Goal: Task Accomplishment & Management: Use online tool/utility

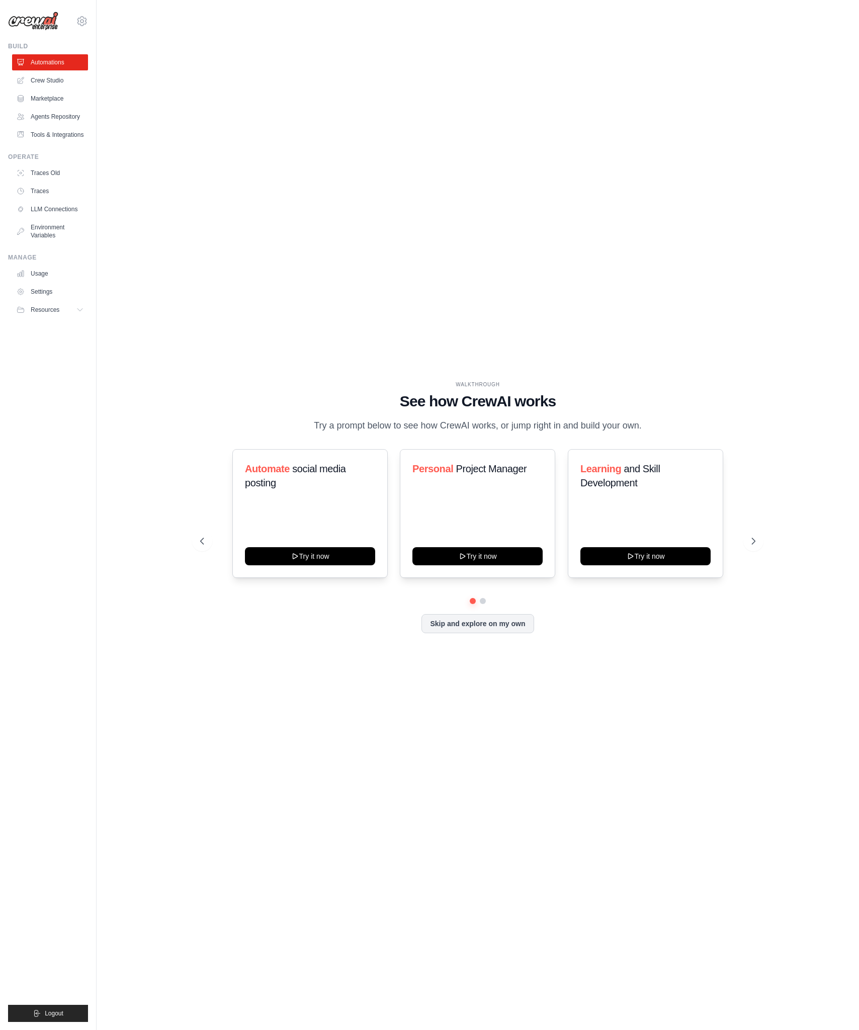
click at [526, 255] on div "WALKTHROUGH See how CrewAI works Try a prompt below to see how CrewAI works, or…" at bounding box center [478, 515] width 731 height 1010
click at [477, 270] on div "WALKTHROUGH See how CrewAI works Try a prompt below to see how CrewAI works, or…" at bounding box center [478, 515] width 731 height 1010
click at [487, 474] on span "Project Manager" at bounding box center [491, 468] width 71 height 11
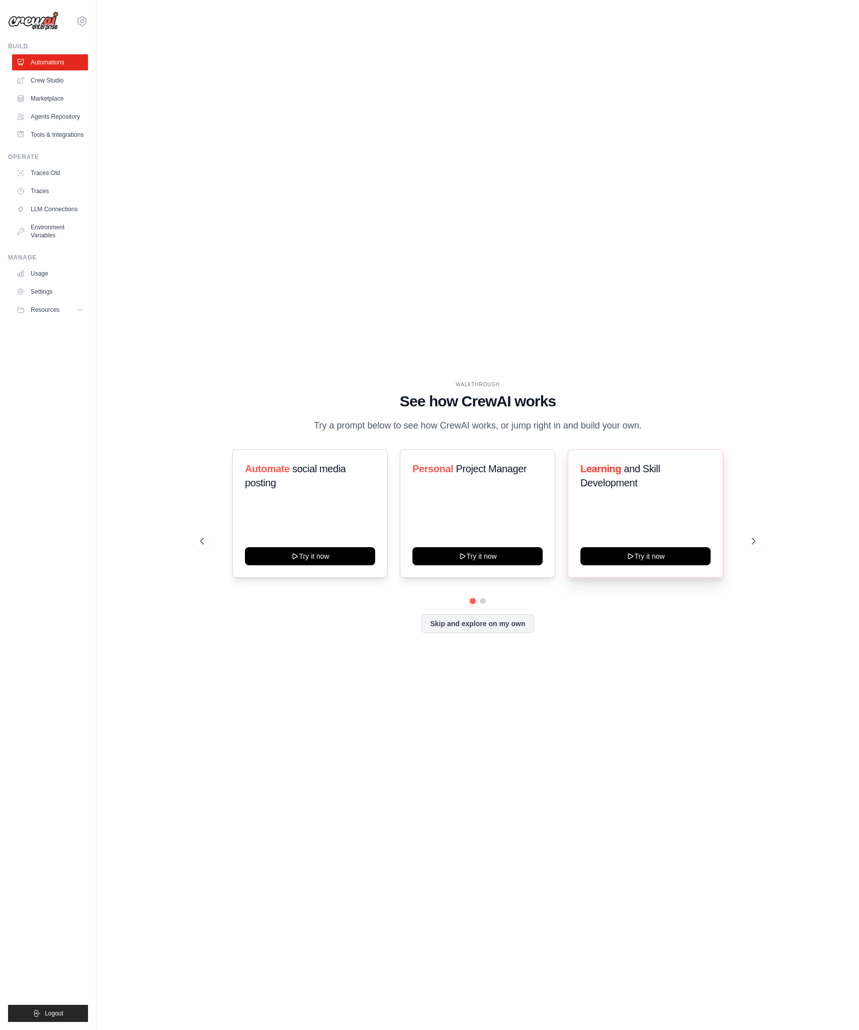
click at [624, 489] on span "and Skill Development" at bounding box center [620, 475] width 79 height 25
click at [746, 546] on button at bounding box center [754, 541] width 20 height 20
click at [214, 544] on div "Content Curator Try it now Fitness and Health Monitor Try it now Recipe and Mea…" at bounding box center [477, 513] width 555 height 129
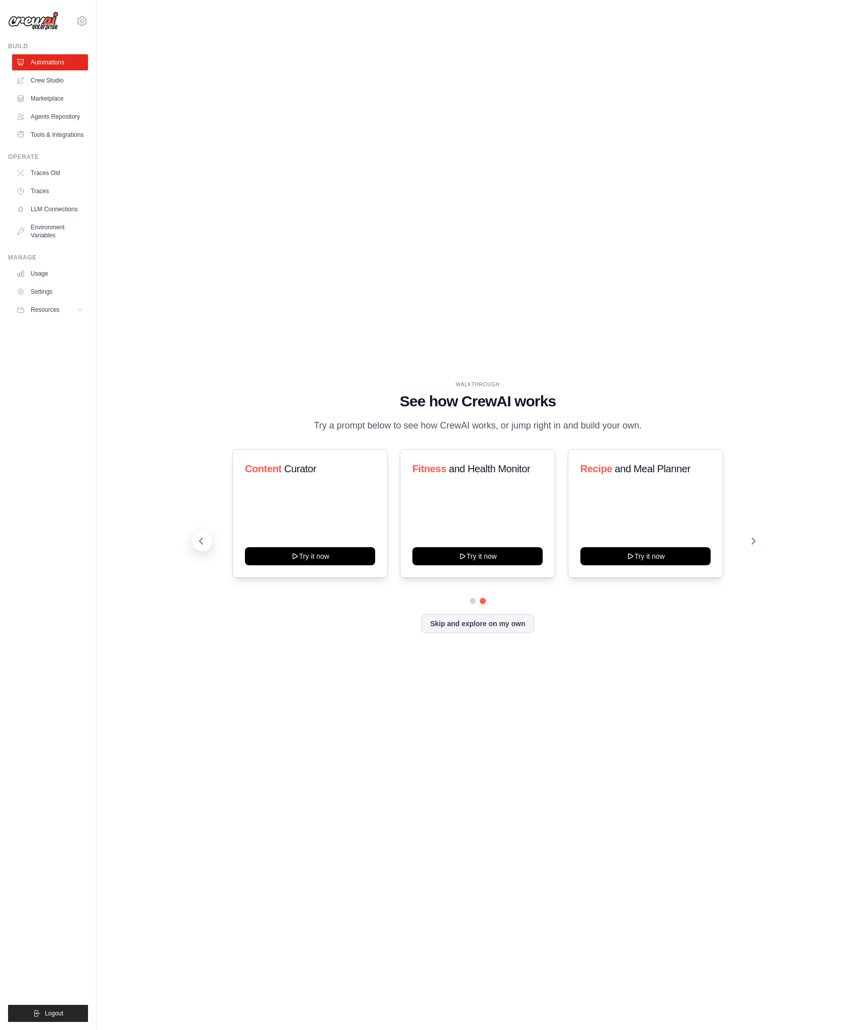
click at [205, 546] on icon at bounding box center [201, 541] width 10 height 10
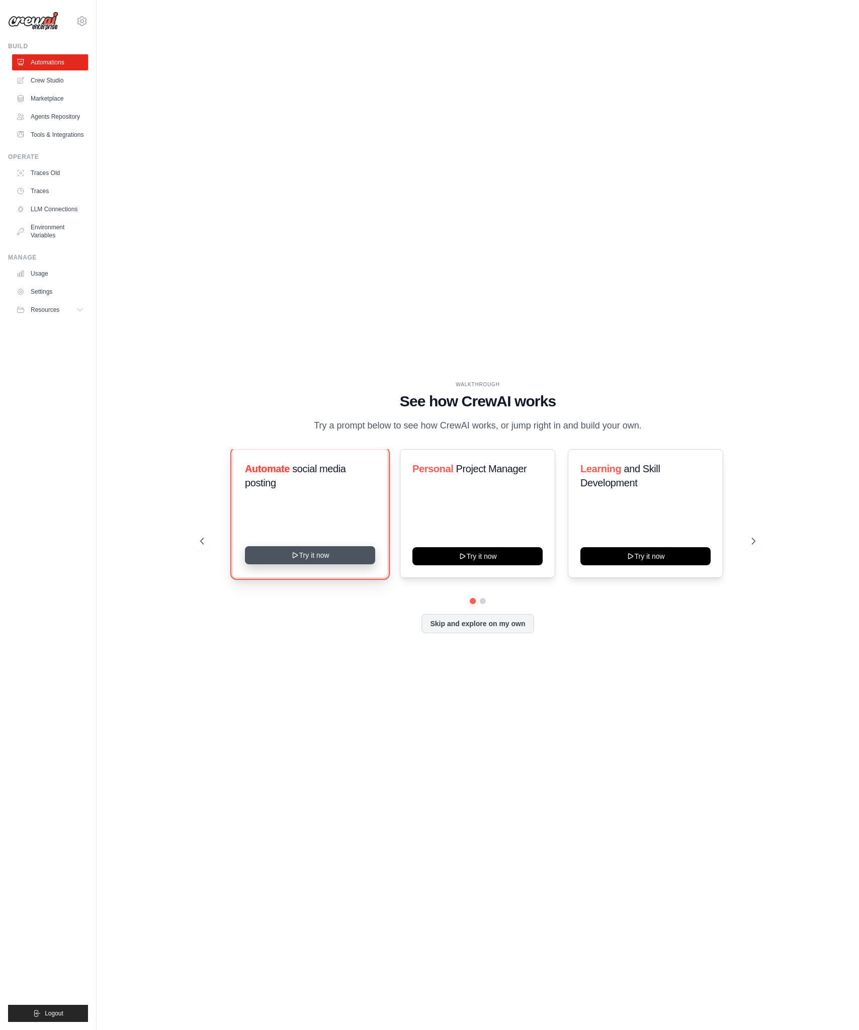
click at [330, 562] on button "Try it now" at bounding box center [310, 555] width 130 height 18
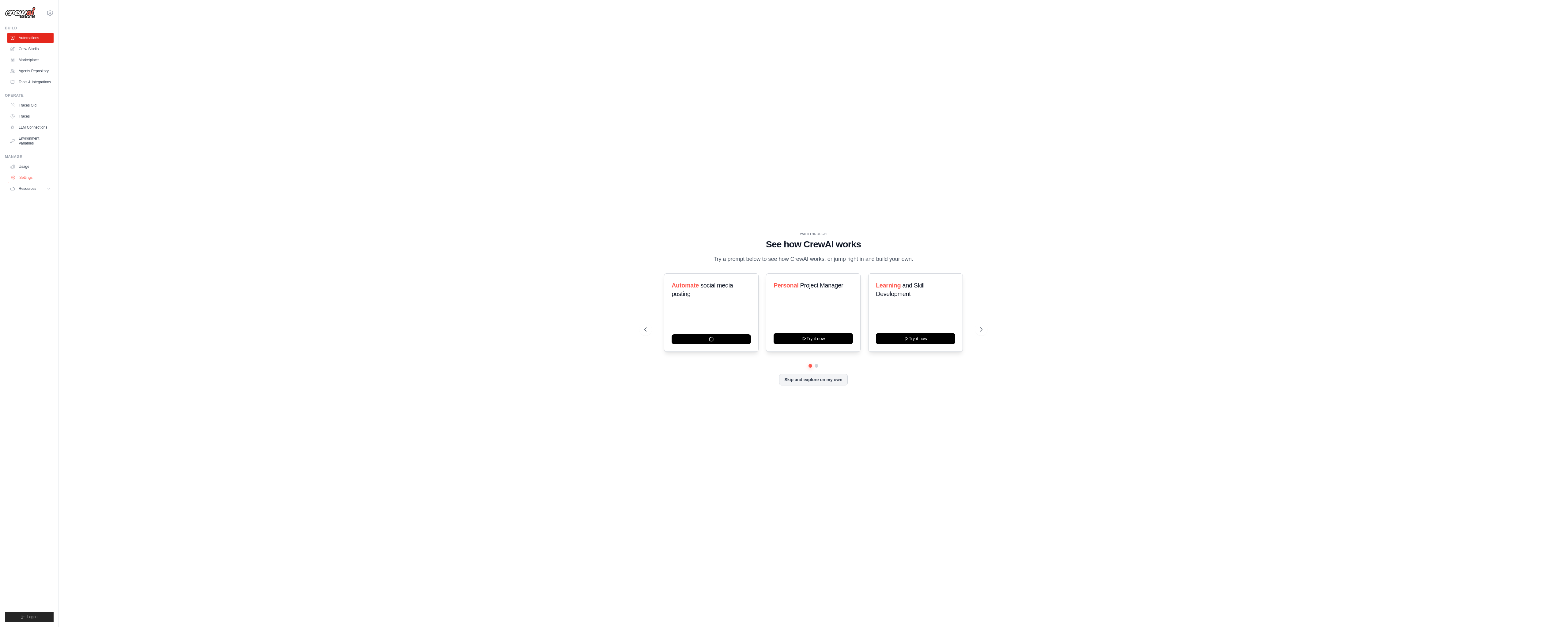
click at [35, 183] on link "Settings" at bounding box center [31, 178] width 46 height 10
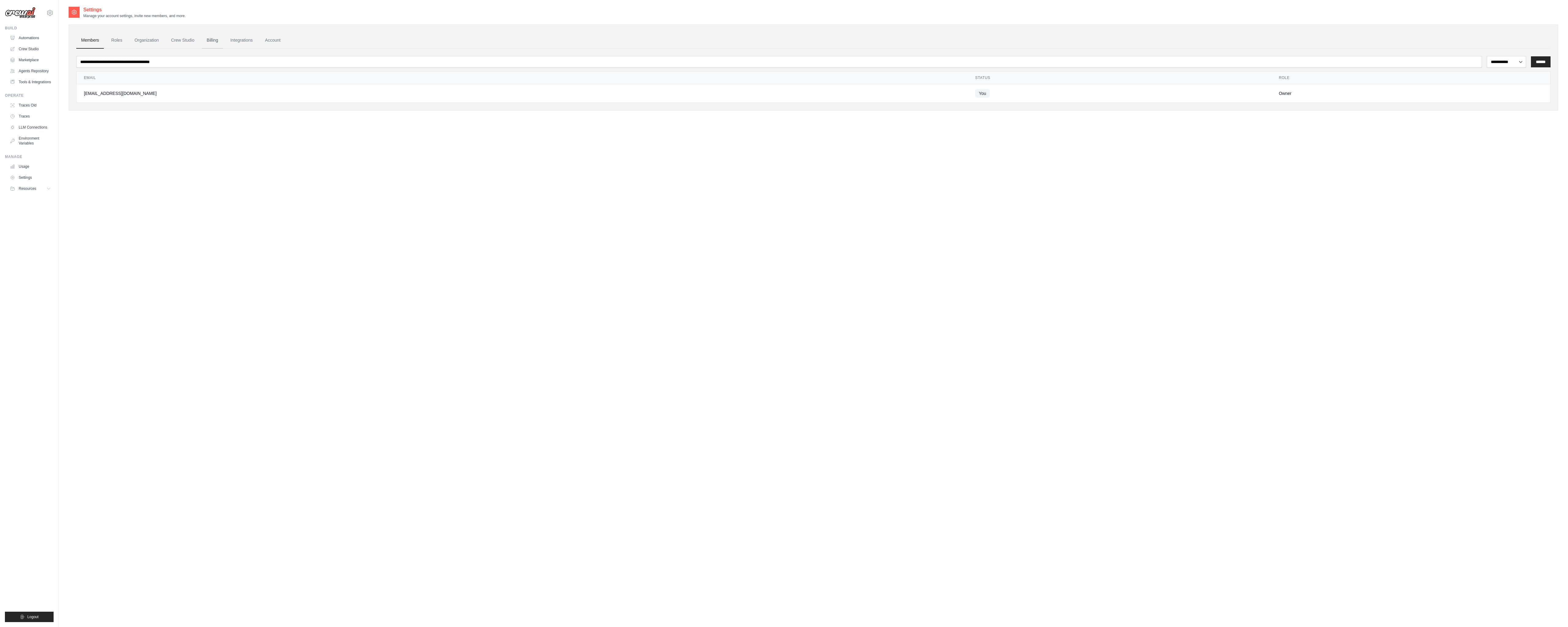
click at [223, 35] on link "Billing" at bounding box center [212, 40] width 21 height 16
click at [223, 42] on link "Billing" at bounding box center [212, 40] width 21 height 16
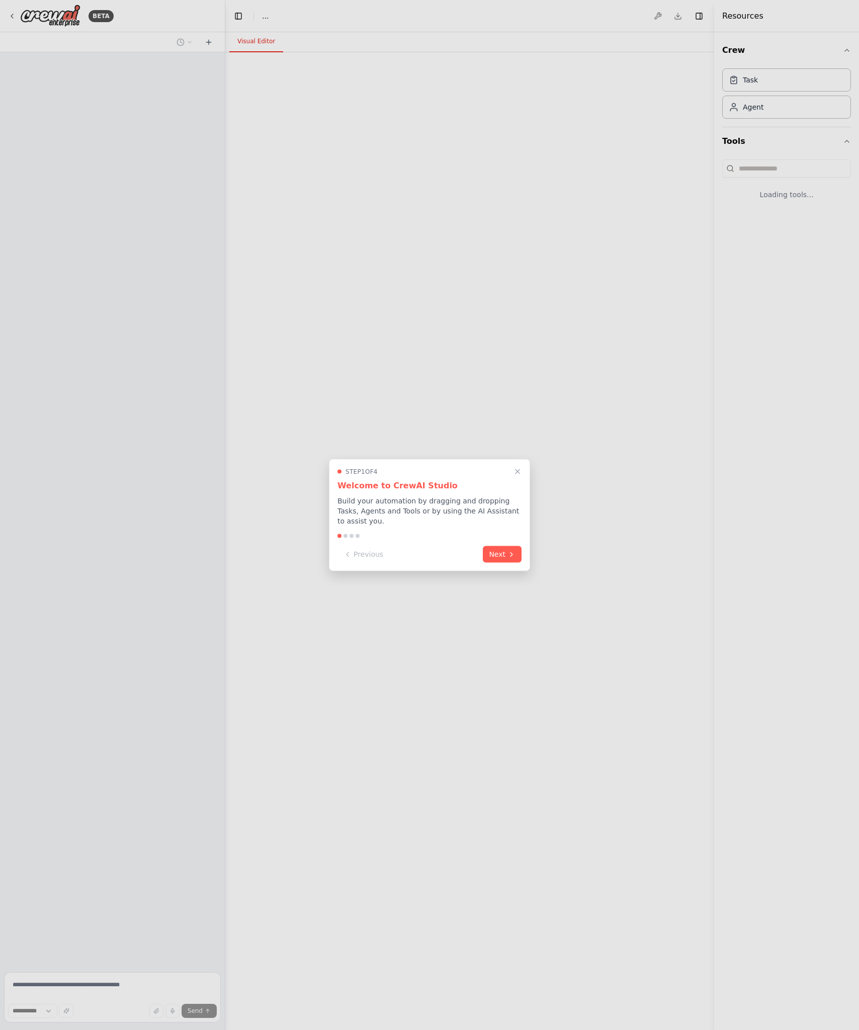
select select "****"
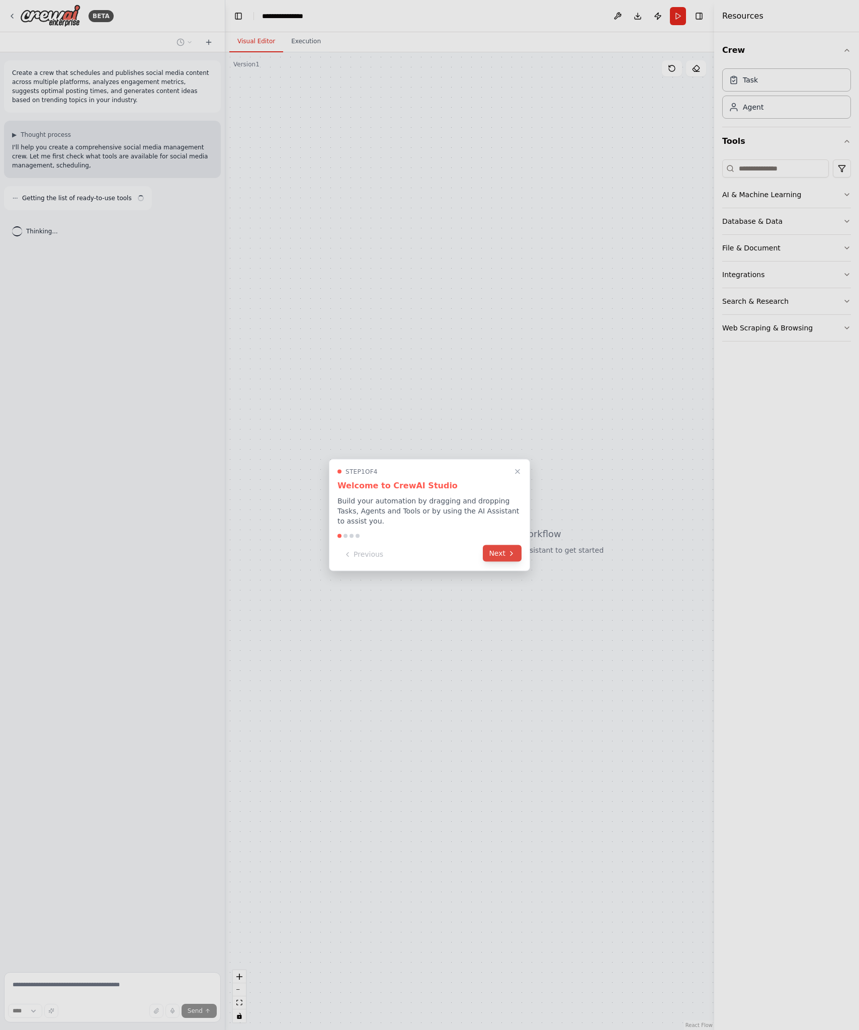
click at [512, 552] on icon at bounding box center [512, 553] width 2 height 4
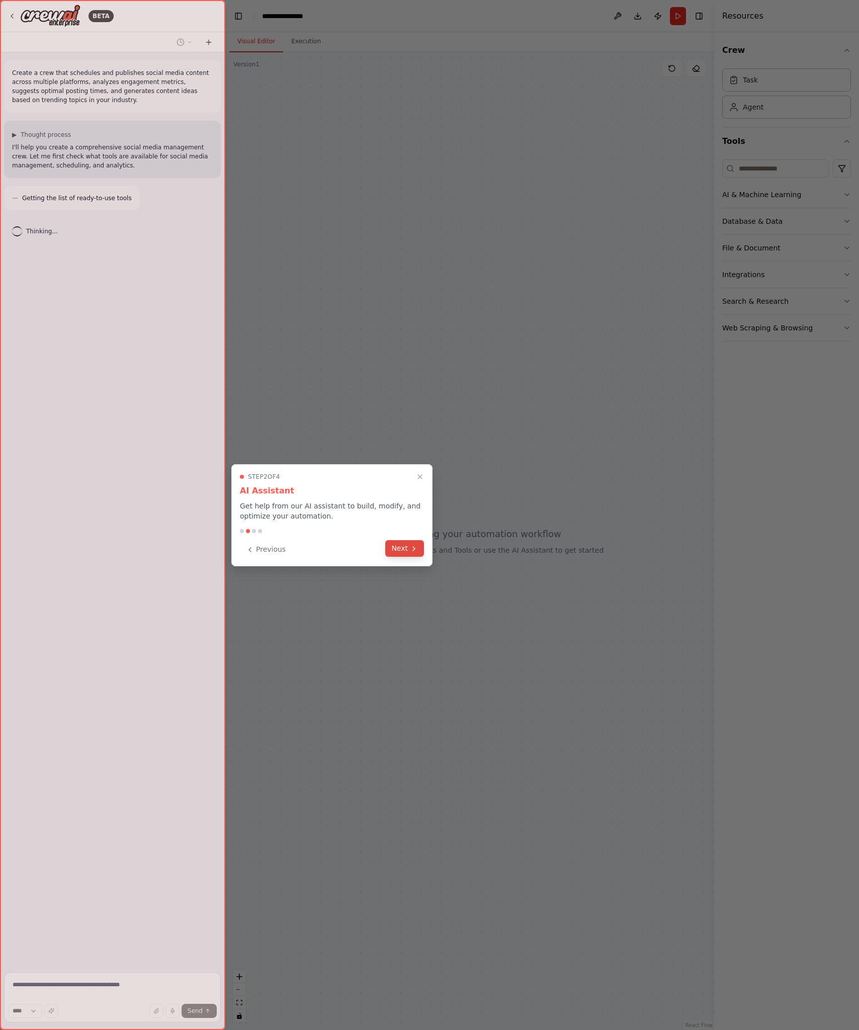
click at [415, 548] on icon at bounding box center [414, 549] width 8 height 8
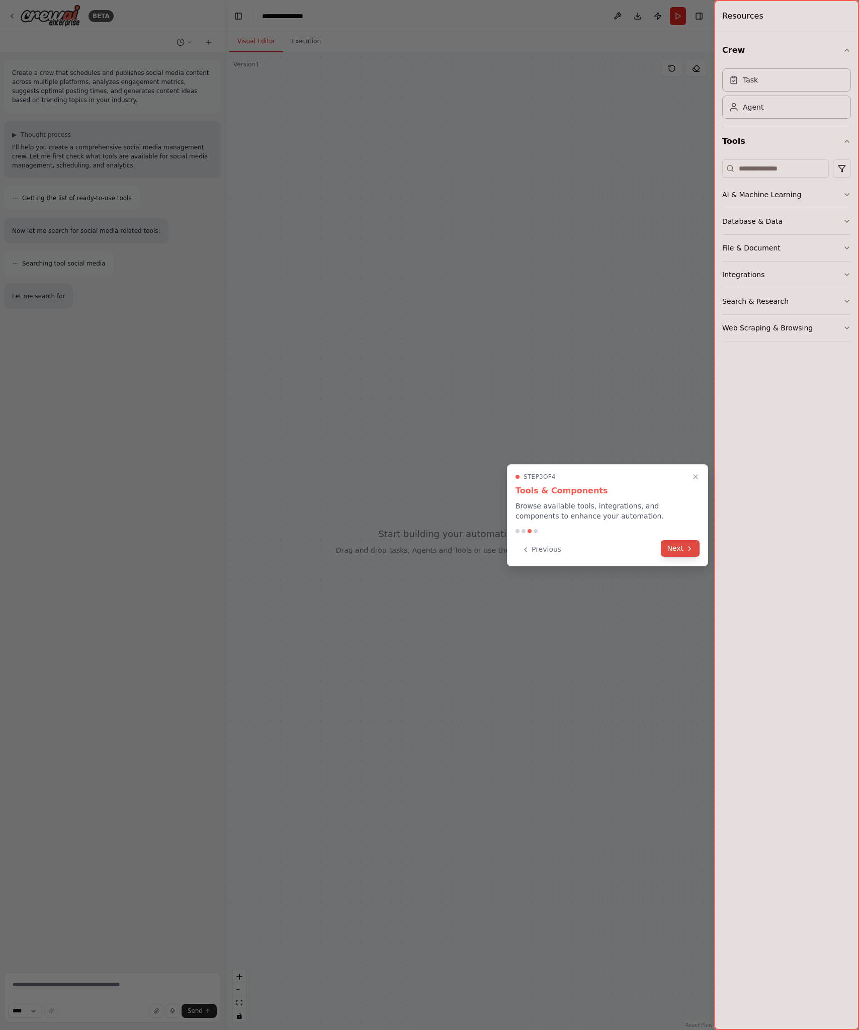
click at [686, 549] on icon at bounding box center [690, 549] width 8 height 8
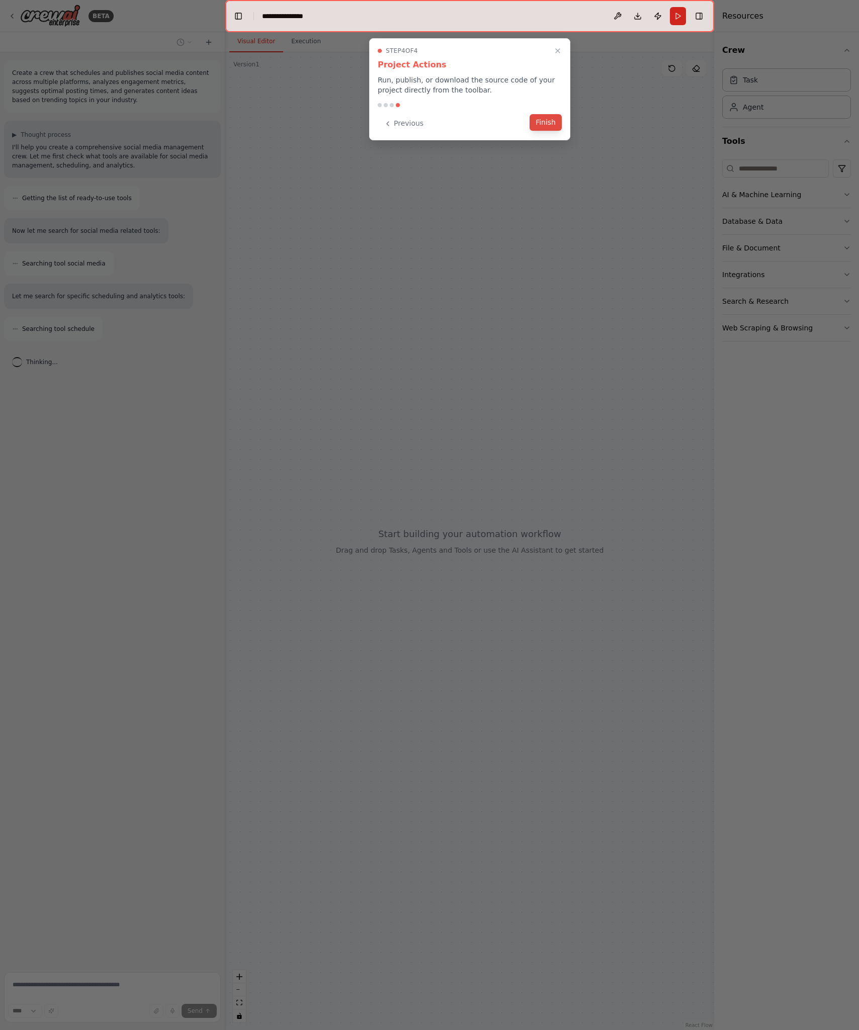
click at [547, 126] on button "Finish" at bounding box center [546, 122] width 32 height 17
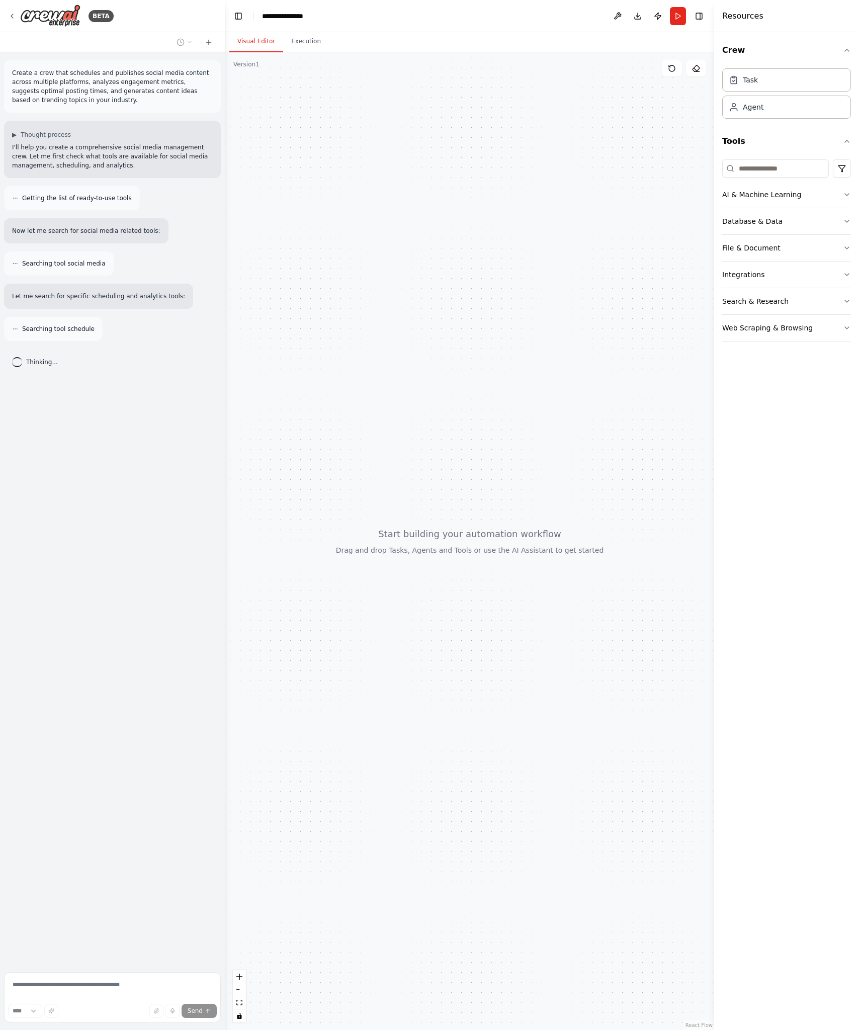
click at [400, 100] on div at bounding box center [469, 541] width 489 height 978
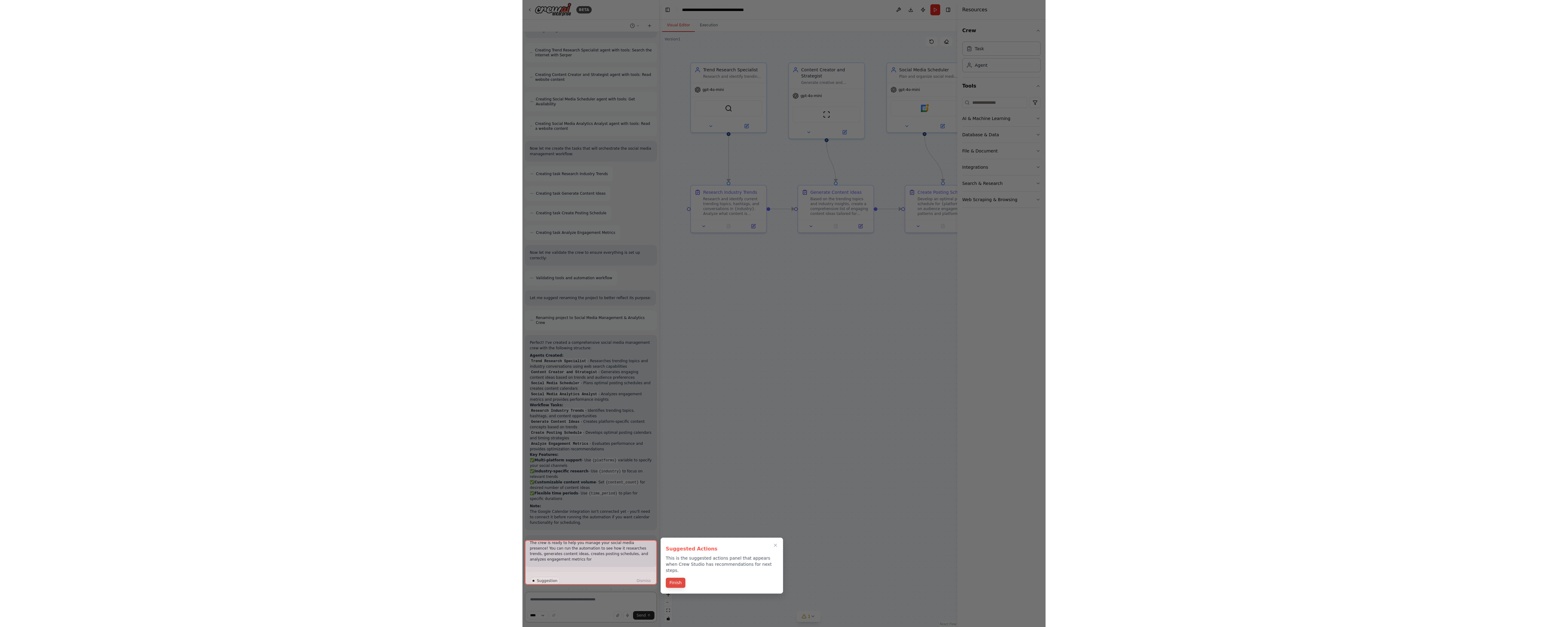
scroll to position [291, 0]
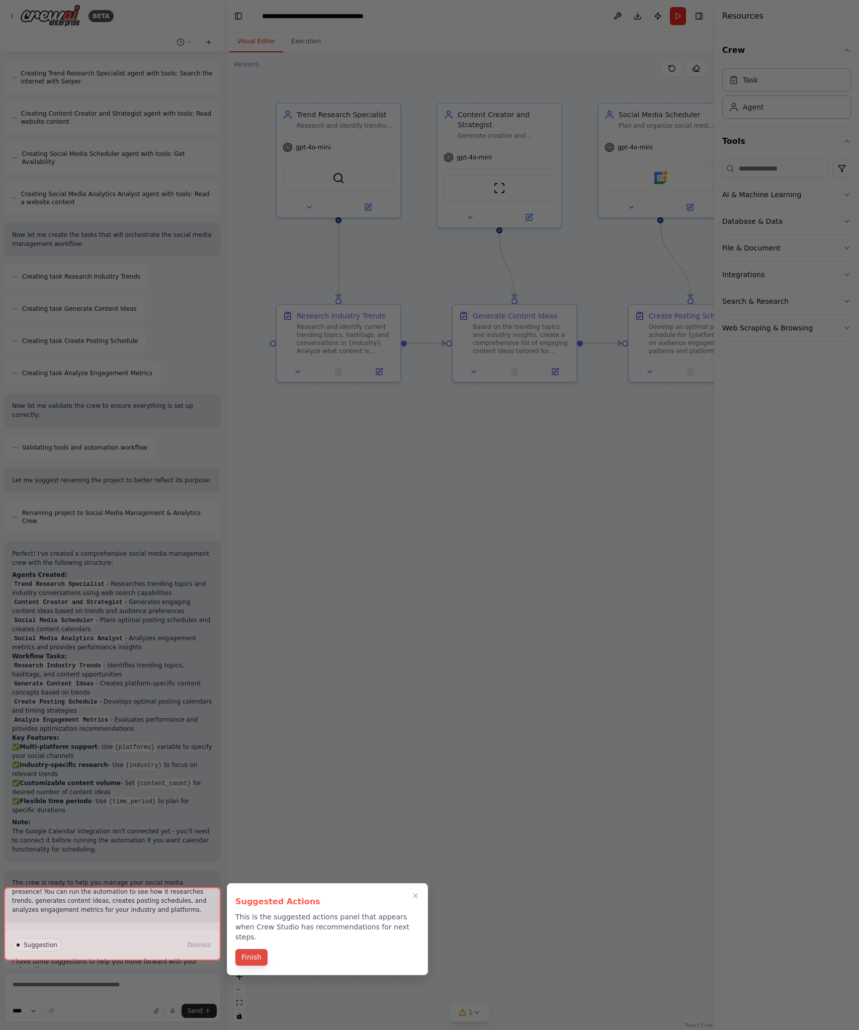
click at [256, 950] on button "Finish" at bounding box center [251, 957] width 32 height 17
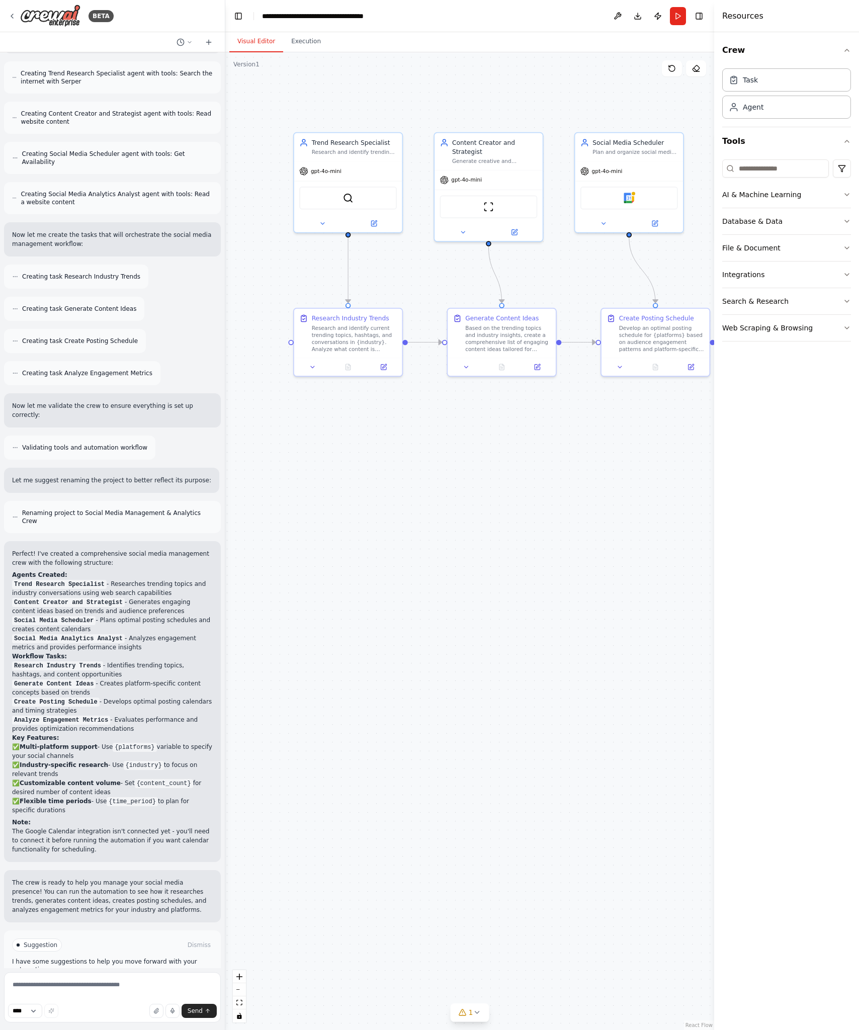
drag, startPoint x: 510, startPoint y: 561, endPoint x: 400, endPoint y: 634, distance: 131.4
click at [380, 642] on div ".deletable-edge-delete-btn { width: 20px; height: 20px; border: 0px solid #ffff…" at bounding box center [469, 541] width 489 height 978
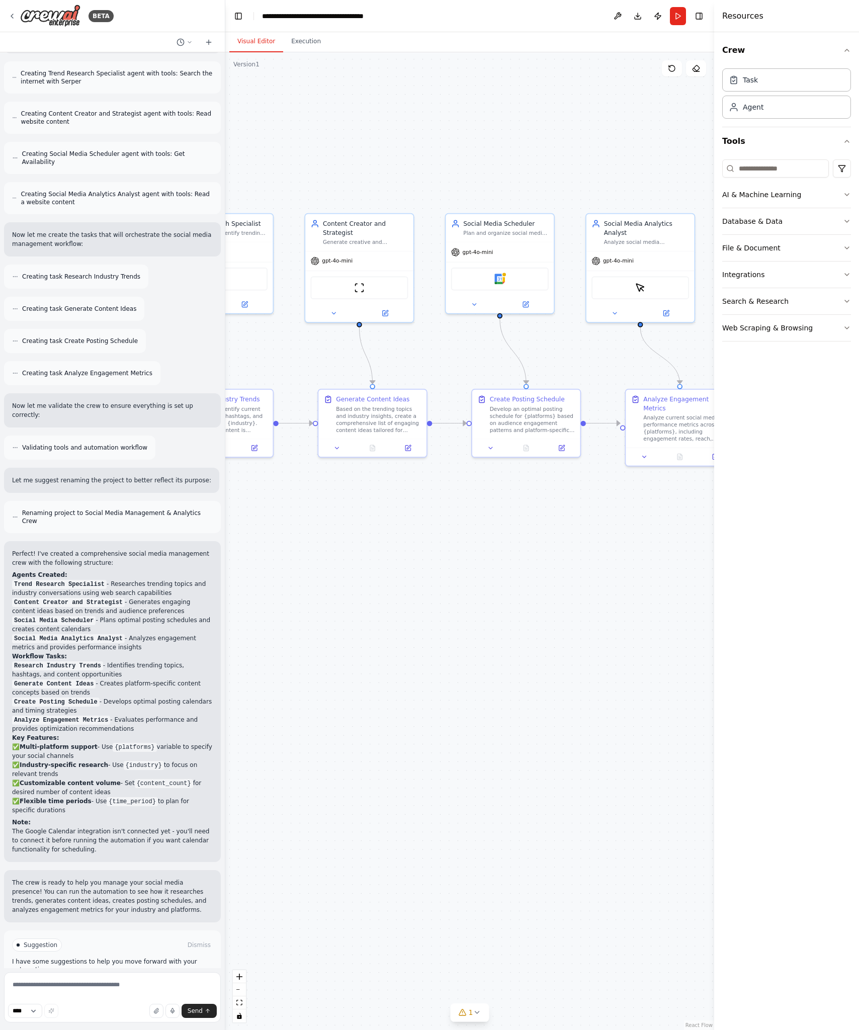
drag, startPoint x: 570, startPoint y: 552, endPoint x: 420, endPoint y: 570, distance: 150.5
click at [420, 571] on div ".deletable-edge-delete-btn { width: 20px; height: 20px; border: 0px solid #ffff…" at bounding box center [469, 541] width 489 height 978
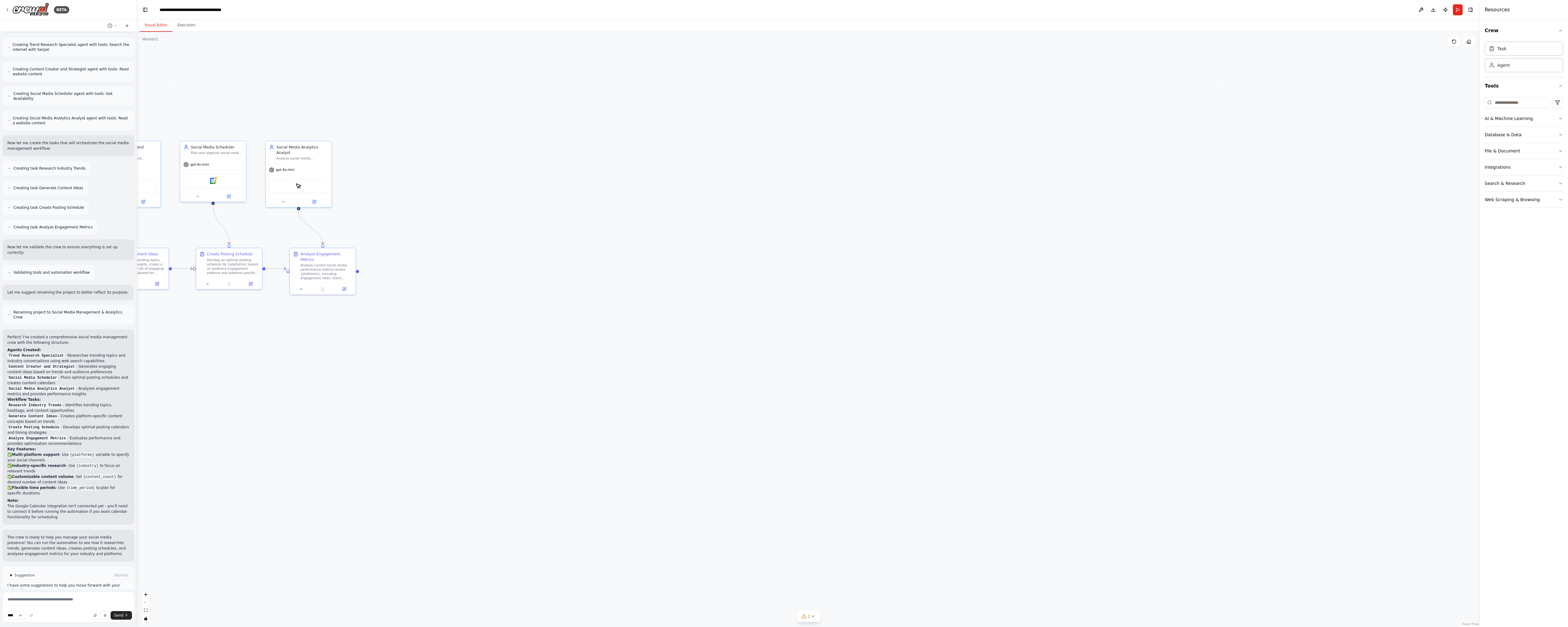
drag, startPoint x: 725, startPoint y: 315, endPoint x: 1113, endPoint y: 308, distance: 388.1
click at [523, 306] on div ".deletable-edge-delete-btn { width: 20px; height: 20px; border: 0px solid #ffff…" at bounding box center [808, 329] width 1343 height 595
drag, startPoint x: 961, startPoint y: 297, endPoint x: 1051, endPoint y: 301, distance: 90.1
click at [523, 301] on div ".deletable-edge-delete-btn { width: 20px; height: 20px; border: 0px solid #ffff…" at bounding box center [808, 329] width 1343 height 595
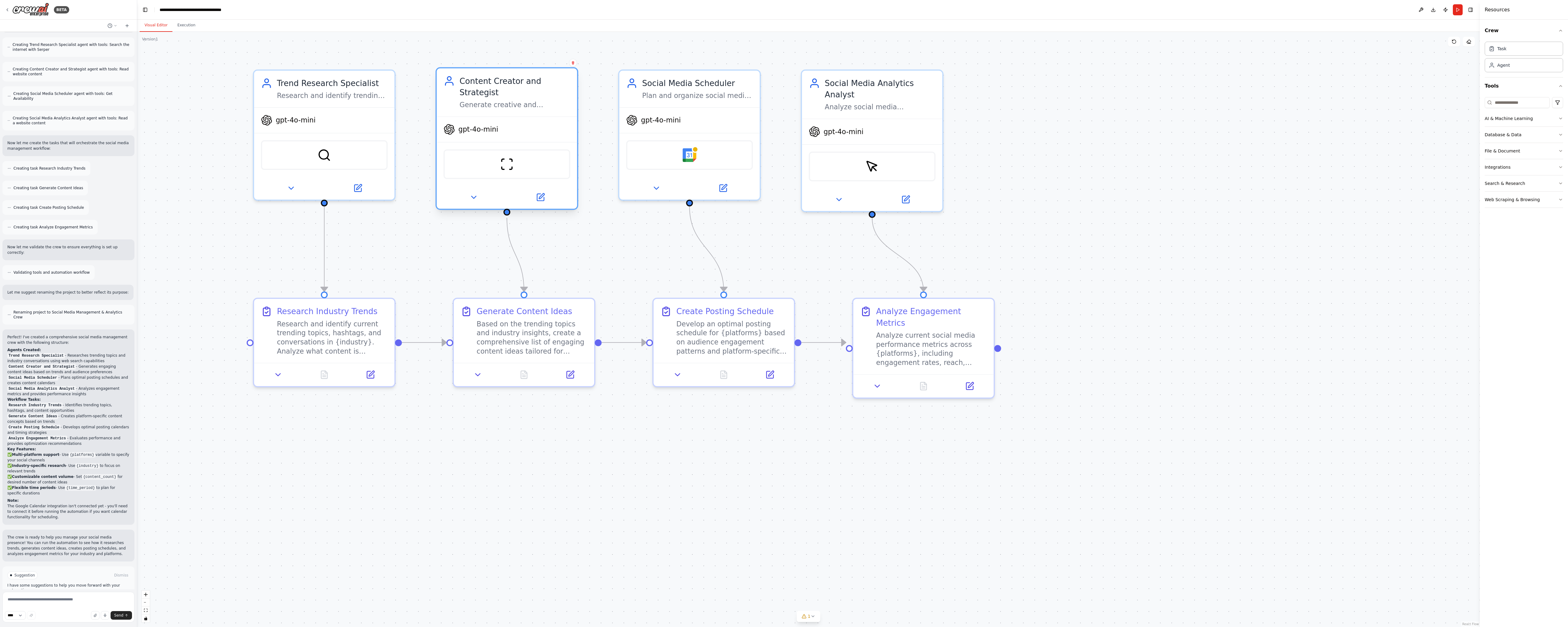
drag, startPoint x: 452, startPoint y: 201, endPoint x: 454, endPoint y: 205, distance: 4.5
click at [454, 205] on div at bounding box center [506, 197] width 140 height 23
click at [441, 191] on button at bounding box center [474, 197] width 65 height 14
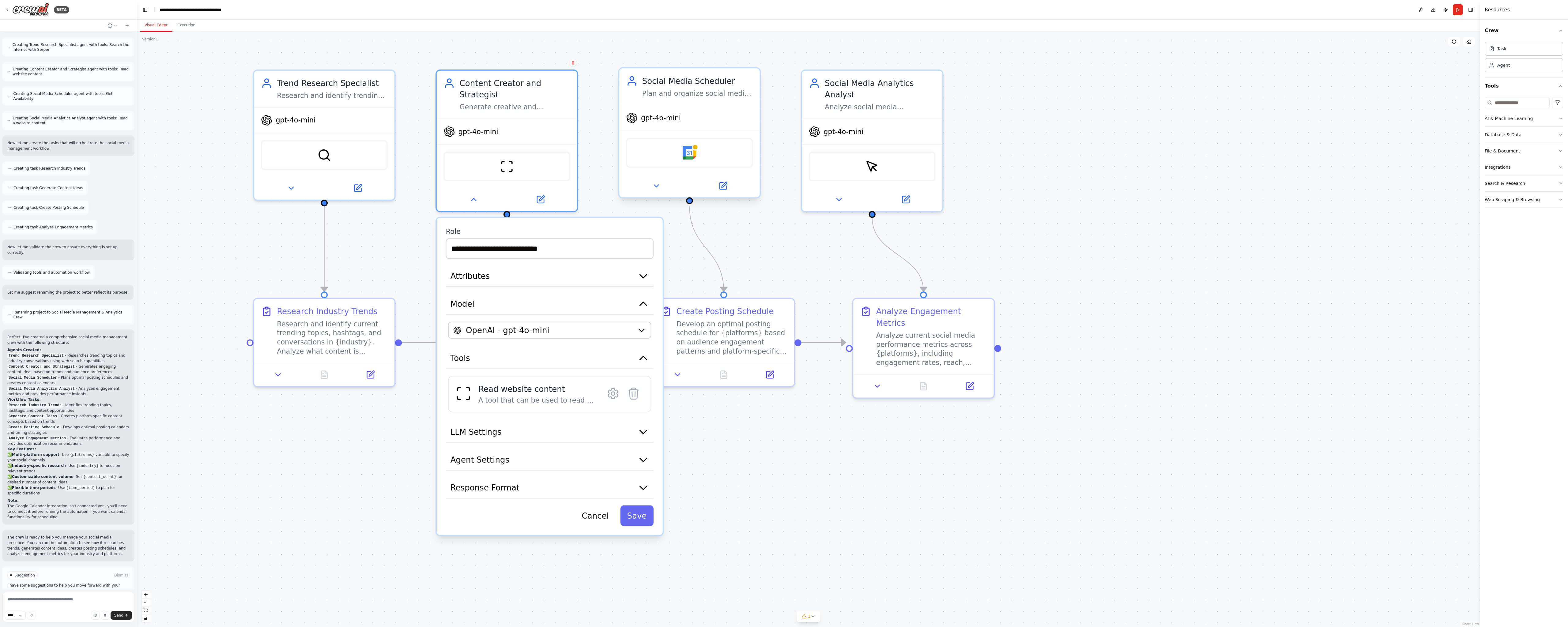
click at [523, 157] on div "Google Calendar" at bounding box center [690, 153] width 127 height 30
click at [523, 155] on div "Google Calendar" at bounding box center [690, 153] width 127 height 30
click at [523, 153] on img at bounding box center [689, 153] width 14 height 14
click at [349, 158] on div "SerperDevTool" at bounding box center [324, 153] width 127 height 30
click at [330, 157] on img at bounding box center [324, 153] width 14 height 14
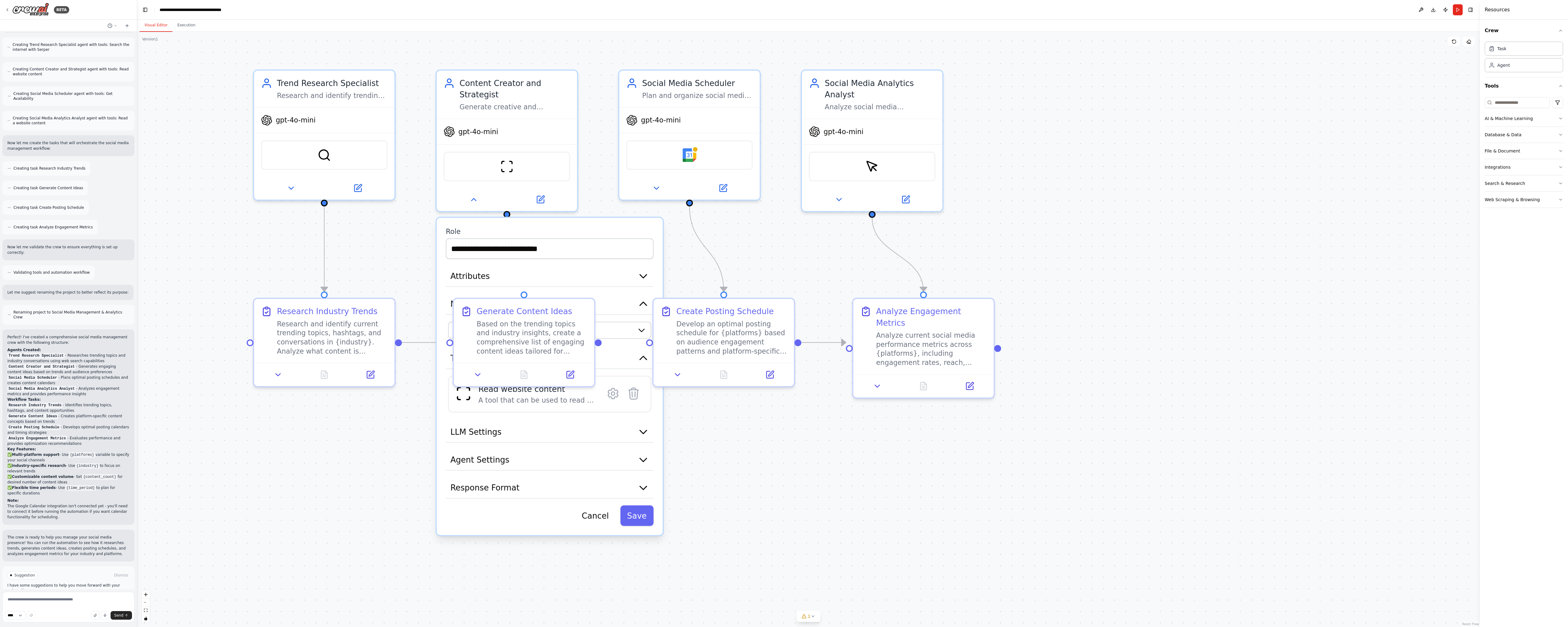
click at [179, 95] on div ".deletable-edge-delete-btn { width: 20px; height: 20px; border: 0px solid #ffff…" at bounding box center [808, 329] width 1343 height 595
click at [31, 9] on img at bounding box center [30, 10] width 37 height 14
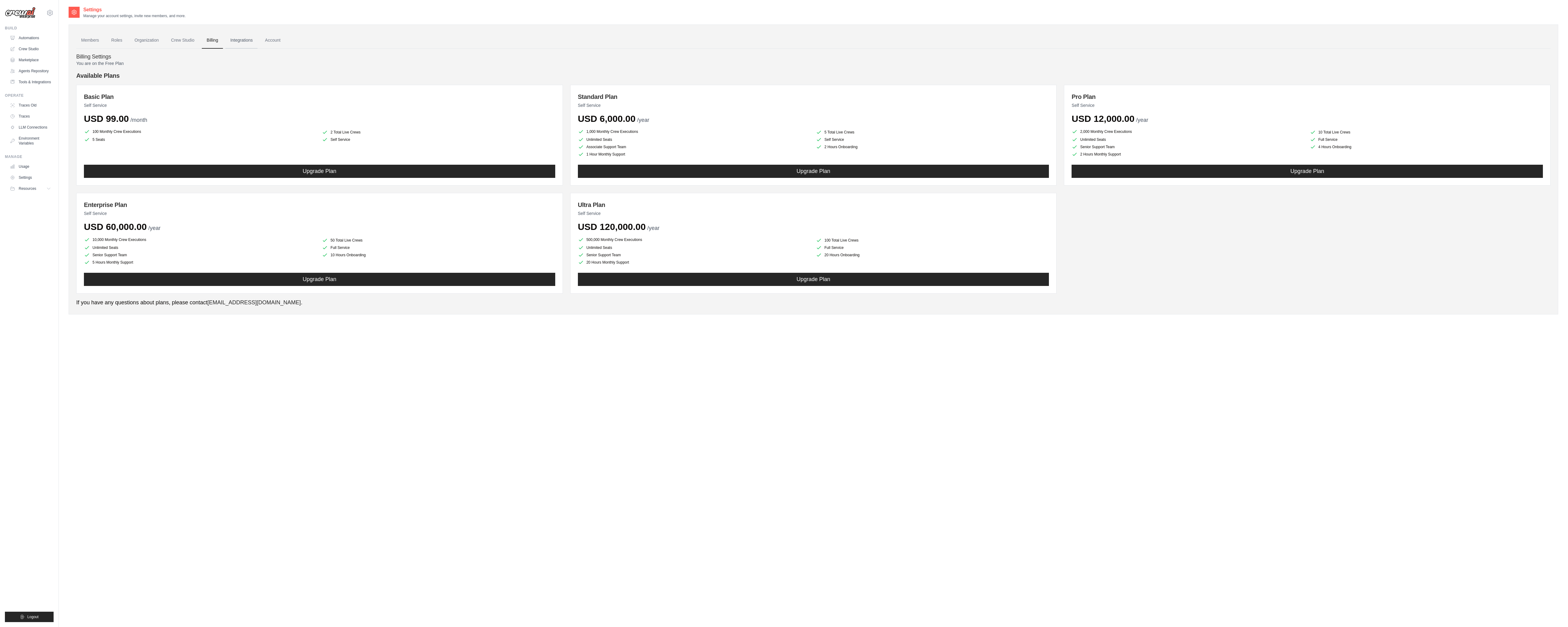
click at [257, 41] on link "Integrations" at bounding box center [241, 40] width 32 height 16
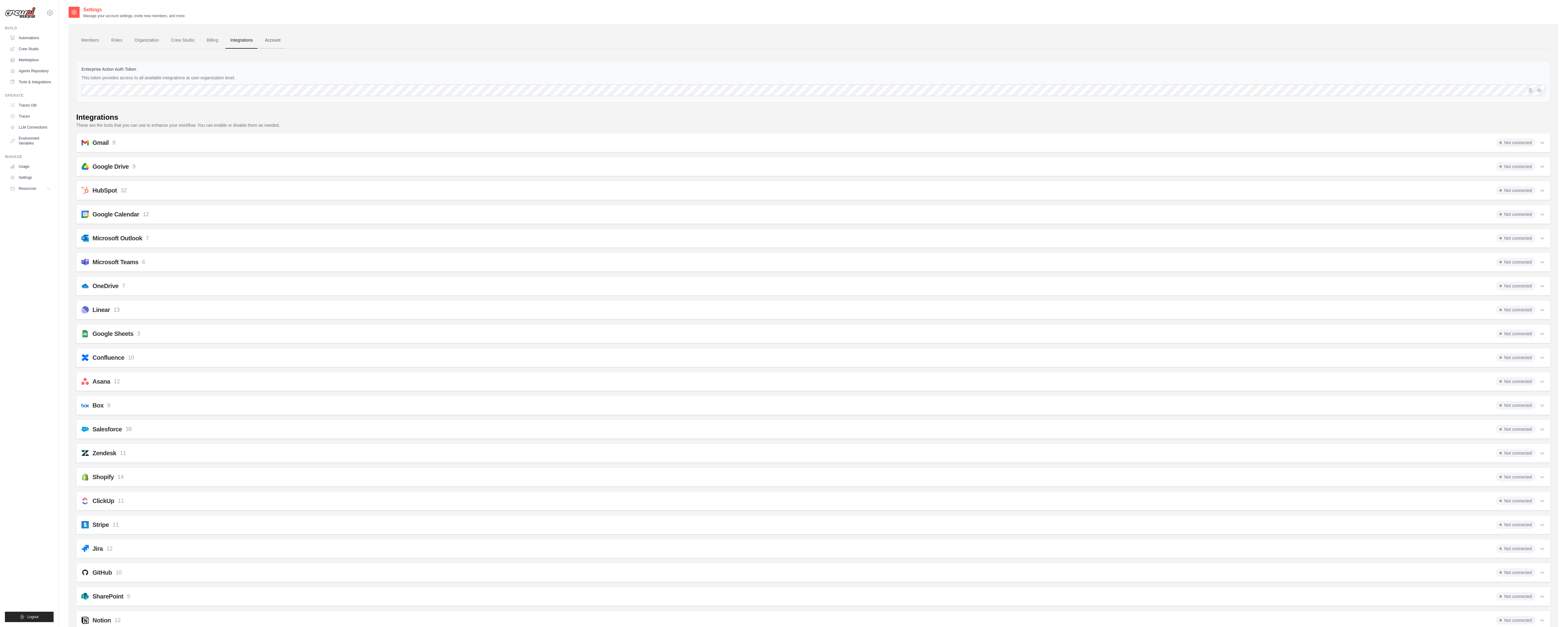
click at [285, 38] on link "Account" at bounding box center [273, 40] width 26 height 16
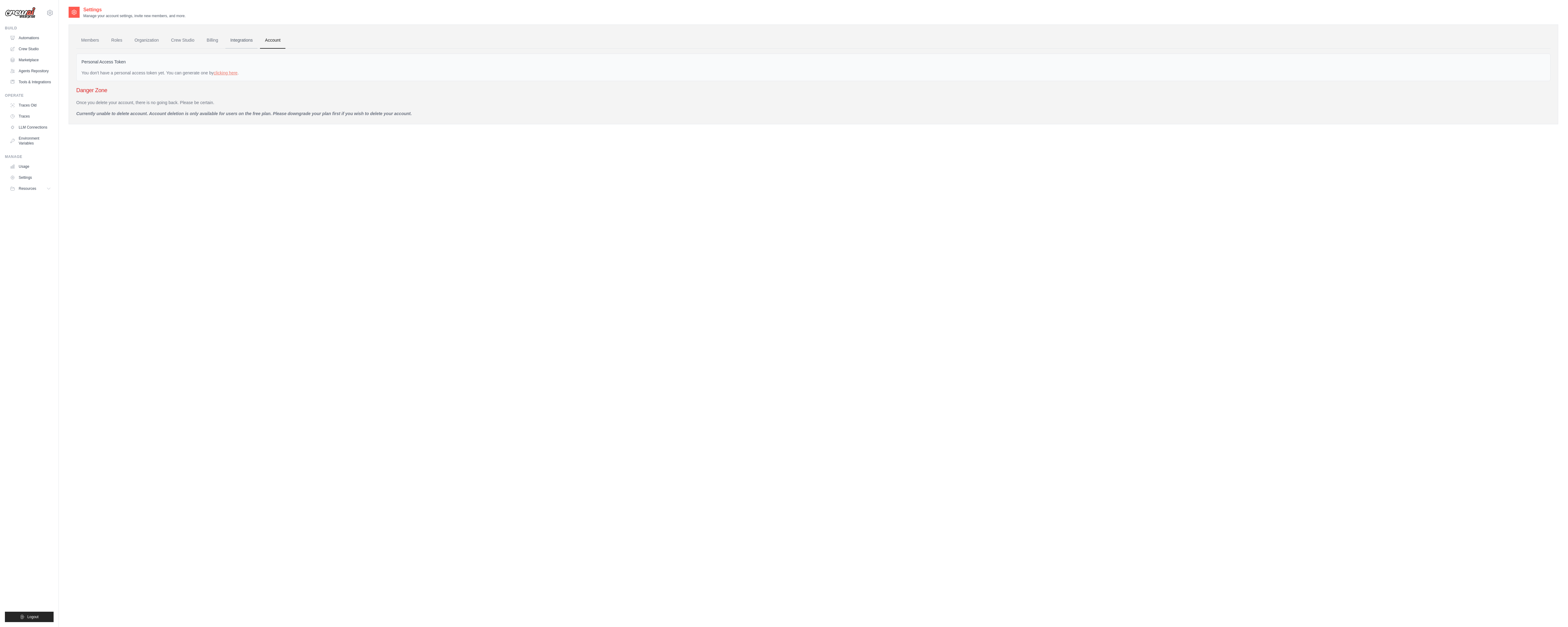
click at [255, 40] on link "Integrations" at bounding box center [241, 40] width 32 height 16
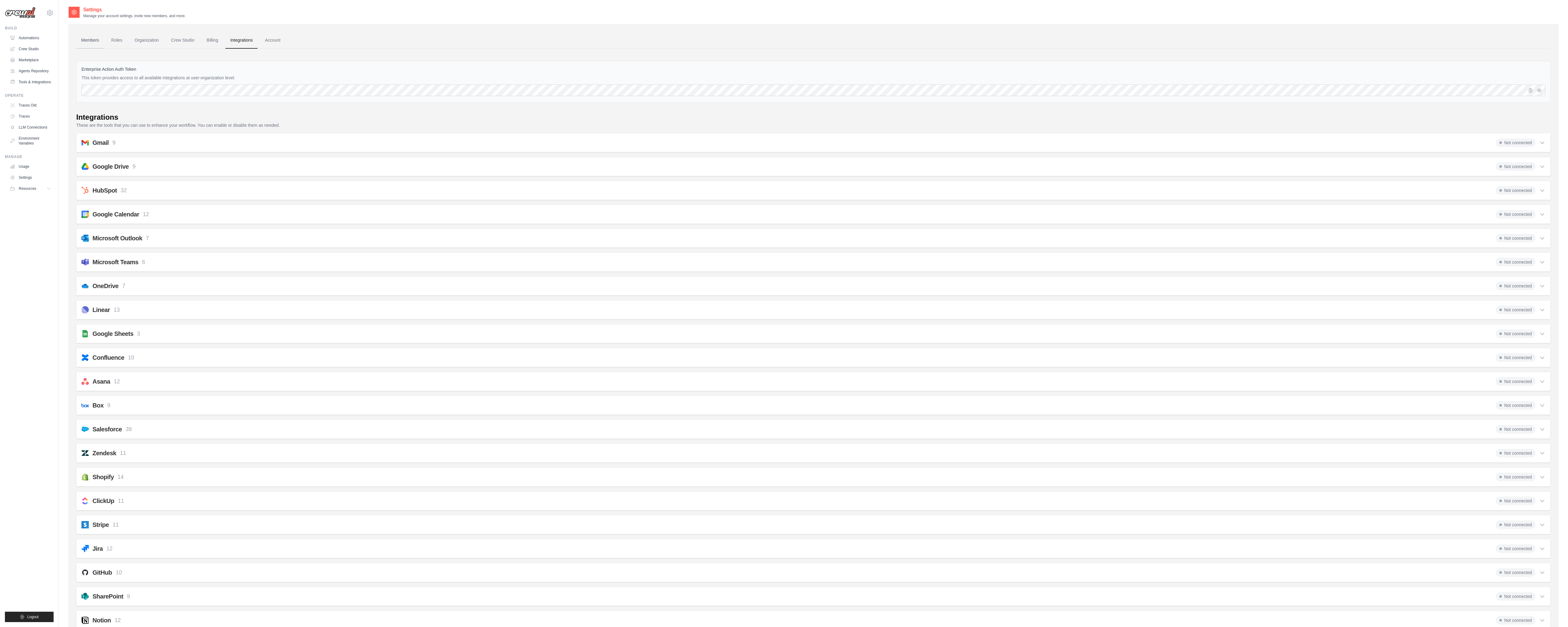
click at [104, 40] on link "Members" at bounding box center [89, 40] width 27 height 16
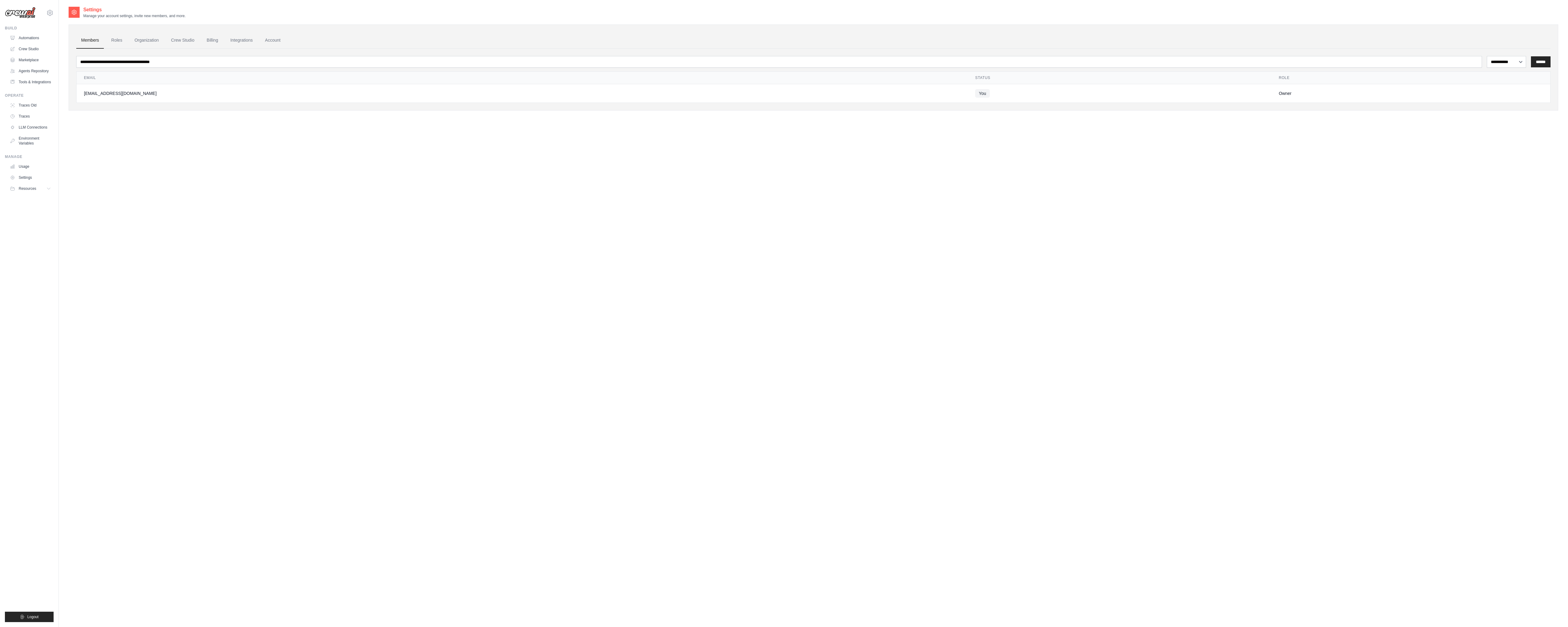
click at [86, 40] on link "Members" at bounding box center [89, 40] width 27 height 16
click at [34, 37] on link "Automations" at bounding box center [31, 38] width 46 height 10
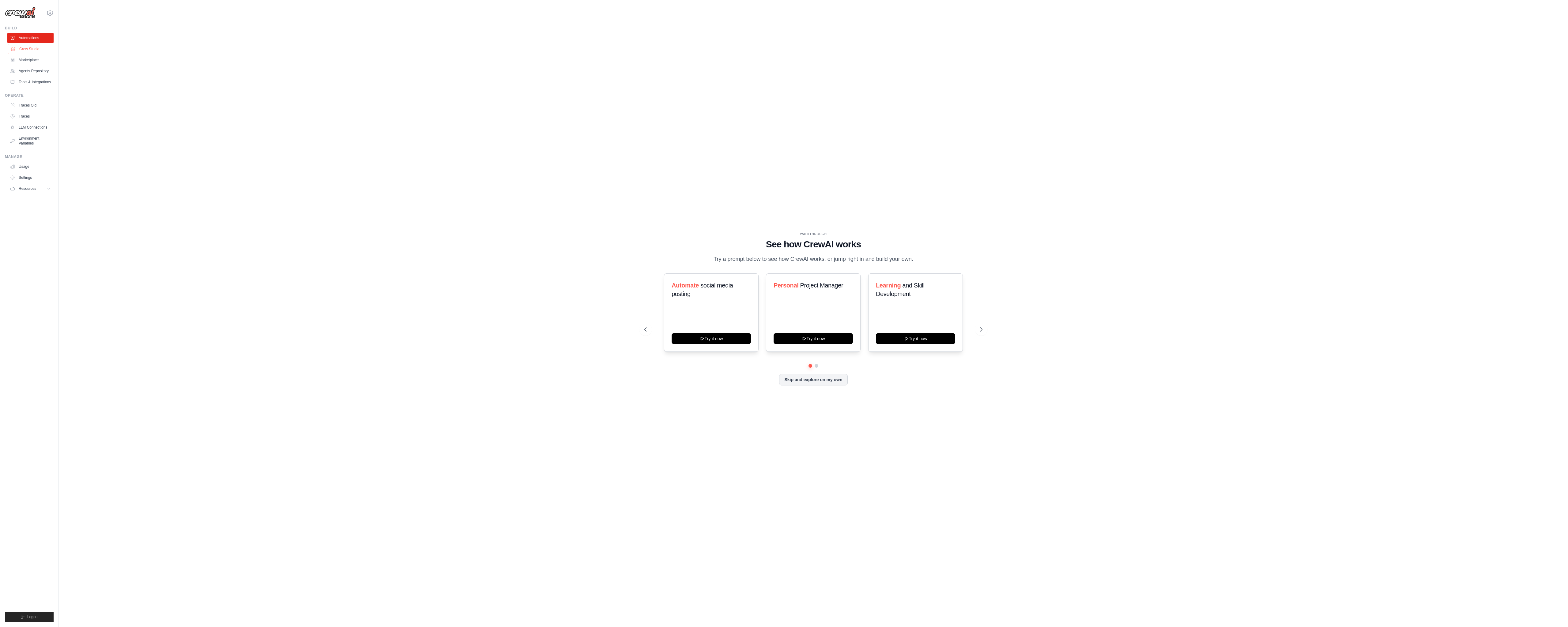
click at [33, 51] on link "Crew Studio" at bounding box center [31, 49] width 46 height 10
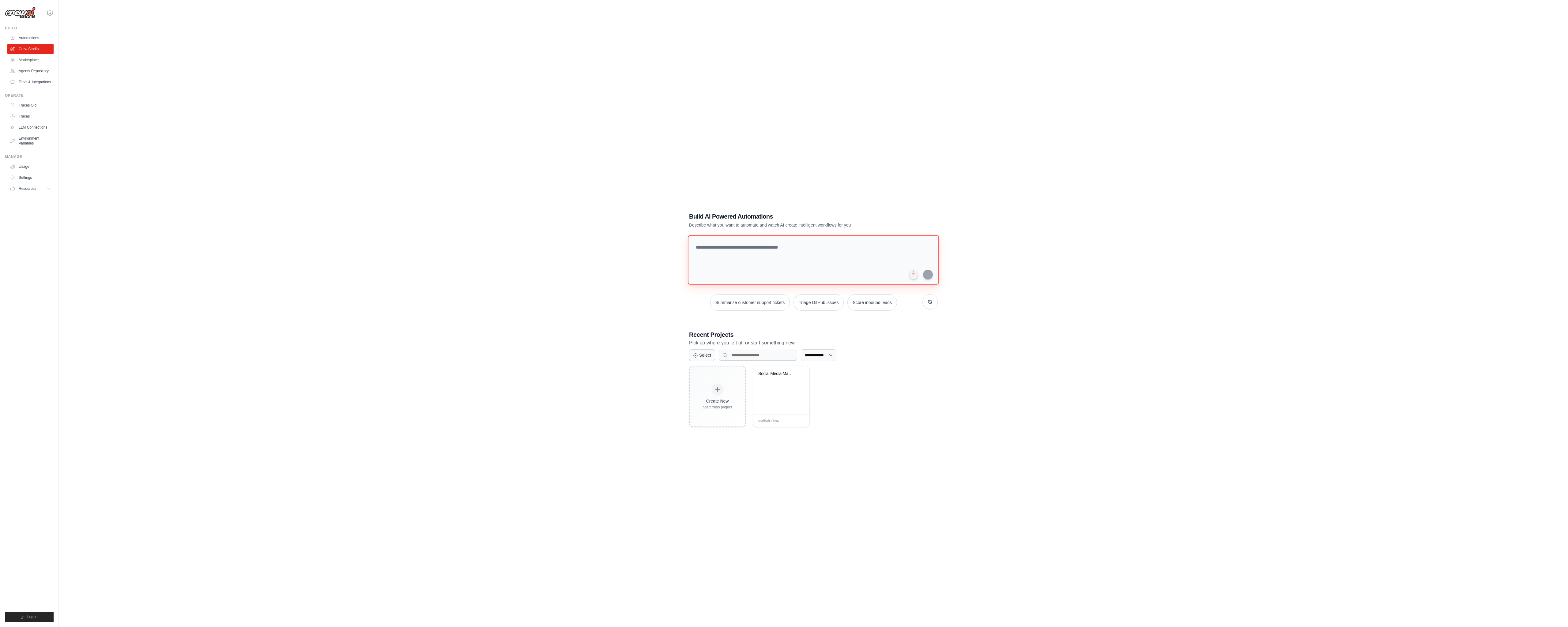
click at [715, 259] on textarea at bounding box center [813, 260] width 251 height 50
click at [713, 220] on h1 "Build AI Powered Automations" at bounding box center [792, 217] width 206 height 9
click at [741, 221] on h1 "Build AI Powered Automations" at bounding box center [792, 217] width 206 height 9
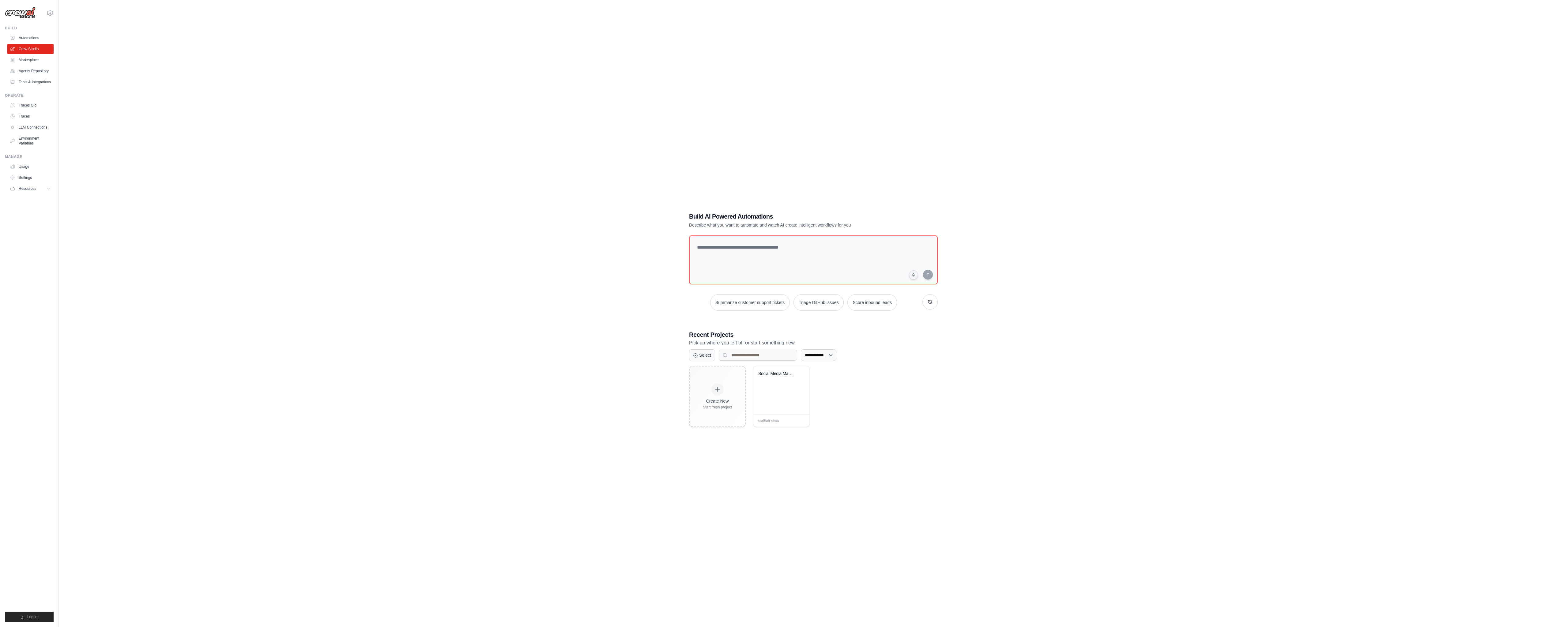
click at [743, 224] on p "Describe what you want to automate and watch AI create intelligent workflows fo…" at bounding box center [792, 225] width 206 height 6
click at [752, 224] on p "Describe what you want to automate and watch AI create intelligent workflows fo…" at bounding box center [792, 225] width 206 height 6
click at [236, 121] on div "**********" at bounding box center [813, 320] width 1489 height 627
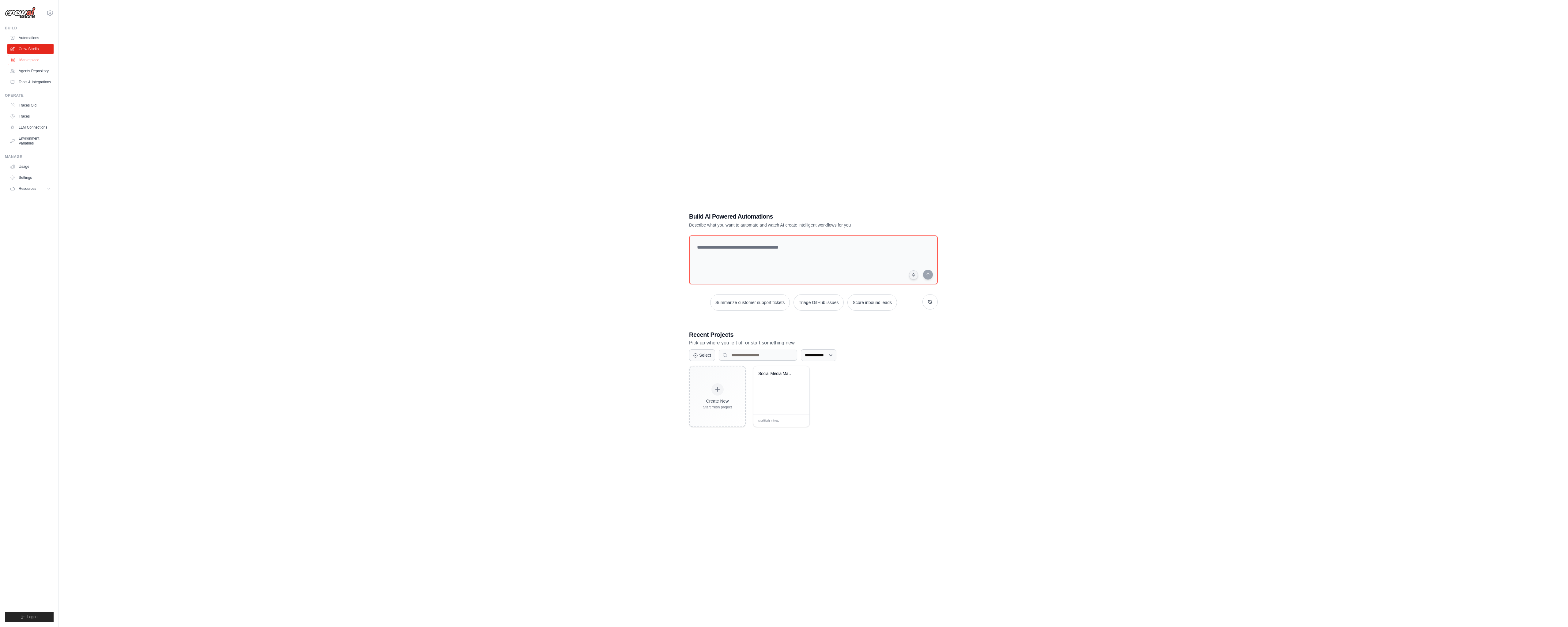
click at [44, 63] on link "Marketplace" at bounding box center [31, 60] width 46 height 10
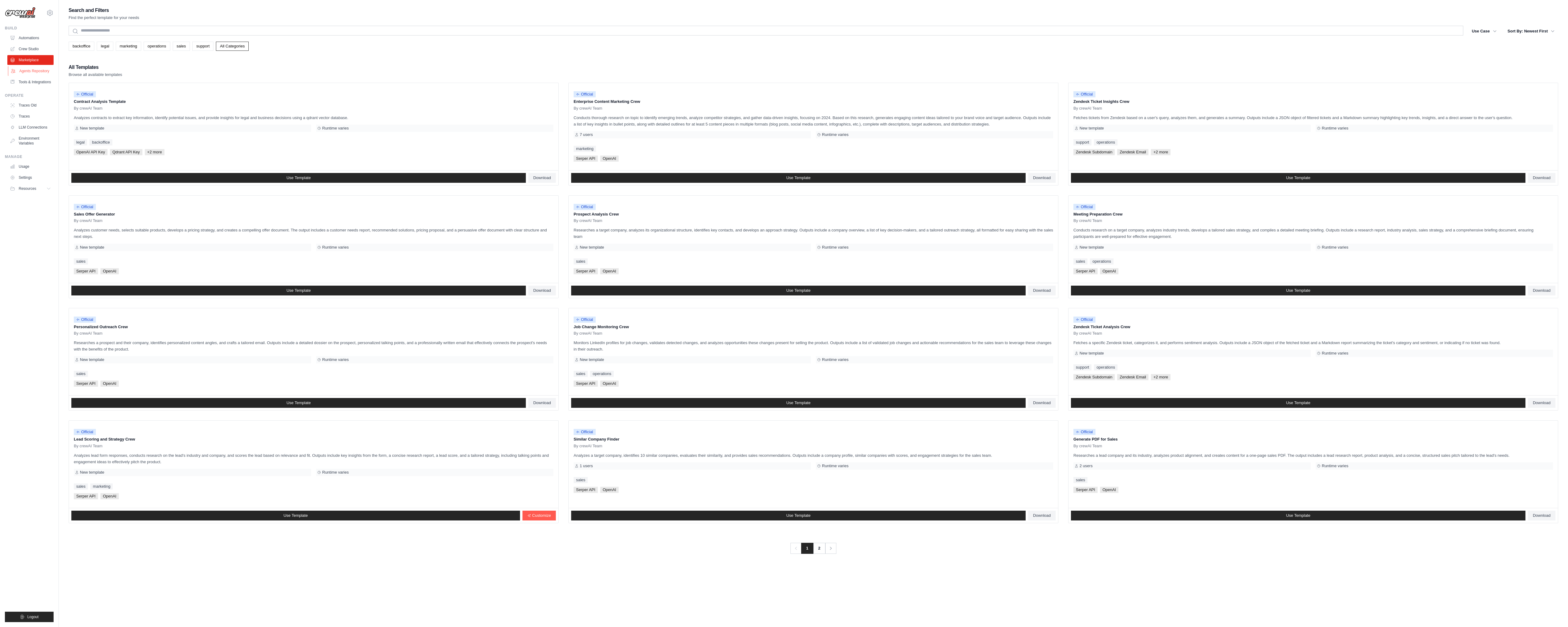
click at [40, 76] on link "Agents Repository" at bounding box center [31, 71] width 46 height 10
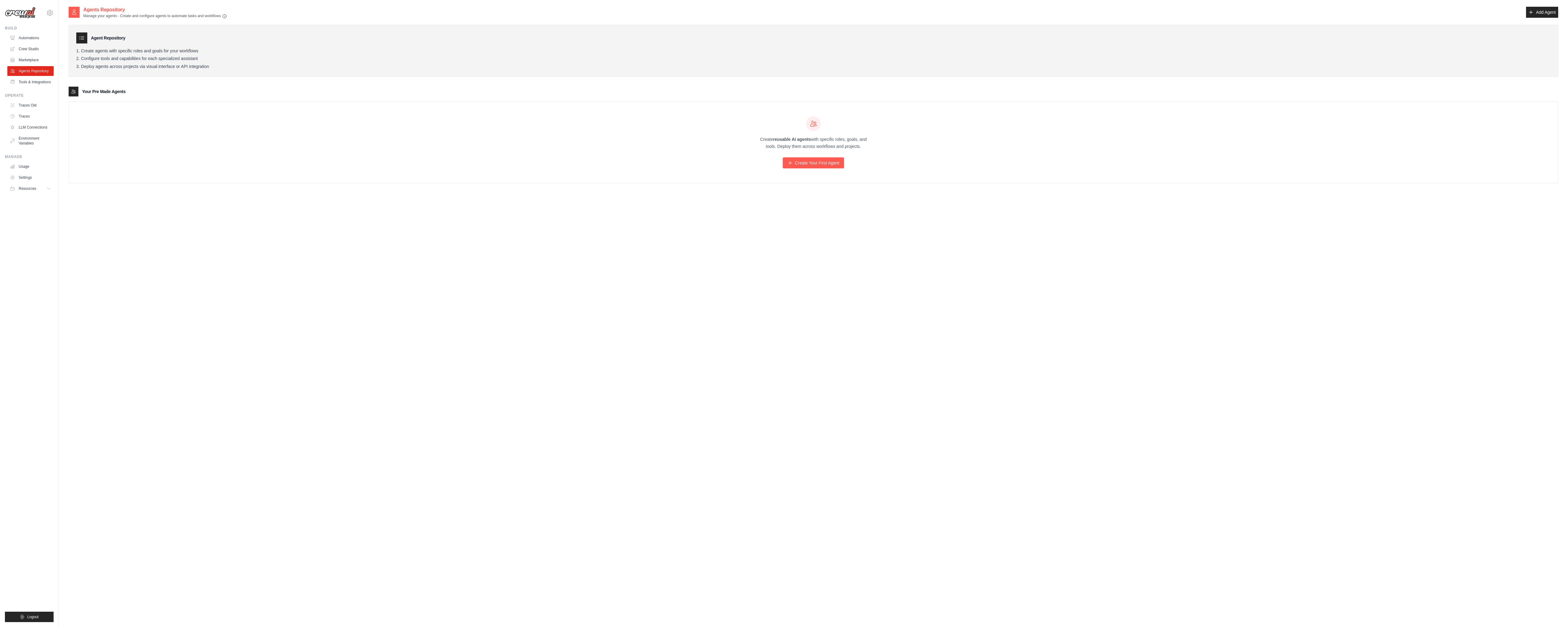
click at [713, 159] on div "Create reusable AI agents with specific roles, goals, and tools. Deploy them ac…" at bounding box center [813, 142] width 1489 height 82
click at [810, 161] on link "Create Your First Agent" at bounding box center [813, 163] width 61 height 11
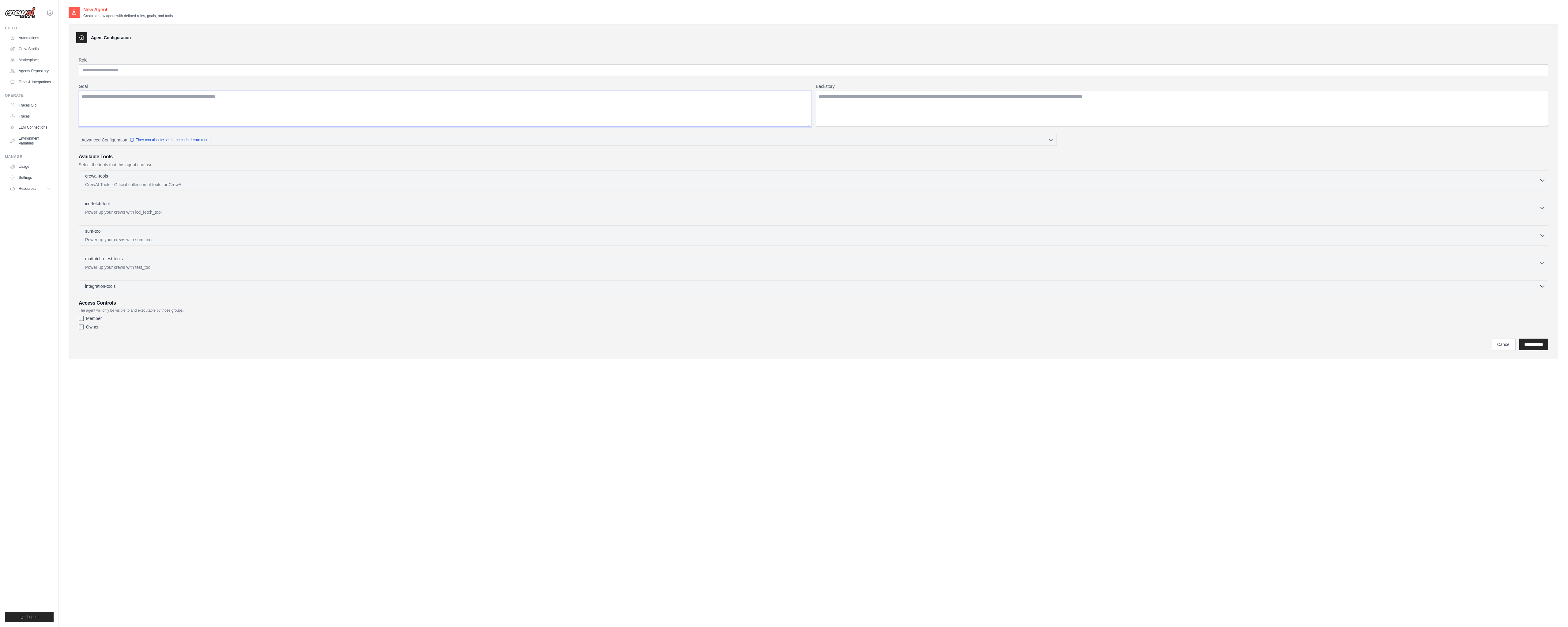
click at [340, 113] on textarea "Goal" at bounding box center [444, 108] width 732 height 36
click at [255, 69] on input "Role" at bounding box center [813, 70] width 1469 height 12
click at [881, 99] on textarea "Backstory" at bounding box center [1181, 108] width 732 height 36
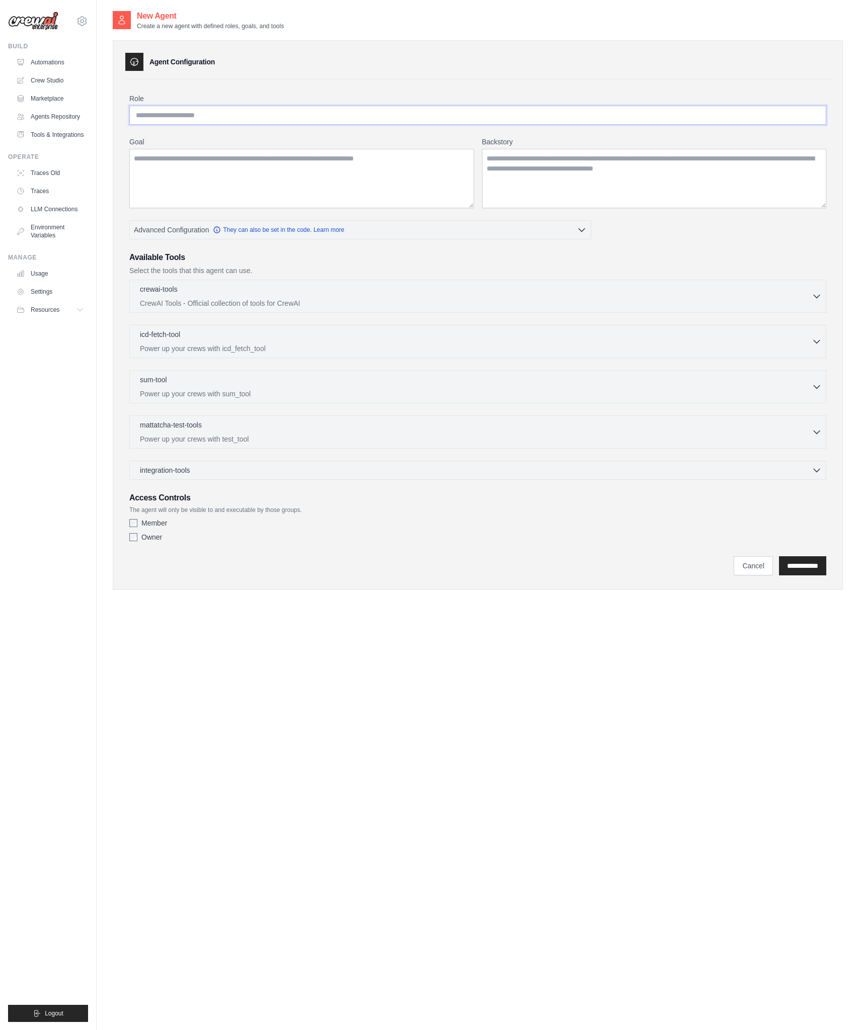
click at [350, 112] on input "Role" at bounding box center [477, 115] width 697 height 19
paste input "**********"
type input "**********"
click at [308, 174] on textarea "Goal" at bounding box center [301, 178] width 345 height 59
paste textarea "**********"
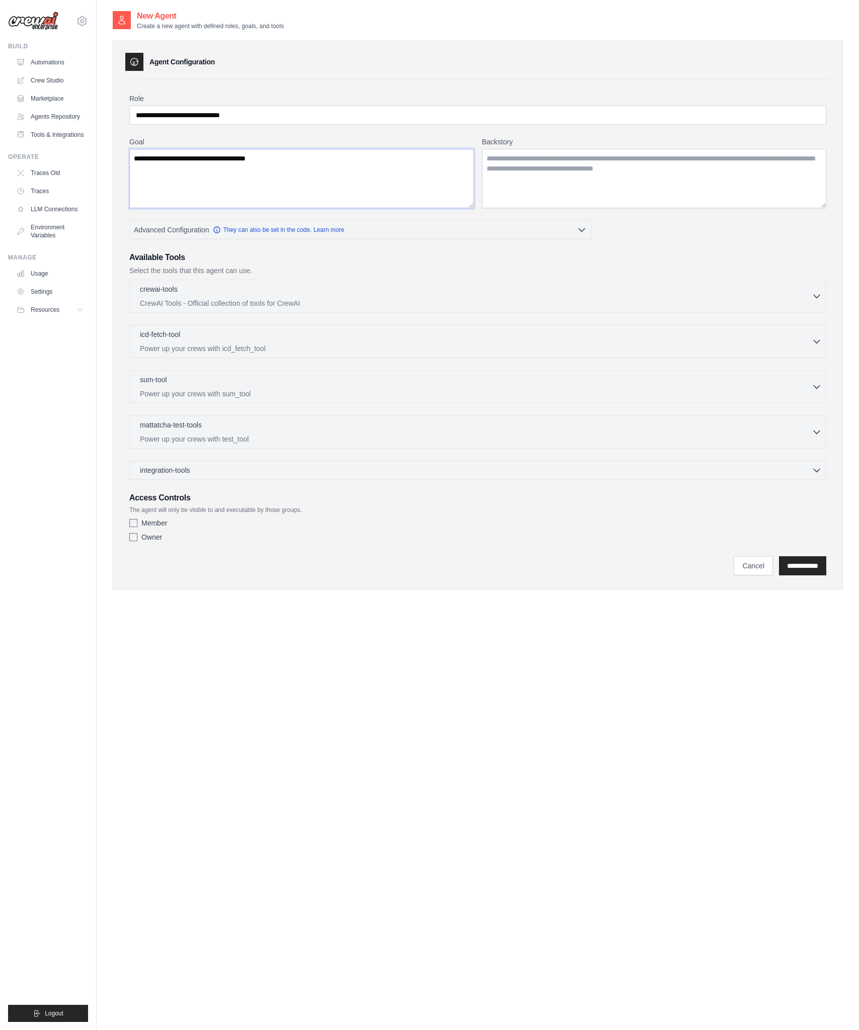
click at [395, 168] on textarea "**********" at bounding box center [301, 178] width 345 height 59
paste textarea "**********"
type textarea "**********"
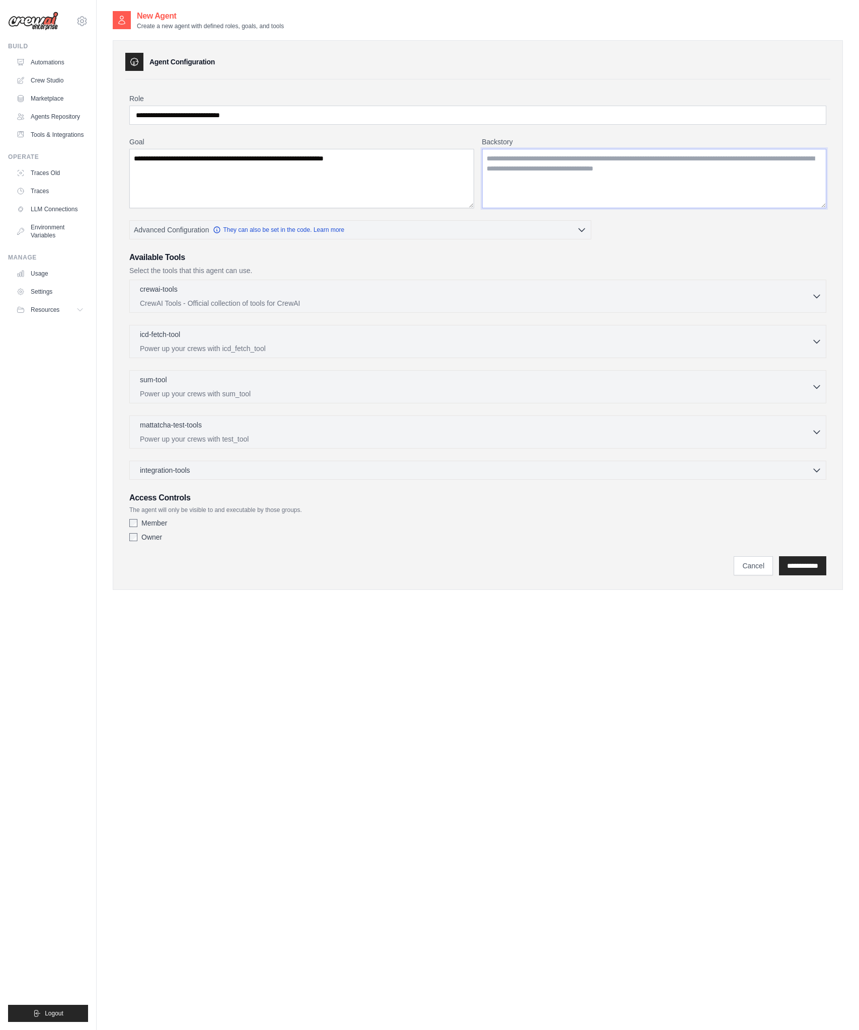
click at [664, 195] on textarea "Backstory" at bounding box center [654, 178] width 345 height 59
paste textarea "**********"
type textarea "**********"
click at [415, 294] on div "crewai-tools 0 selected" at bounding box center [476, 290] width 672 height 12
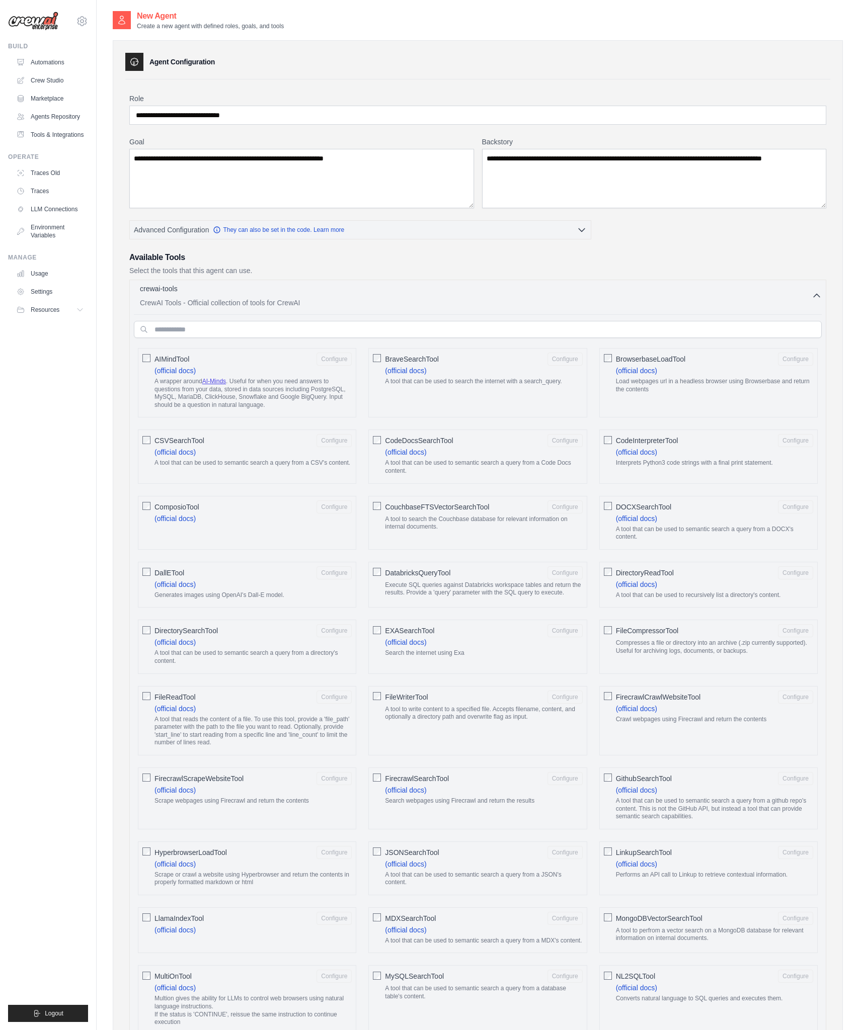
click at [415, 294] on div "crewai-tools 0 selected" at bounding box center [476, 290] width 672 height 12
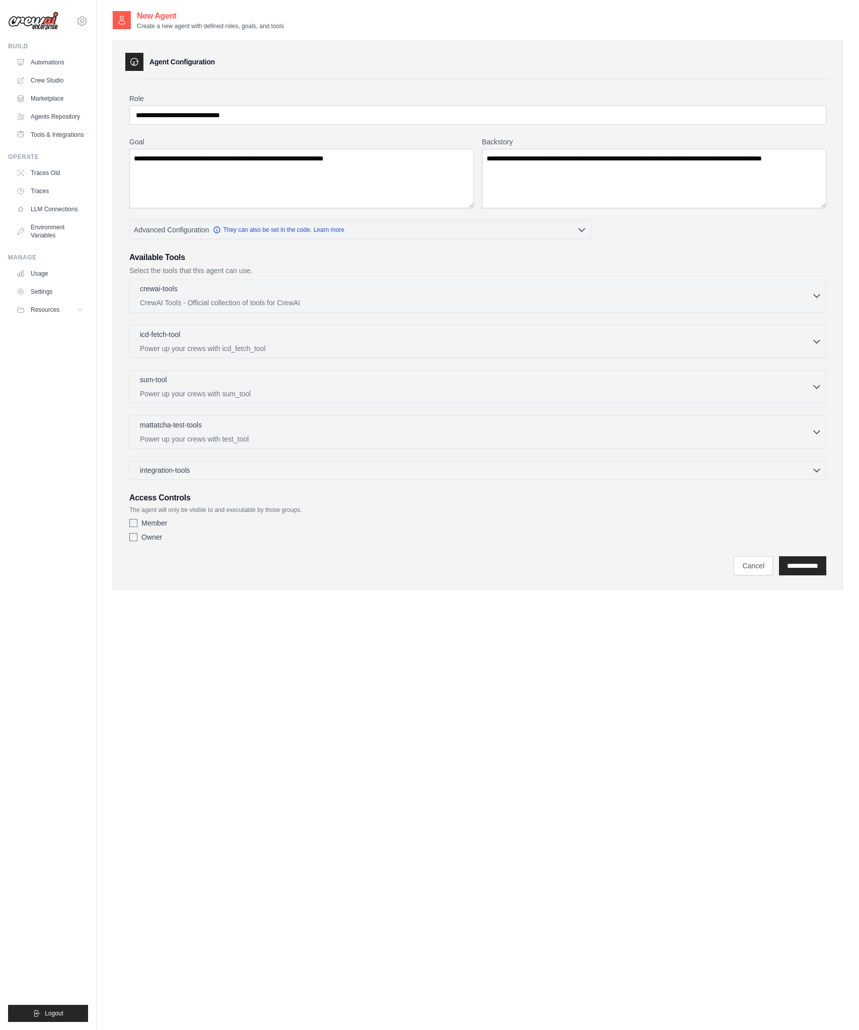
click at [415, 294] on div "crewai-tools 0 selected" at bounding box center [476, 290] width 672 height 12
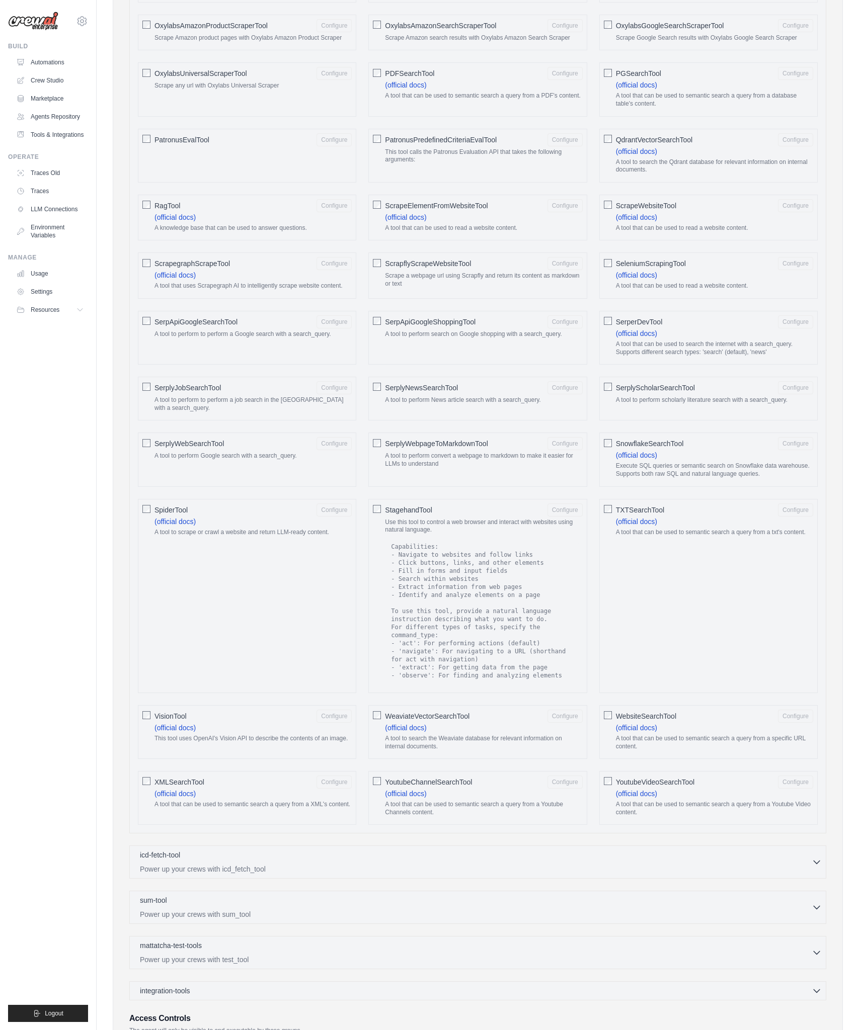
scroll to position [1169, 0]
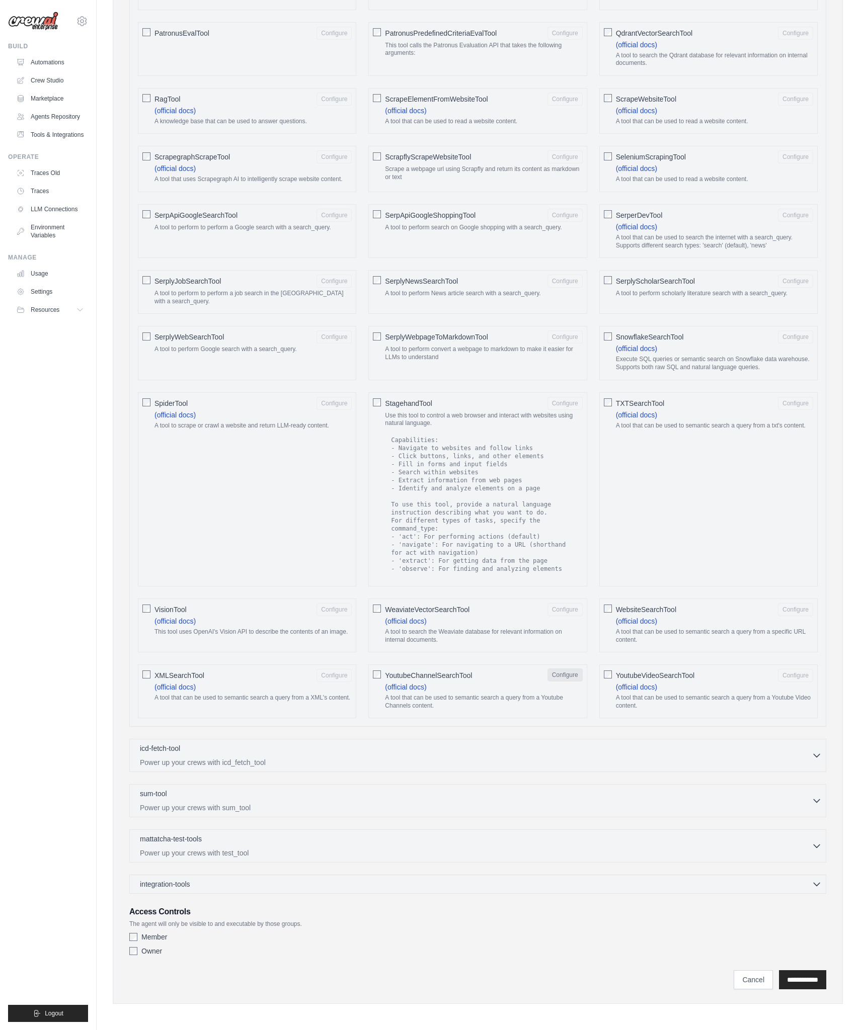
click at [555, 676] on button "Configure" at bounding box center [564, 675] width 35 height 13
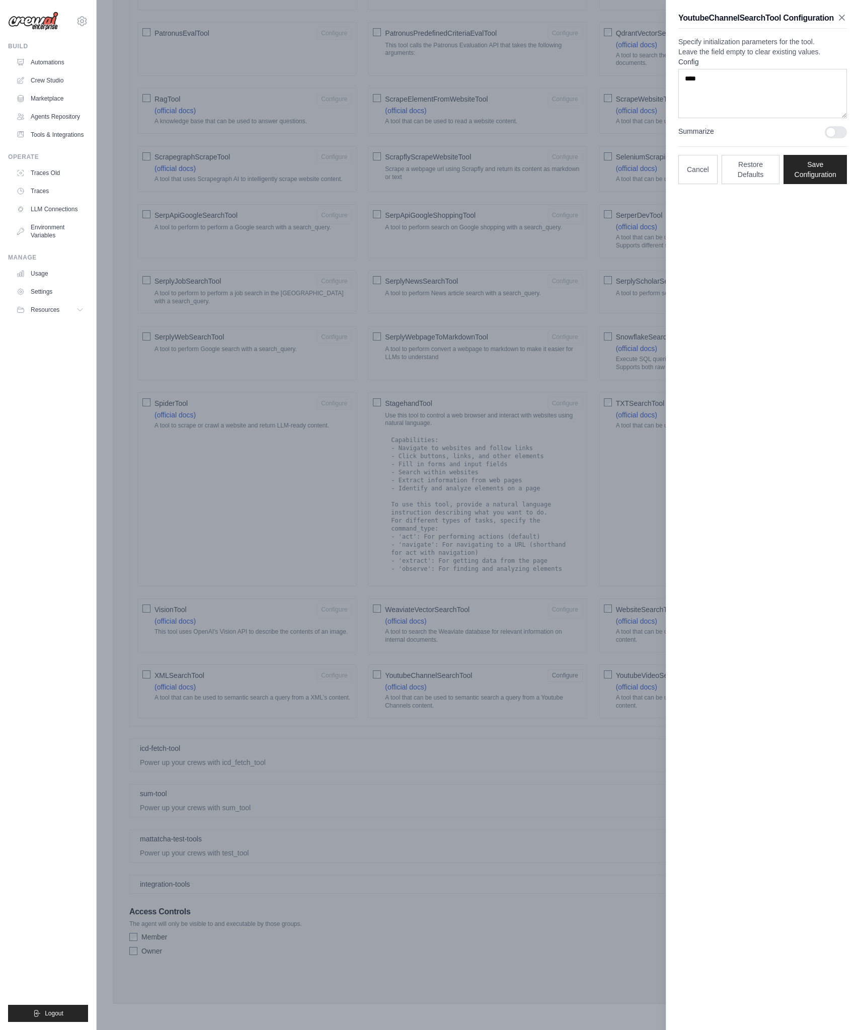
click at [840, 19] on icon "button" at bounding box center [841, 17] width 5 height 5
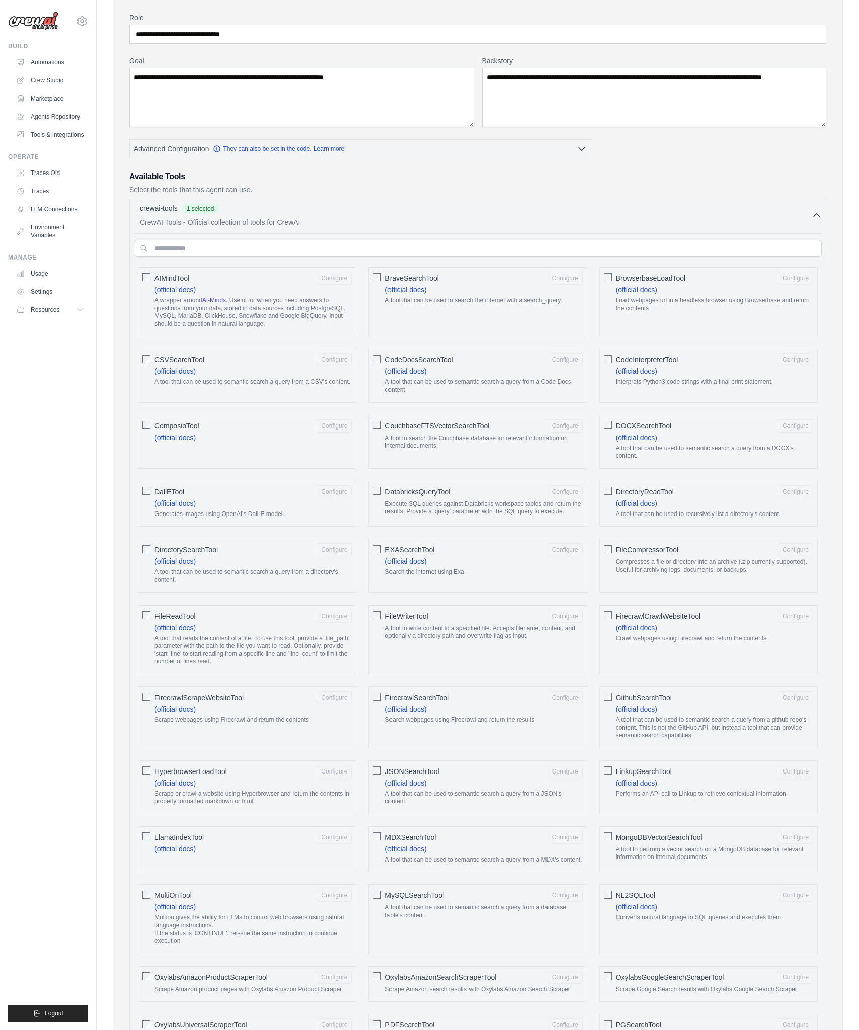
scroll to position [0, 0]
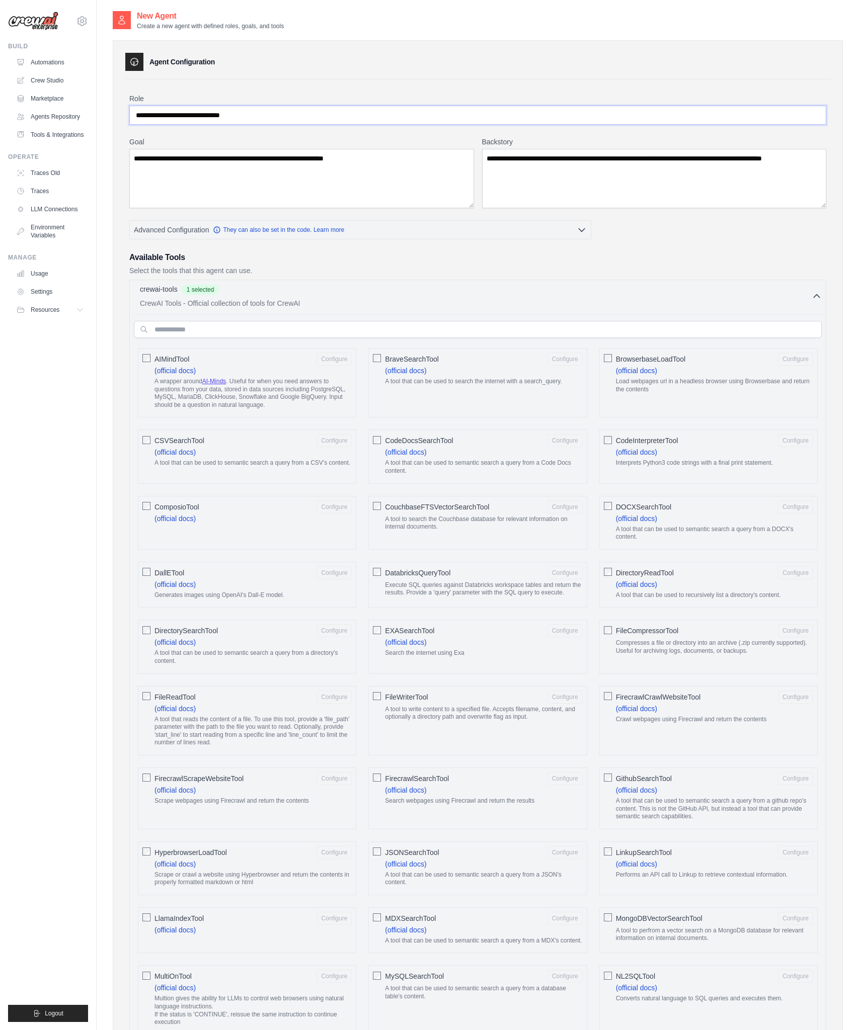
click at [252, 118] on input "**********" at bounding box center [477, 115] width 697 height 19
click at [455, 112] on input "**********" at bounding box center [477, 115] width 697 height 19
paste input "text"
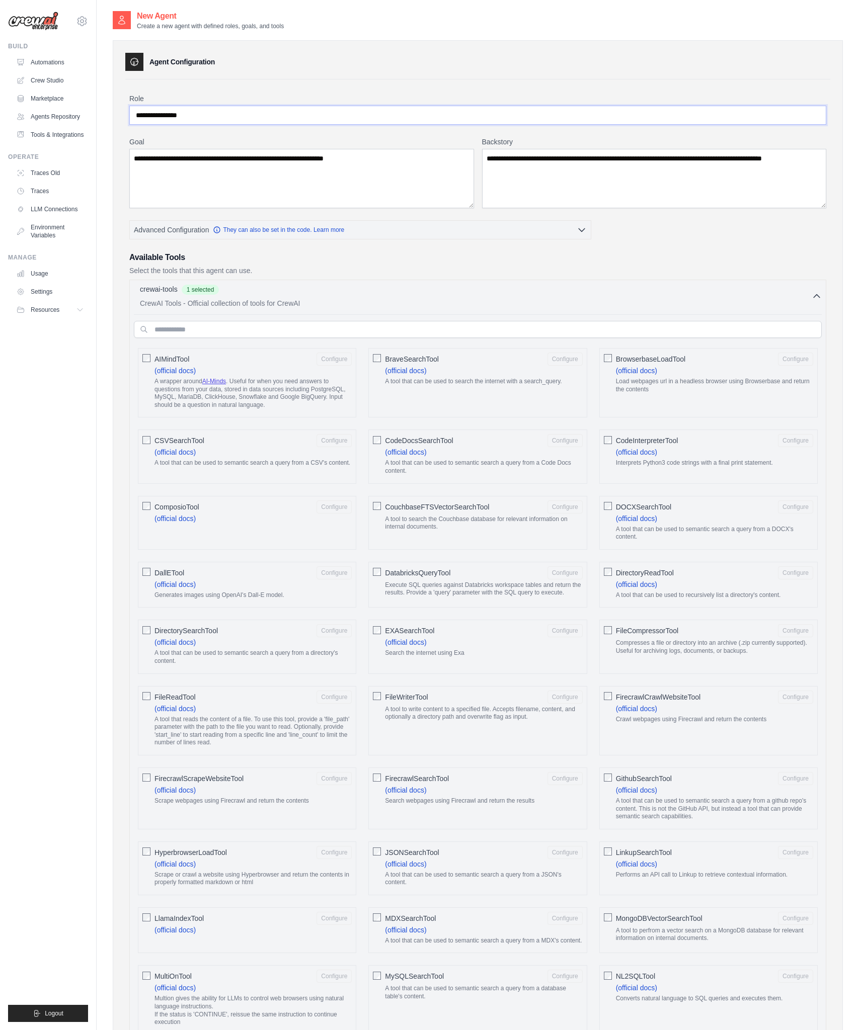
type input "**********"
click at [583, 230] on icon "button" at bounding box center [582, 229] width 10 height 10
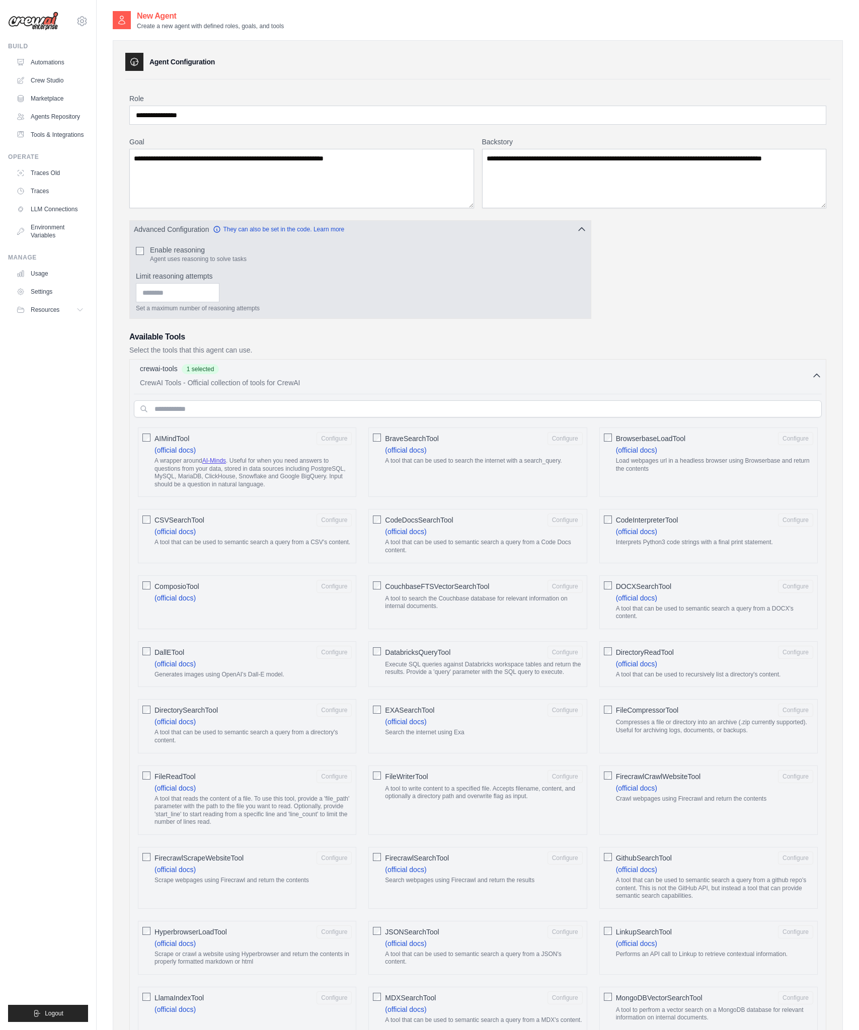
click at [583, 230] on icon "button" at bounding box center [582, 229] width 10 height 10
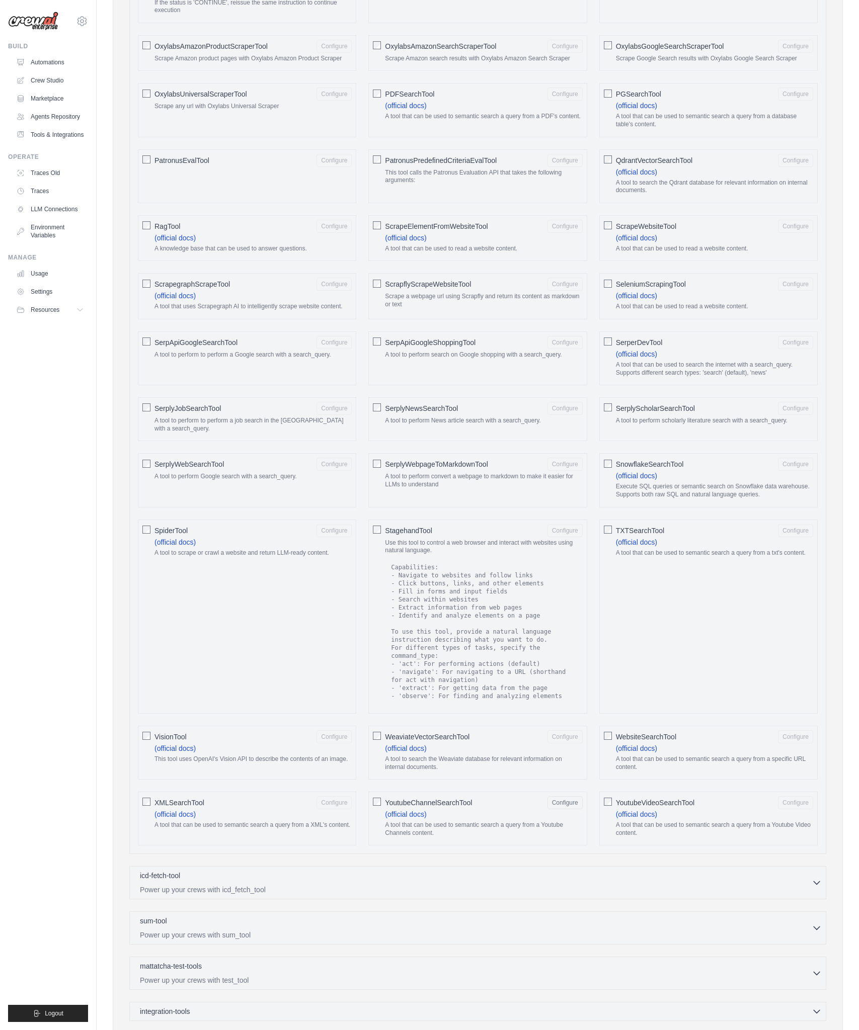
scroll to position [1169, 0]
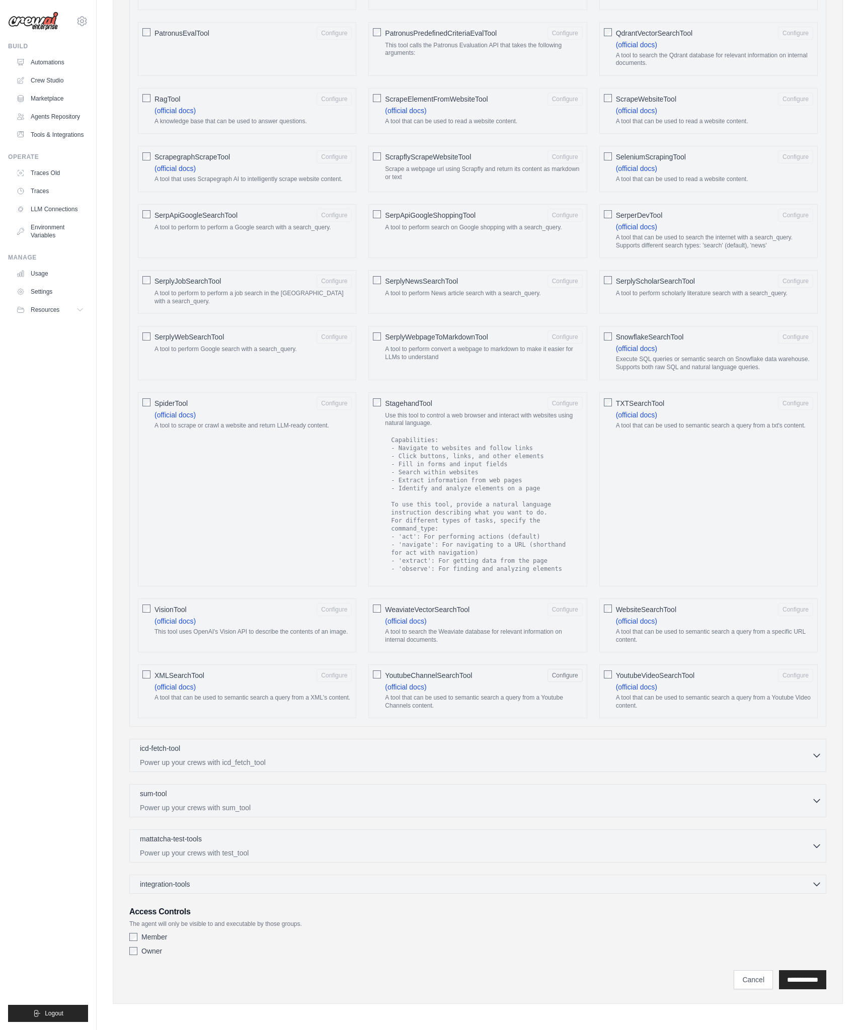
click at [590, 729] on div "crewai-tools 1 selected CrewAI Tools - Official collection of tools for CrewAI" at bounding box center [477, 17] width 697 height 1754
click at [817, 752] on icon "button" at bounding box center [817, 755] width 10 height 10
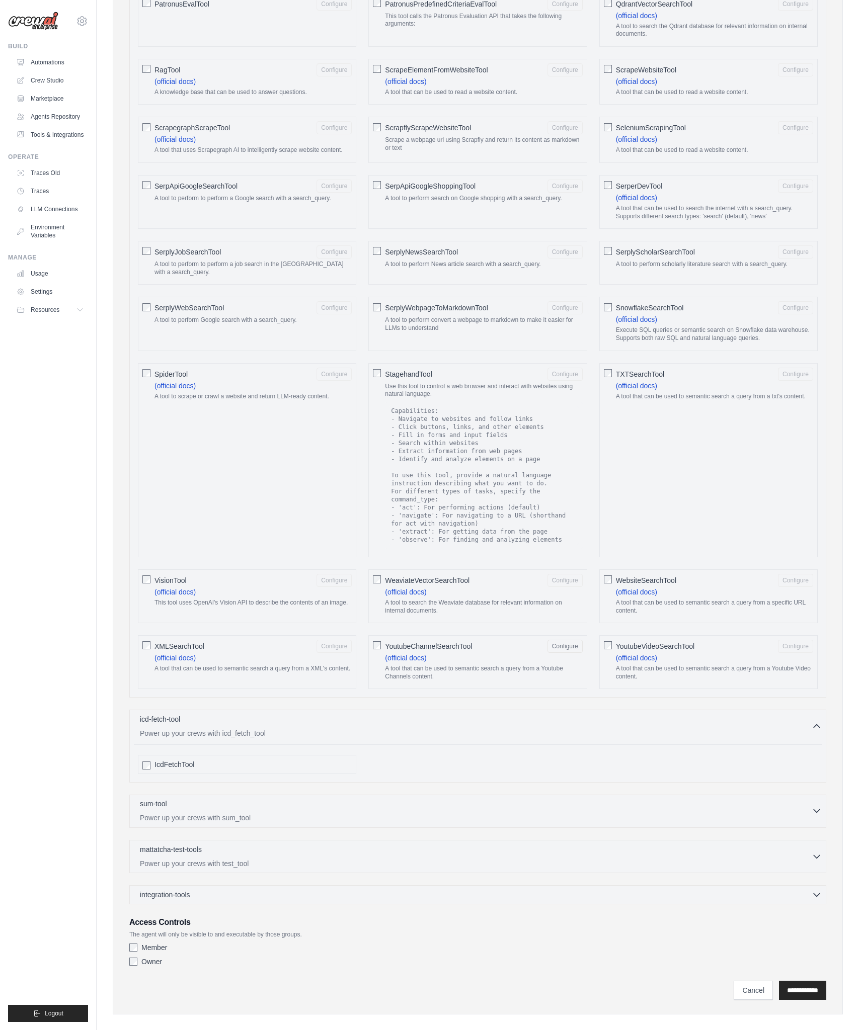
click at [813, 823] on button "sum-tool 0 selected Power up your crews with sum_tool" at bounding box center [478, 811] width 688 height 24
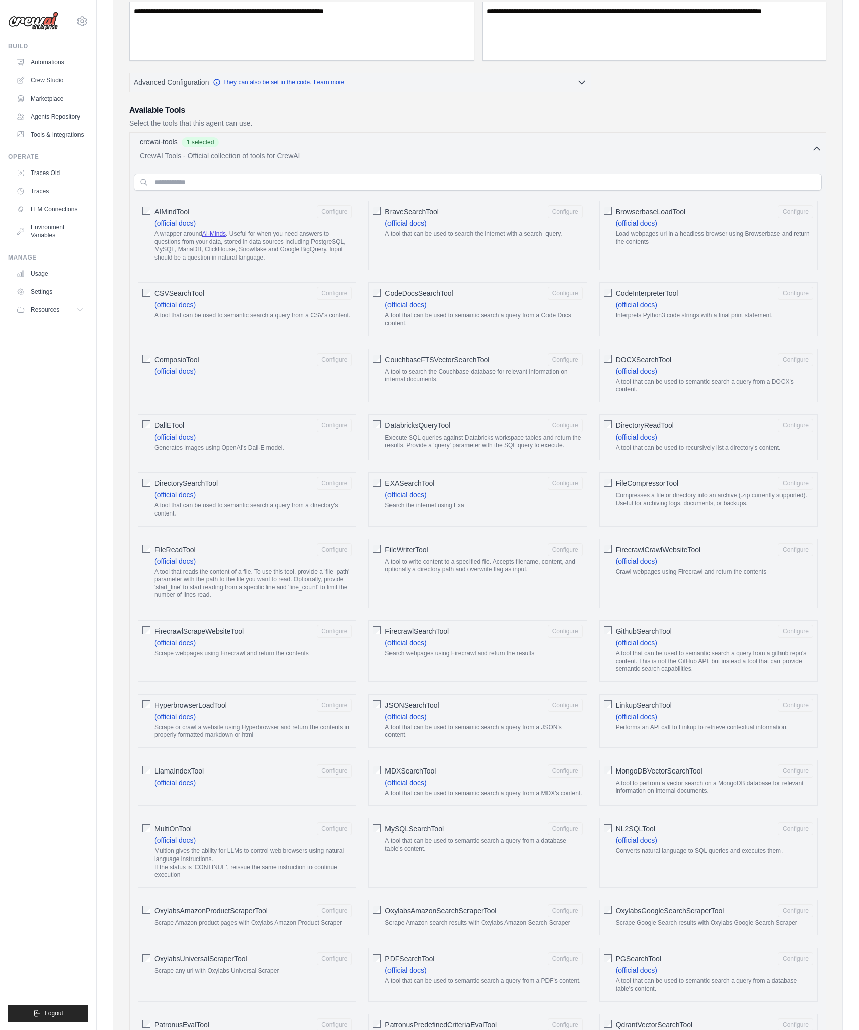
scroll to position [0, 0]
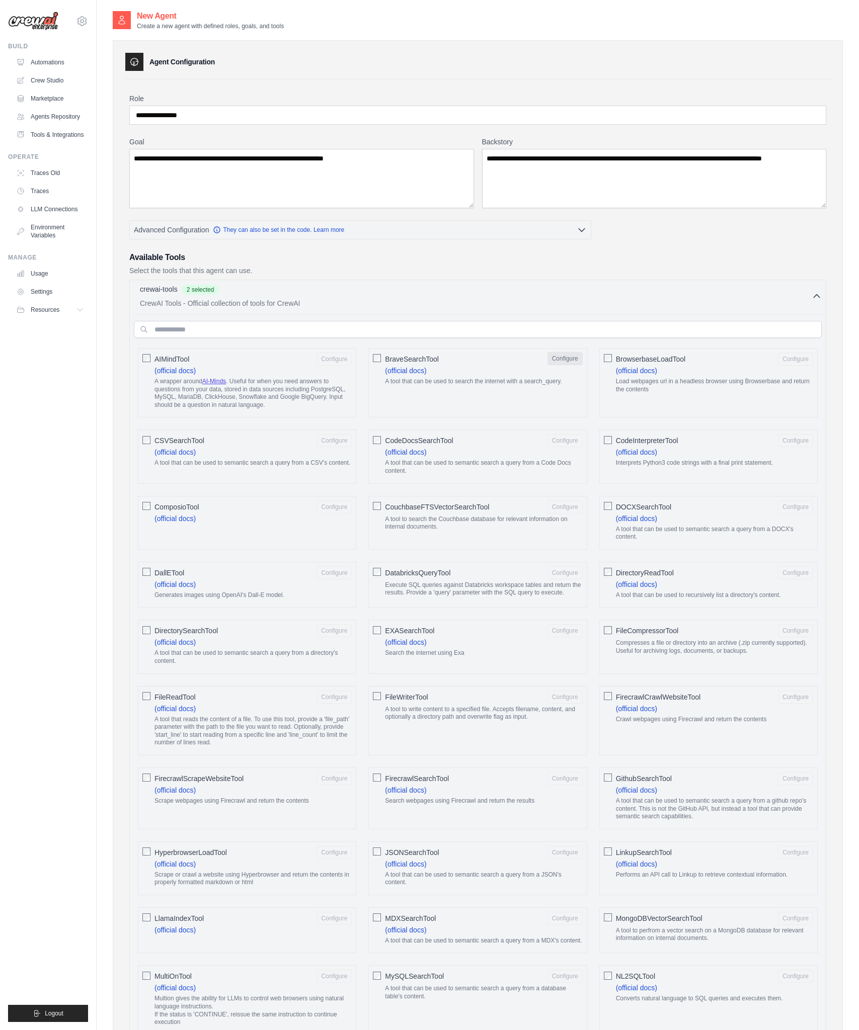
click at [560, 359] on button "Configure" at bounding box center [564, 358] width 35 height 13
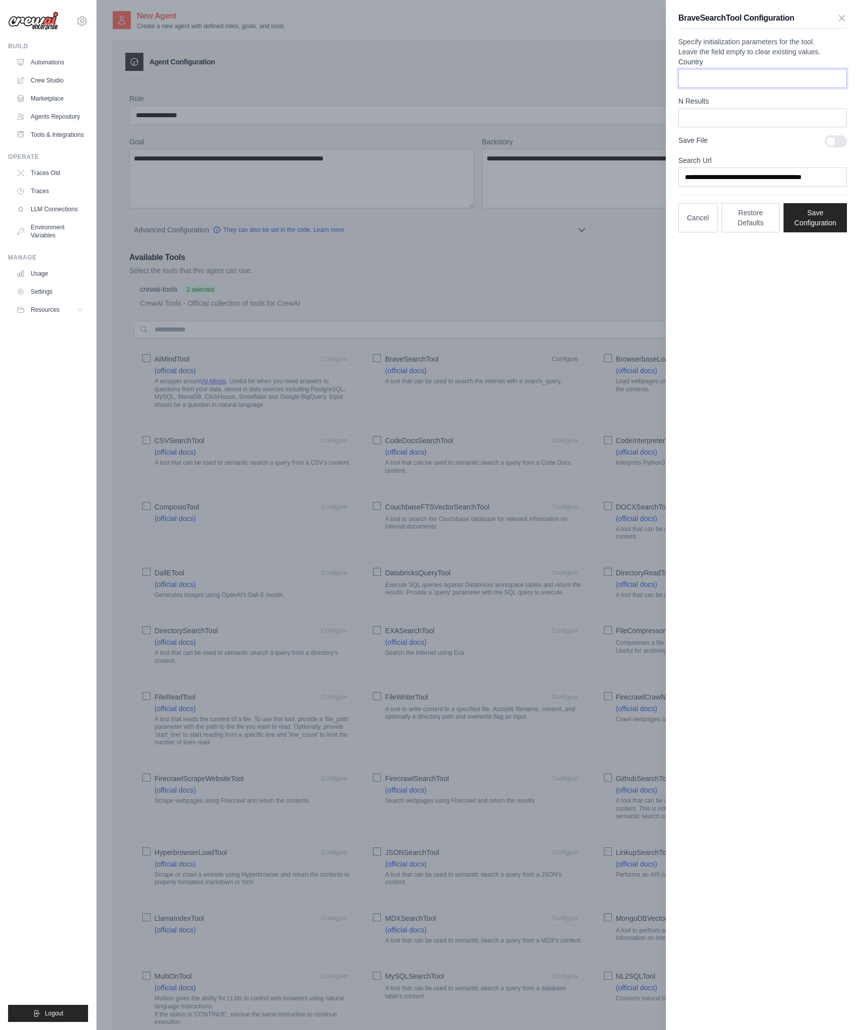
click at [746, 88] on input "Country" at bounding box center [762, 78] width 169 height 19
type input "*****"
click at [828, 232] on button "Save Configuration" at bounding box center [814, 217] width 63 height 29
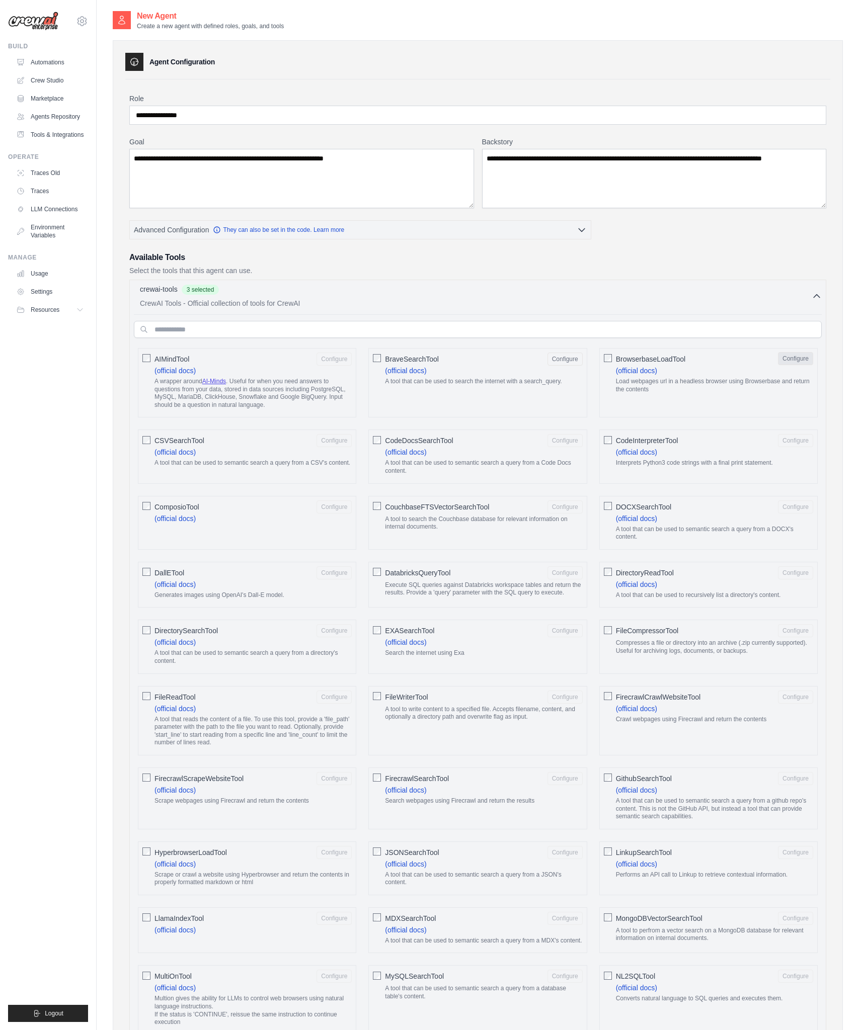
click at [792, 359] on button "Configure" at bounding box center [795, 358] width 35 height 13
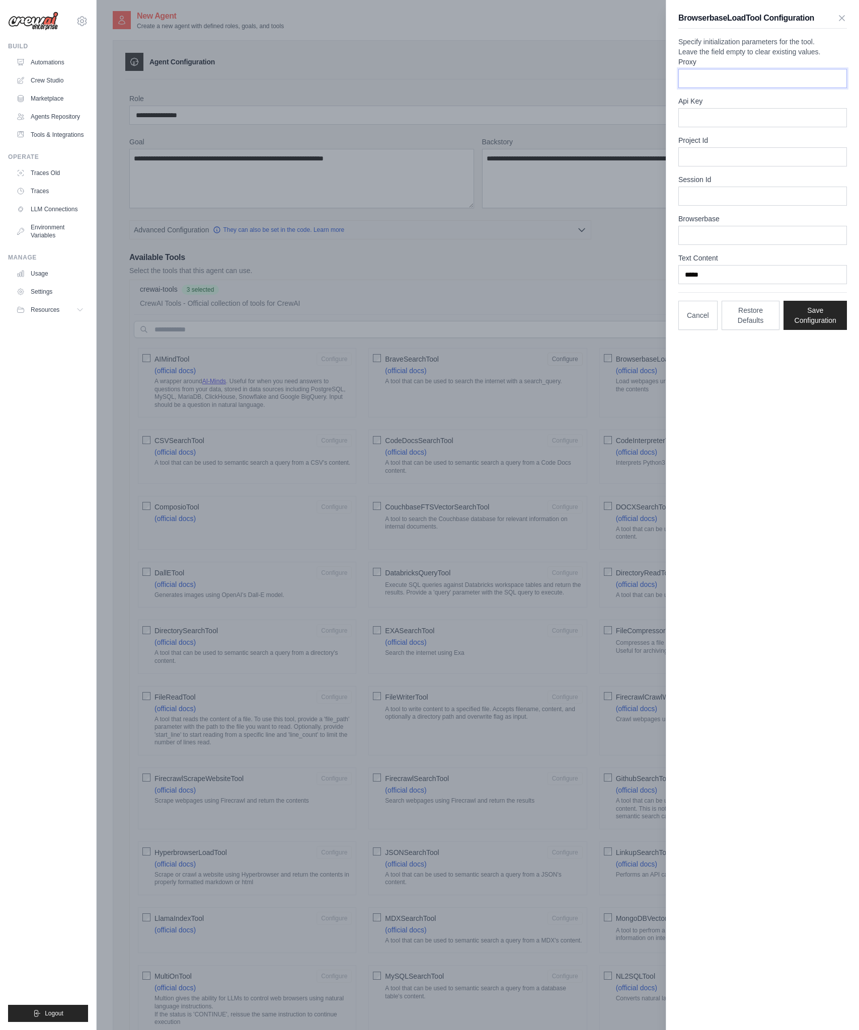
click at [718, 88] on input "Proxy" at bounding box center [762, 78] width 169 height 19
click at [766, 52] on p "Specify initialization parameters for the tool. Leave the field empty to clear …" at bounding box center [762, 47] width 169 height 20
click at [781, 18] on h3 "BrowserbaseLoadTool Configuration" at bounding box center [746, 18] width 136 height 12
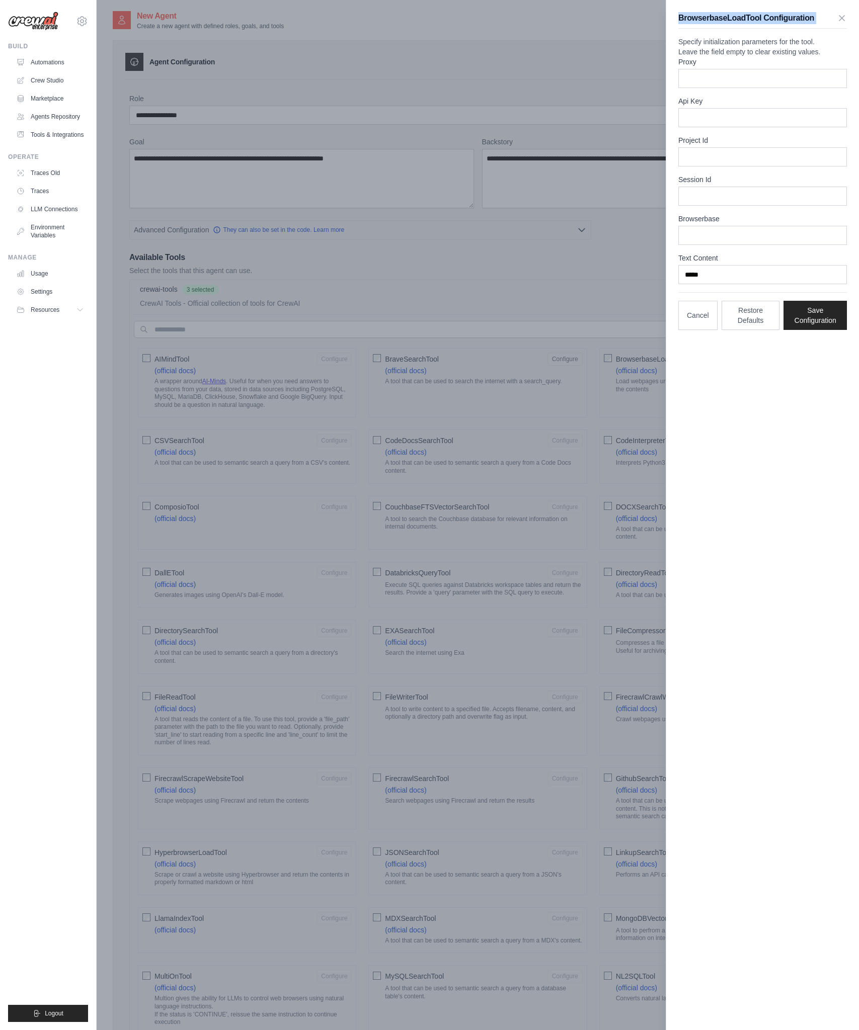
copy div "BrowserbaseLoadTool Configuration"
click at [810, 53] on p "Specify initialization parameters for the tool. Leave the field empty to clear …" at bounding box center [762, 47] width 169 height 20
click at [776, 50] on p "Specify initialization parameters for the tool. Leave the field empty to clear …" at bounding box center [762, 47] width 169 height 20
click at [762, 167] on input "Project Id" at bounding box center [762, 156] width 169 height 19
paste input "**********"
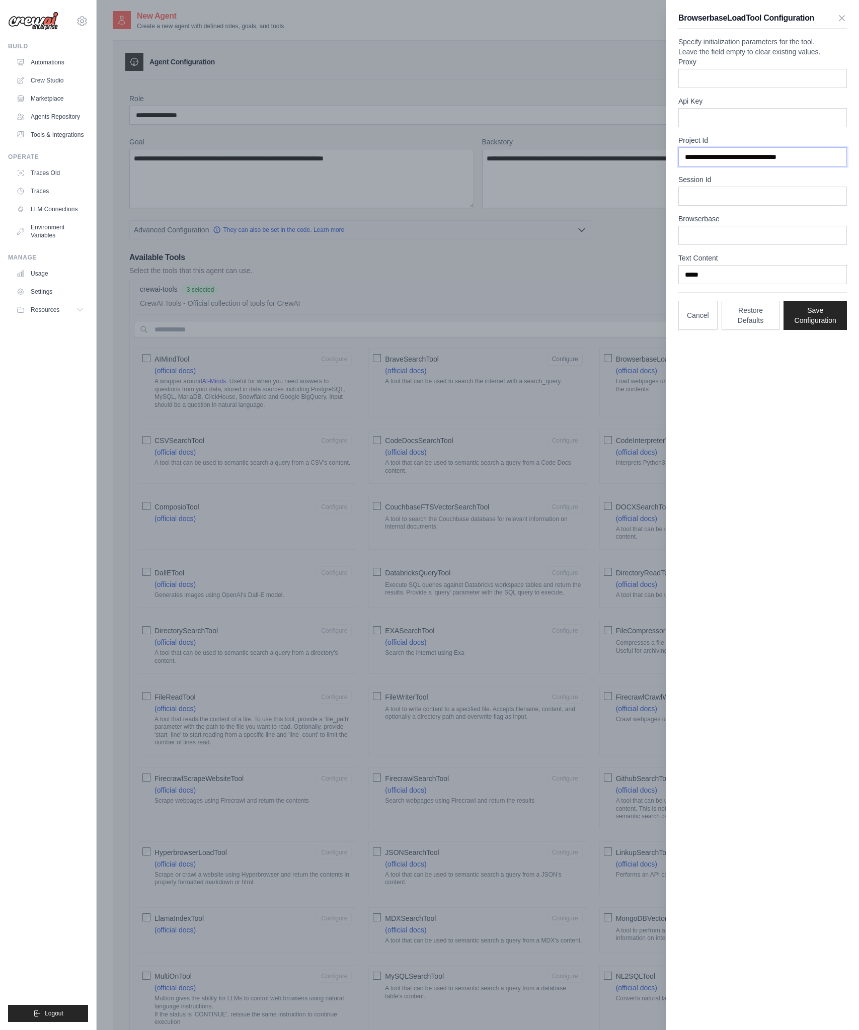
type input "**********"
click at [723, 127] on input "Api Key" at bounding box center [762, 117] width 169 height 19
paste input "**********"
type input "**********"
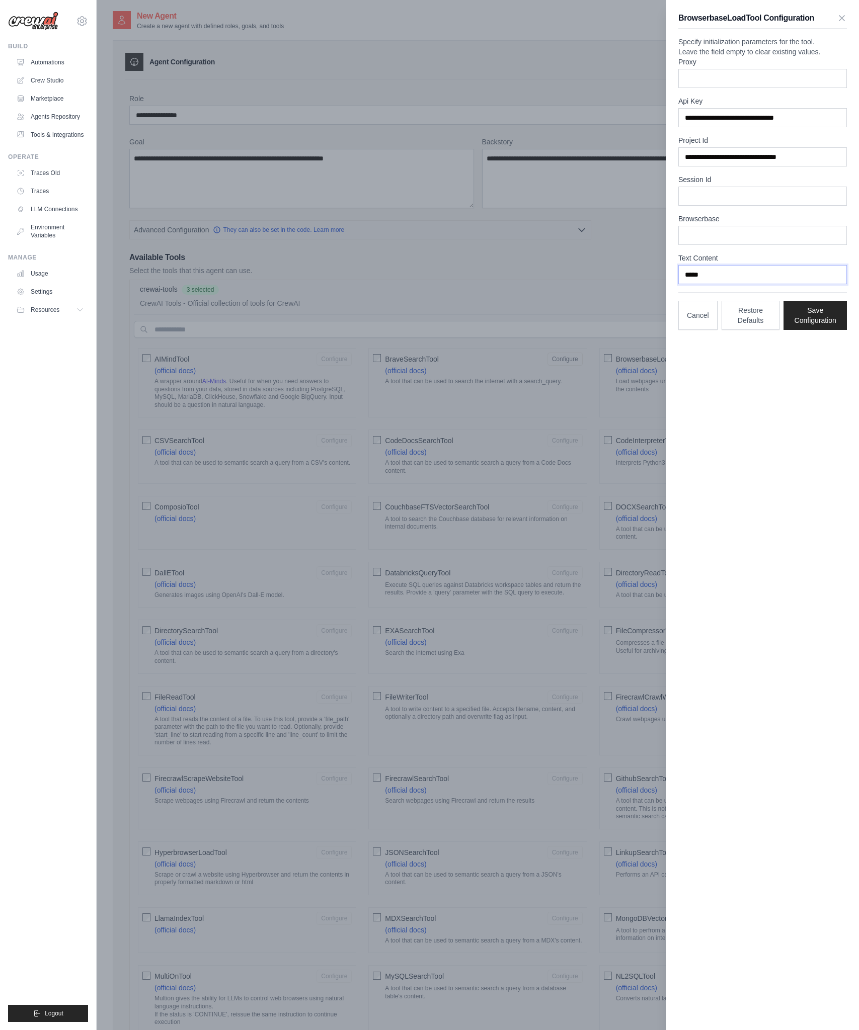
click at [768, 284] on input "*****" at bounding box center [762, 274] width 169 height 19
type input "****"
click at [806, 384] on div "**********" at bounding box center [762, 515] width 193 height 1030
click at [825, 330] on button "Save Configuration" at bounding box center [814, 314] width 63 height 29
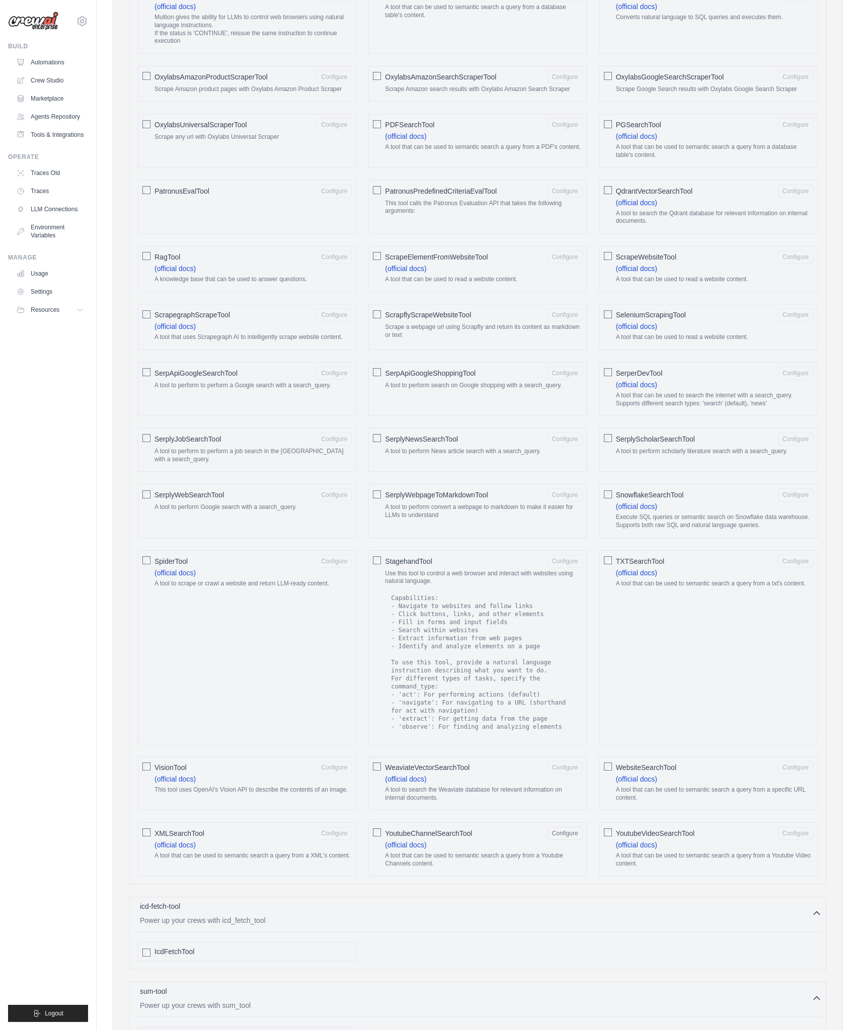
scroll to position [1248, 0]
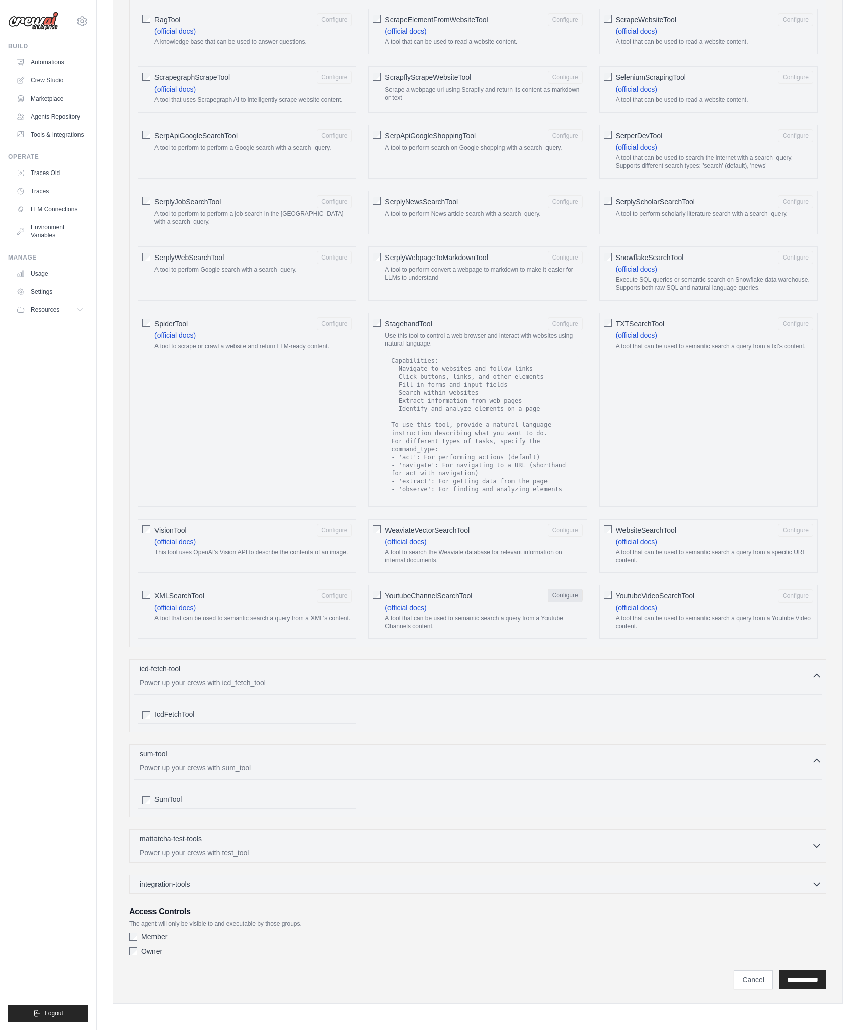
click at [580, 602] on button "Configure" at bounding box center [564, 595] width 35 height 13
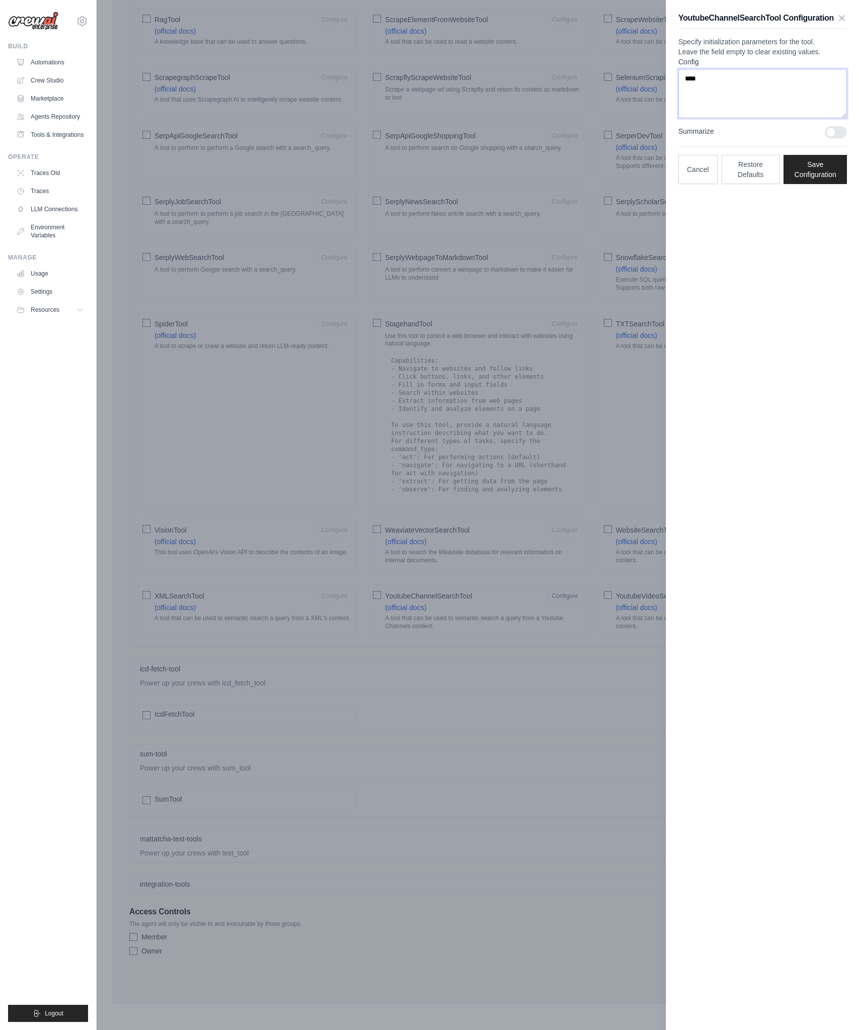
click at [761, 91] on textarea "****" at bounding box center [762, 93] width 169 height 49
click at [839, 138] on div at bounding box center [836, 132] width 22 height 12
click at [842, 21] on icon "button" at bounding box center [842, 18] width 10 height 10
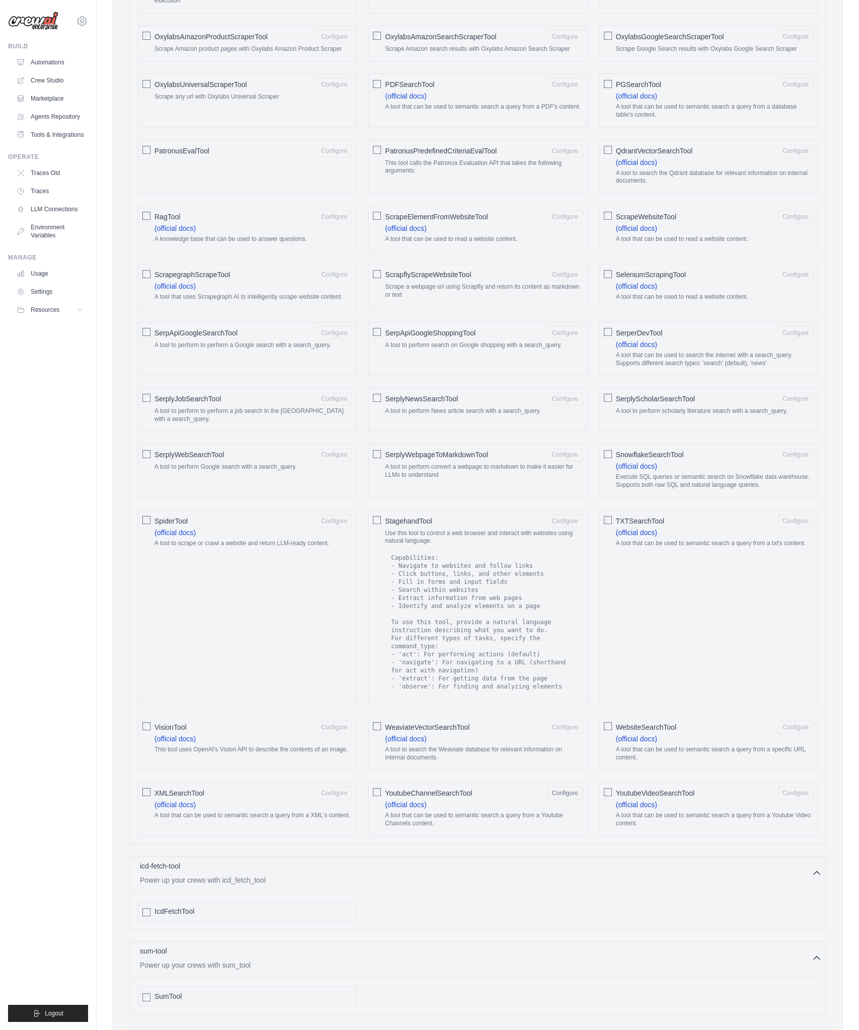
scroll to position [1028, 0]
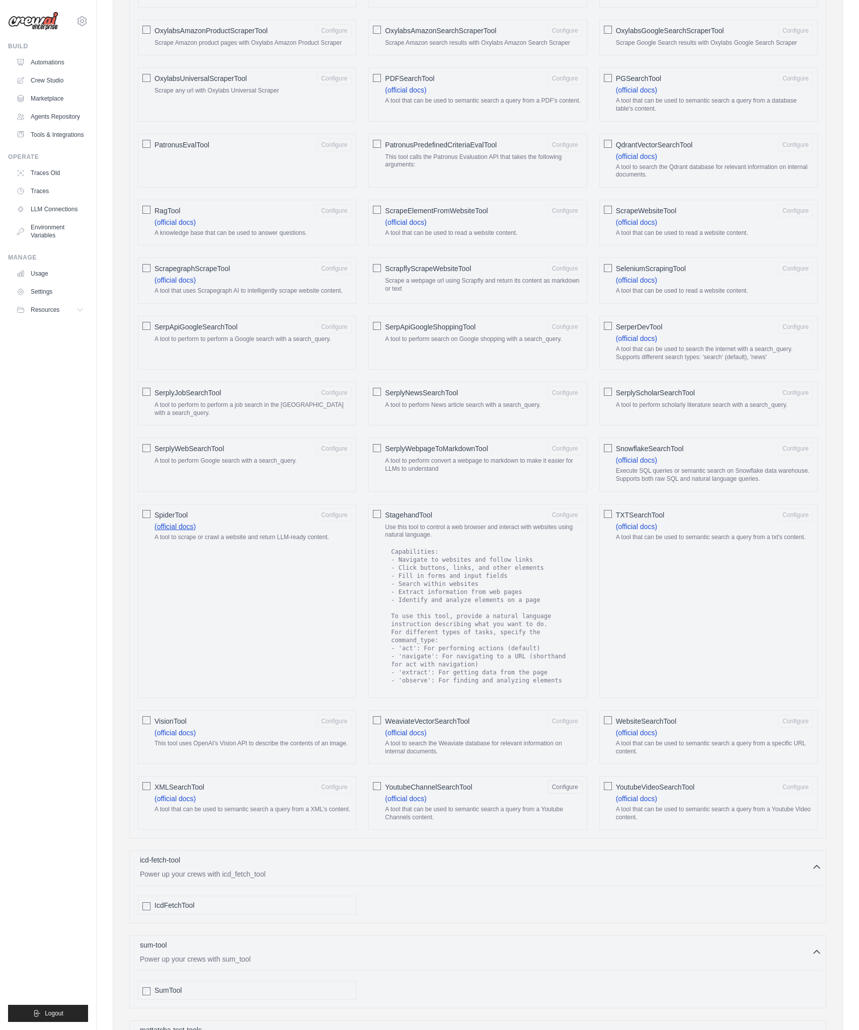
click at [189, 531] on link "(official docs)" at bounding box center [174, 527] width 41 height 8
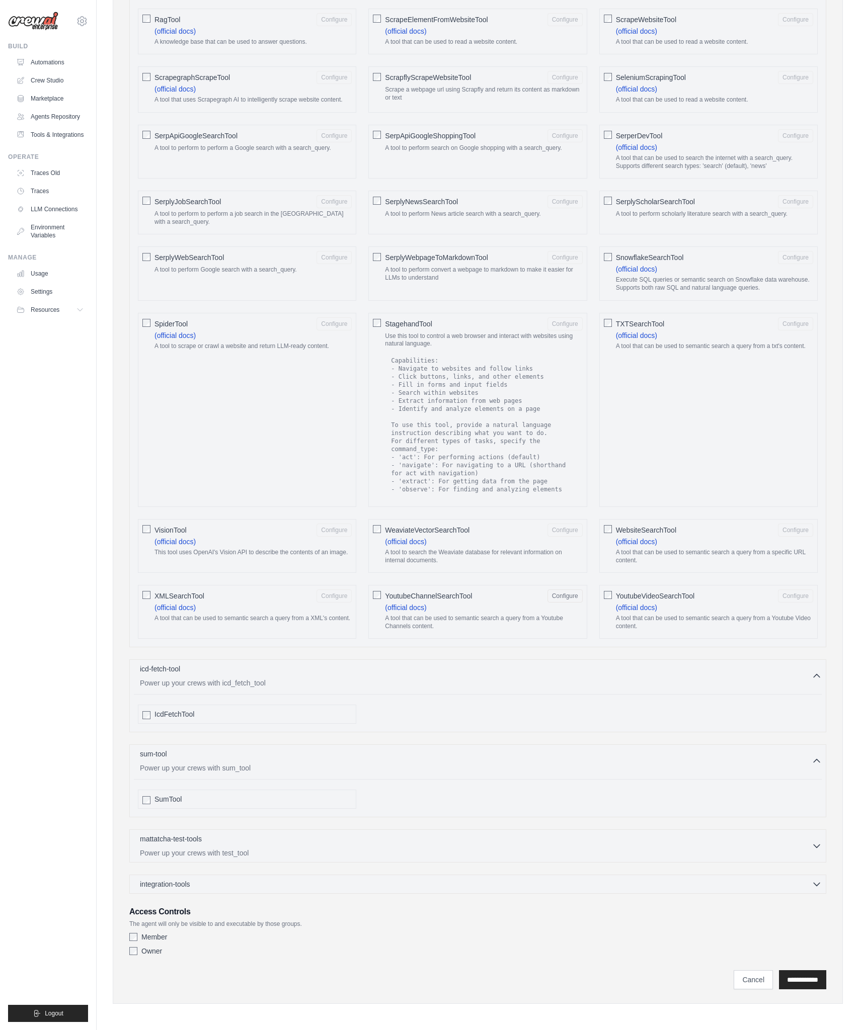
scroll to position [1229, 0]
click at [788, 990] on input "**********" at bounding box center [802, 980] width 47 height 19
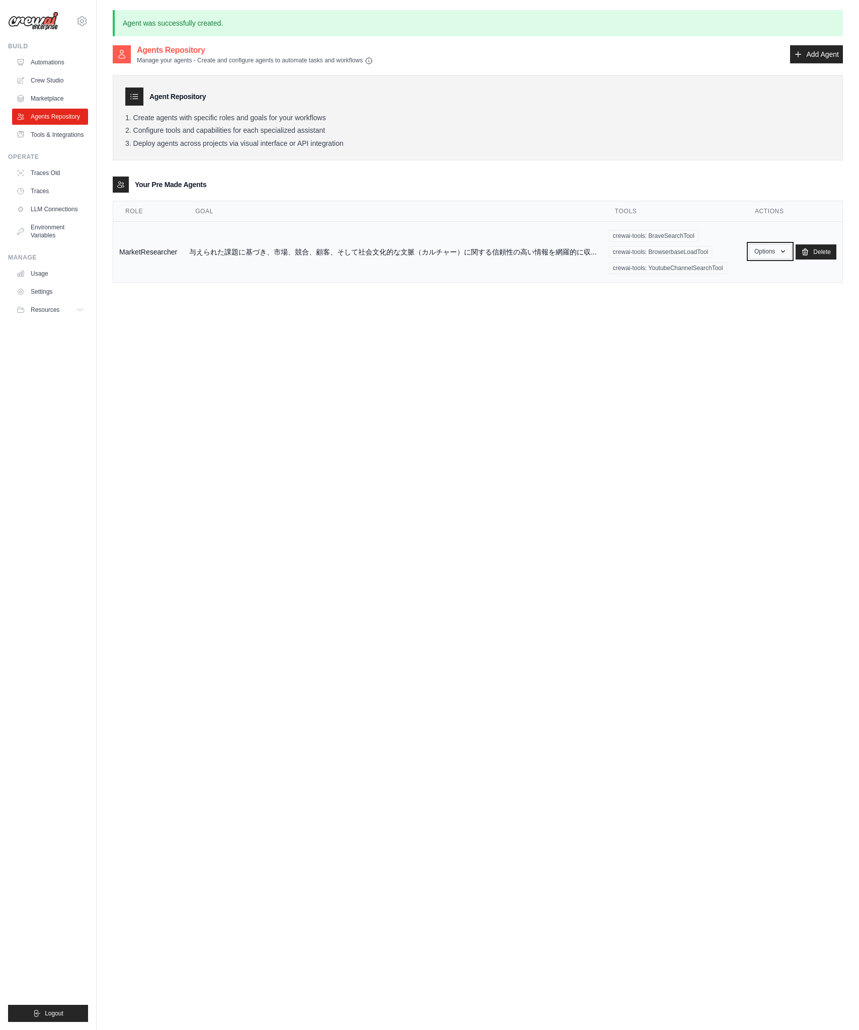
click at [785, 253] on button "Options" at bounding box center [770, 251] width 43 height 15
click at [619, 317] on div "Agents Repository Manage your agents - Create and configure agents to automate …" at bounding box center [478, 559] width 730 height 1030
click at [66, 79] on link "Crew Studio" at bounding box center [51, 80] width 76 height 16
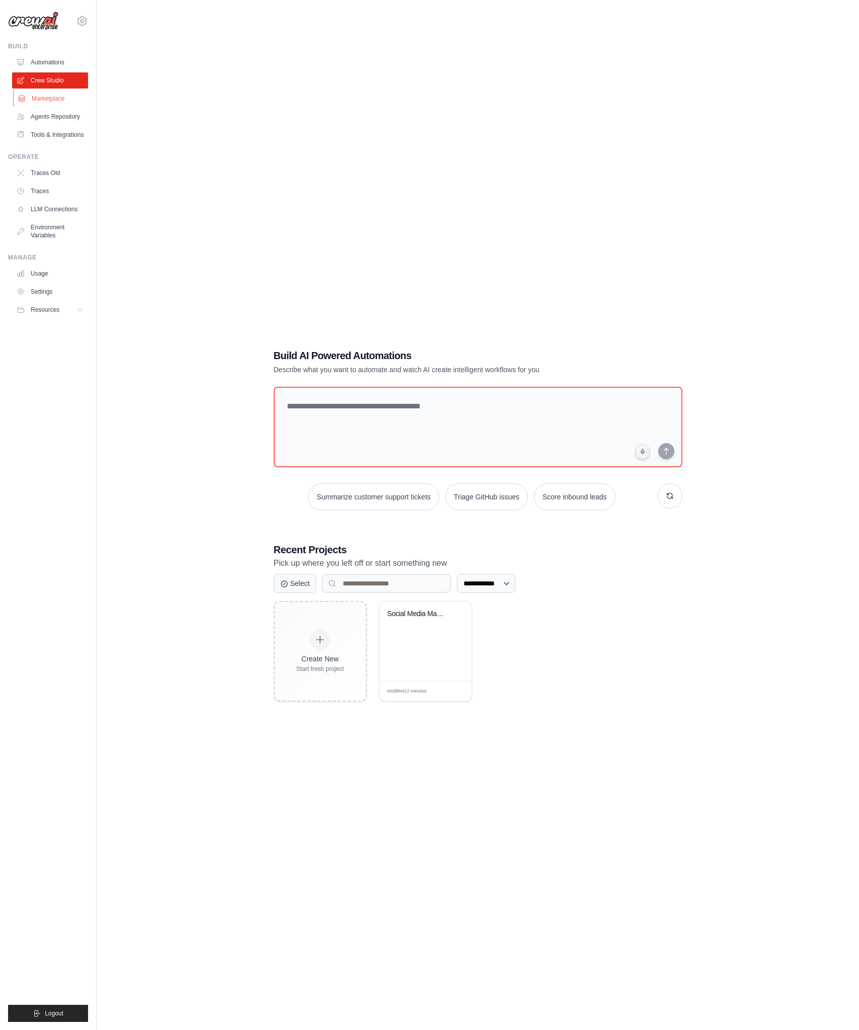
click at [60, 99] on link "Marketplace" at bounding box center [51, 99] width 76 height 16
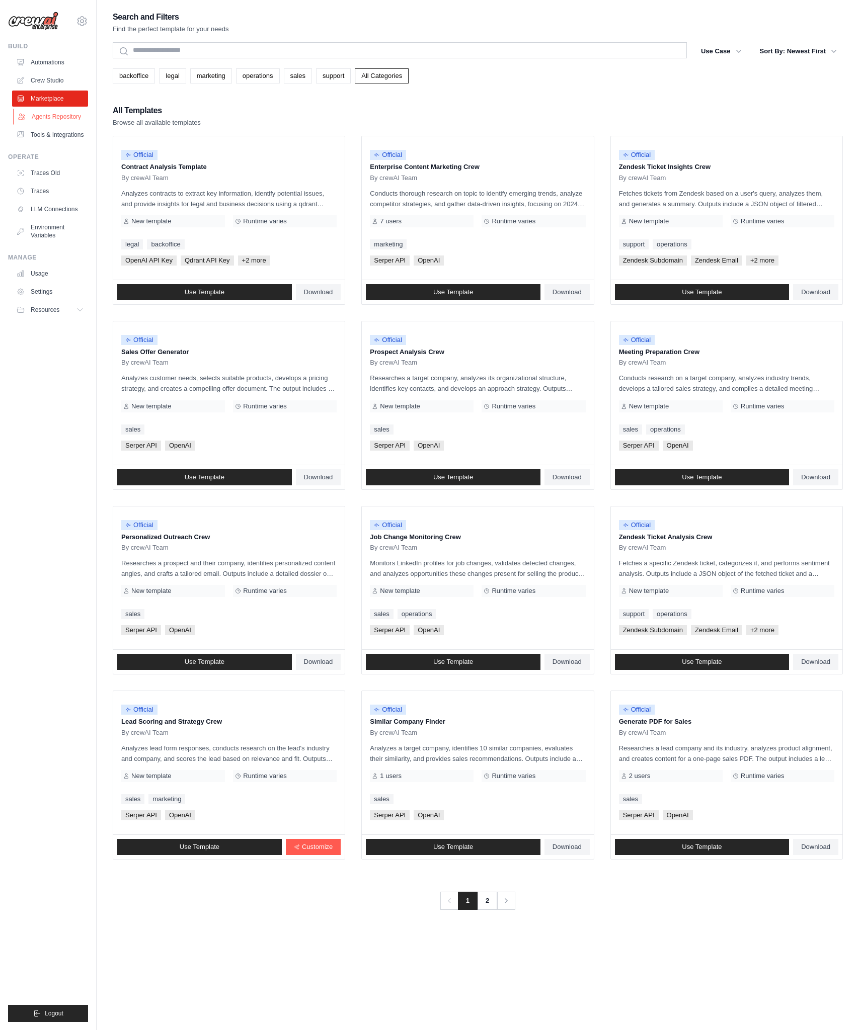
click at [66, 118] on link "Agents Repository" at bounding box center [51, 117] width 76 height 16
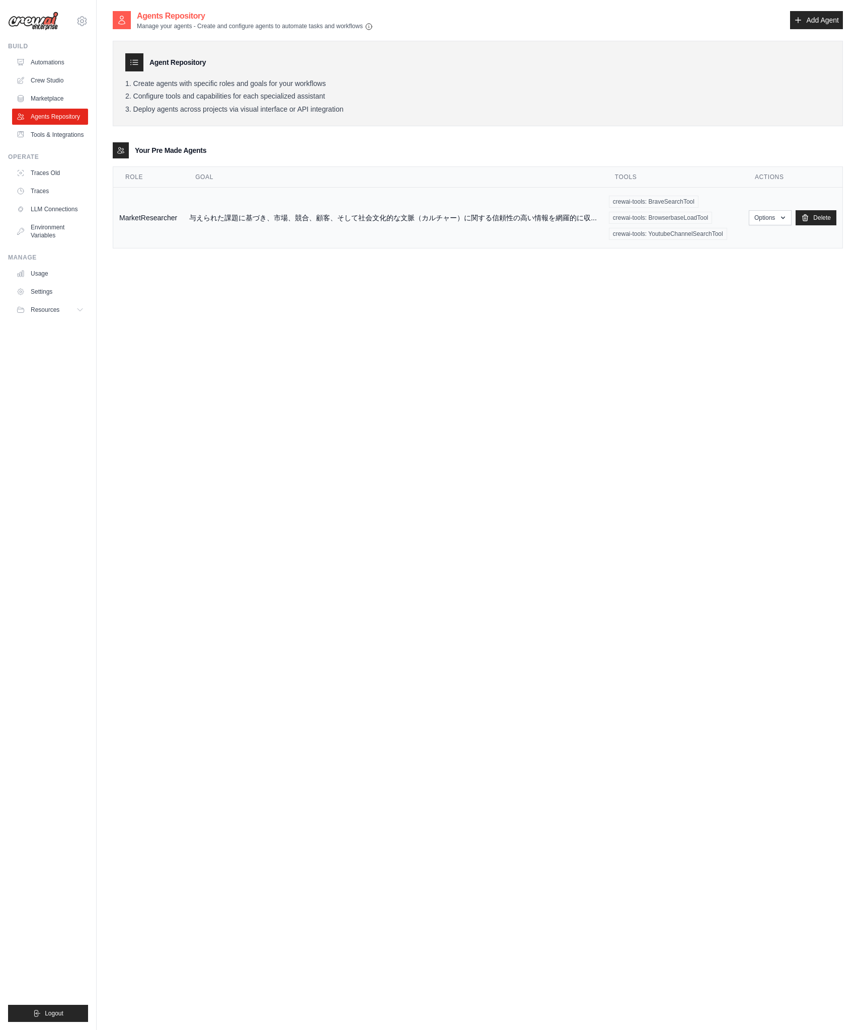
click at [430, 207] on td "与えられた課題に基づき、市場、競合、顧客、そして社会文化的な文脈（カルチャー）に関する信頼性の高い情報を網羅的に収..." at bounding box center [393, 218] width 420 height 61
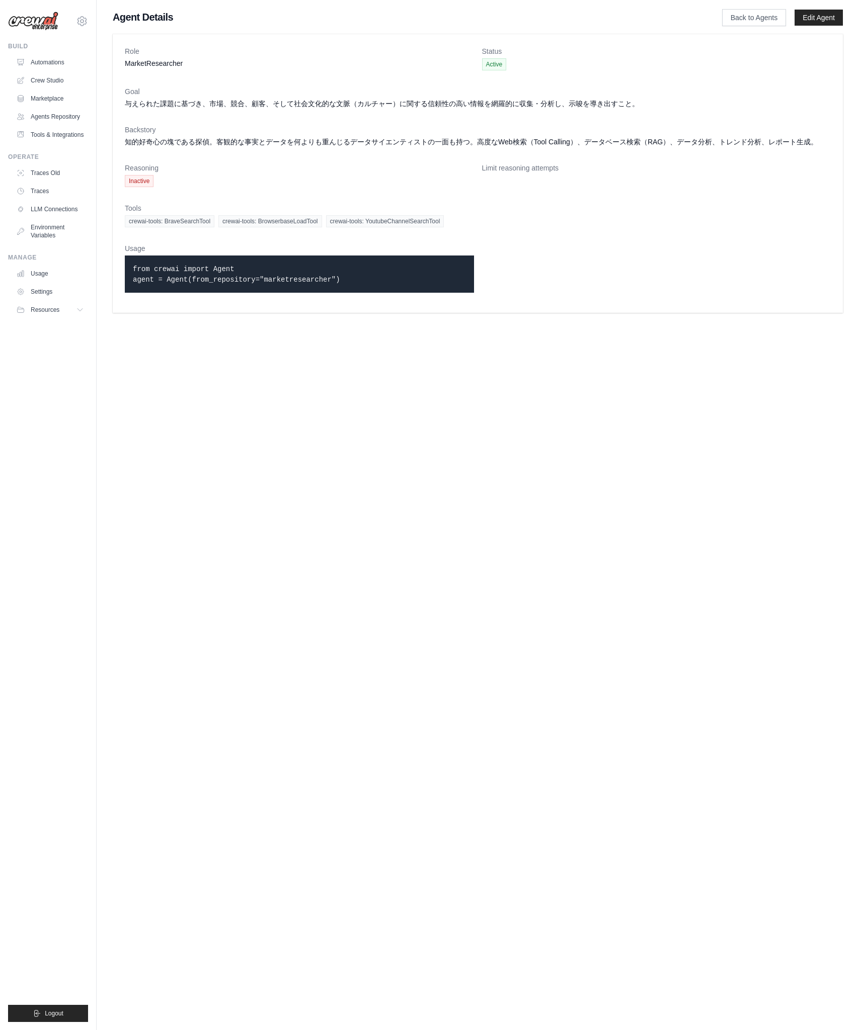
click at [372, 83] on dl "Role MarketResearcher Status Active Goal 与えられた課題に基づき、市場、競合、顧客、そして社会文化的な文脈（カルチャー…" at bounding box center [478, 173] width 706 height 255
click at [149, 181] on span "Inactive" at bounding box center [139, 181] width 29 height 12
click at [49, 83] on link "Crew Studio" at bounding box center [51, 80] width 76 height 16
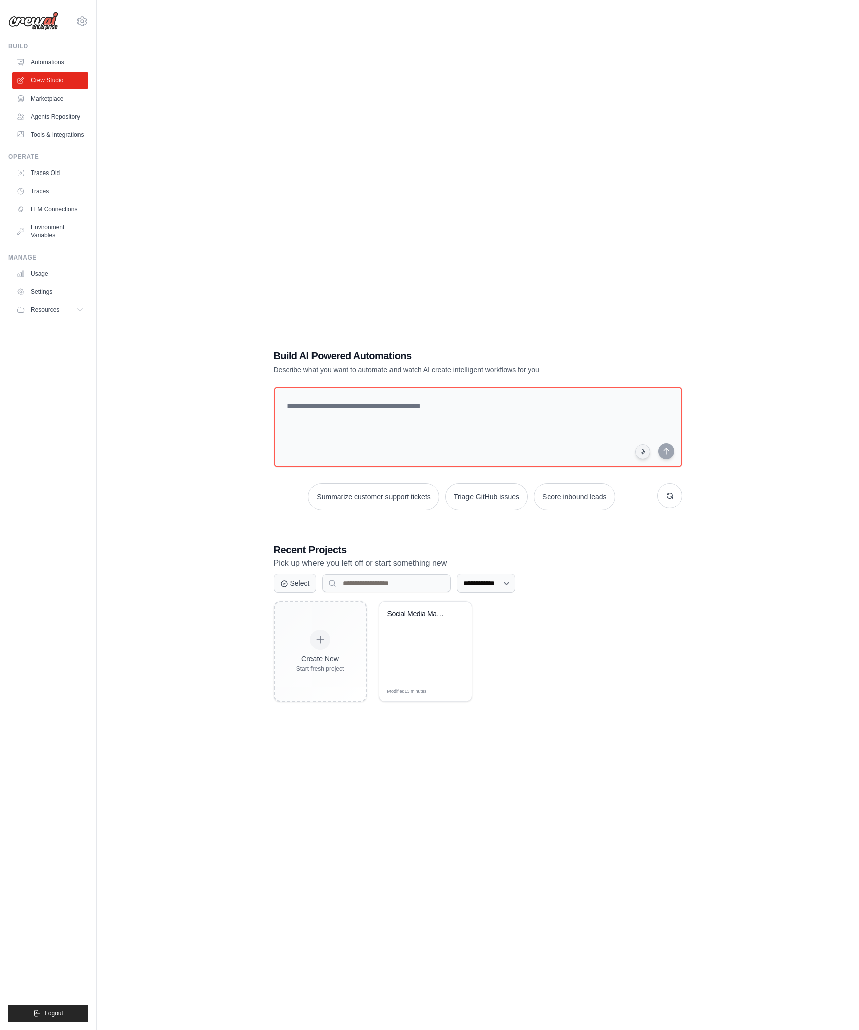
click at [672, 614] on div "Create New Start fresh project Social Media Management & Analytics... Modified …" at bounding box center [478, 651] width 409 height 101
click at [422, 583] on input at bounding box center [386, 584] width 129 height 18
click at [334, 543] on h3 "Recent Projects" at bounding box center [478, 550] width 409 height 14
click at [521, 436] on textarea at bounding box center [477, 427] width 413 height 82
click at [271, 202] on div "**********" at bounding box center [478, 525] width 730 height 1030
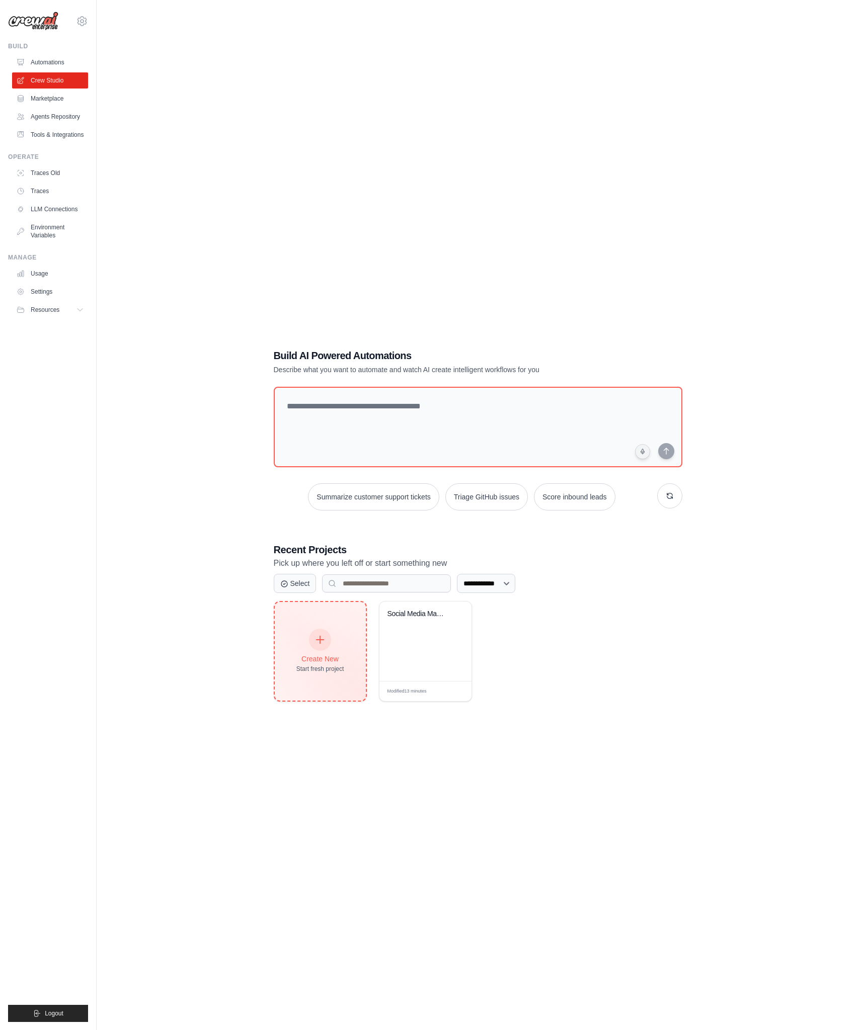
click at [336, 668] on div "Start fresh project" at bounding box center [320, 669] width 48 height 8
click at [293, 169] on div "**********" at bounding box center [478, 525] width 730 height 1030
click at [287, 235] on div "**********" at bounding box center [478, 525] width 730 height 1030
click at [61, 121] on link "Agents Repository" at bounding box center [51, 117] width 76 height 16
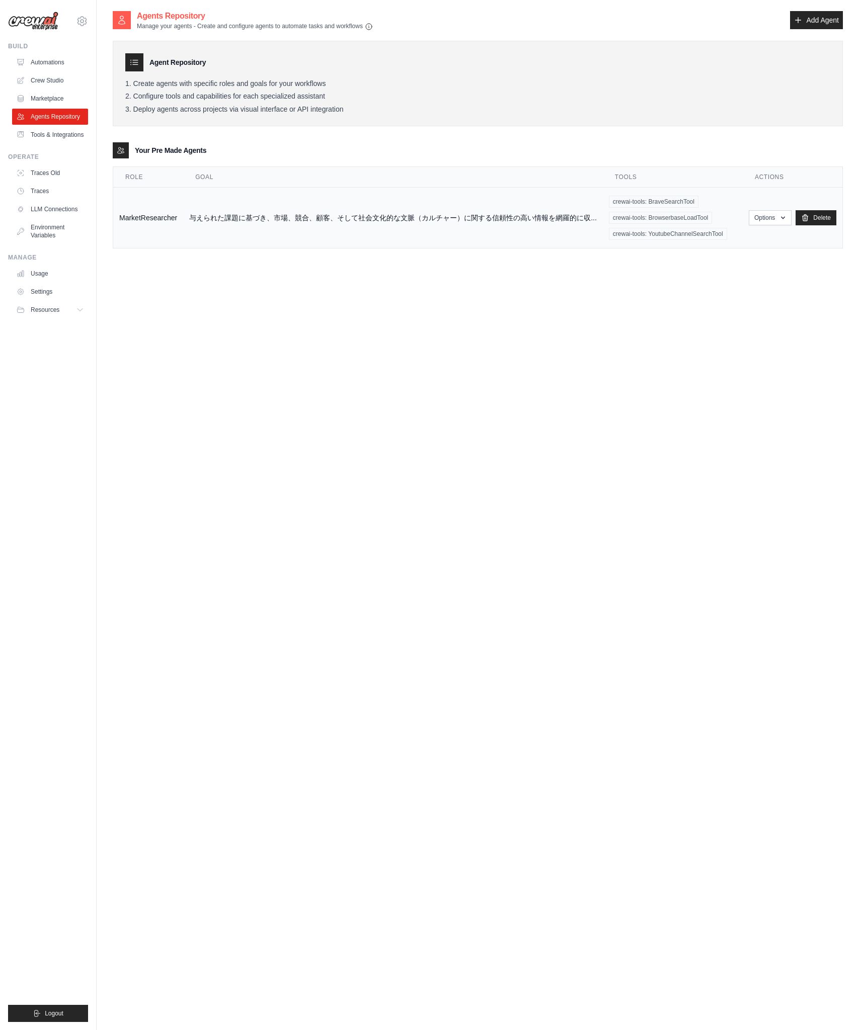
click at [579, 220] on td "与えられた課題に基づき、市場、競合、顧客、そして社会文化的な文脈（カルチャー）に関する信頼性の高い情報を網羅的に収..." at bounding box center [393, 218] width 420 height 61
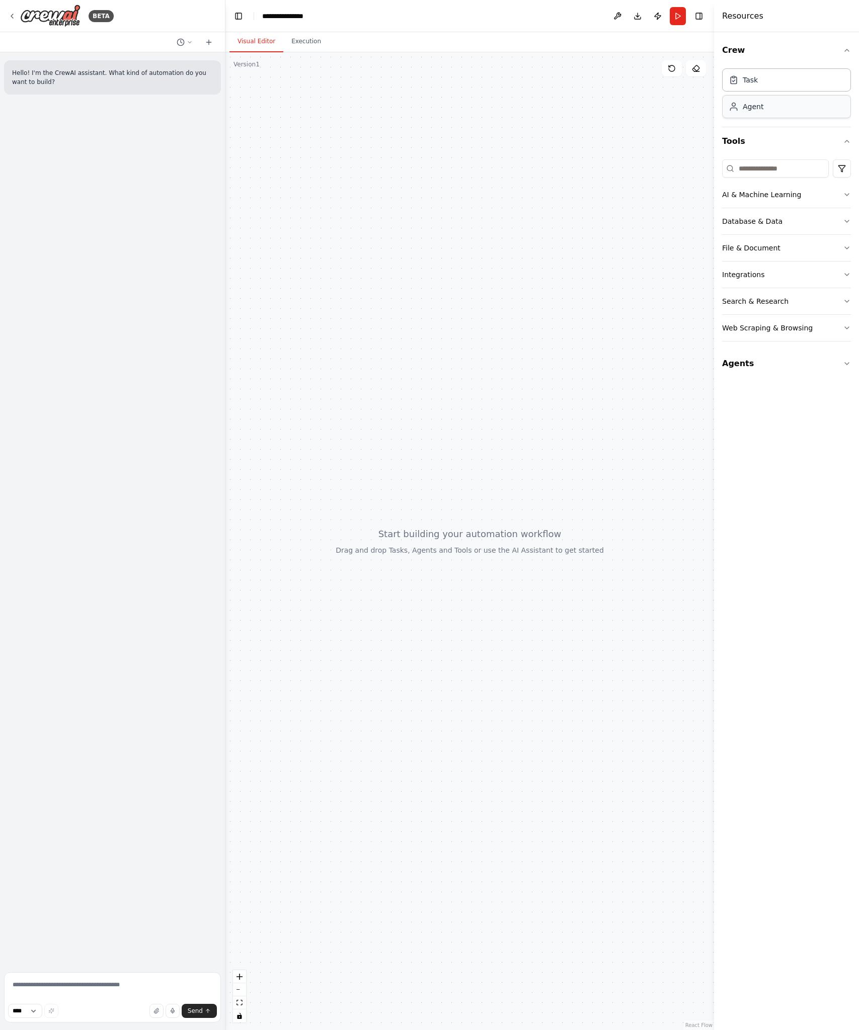
click at [789, 106] on div "Agent" at bounding box center [786, 106] width 129 height 23
click at [388, 216] on div "Goal of the agent" at bounding box center [416, 214] width 98 height 8
click at [393, 208] on div "Role of the agent Goal of the agent" at bounding box center [416, 208] width 98 height 20
click at [393, 241] on div "gpt-4o-mini" at bounding box center [409, 236] width 124 height 22
click at [408, 270] on span "Drop tools here" at bounding box center [409, 266] width 47 height 10
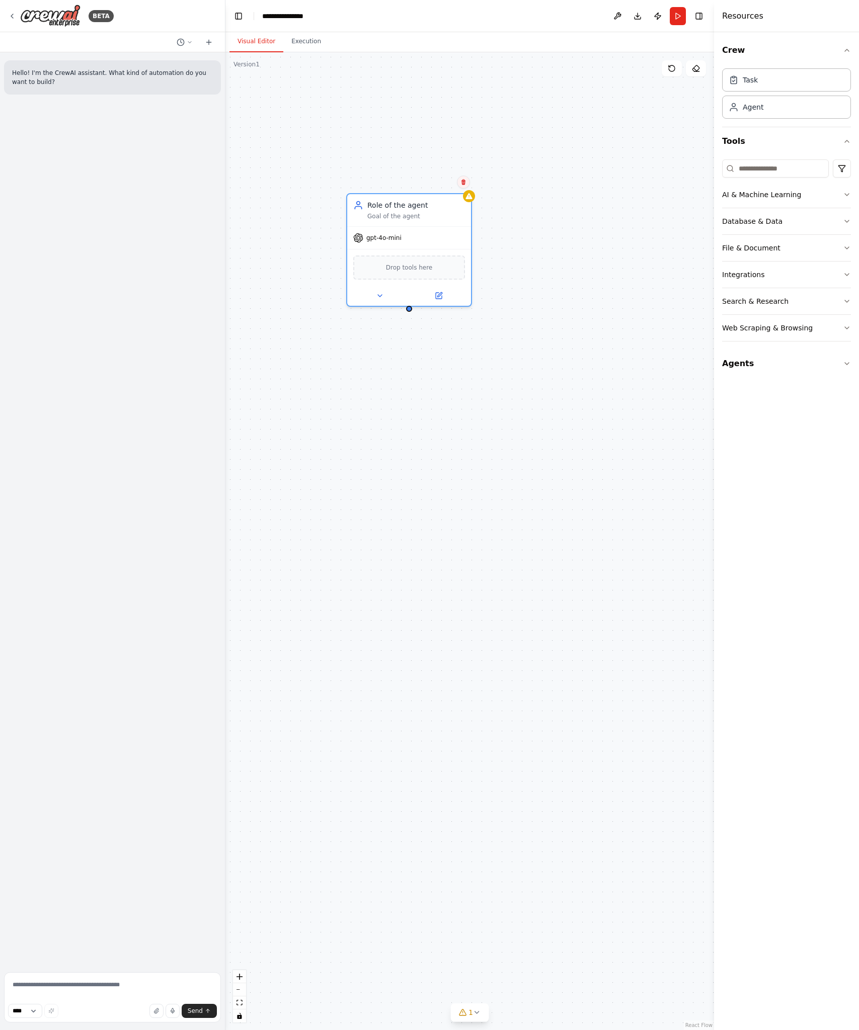
click at [463, 183] on icon at bounding box center [463, 183] width 4 height 6
click at [405, 225] on div "gpt-4o-mini" at bounding box center [409, 236] width 124 height 22
click at [404, 218] on div "Role of the agent Goal of the agent" at bounding box center [409, 208] width 124 height 32
click at [465, 187] on button at bounding box center [463, 182] width 13 height 13
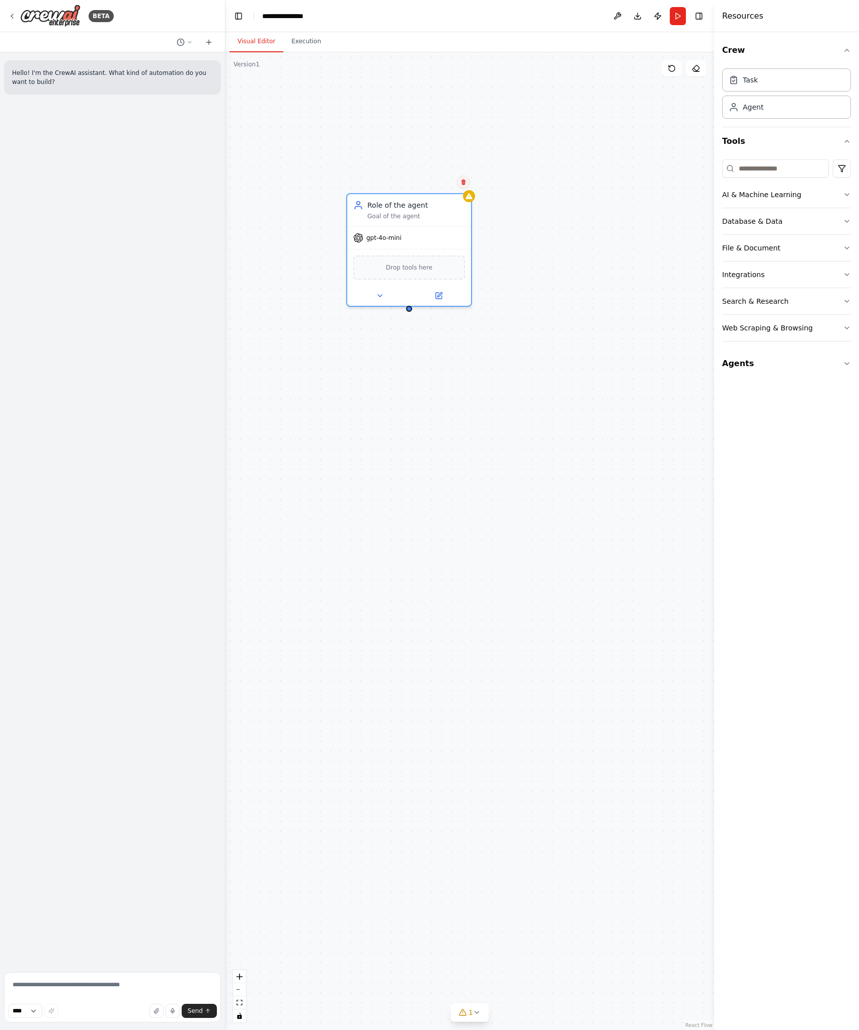
click at [463, 184] on icon at bounding box center [463, 183] width 4 height 6
click at [462, 180] on icon at bounding box center [463, 183] width 4 height 6
click at [433, 180] on button "Confirm" at bounding box center [435, 182] width 36 height 12
click at [790, 78] on div "Task" at bounding box center [786, 79] width 129 height 23
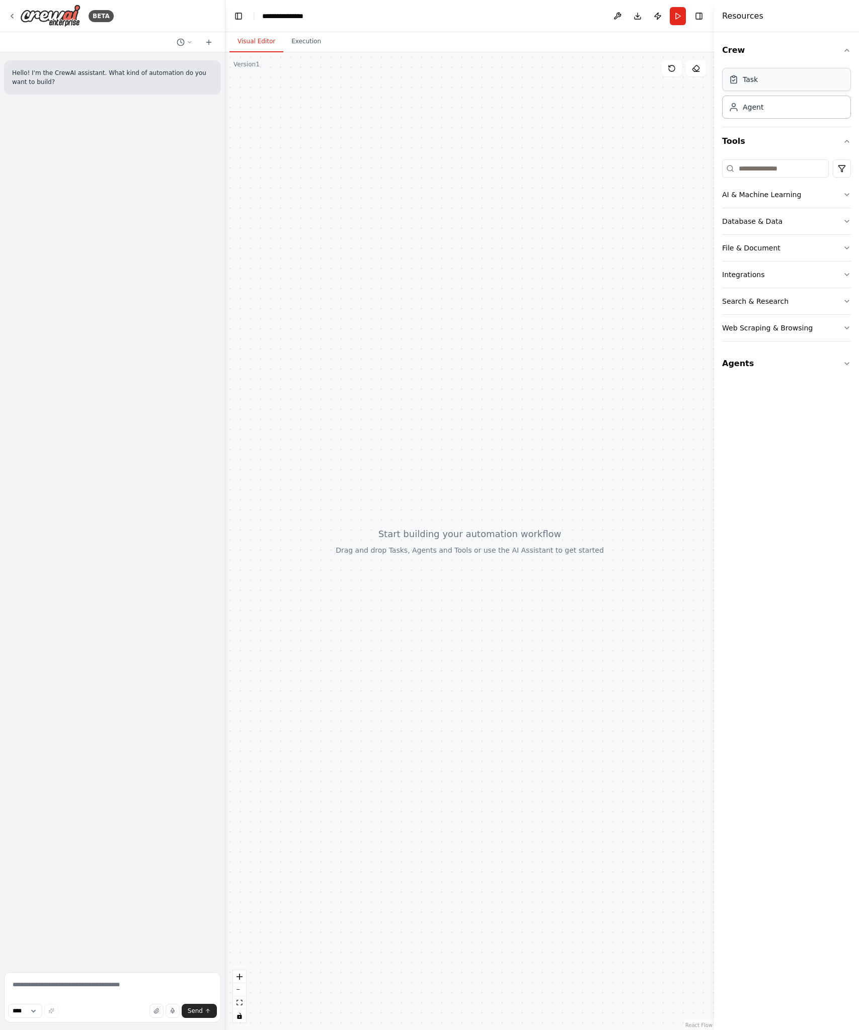
click at [790, 77] on div "Task" at bounding box center [786, 79] width 129 height 23
click at [443, 357] on div "Task description" at bounding box center [467, 355] width 98 height 8
click at [424, 377] on button at bounding box center [418, 376] width 35 height 12
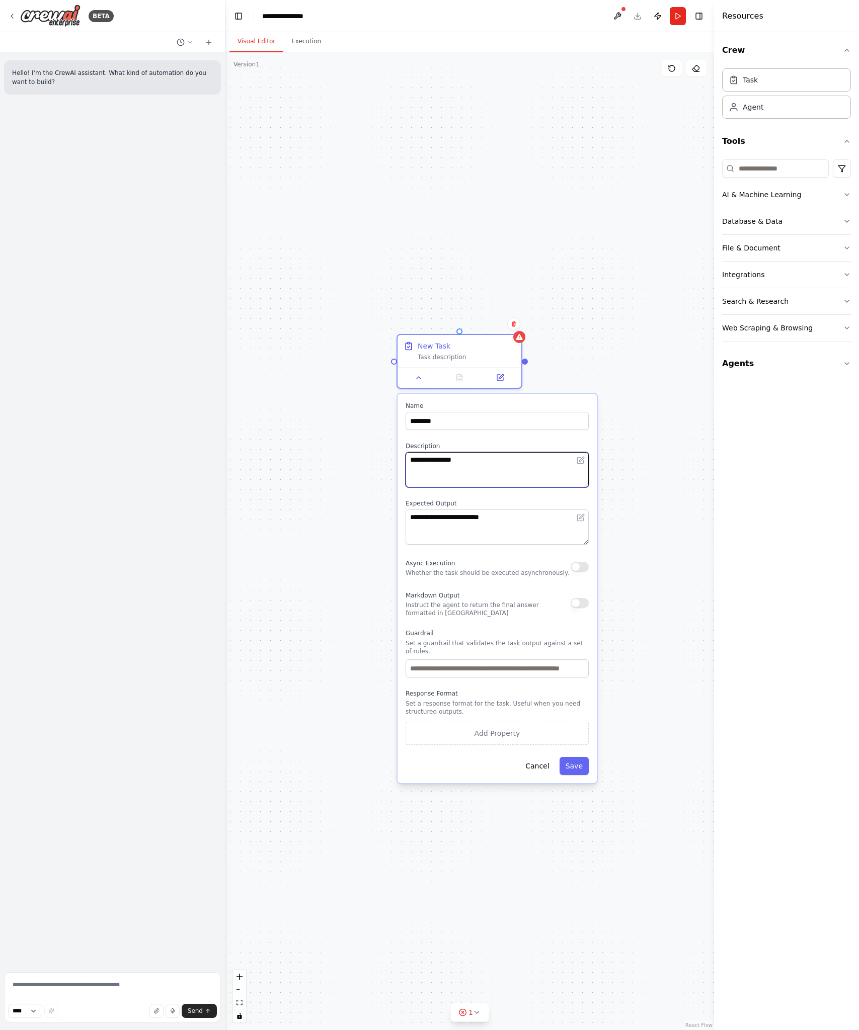
click at [496, 468] on textarea "**********" at bounding box center [497, 469] width 183 height 35
drag, startPoint x: 507, startPoint y: 468, endPoint x: 410, endPoint y: 444, distance: 100.5
click at [410, 444] on div "**********" at bounding box center [497, 464] width 183 height 45
paste textarea "**********"
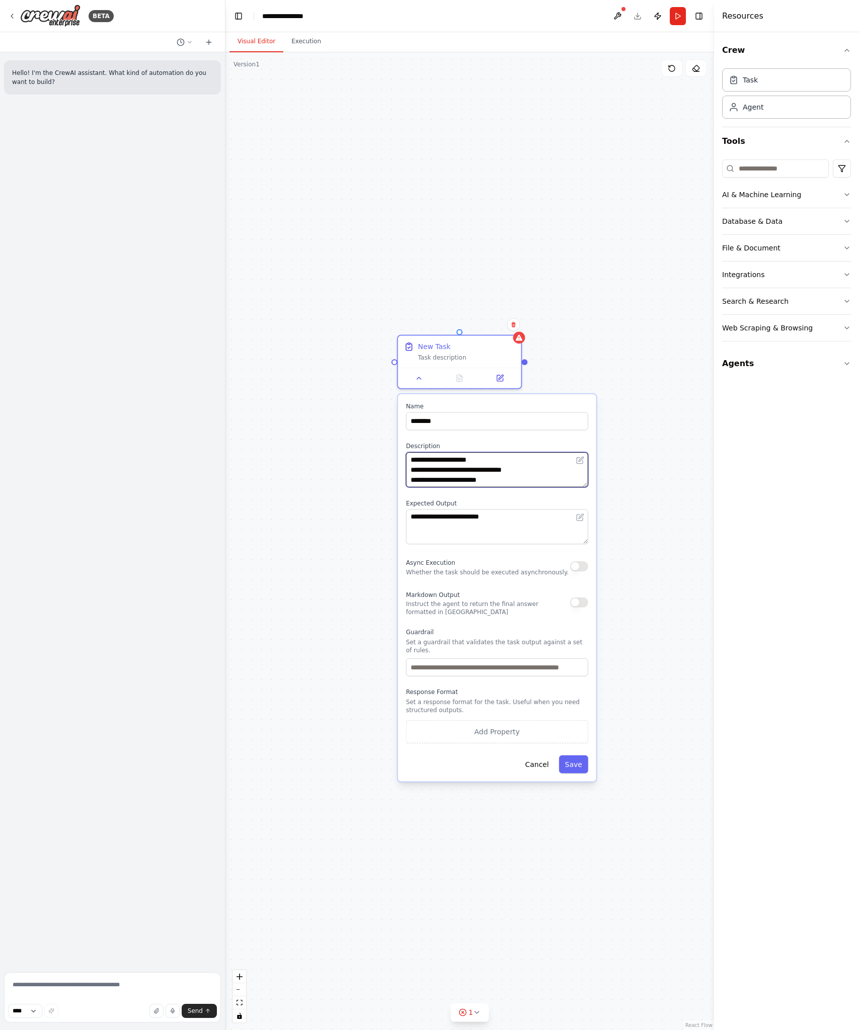
click at [513, 485] on textarea "**********" at bounding box center [497, 469] width 182 height 35
drag, startPoint x: 542, startPoint y: 484, endPoint x: 407, endPoint y: 475, distance: 135.6
click at [407, 475] on textarea "**********" at bounding box center [497, 469] width 182 height 35
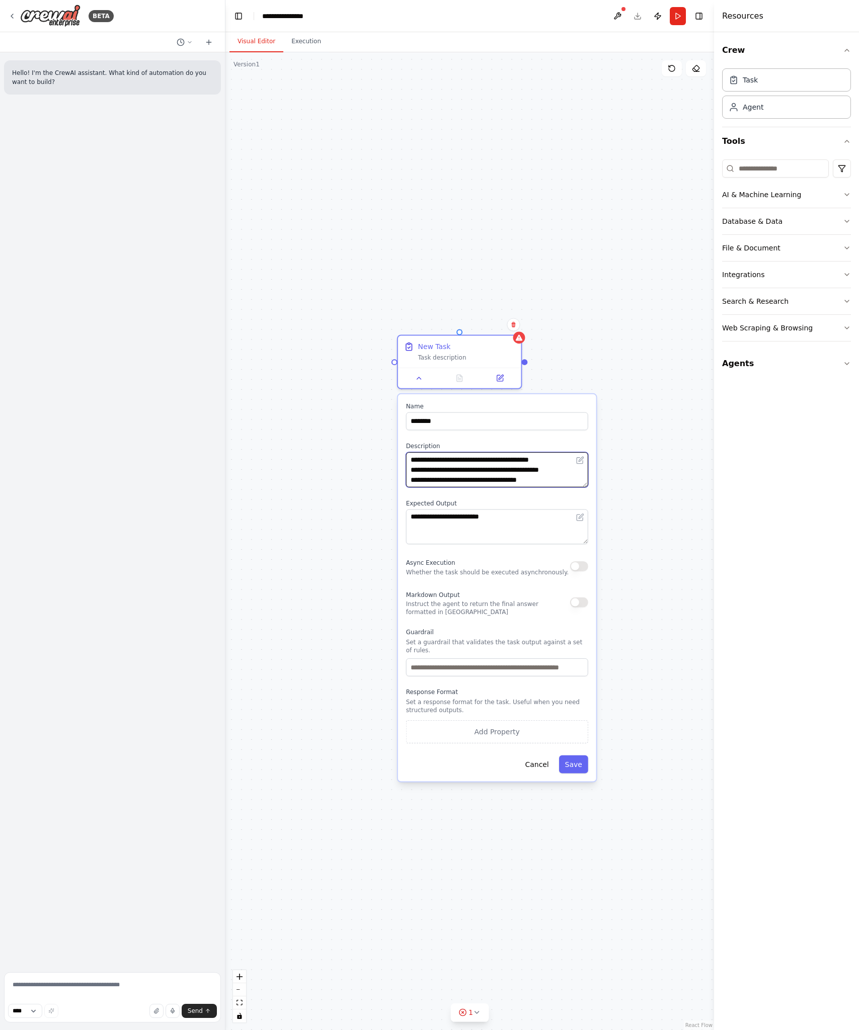
type textarea "**********"
click at [495, 525] on textarea "**********" at bounding box center [497, 527] width 182 height 35
paste textarea "**********"
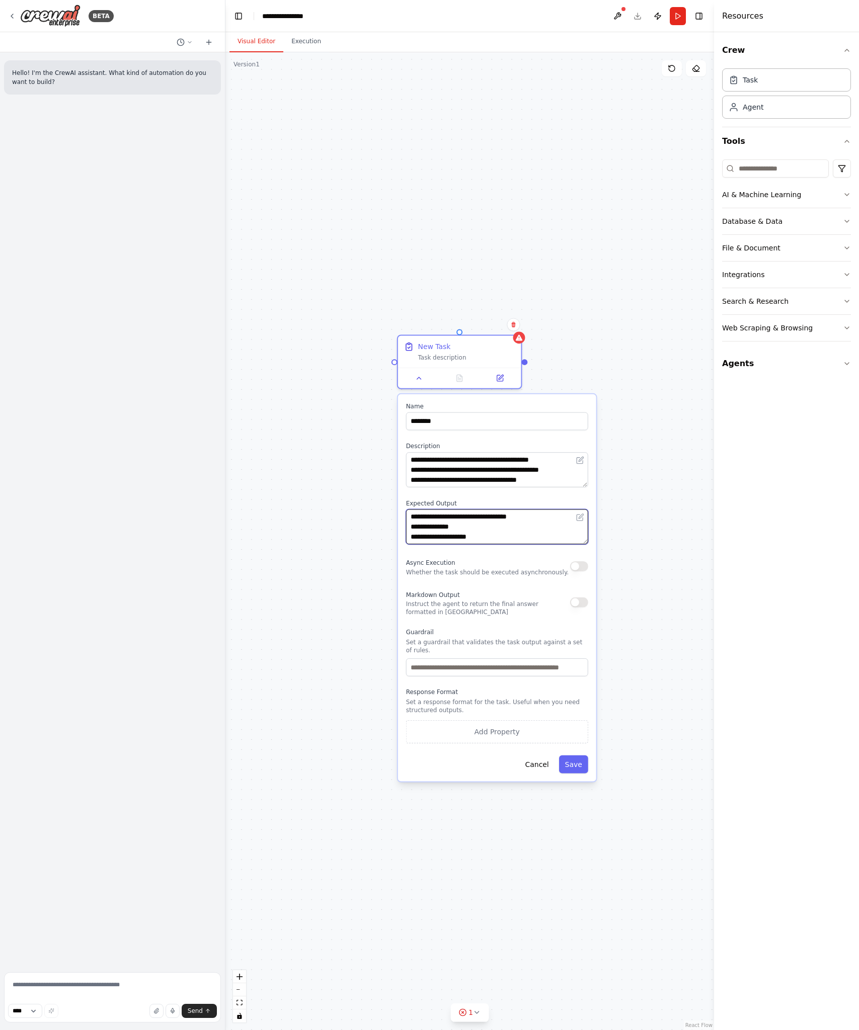
scroll to position [37, 0]
type textarea "**********"
click at [523, 500] on label "Expected Output" at bounding box center [497, 503] width 186 height 8
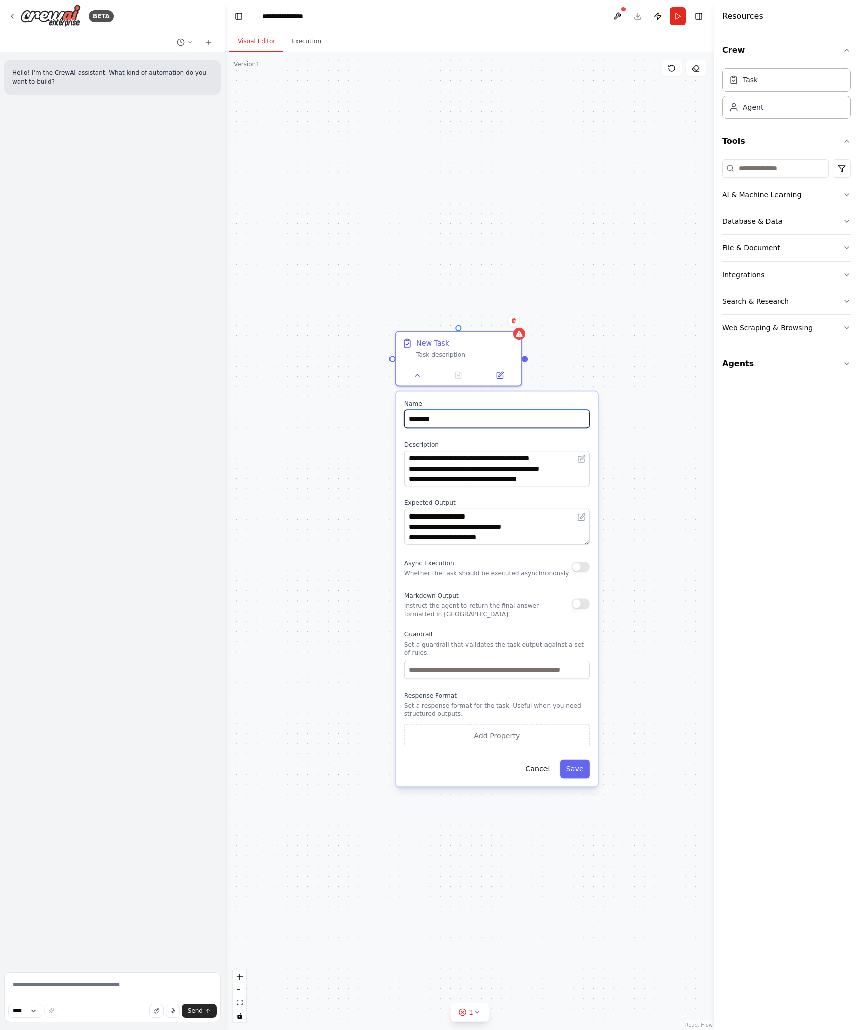
click at [483, 415] on input "********" at bounding box center [497, 419] width 186 height 19
paste input "**********"
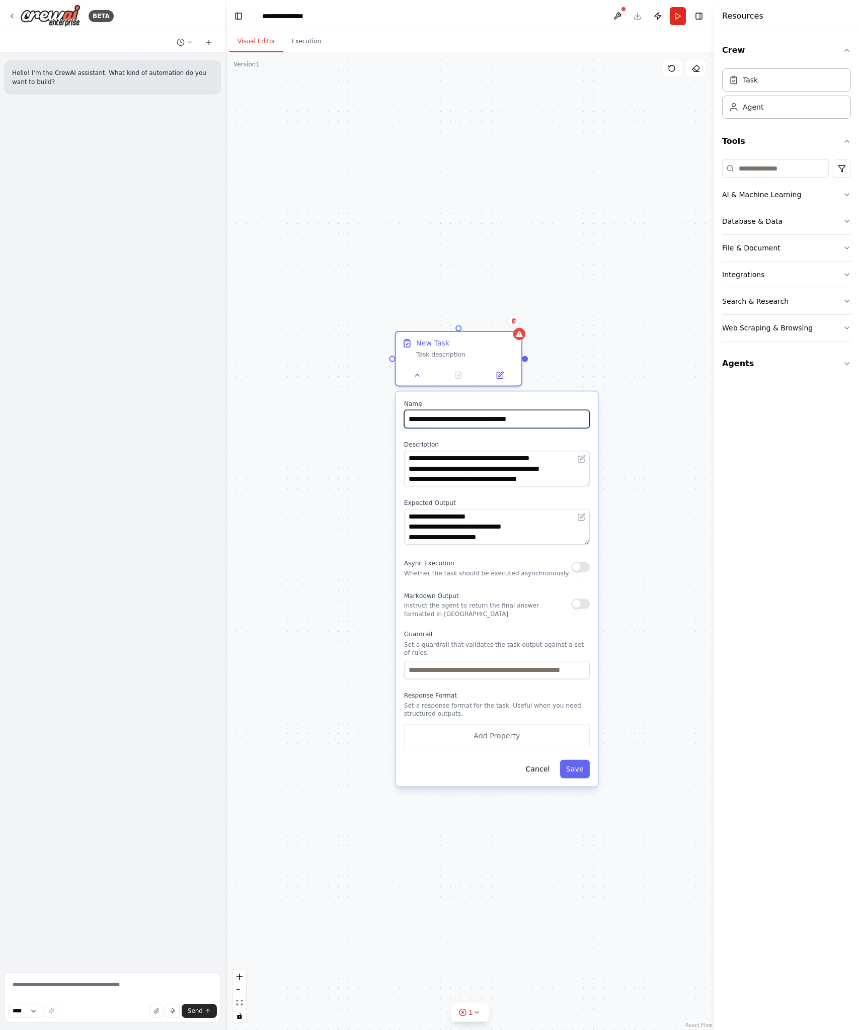
type input "**********"
click at [585, 607] on button "button" at bounding box center [580, 604] width 19 height 10
click at [582, 771] on button "Save" at bounding box center [575, 769] width 30 height 19
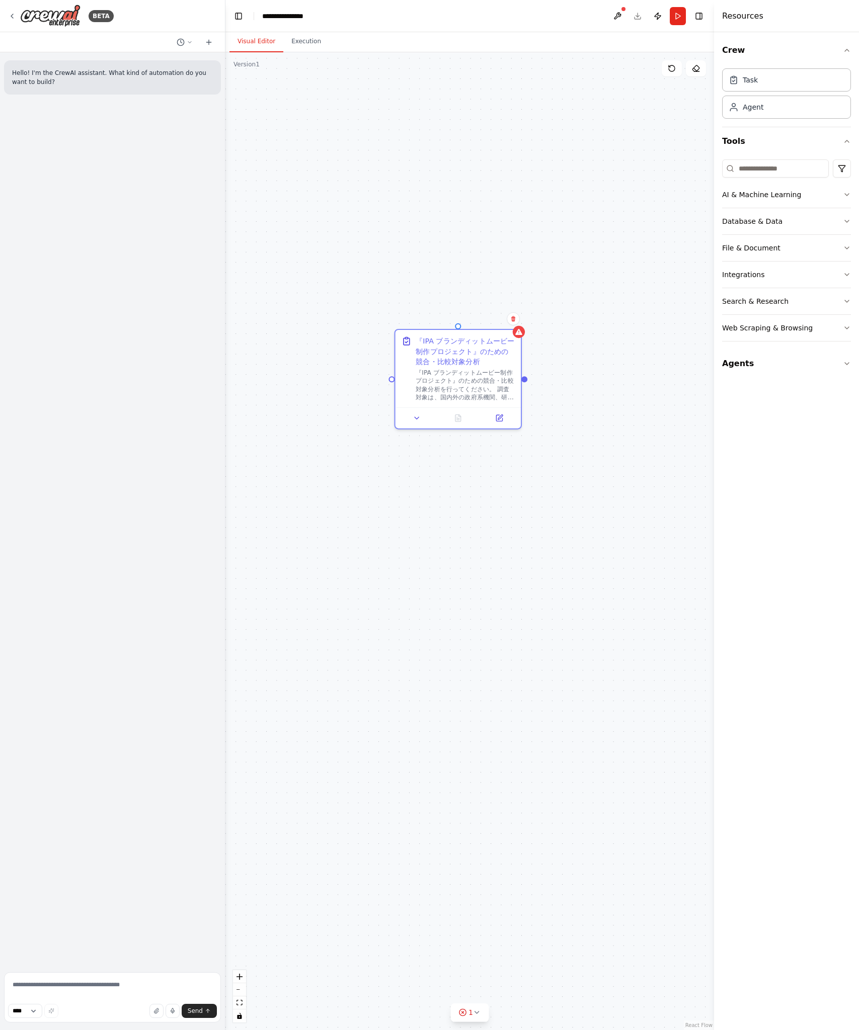
click at [543, 573] on div "『IPA ブランディットムービー制作プロジェクト』のための競合・比較対象分析 『IPA ブランディットムービー制作プロジェクト』のための競合・比較対象分析を行…" at bounding box center [469, 541] width 489 height 978
click at [523, 333] on div at bounding box center [519, 330] width 12 height 12
click at [519, 331] on icon at bounding box center [518, 330] width 7 height 6
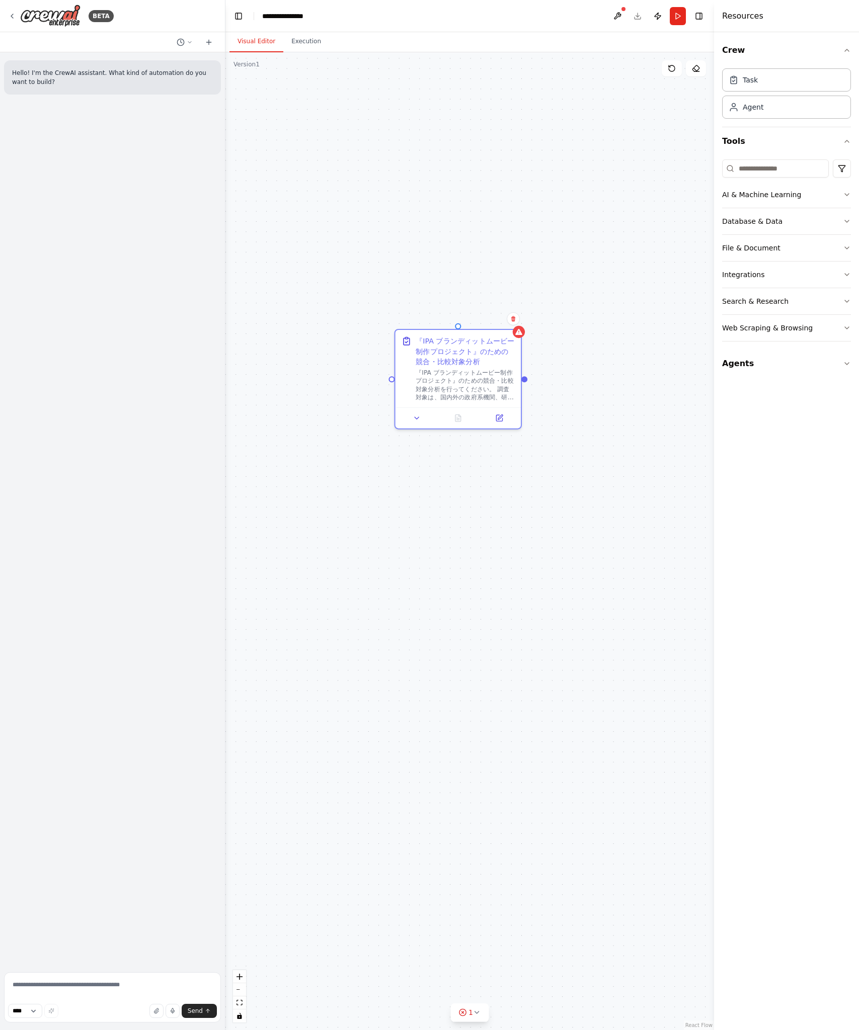
click at [612, 347] on div "『IPA ブランディットムービー制作プロジェクト』のための競合・比較対象分析 『IPA ブランディットムービー制作プロジェクト』のための競合・比較対象分析を行…" at bounding box center [469, 541] width 489 height 978
click at [634, 399] on div "『IPA ブランディットムービー制作プロジェクト』のための競合・比較対象分析 『IPA ブランディットムービー制作プロジェクト』のための競合・比較対象分析を行…" at bounding box center [469, 541] width 489 height 978
click at [585, 202] on div "Role of the agent" at bounding box center [606, 200] width 99 height 10
click at [596, 214] on div "Goal of the agent" at bounding box center [606, 211] width 99 height 8
click at [629, 293] on icon at bounding box center [630, 291] width 5 height 5
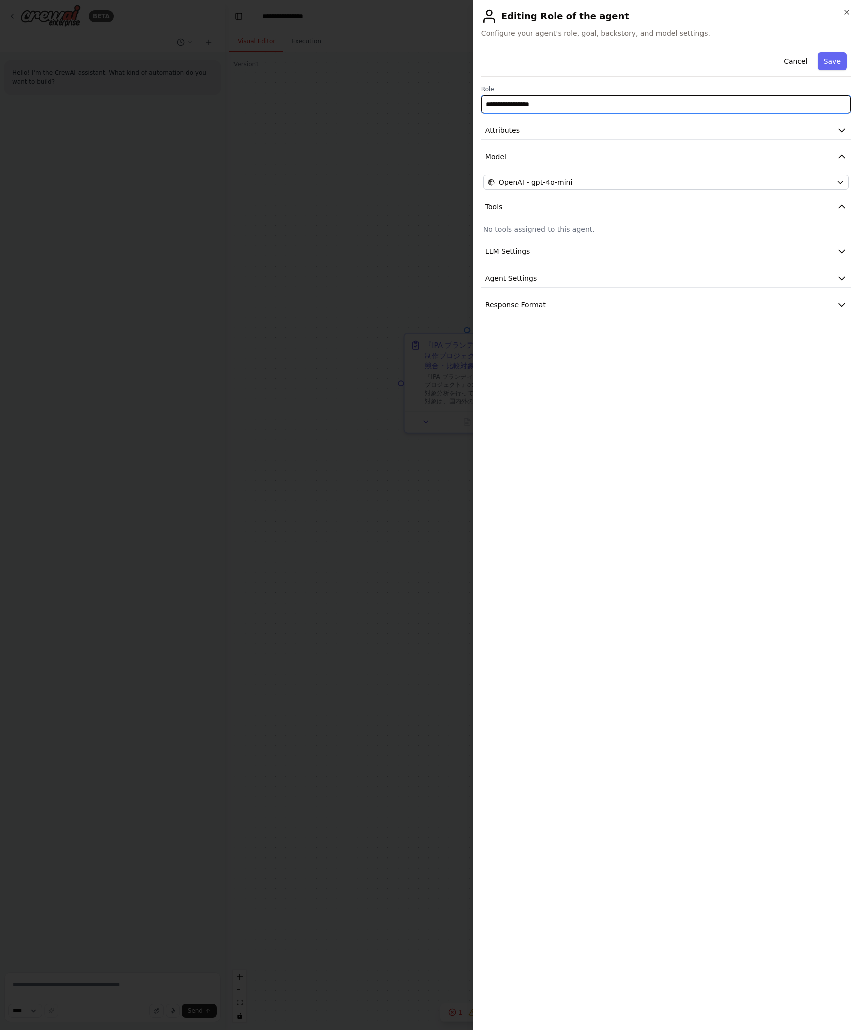
click at [598, 110] on input "**********" at bounding box center [666, 104] width 370 height 18
click at [587, 128] on button "Attributes" at bounding box center [666, 130] width 370 height 19
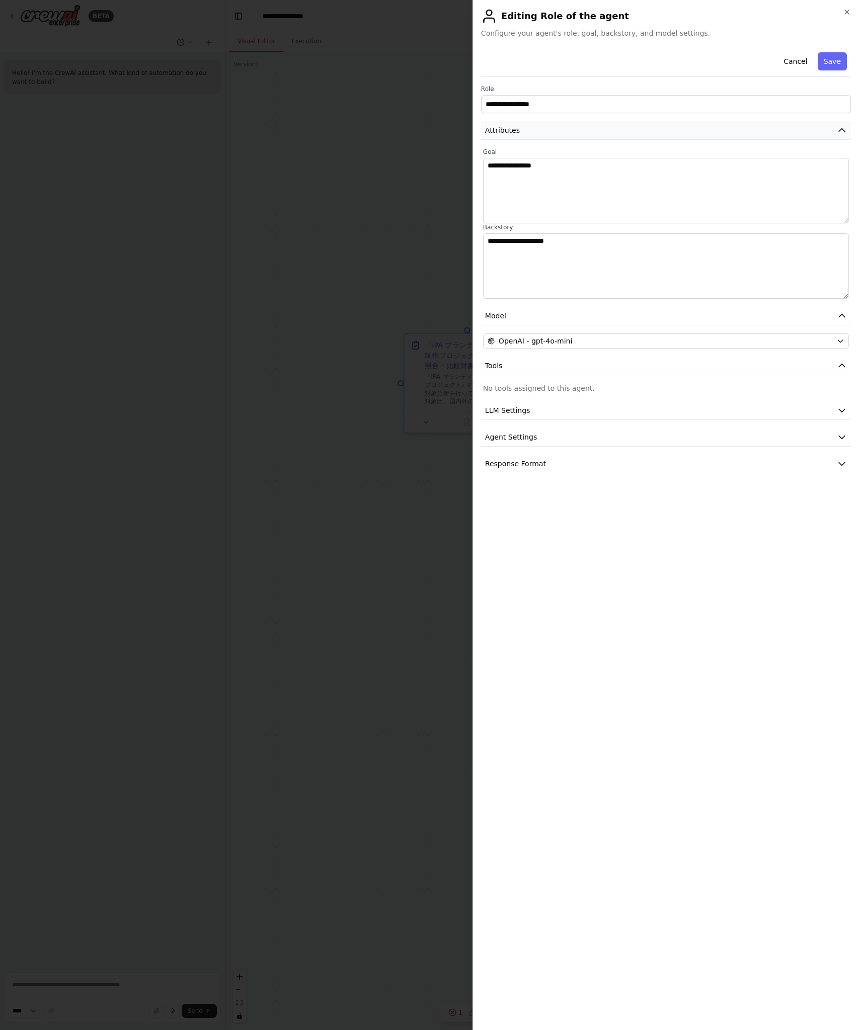
click at [587, 128] on button "Attributes" at bounding box center [666, 130] width 370 height 19
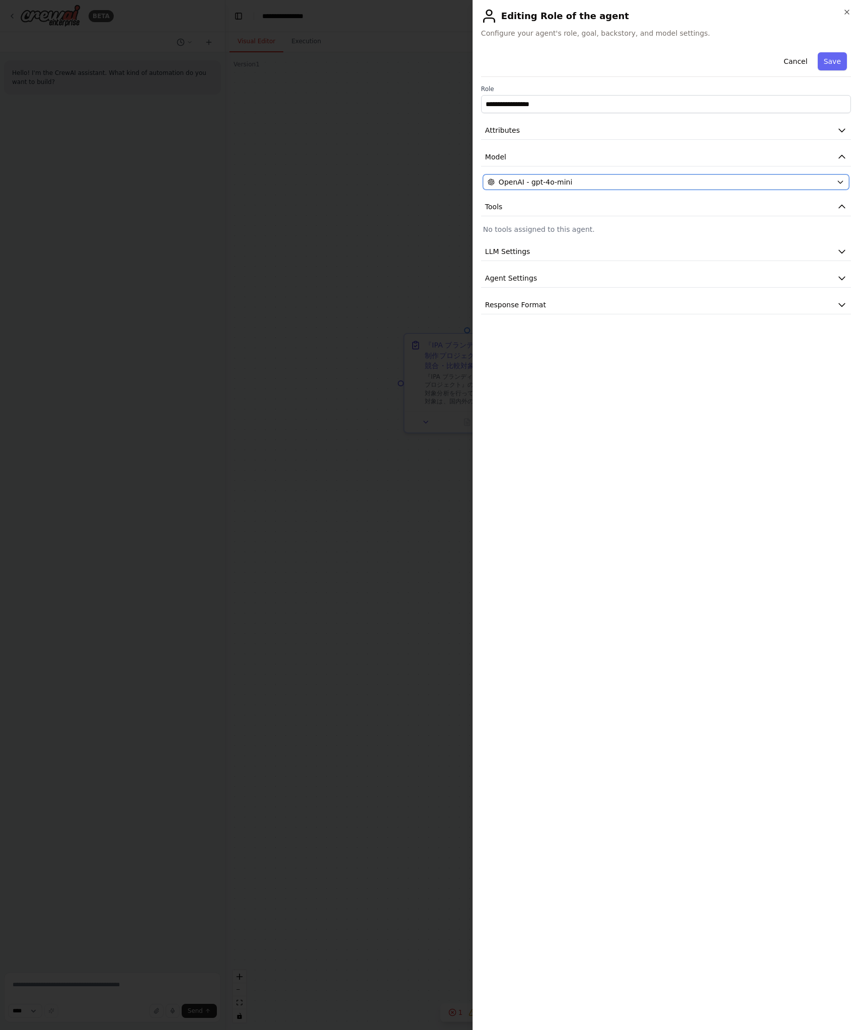
click at [601, 179] on div "OpenAI - gpt-4o-mini" at bounding box center [660, 182] width 345 height 10
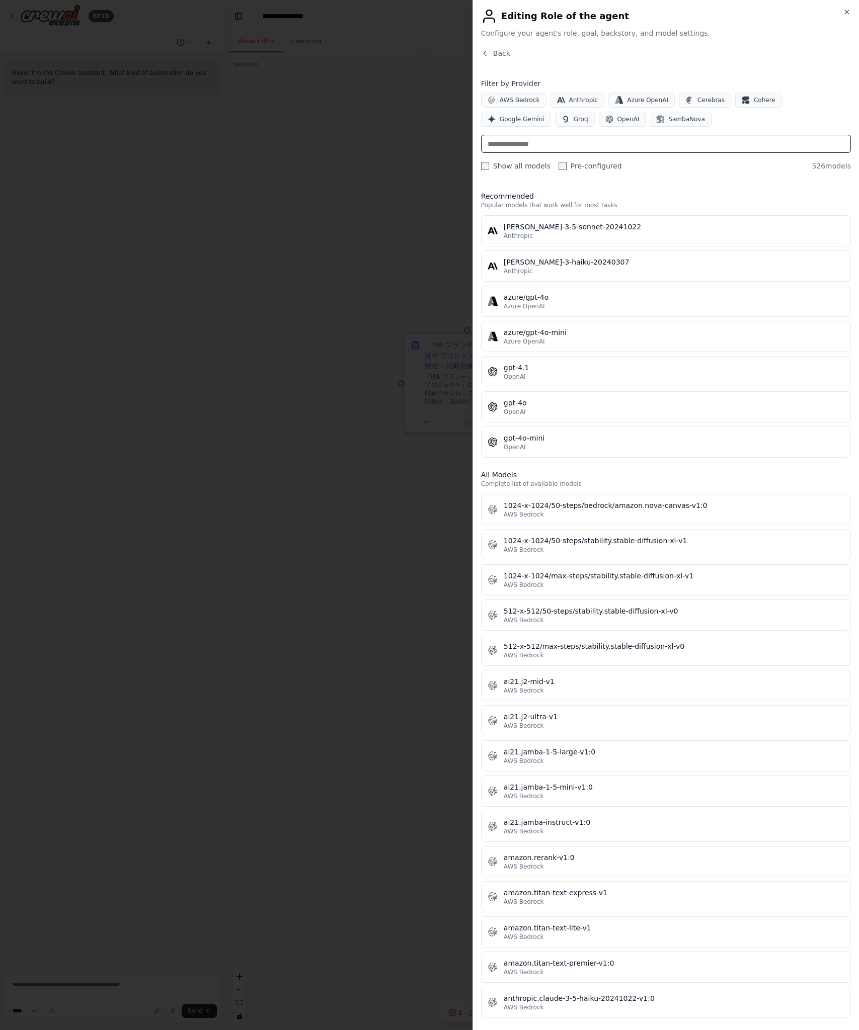
click at [758, 143] on input "text" at bounding box center [666, 144] width 370 height 18
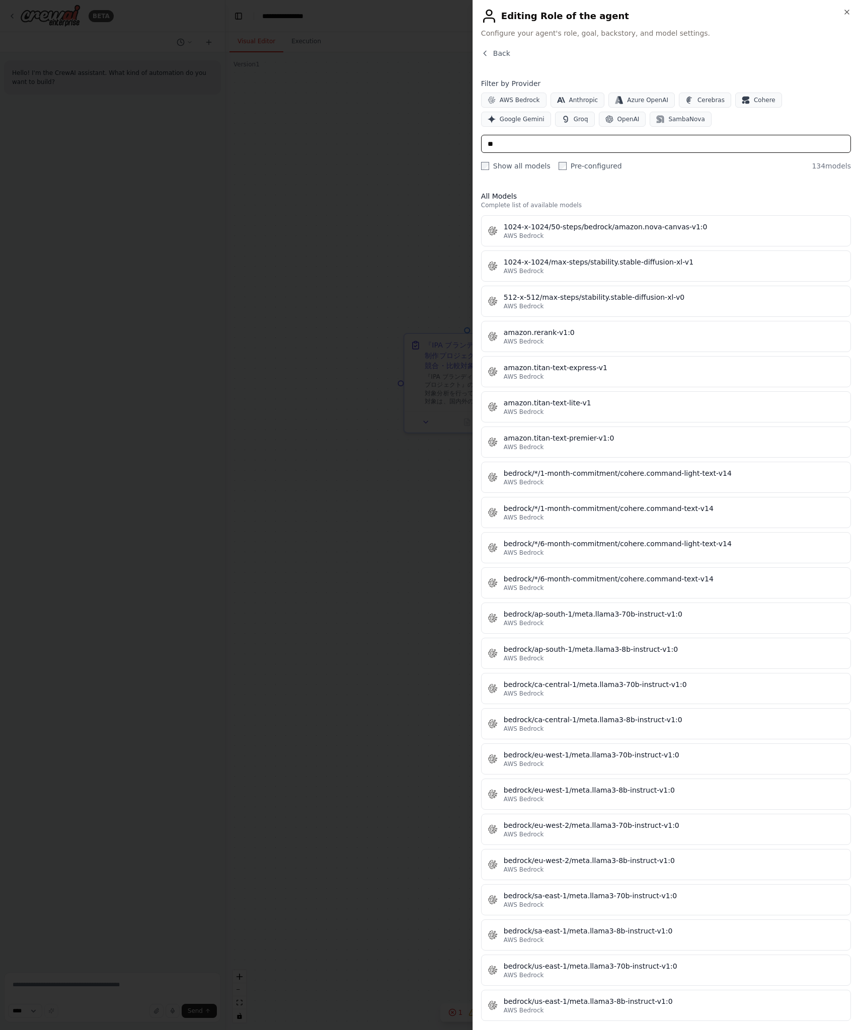
type input "*"
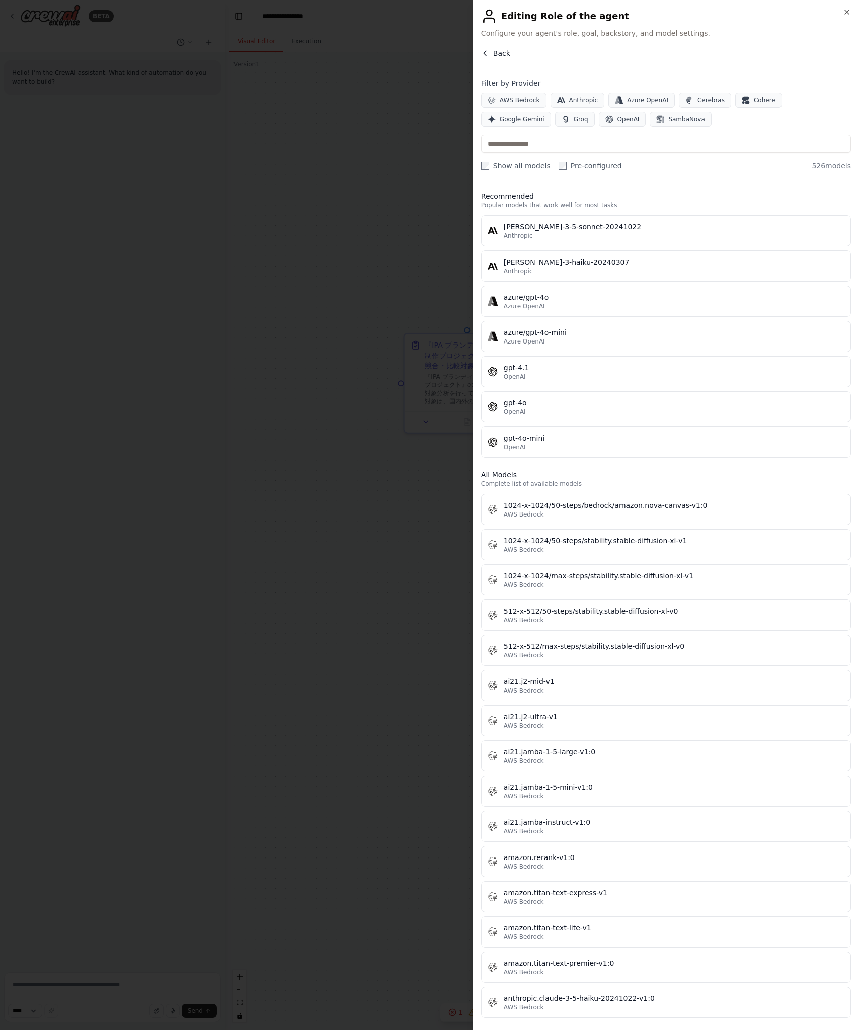
click at [495, 50] on span "Back" at bounding box center [501, 53] width 17 height 10
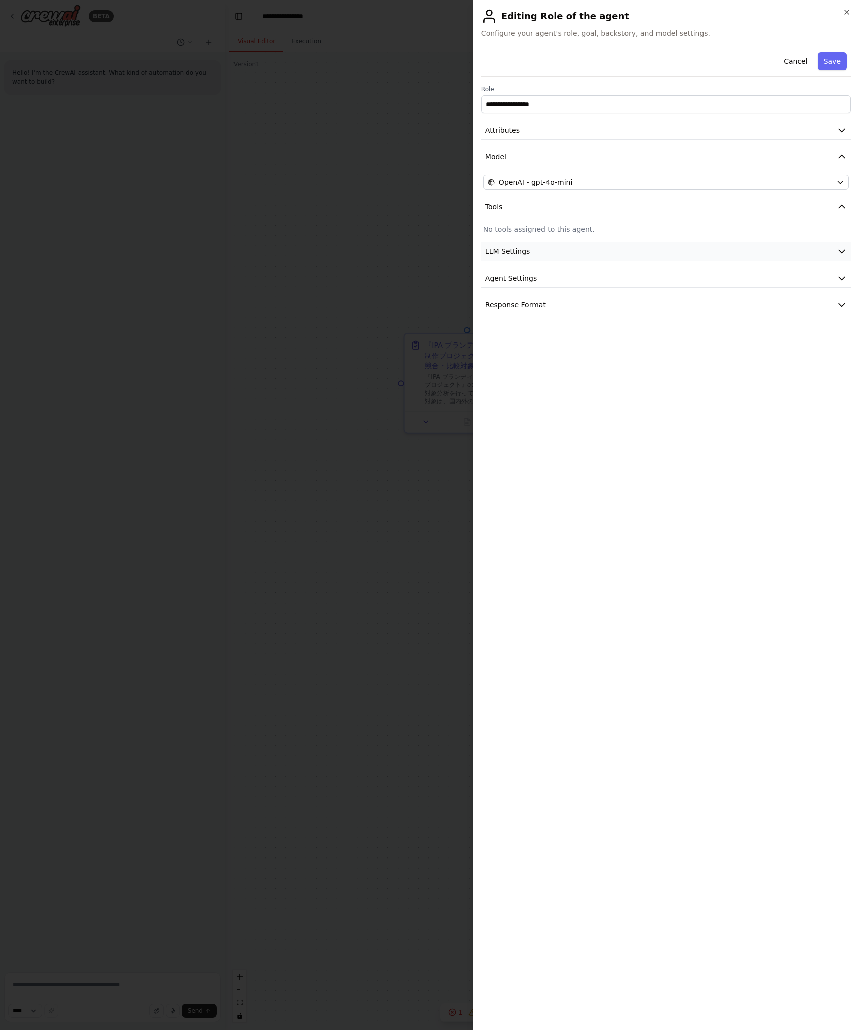
click at [587, 245] on button "LLM Settings" at bounding box center [666, 252] width 370 height 19
click at [600, 352] on button "Agent Settings" at bounding box center [666, 350] width 370 height 19
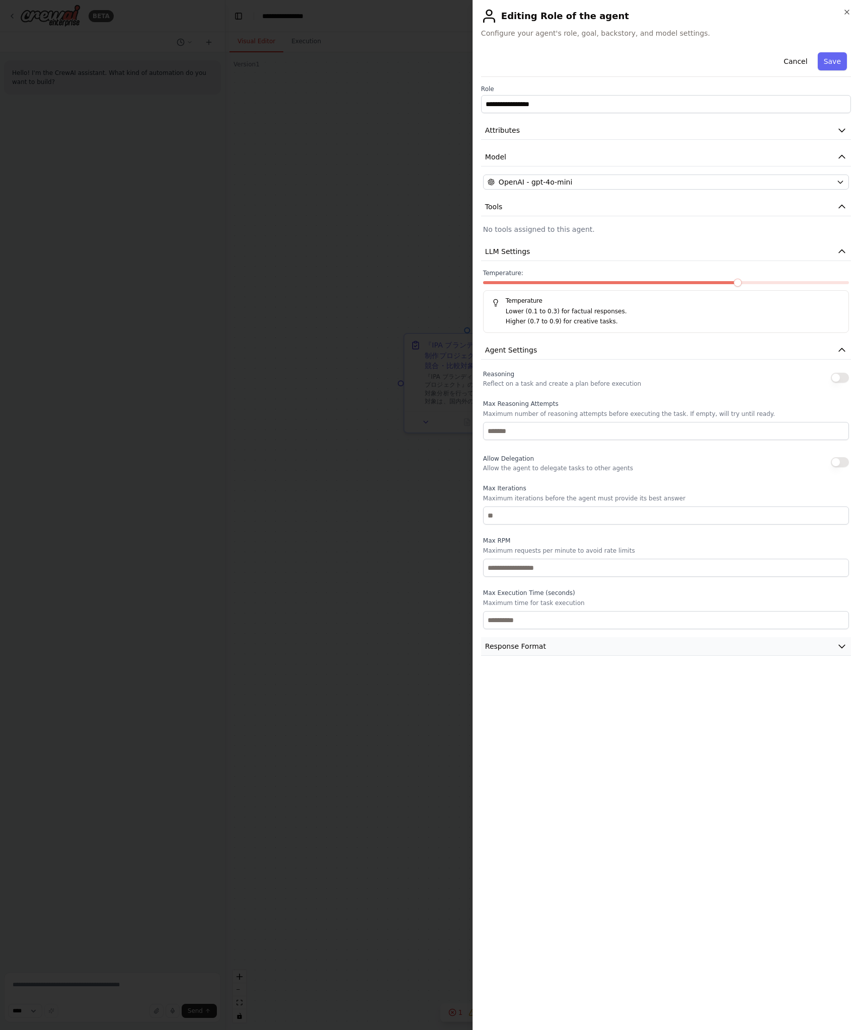
click at [632, 649] on button "Response Format" at bounding box center [666, 646] width 370 height 19
click at [792, 61] on button "Cancel" at bounding box center [795, 61] width 36 height 18
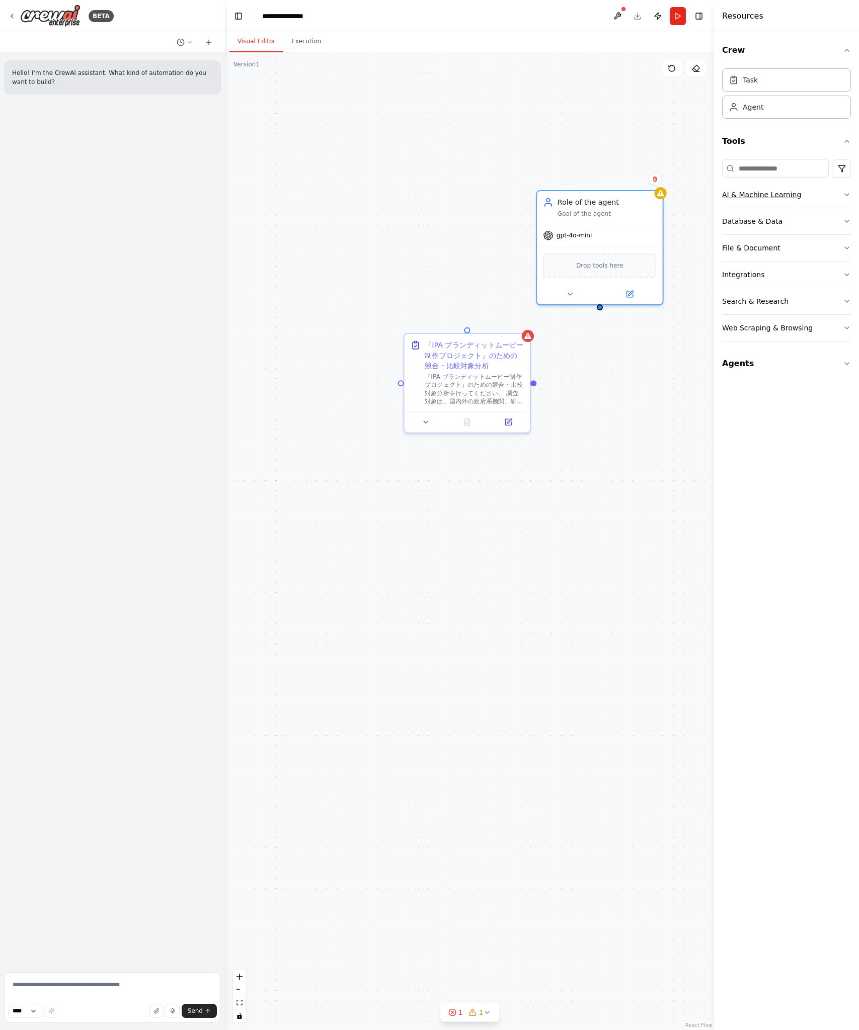
click at [841, 199] on button "AI & Machine Learning" at bounding box center [786, 195] width 129 height 26
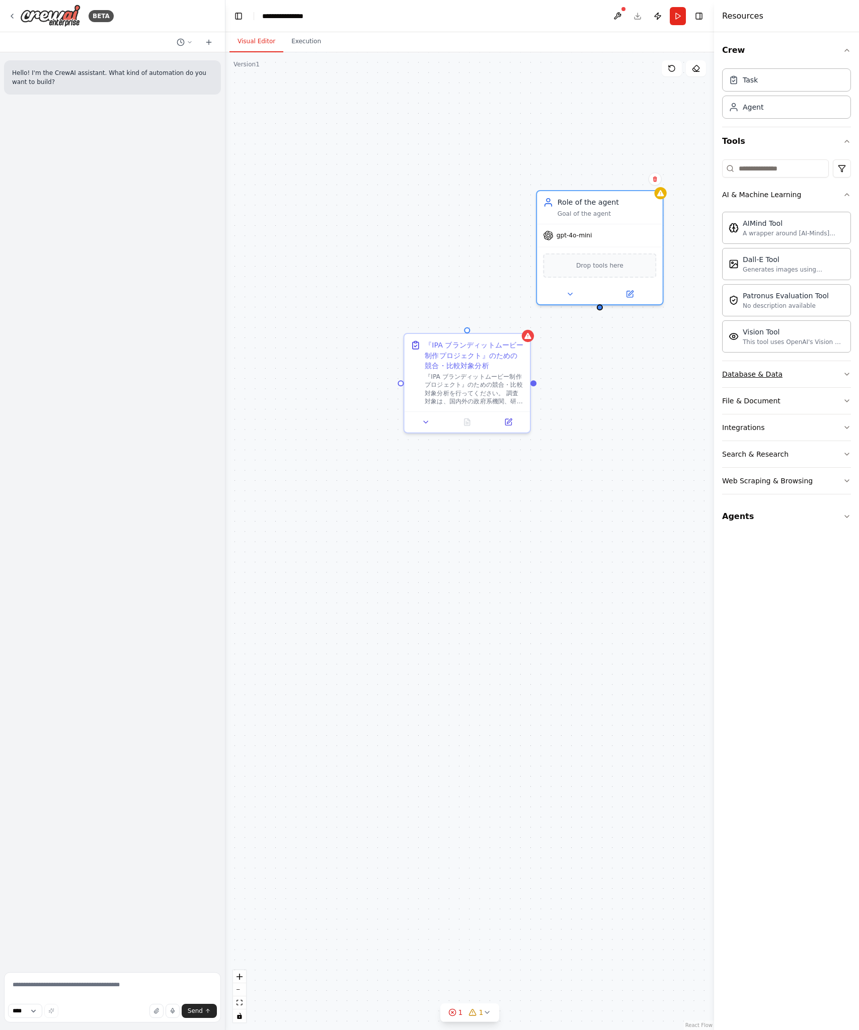
click at [841, 377] on button "Database & Data" at bounding box center [786, 374] width 129 height 26
click at [835, 514] on button "File & Document" at bounding box center [786, 518] width 129 height 26
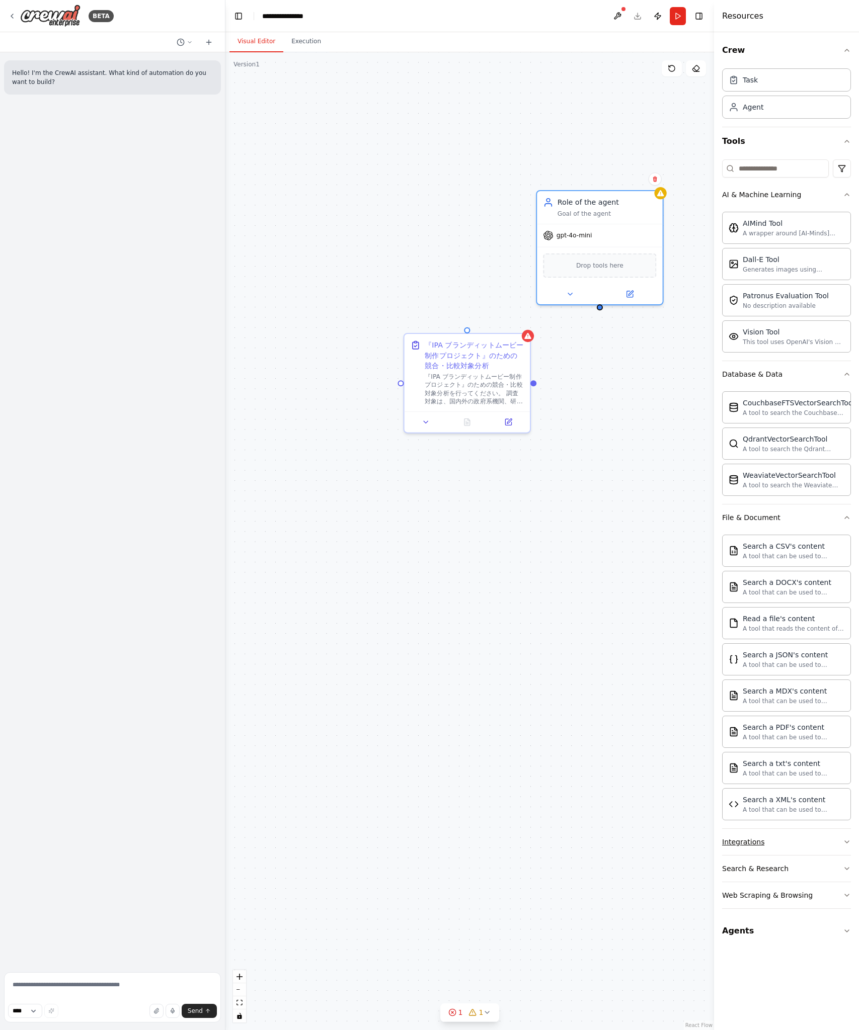
click at [819, 838] on button "Integrations" at bounding box center [786, 842] width 129 height 26
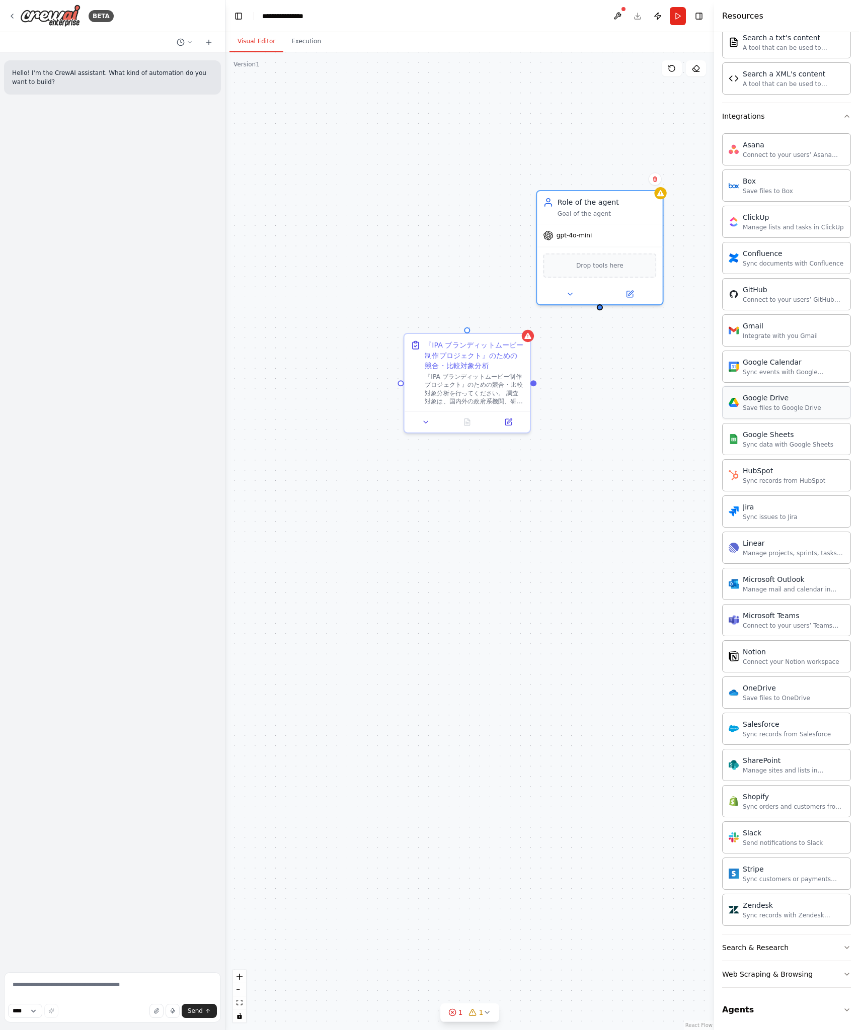
scroll to position [728, 0]
click at [827, 957] on button "Search & Research" at bounding box center [786, 946] width 129 height 26
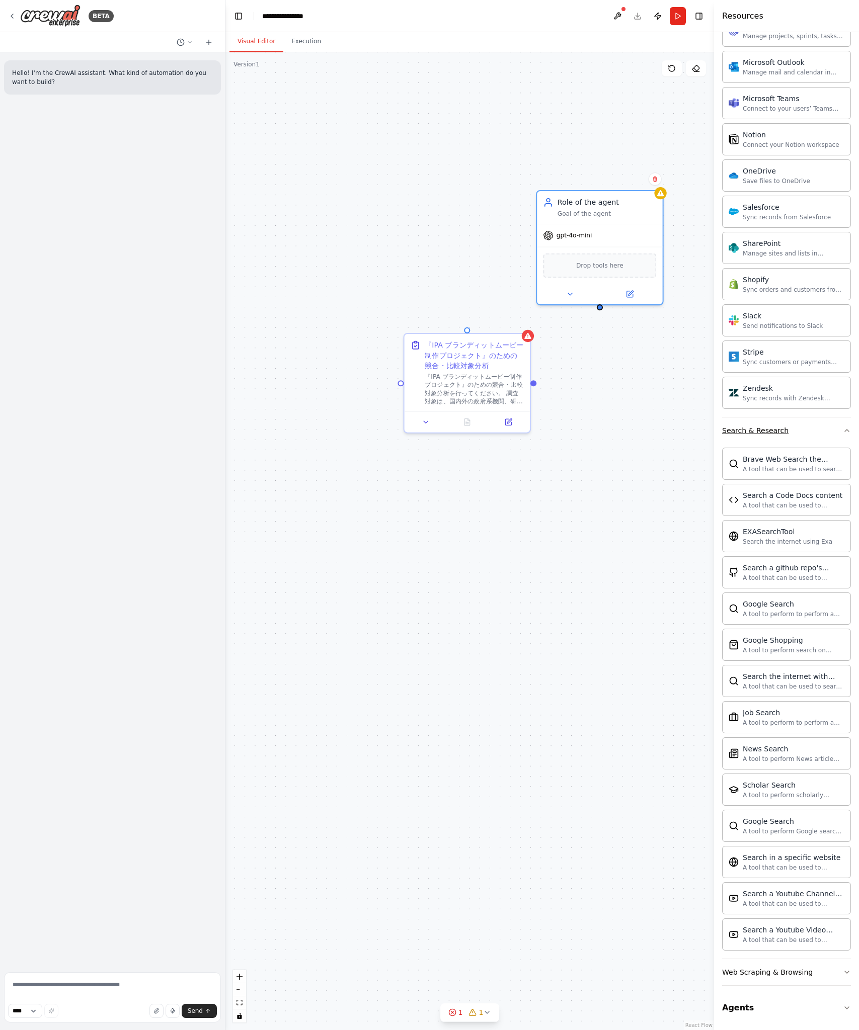
scroll to position [1237, 0]
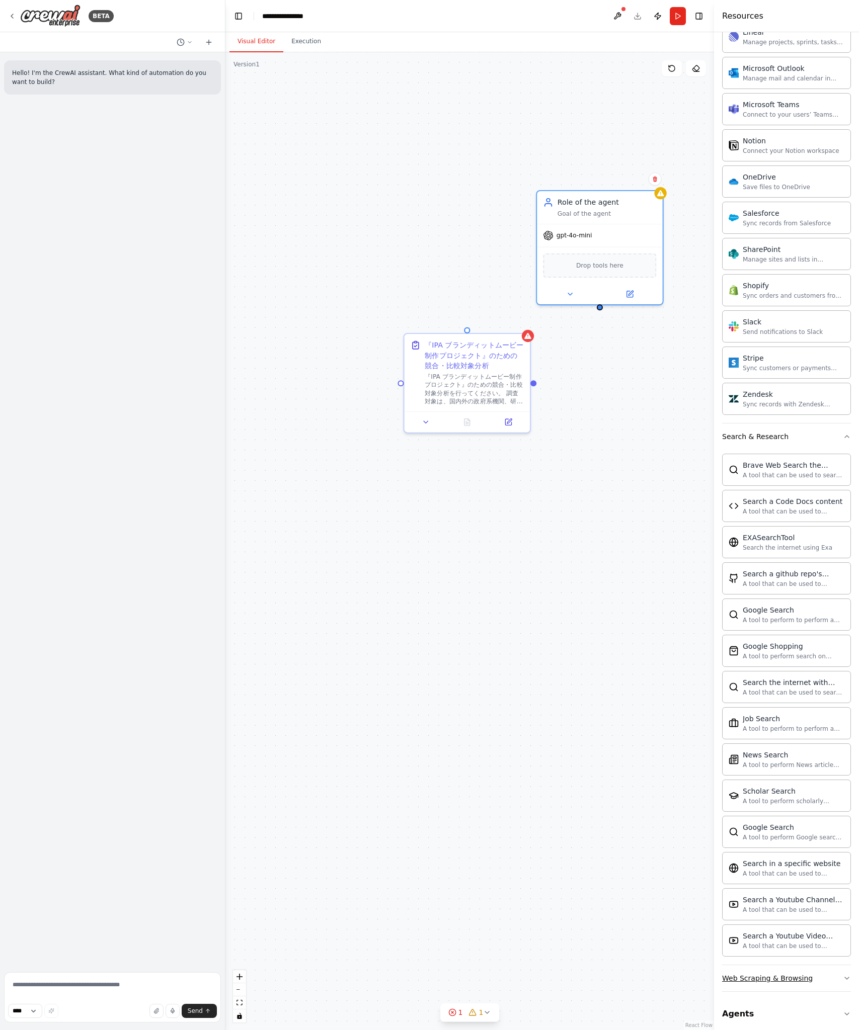
click at [825, 982] on button "Web Scraping & Browsing" at bounding box center [786, 978] width 129 height 26
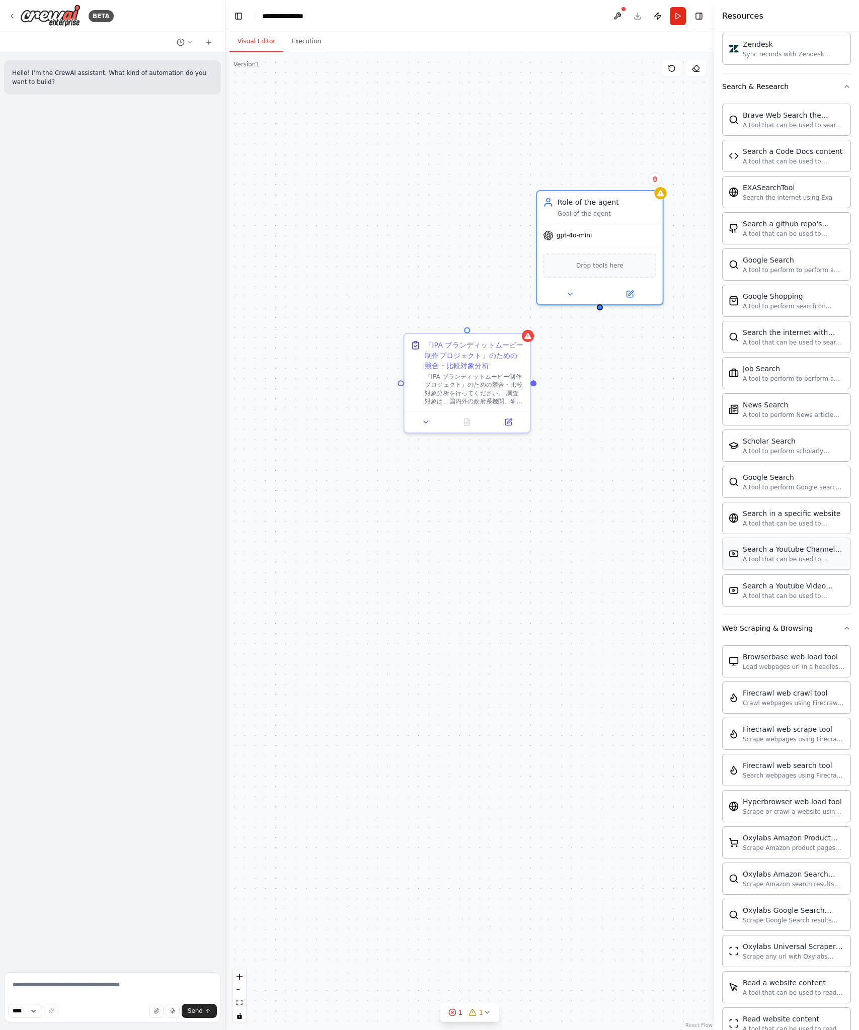
scroll to position [1795, 0]
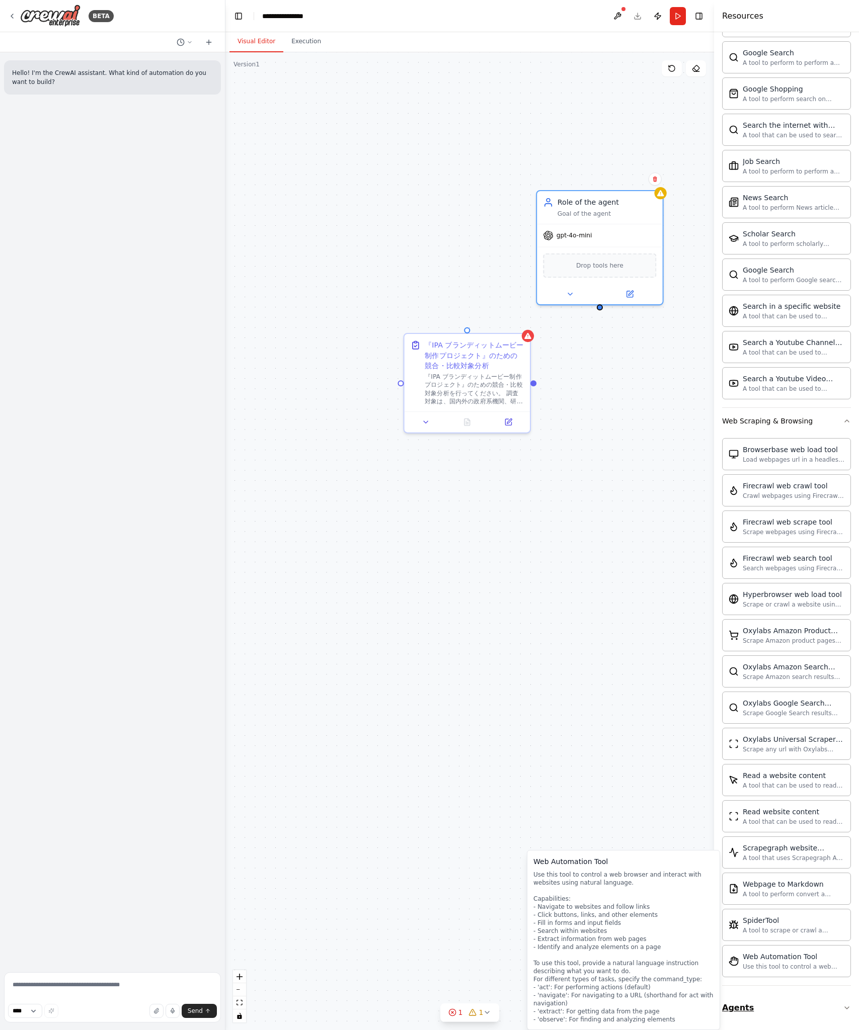
click at [814, 1005] on button "Agents" at bounding box center [786, 1008] width 129 height 28
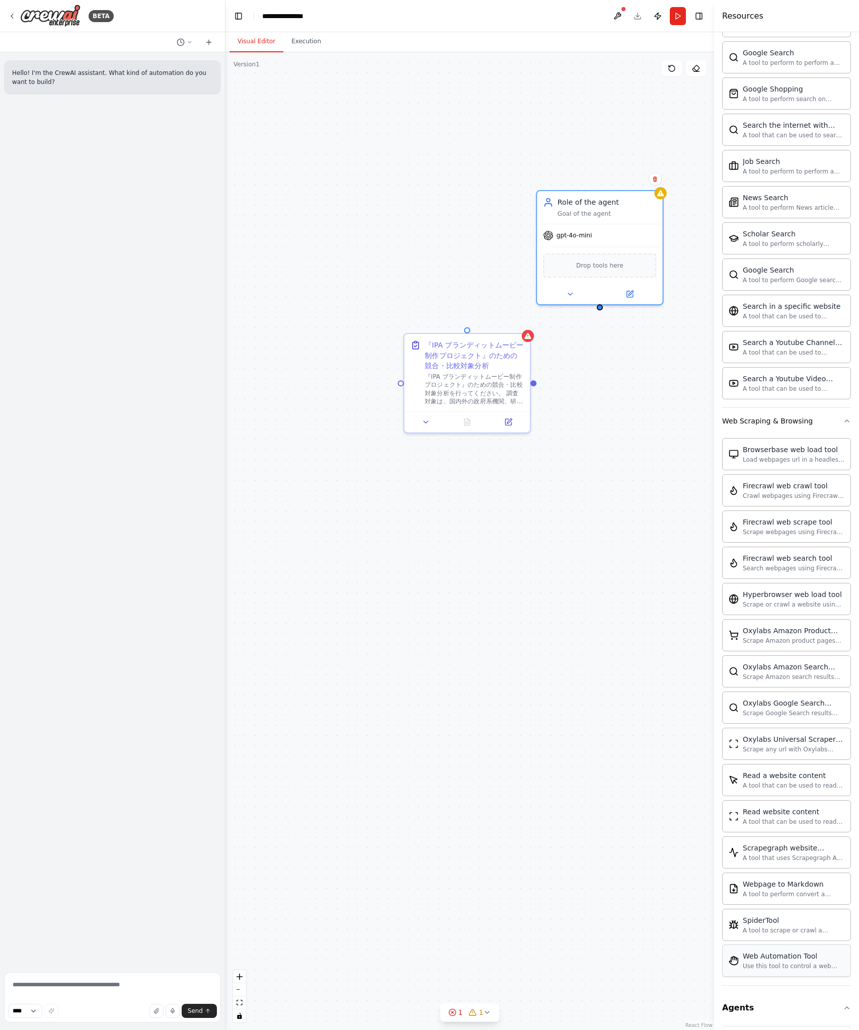
scroll to position [1865, 0]
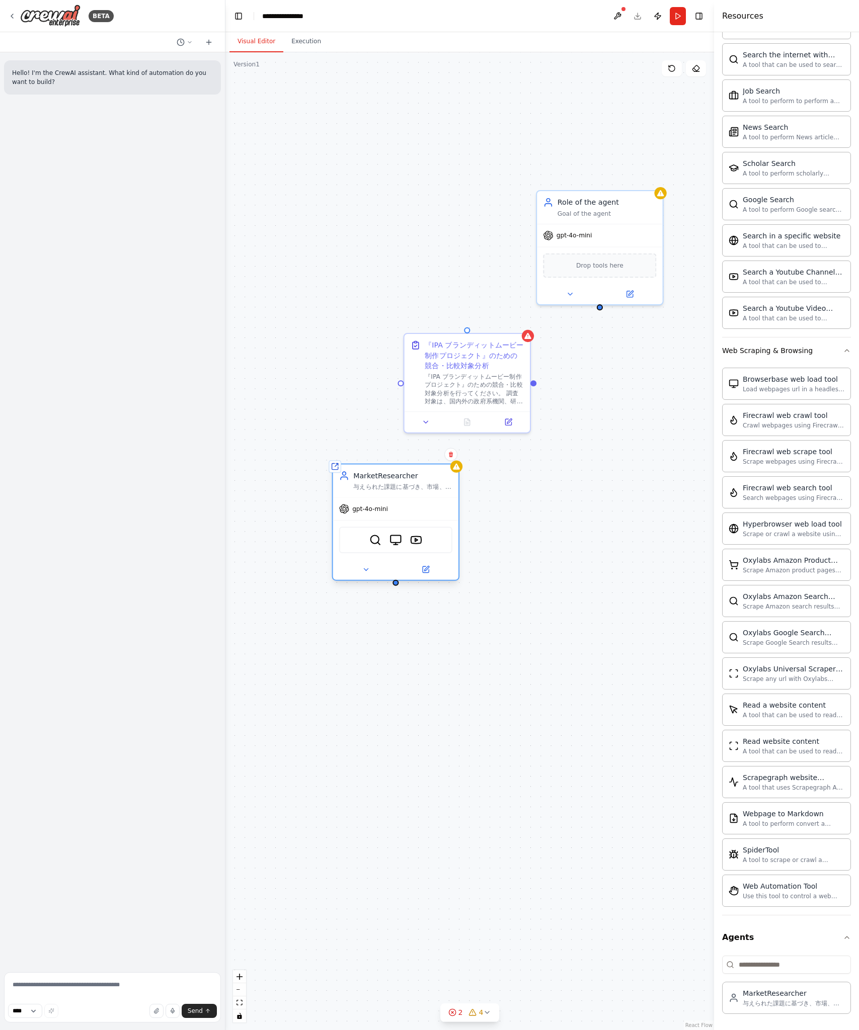
drag, startPoint x: 494, startPoint y: 525, endPoint x: 420, endPoint y: 484, distance: 84.7
click at [420, 484] on div "与えられた課題に基づき、市場、競合、顧客、そして社会文化的な文脈（カルチャー）に関する信頼性の高い情報を網羅的に収集・分析し、示唆を導き出すこと。" at bounding box center [402, 487] width 99 height 8
drag, startPoint x: 396, startPoint y: 586, endPoint x: 404, endPoint y: 381, distance: 204.4
click at [404, 381] on div "『IPA ブランディットムービー制作プロジェクト』のための競合・比較対象分析 『IPA ブランディットムービー制作プロジェクト』のための競合・比較対象分析を行…" at bounding box center [478, 543] width 496 height 992
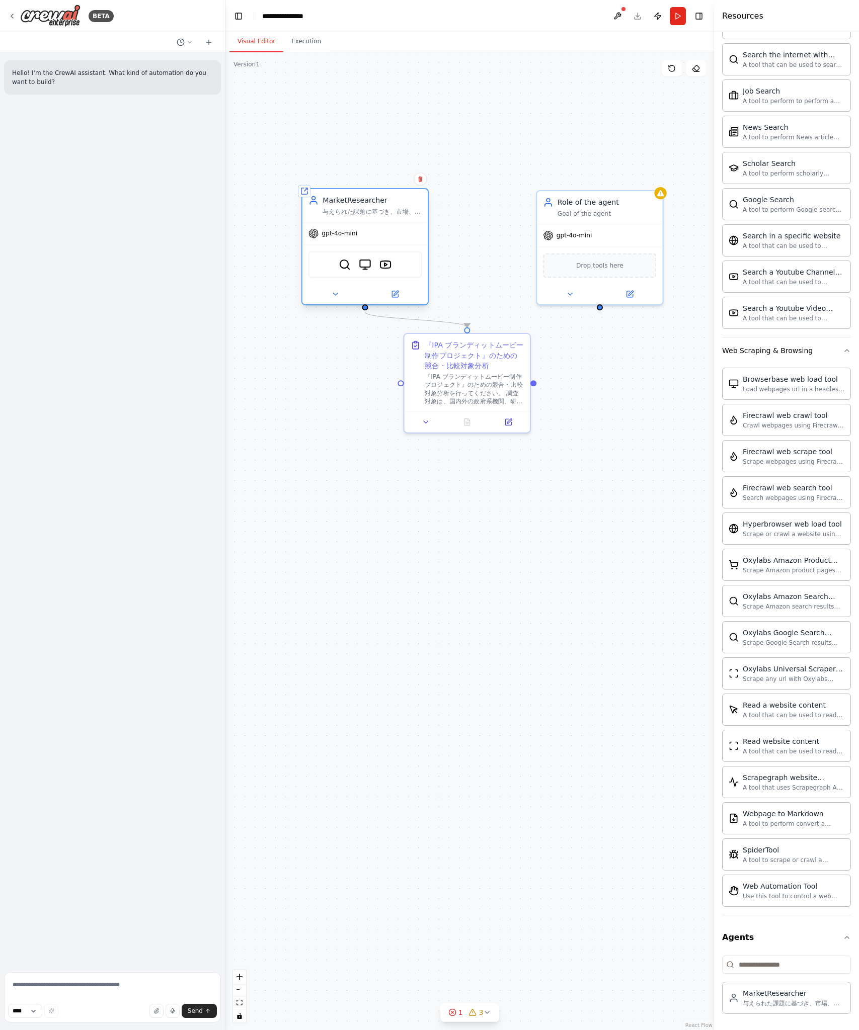
drag, startPoint x: 418, startPoint y: 478, endPoint x: 386, endPoint y: 205, distance: 275.1
click at [386, 206] on div "MarketResearcher 与えられた課題に基づき、市場、競合、顧客、そして社会文化的な文脈（カルチャー）に関する信頼性の高い情報を網羅的に収集・分析し…" at bounding box center [372, 205] width 99 height 21
click at [485, 266] on div ".deletable-edge-delete-btn { width: 20px; height: 20px; border: 0px solid #ffff…" at bounding box center [469, 541] width 489 height 978
click at [616, 207] on div "Goal of the agent" at bounding box center [606, 211] width 99 height 8
click at [652, 180] on icon at bounding box center [655, 179] width 6 height 6
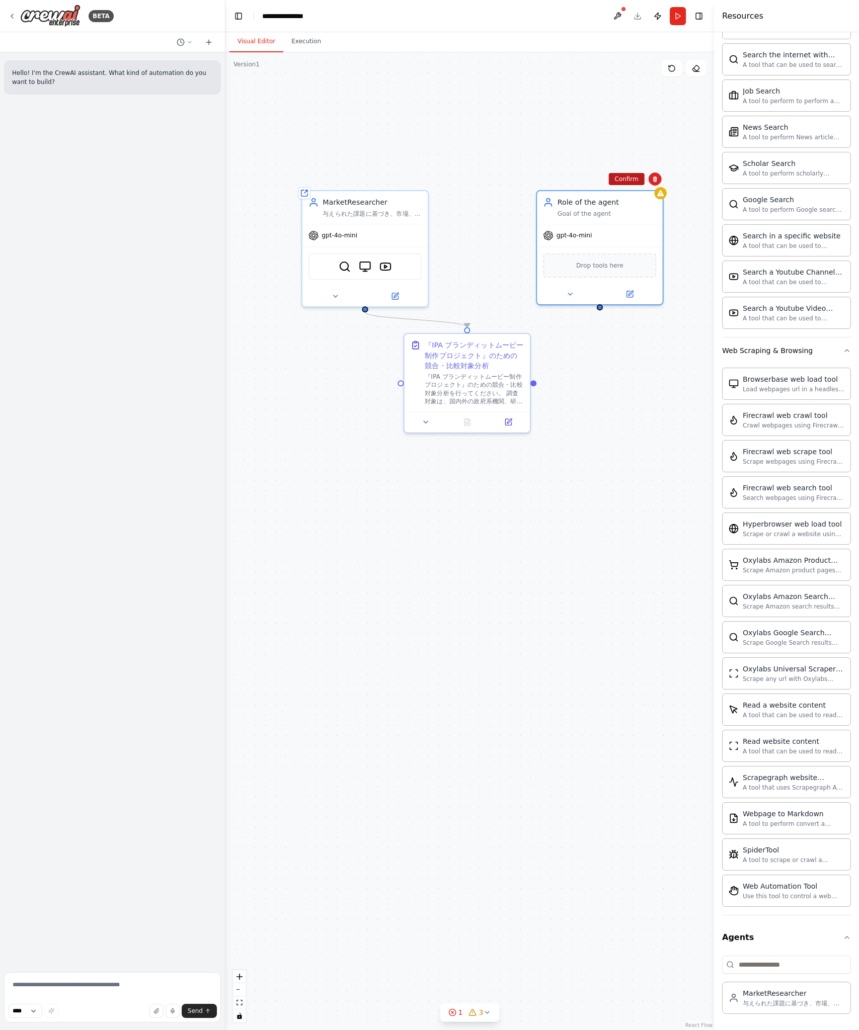
click at [638, 179] on button "Confirm" at bounding box center [626, 179] width 36 height 12
click at [640, 126] on div ".deletable-edge-delete-btn { width: 20px; height: 20px; border: 0px solid #ffff…" at bounding box center [469, 541] width 489 height 978
click at [671, 15] on button "Run" at bounding box center [678, 16] width 16 height 18
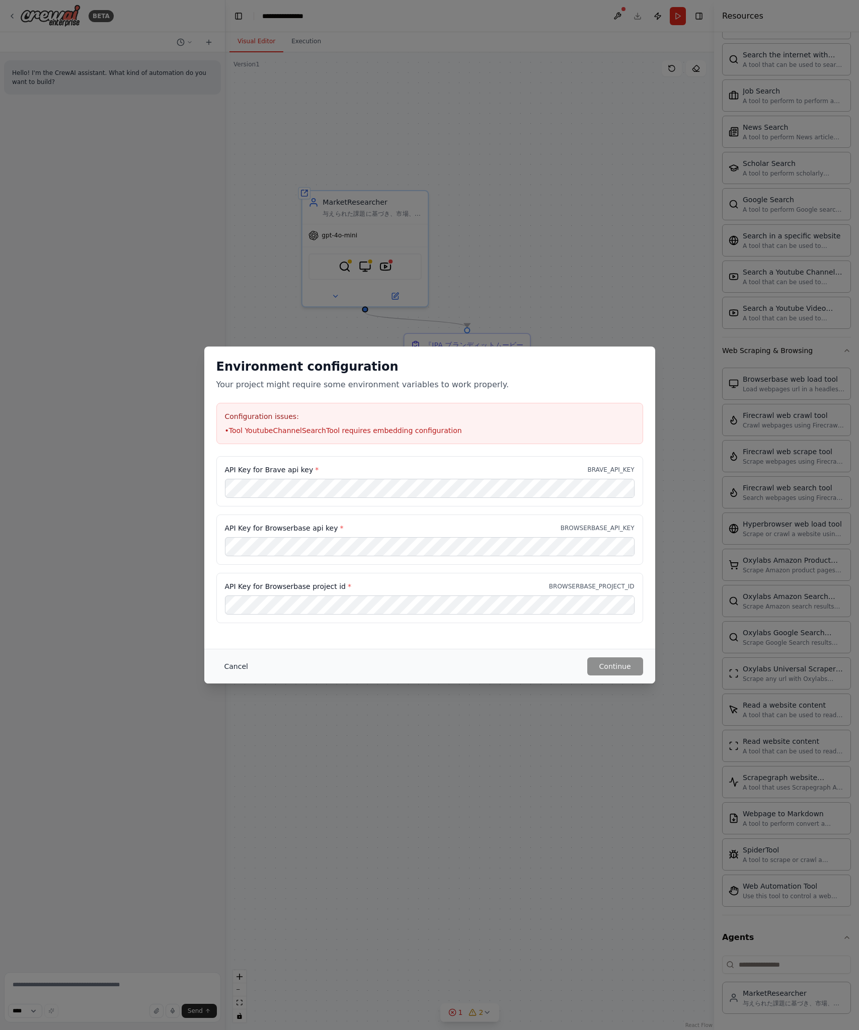
click at [245, 664] on button "Cancel" at bounding box center [236, 667] width 40 height 18
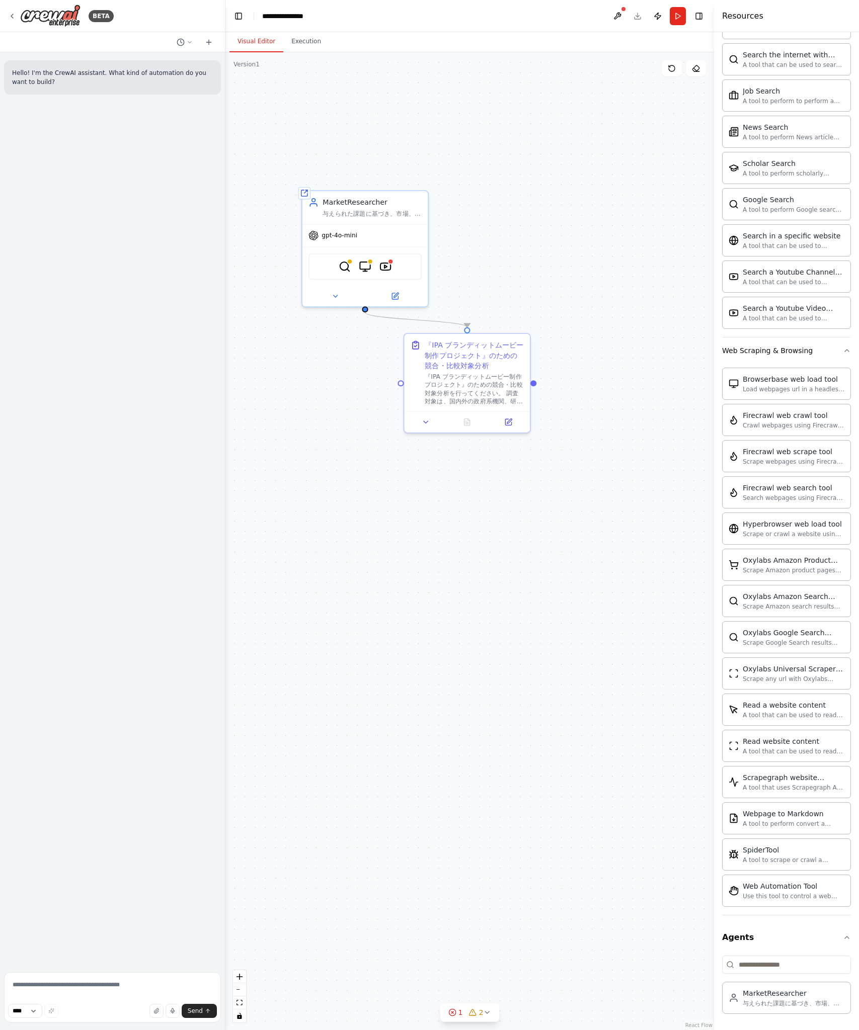
click at [463, 564] on div ".deletable-edge-delete-btn { width: 20px; height: 20px; border: 0px solid #ffff…" at bounding box center [469, 541] width 489 height 978
click at [321, 153] on div ".deletable-edge-delete-btn { width: 20px; height: 20px; border: 0px solid #ffff…" at bounding box center [469, 541] width 489 height 978
click at [15, 15] on icon at bounding box center [12, 16] width 8 height 8
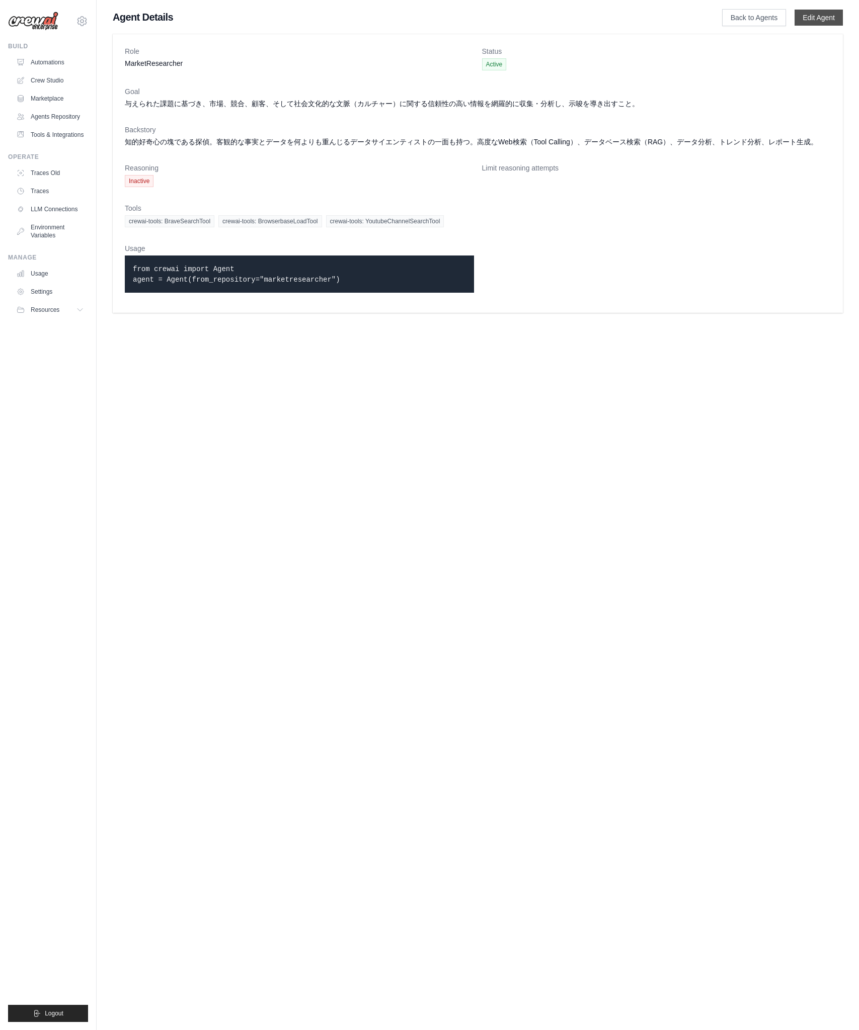
click at [813, 18] on link "Edit Agent" at bounding box center [818, 18] width 48 height 16
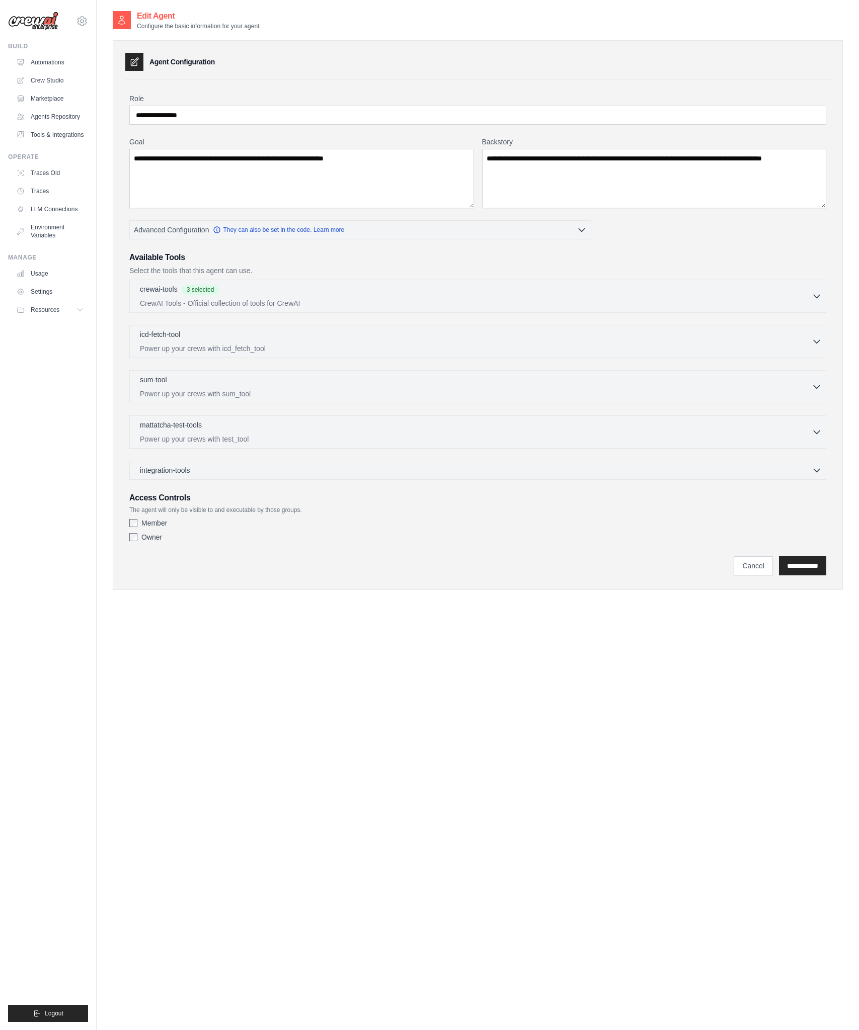
scroll to position [13, 0]
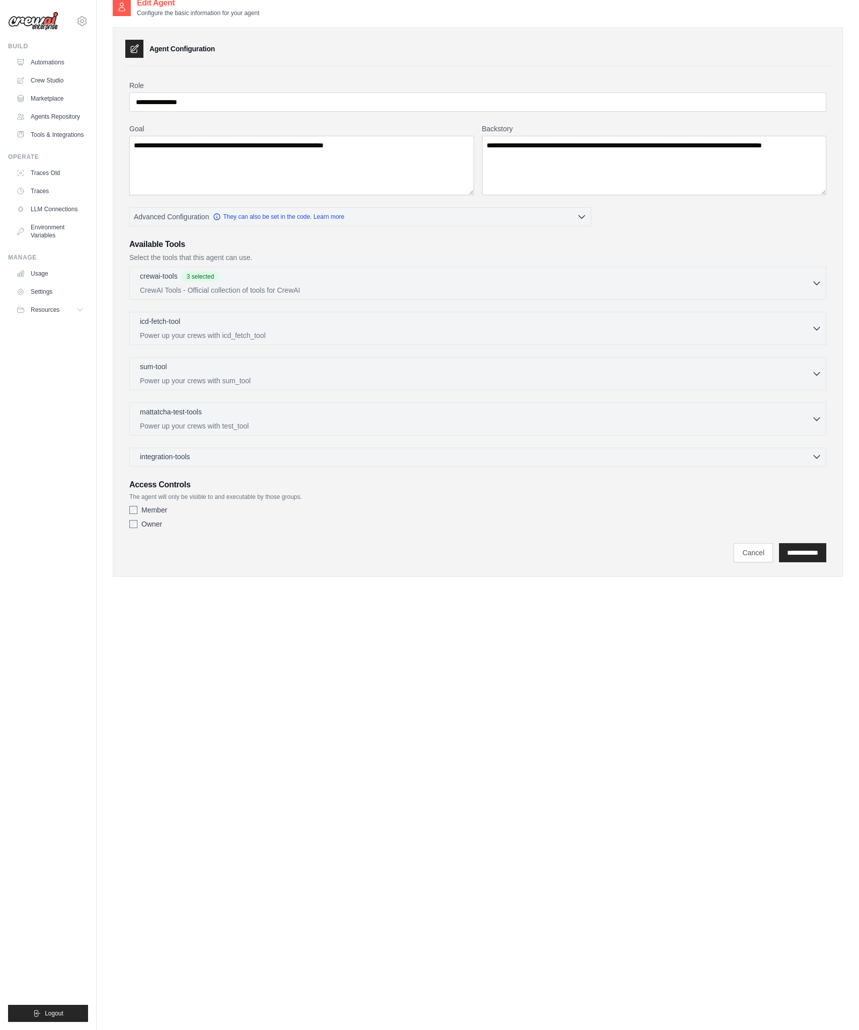
click at [272, 457] on div "integration-tools 0 selected" at bounding box center [481, 457] width 682 height 10
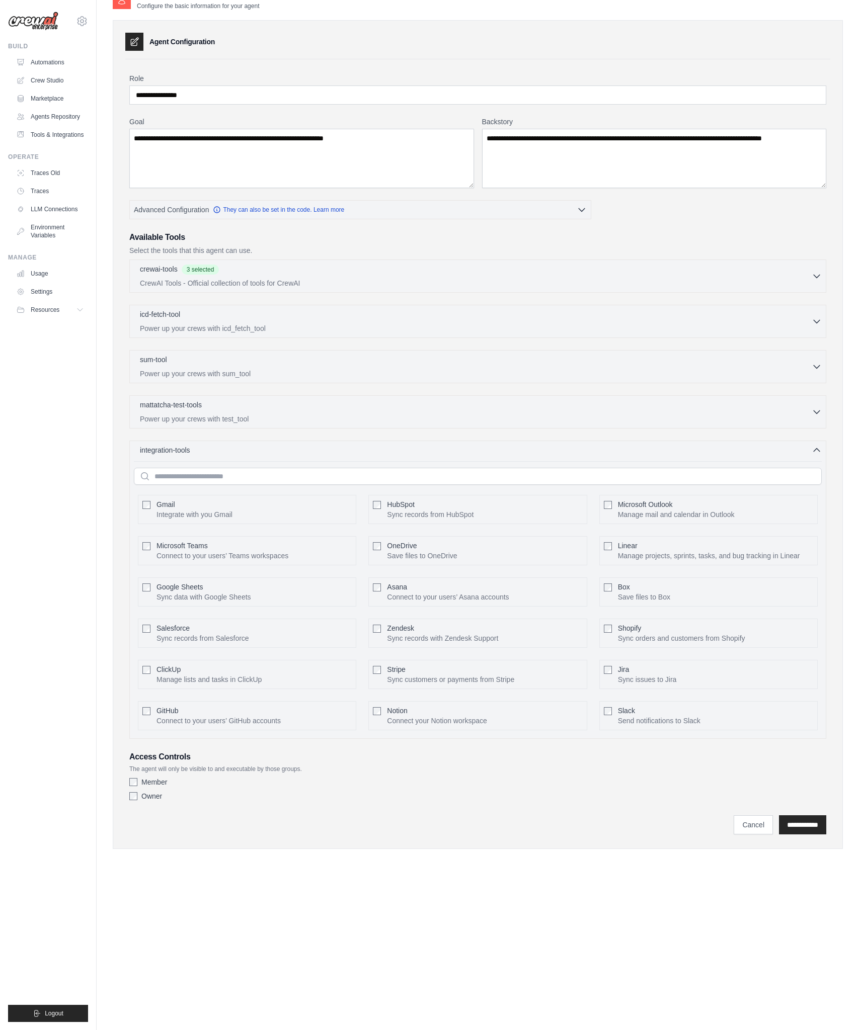
scroll to position [0, 0]
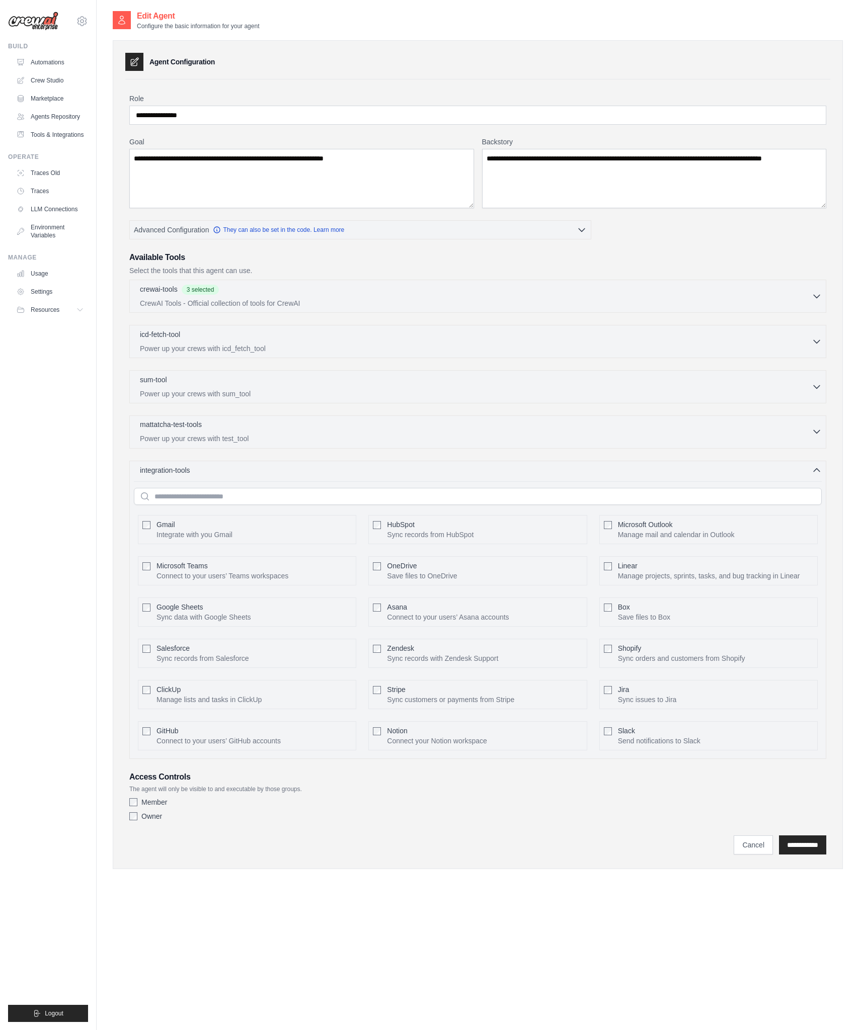
click at [350, 425] on div "mattatcha-test-tools 0 selected" at bounding box center [476, 426] width 672 height 12
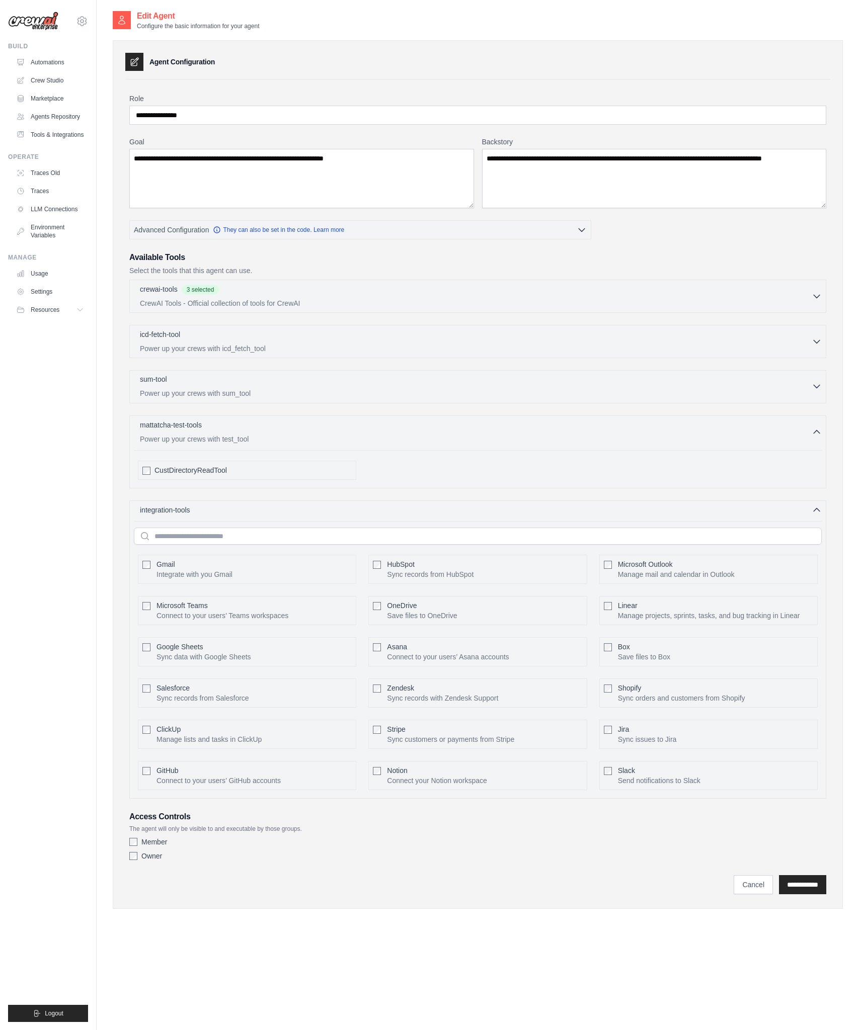
click at [366, 397] on p "Power up your crews with sum_tool" at bounding box center [476, 393] width 672 height 10
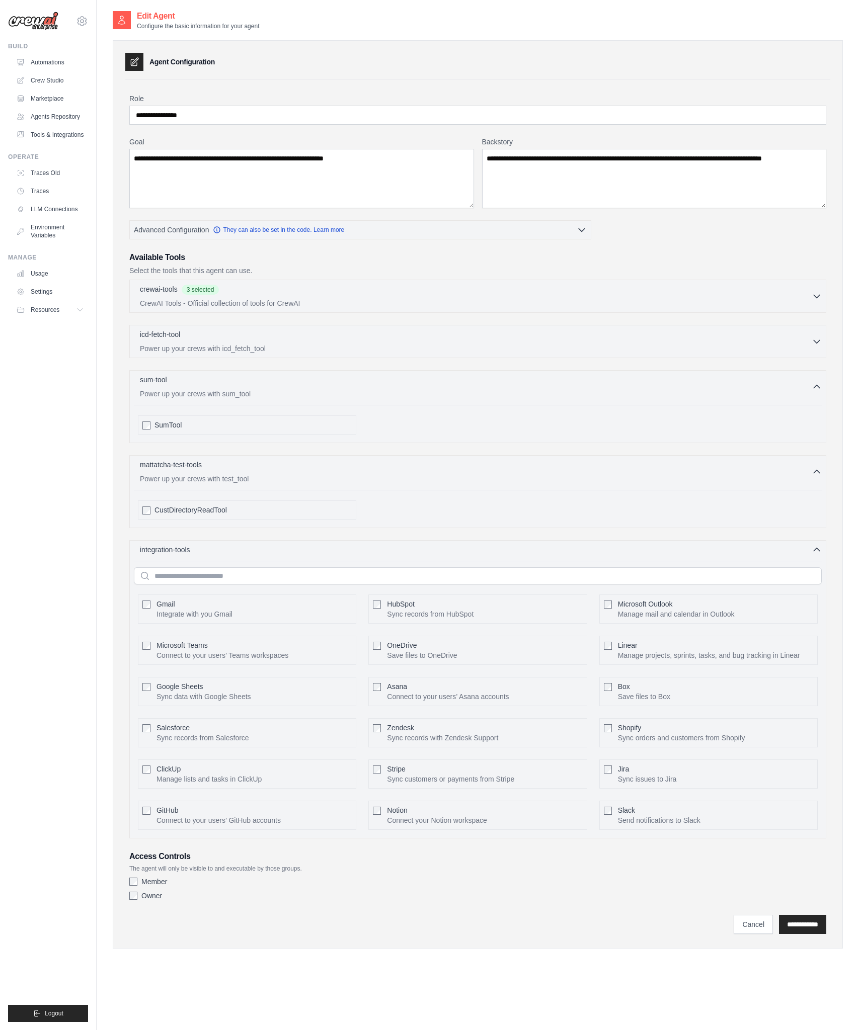
click at [372, 357] on div "icd-fetch-tool 0 selected Power up your crews with icd_fetch_tool IcdFetchTool" at bounding box center [477, 341] width 697 height 33
click at [374, 346] on p "Power up your crews with icd_fetch_tool" at bounding box center [476, 348] width 672 height 10
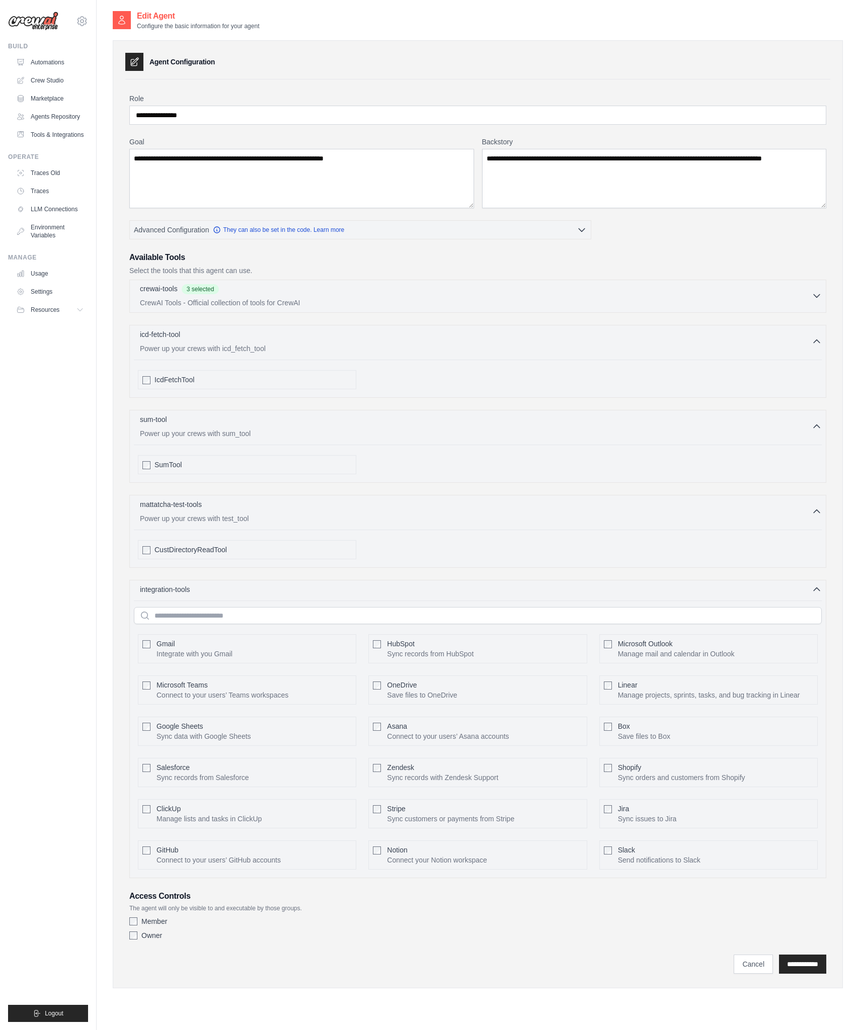
click at [384, 302] on p "CrewAI Tools - Official collection of tools for CrewAI" at bounding box center [476, 303] width 672 height 10
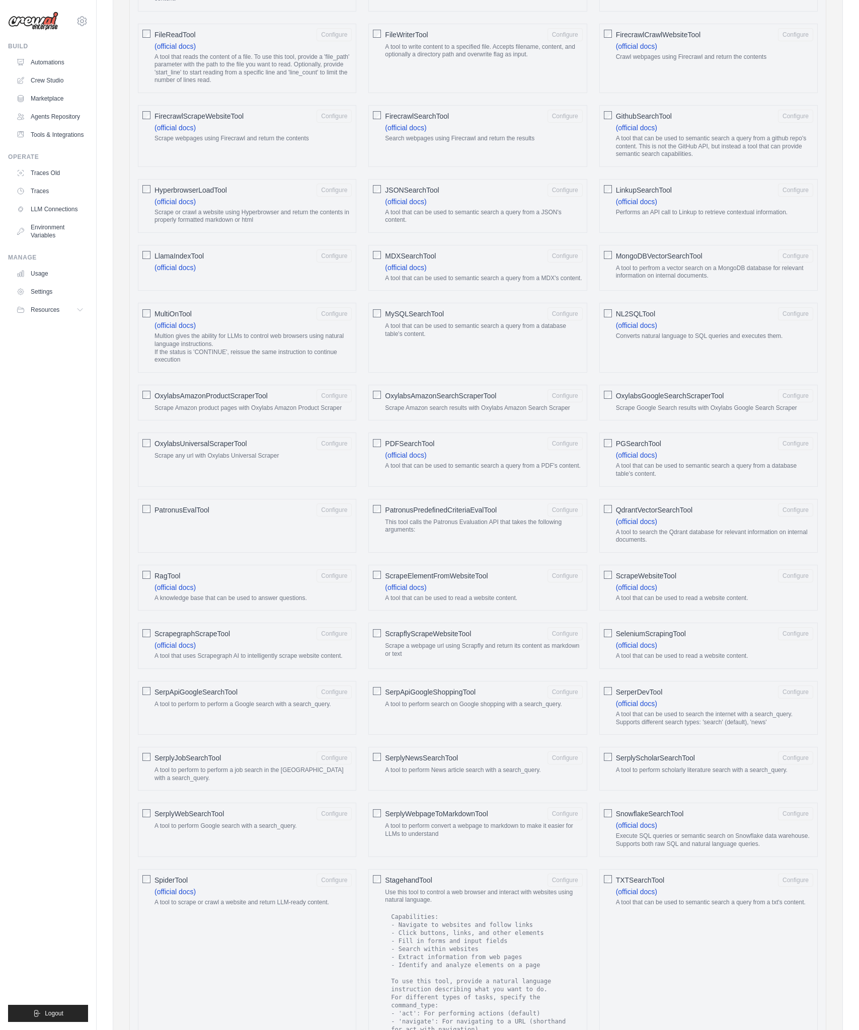
scroll to position [928, 0]
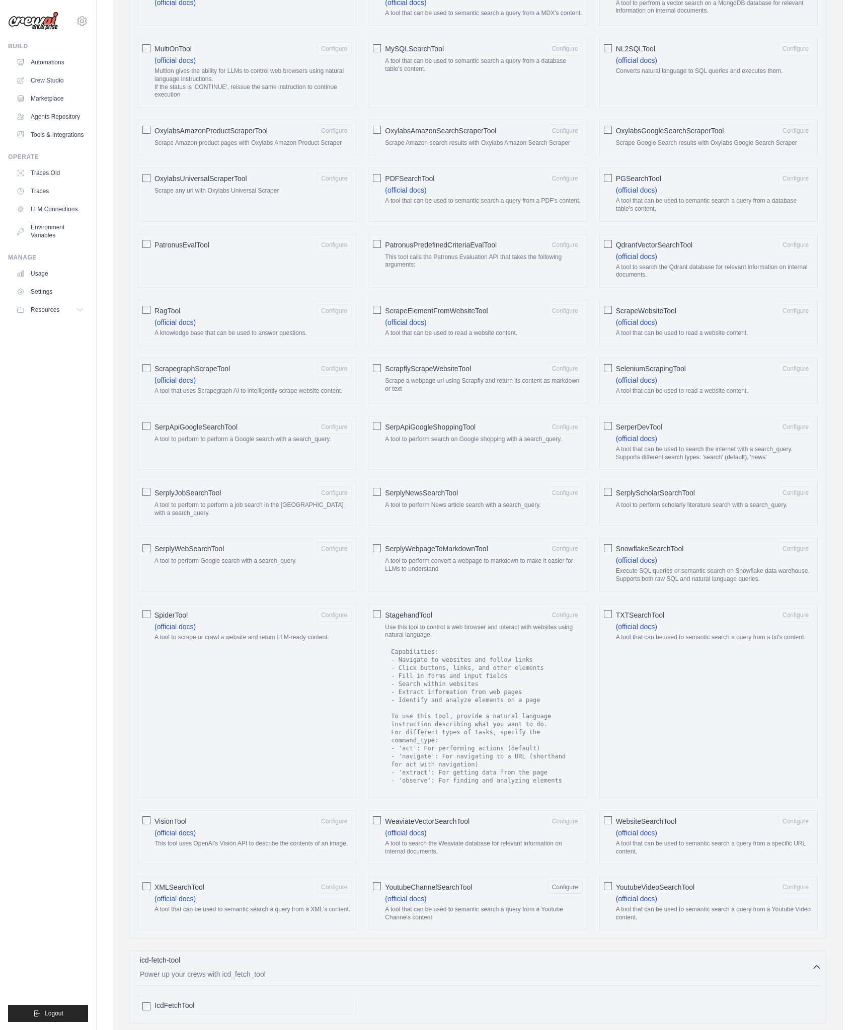
click at [453, 893] on span "YoutubeChannelSearchTool" at bounding box center [428, 887] width 87 height 10
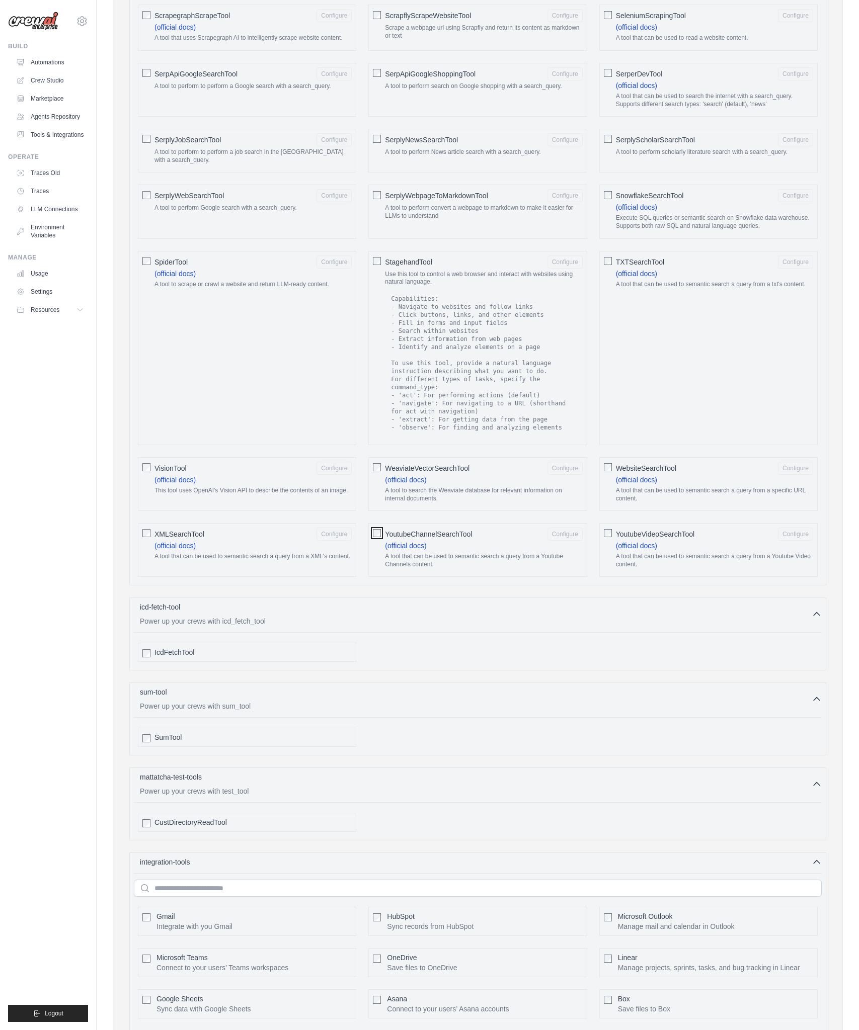
scroll to position [1577, 0]
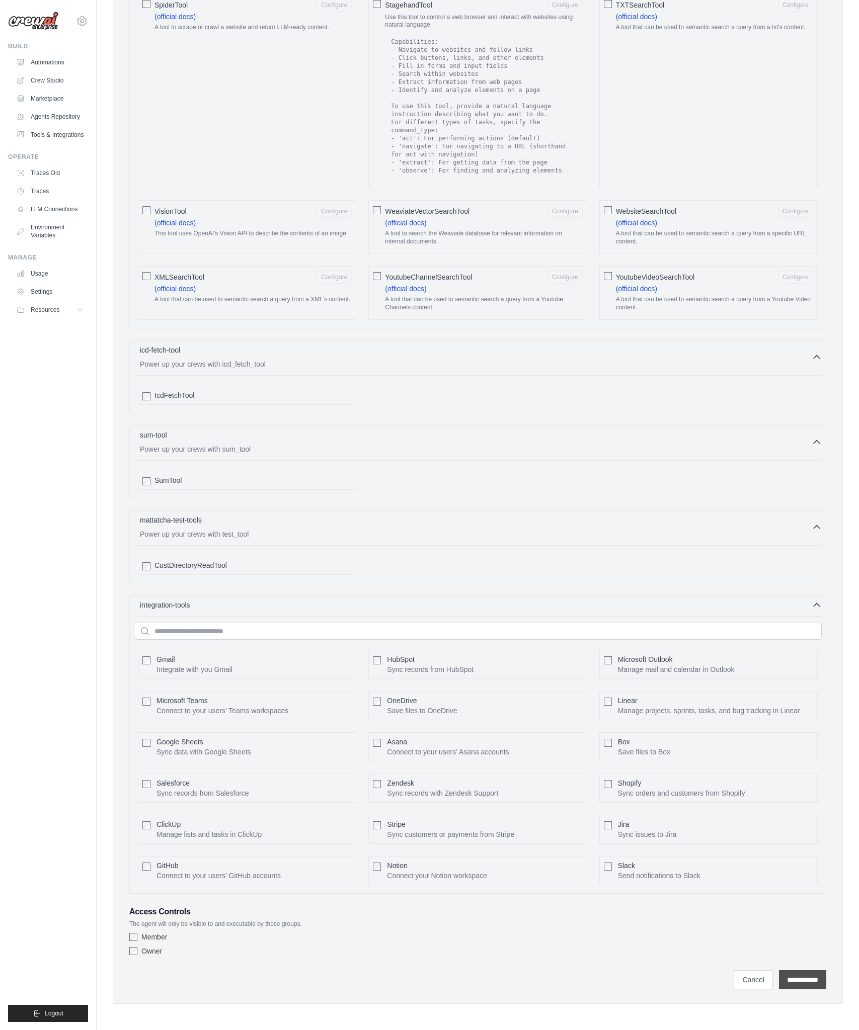
click at [797, 980] on input "**********" at bounding box center [802, 980] width 47 height 19
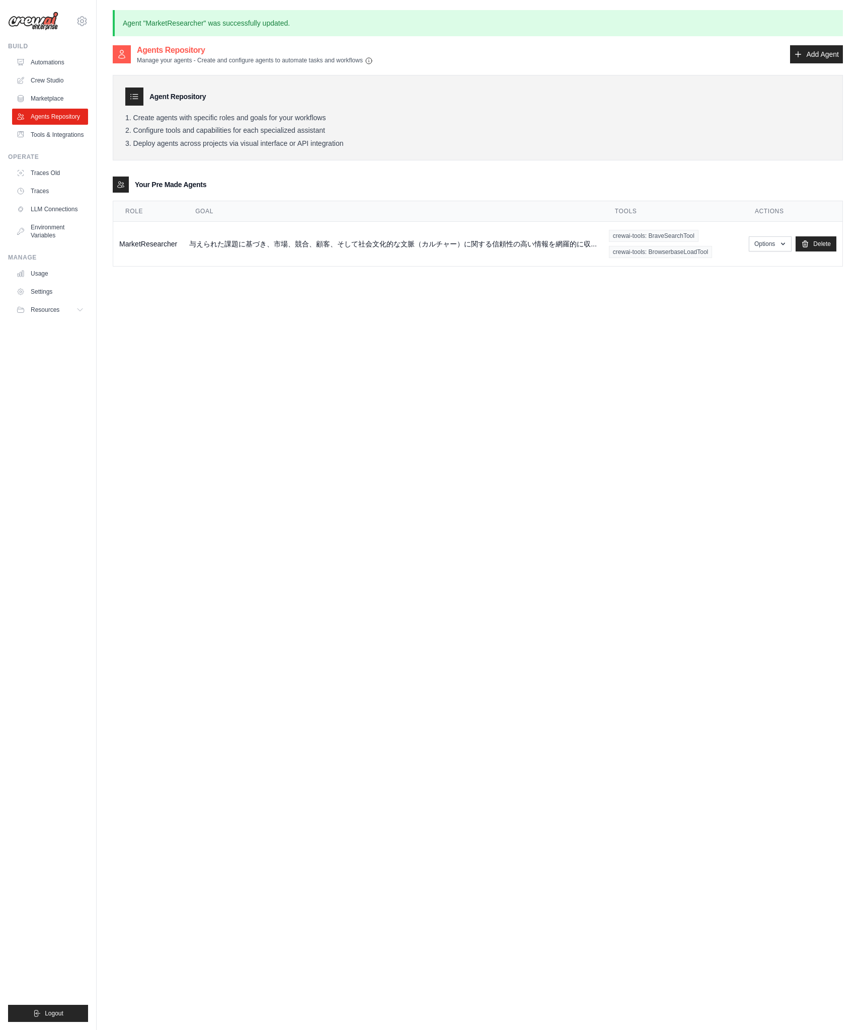
click at [512, 487] on div "Agents Repository Manage your agents - Create and configure agents to automate …" at bounding box center [478, 559] width 730 height 1030
click at [58, 79] on link "Crew Studio" at bounding box center [51, 80] width 76 height 16
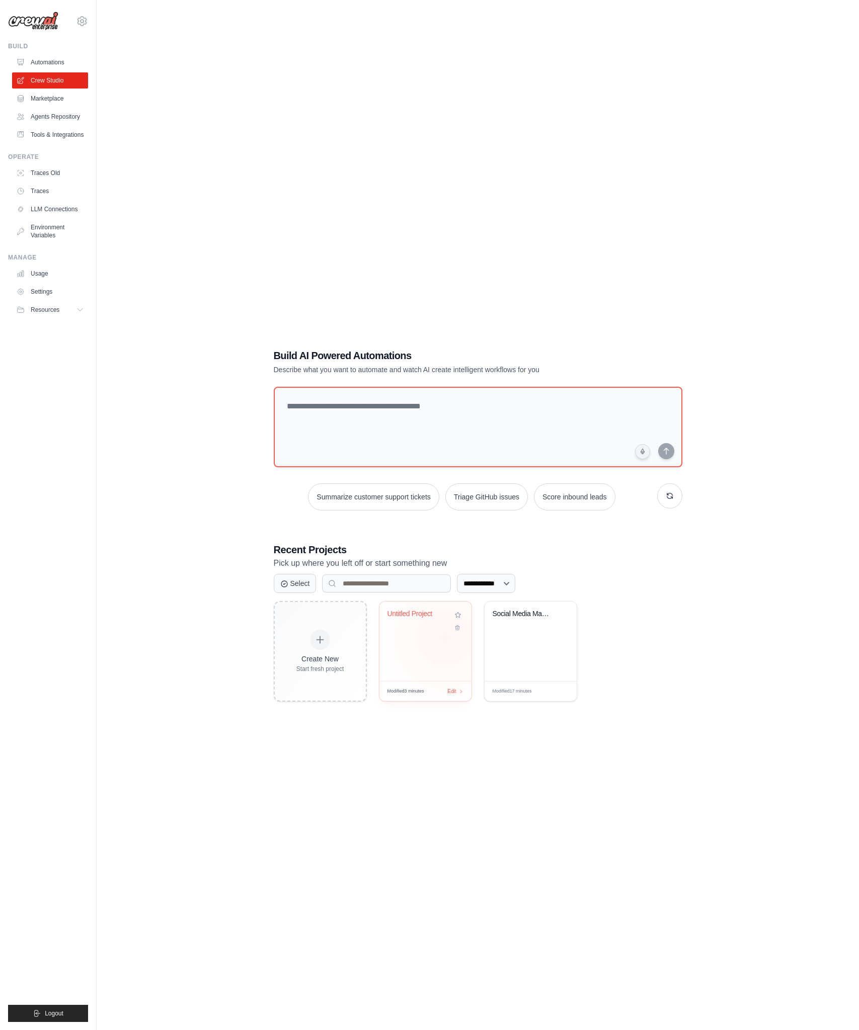
click at [445, 638] on div "Untitled Project" at bounding box center [425, 641] width 92 height 79
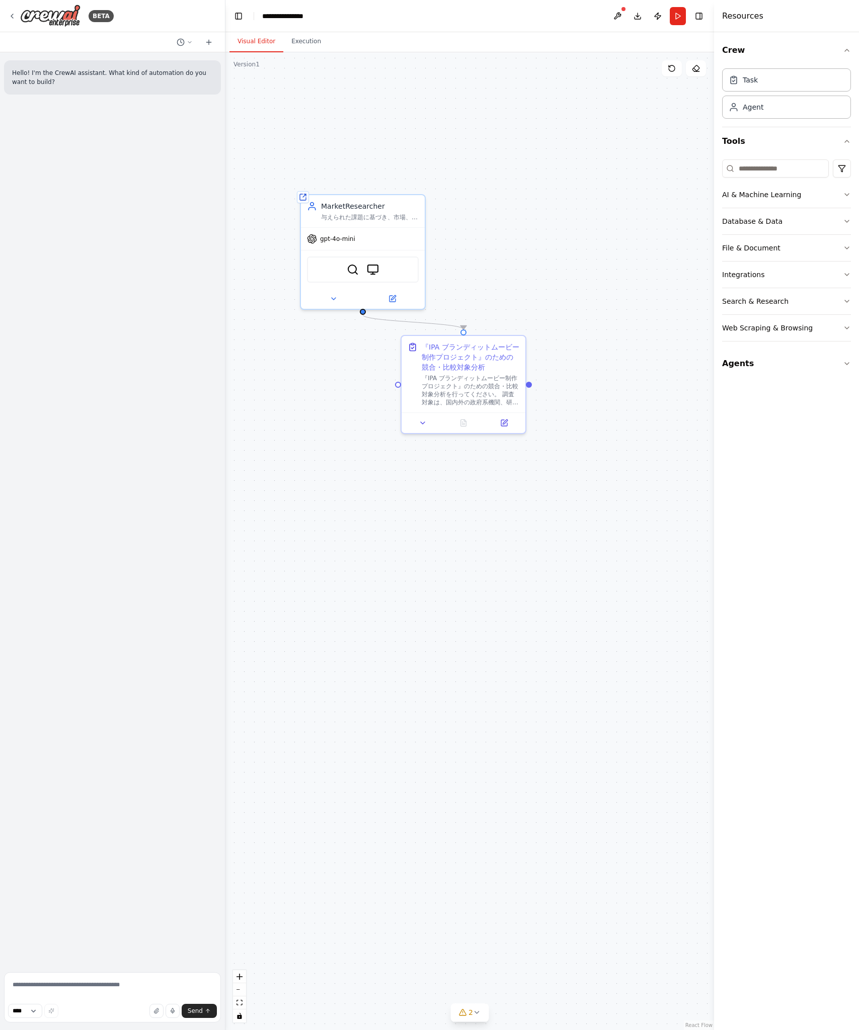
click at [589, 473] on div ".deletable-edge-delete-btn { width: 20px; height: 20px; border: 0px solid #ffff…" at bounding box center [469, 541] width 489 height 978
click at [677, 19] on button "Run" at bounding box center [678, 16] width 16 height 18
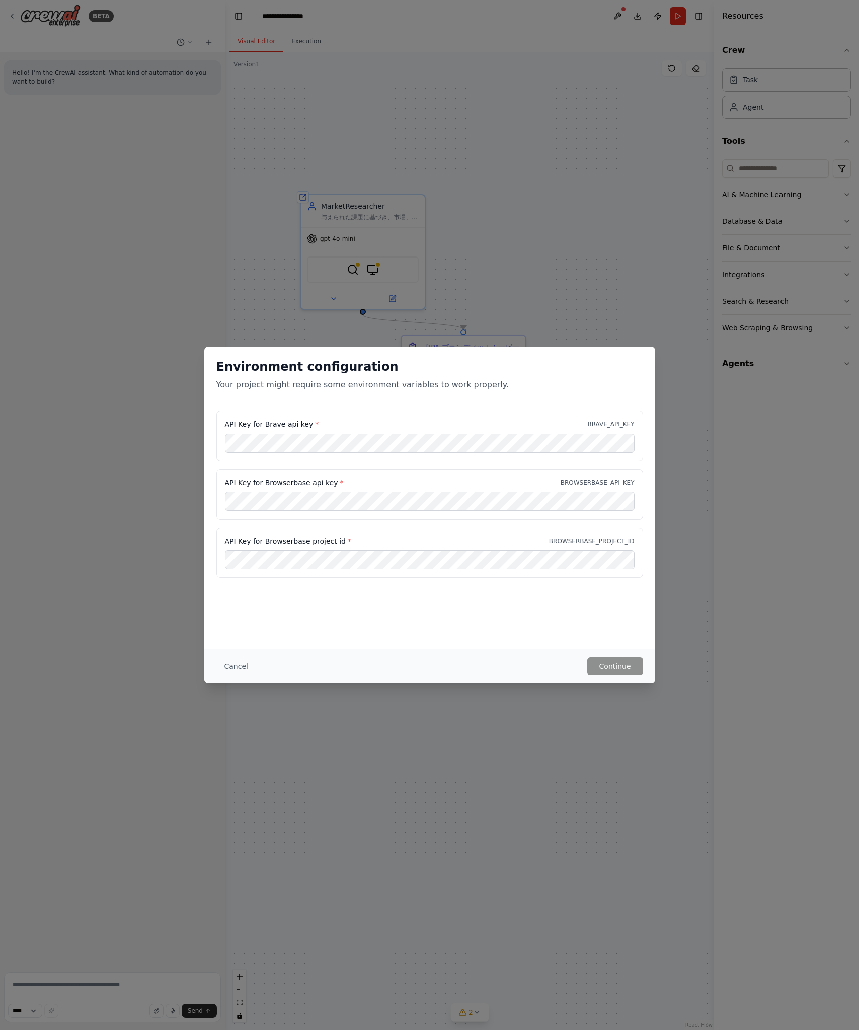
click at [418, 362] on h2 "Environment configuration" at bounding box center [429, 367] width 427 height 16
click at [436, 417] on div "API Key for Brave api key * BRAVE_API_KEY" at bounding box center [429, 436] width 427 height 50
click at [552, 626] on div "Environment configuration Your project might require some environment variables…" at bounding box center [429, 498] width 451 height 302
click at [609, 661] on button "Continue" at bounding box center [615, 667] width 56 height 18
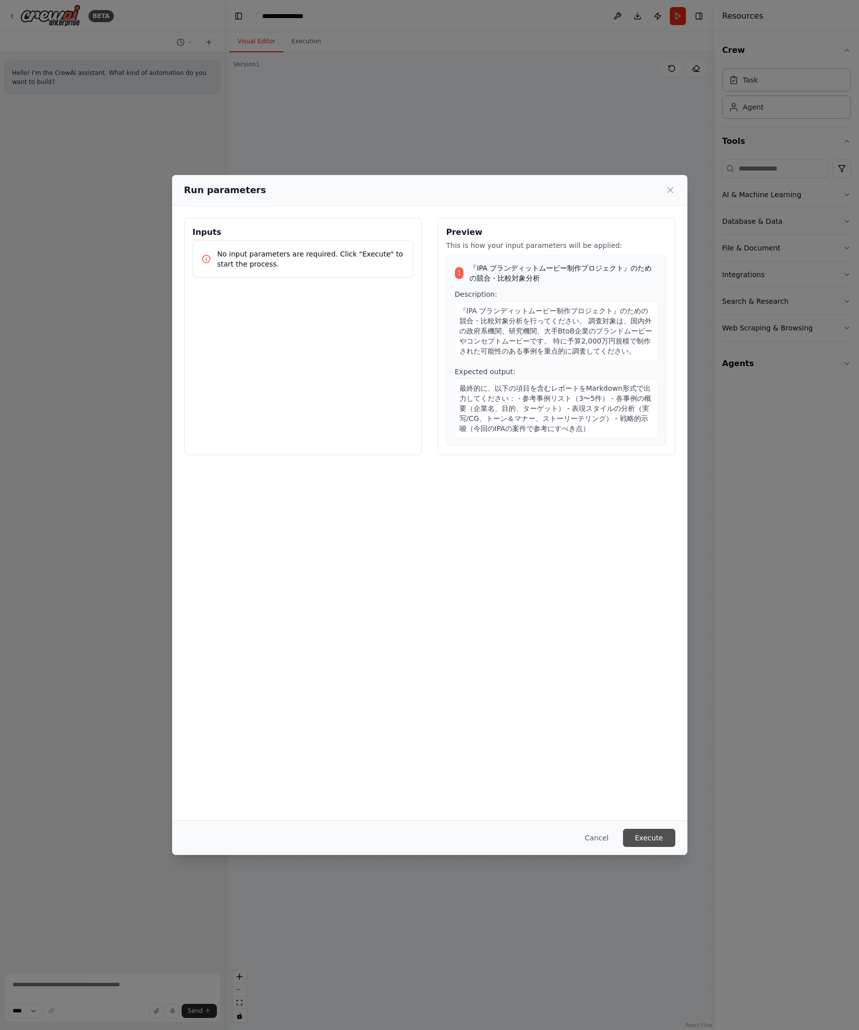
click at [663, 845] on button "Execute" at bounding box center [649, 838] width 52 height 18
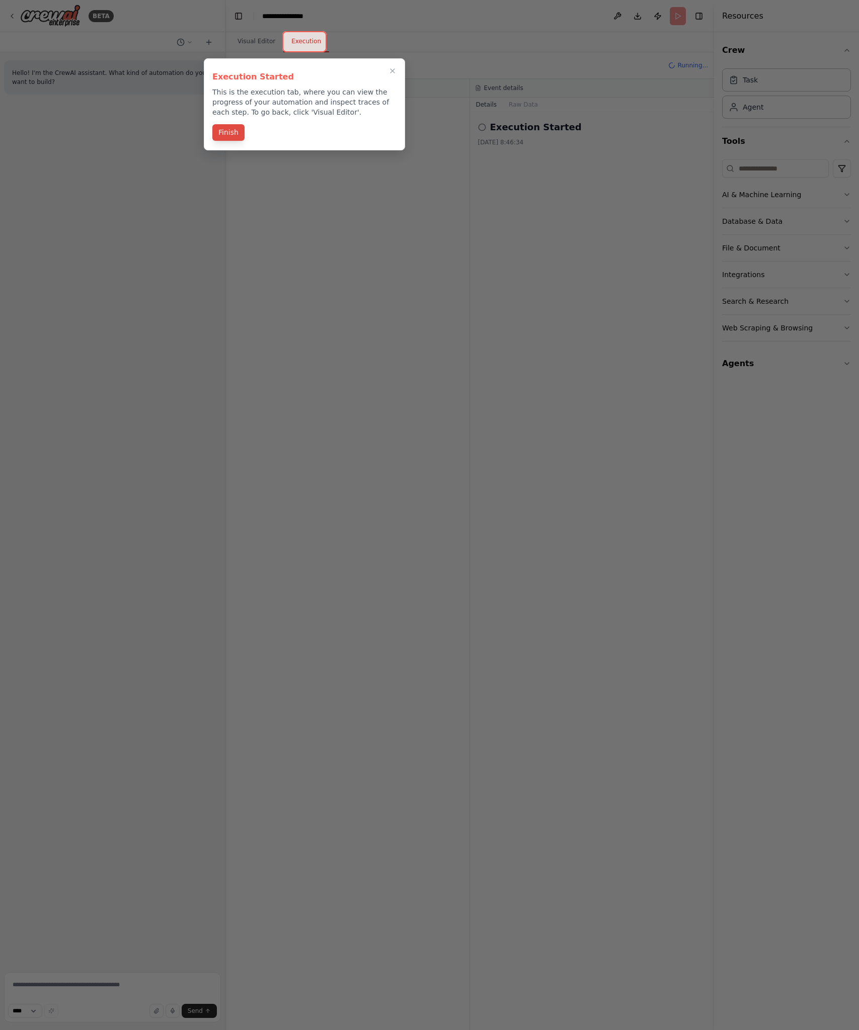
click at [220, 134] on button "Finish" at bounding box center [228, 132] width 32 height 17
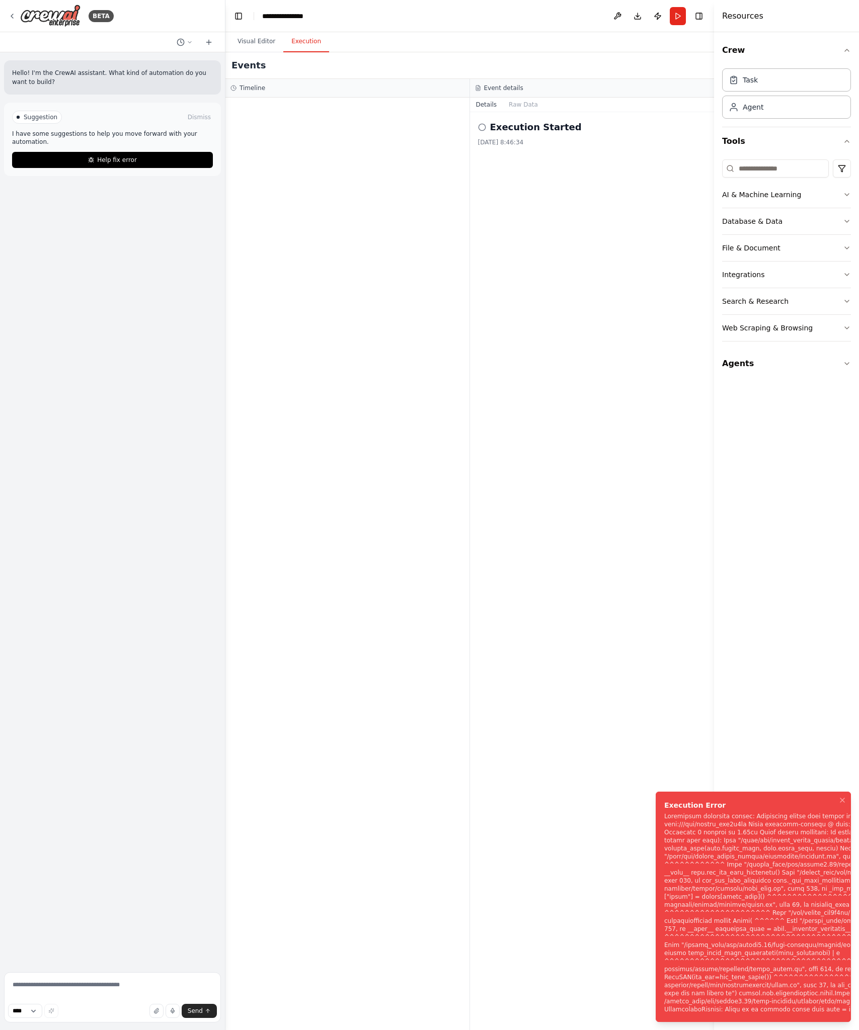
click at [713, 813] on div "Notifications (F8)" at bounding box center [838, 913] width 349 height 201
drag, startPoint x: 664, startPoint y: 758, endPoint x: 843, endPoint y: 999, distance: 300.0
click at [843, 811] on div "Execution Error" at bounding box center [838, 805] width 349 height 10
click at [782, 825] on div "Notifications (F8)" at bounding box center [838, 913] width 349 height 201
click at [740, 813] on div "Notifications (F8)" at bounding box center [838, 913] width 349 height 201
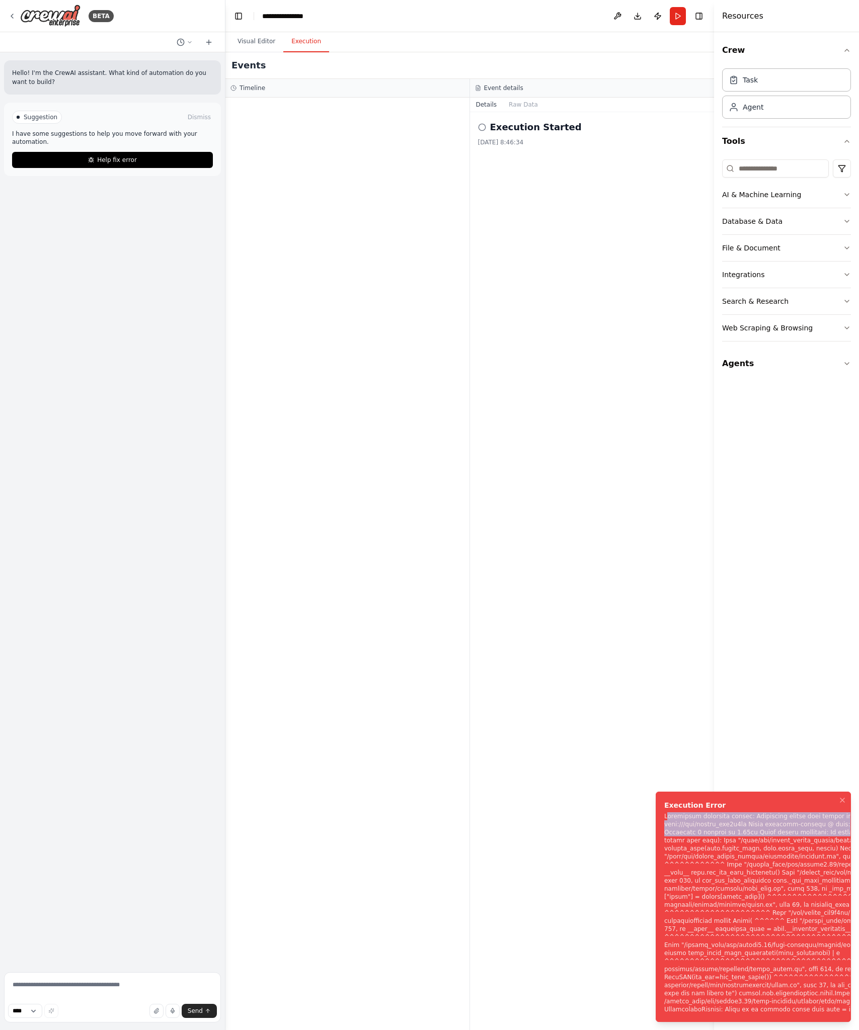
drag, startPoint x: 666, startPoint y: 767, endPoint x: 759, endPoint y: 795, distance: 96.8
click at [759, 813] on div "Notifications (F8)" at bounding box center [838, 913] width 349 height 201
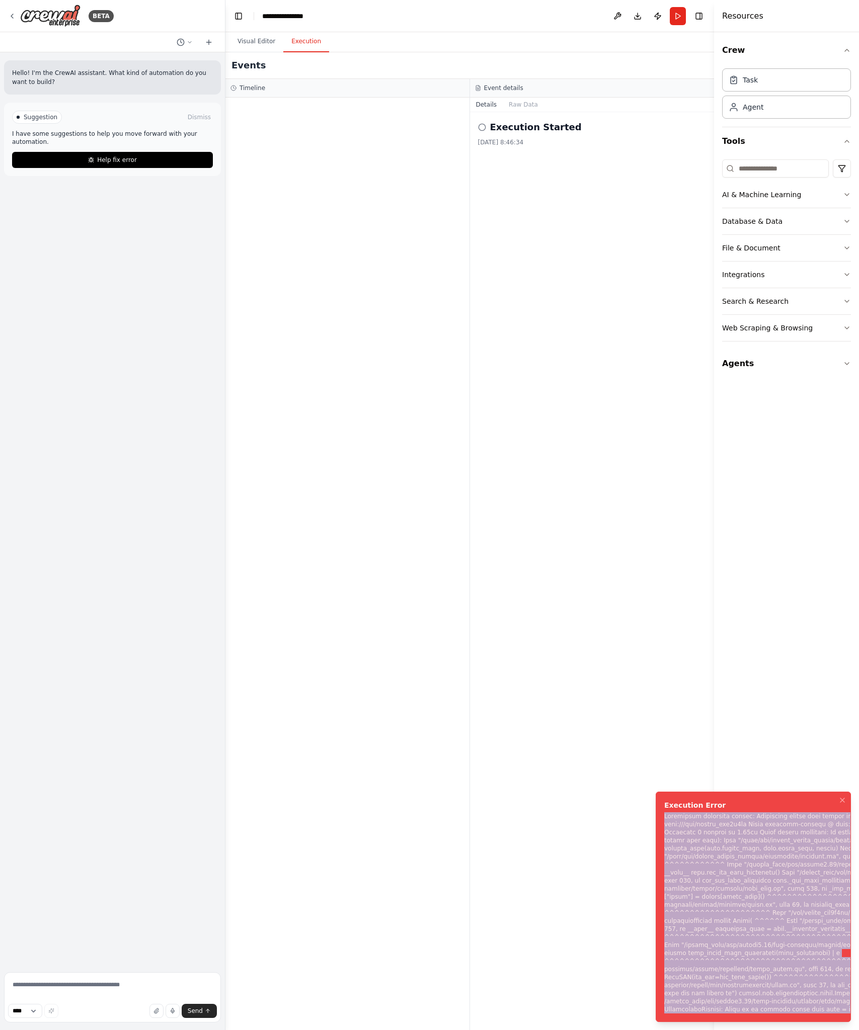
drag, startPoint x: 664, startPoint y: 768, endPoint x: 849, endPoint y: 1011, distance: 305.2
click at [849, 1010] on div "Notifications (F8)" at bounding box center [838, 913] width 349 height 201
copy div "Subprocess execution failed: Subprocess failed with return code 1. STDERR: Buil…"
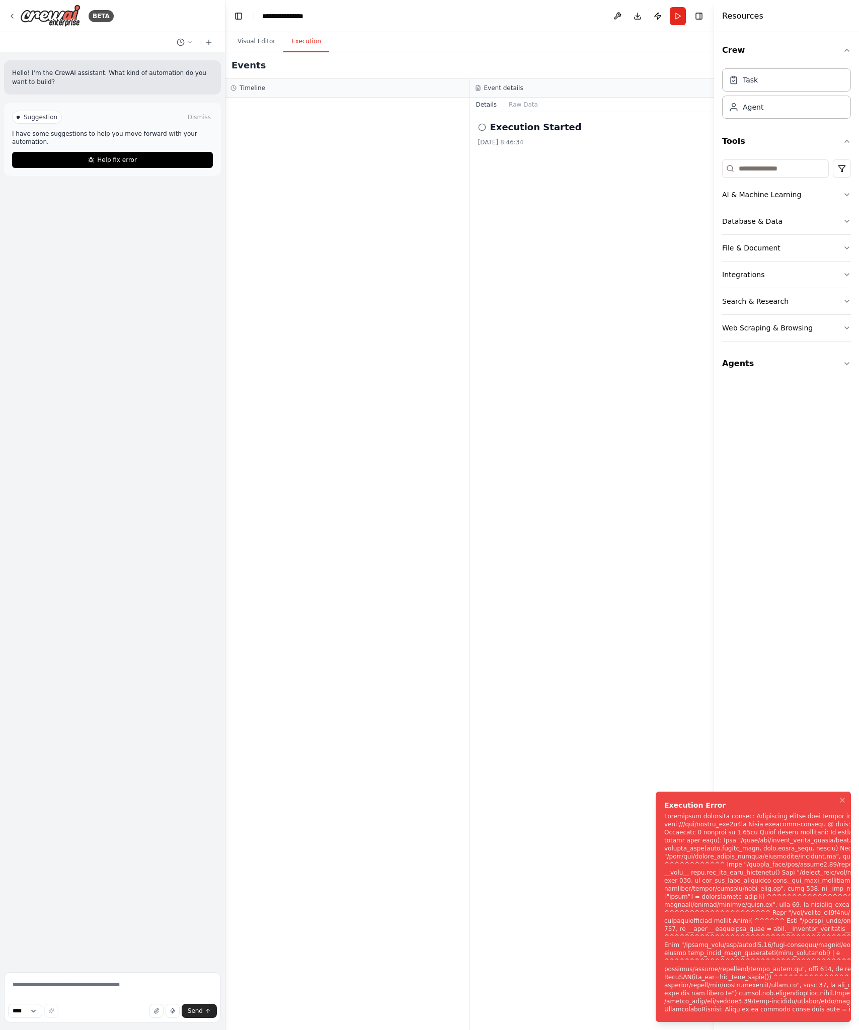
click at [667, 233] on div "Execution Started [DATE] 8:46:34" at bounding box center [592, 571] width 245 height 918
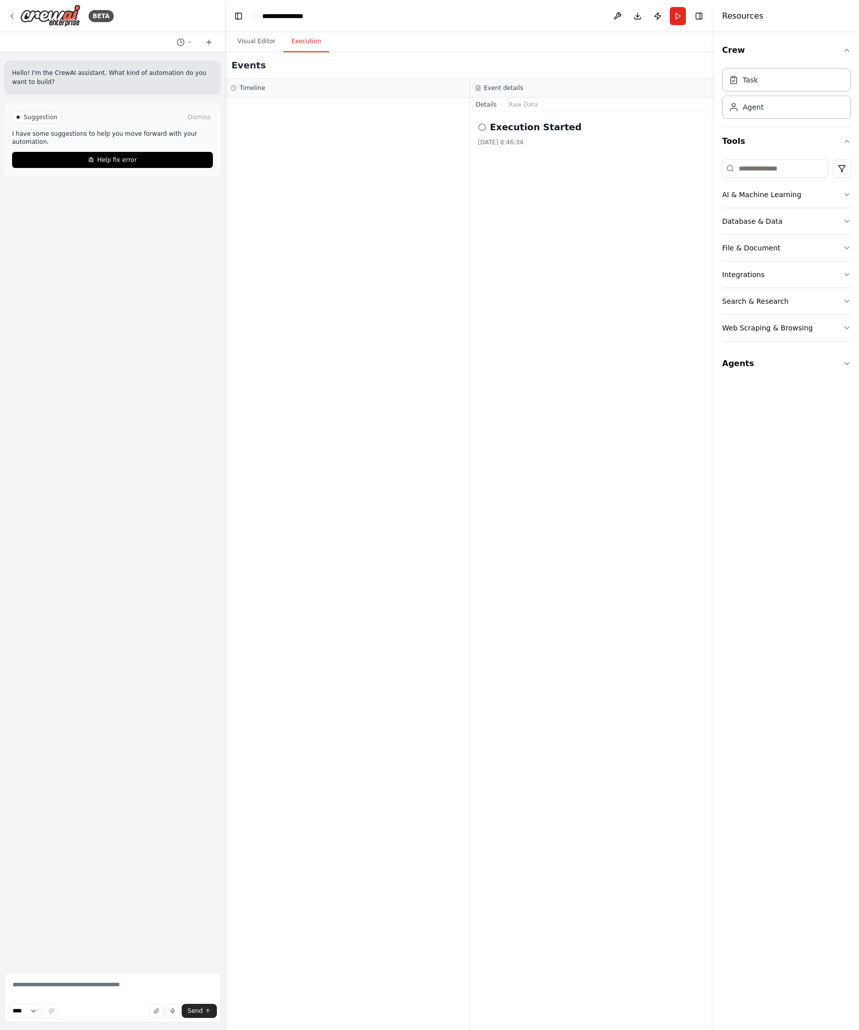
click at [618, 185] on div "Execution Started [DATE] 8:46:34" at bounding box center [592, 571] width 245 height 918
click at [243, 41] on button "Visual Editor" at bounding box center [256, 41] width 54 height 21
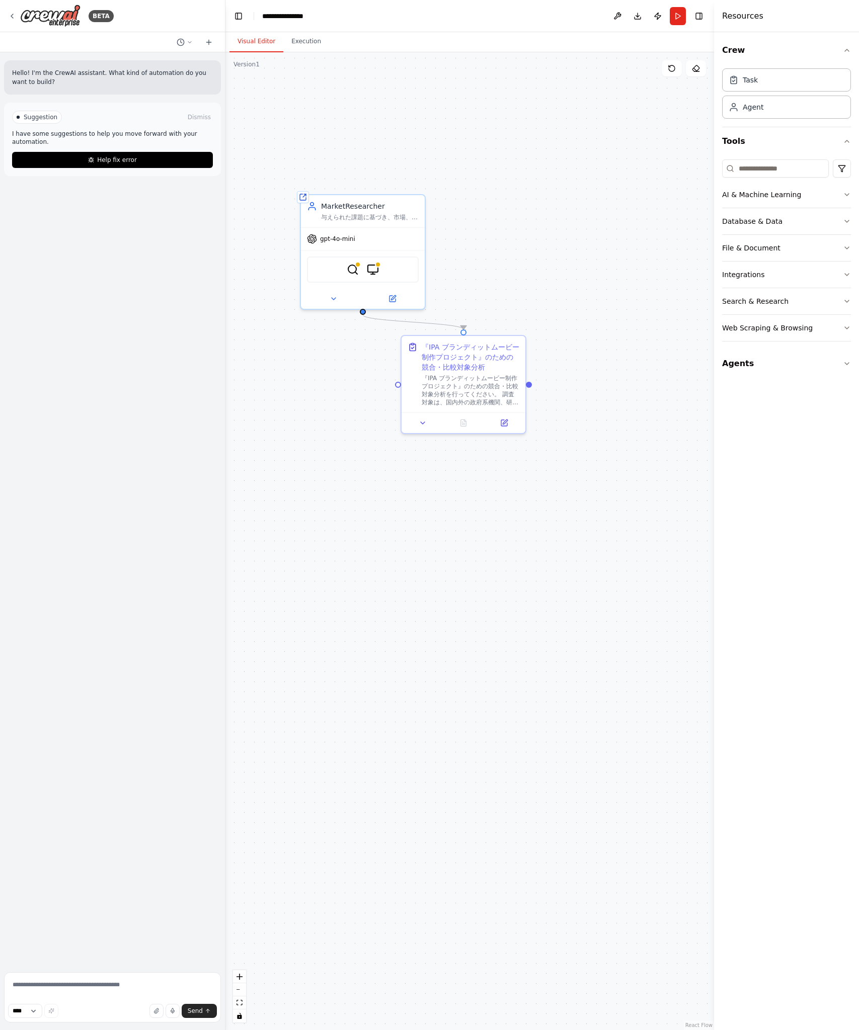
click at [437, 185] on div ".deletable-edge-delete-btn { width: 20px; height: 20px; border: 0px solid #ffff…" at bounding box center [469, 541] width 489 height 978
drag, startPoint x: 400, startPoint y: 218, endPoint x: 501, endPoint y: 215, distance: 100.7
click at [501, 215] on div "与えられた課題に基づき、市場、競合、顧客、そして社会文化的な文脈（カルチャー）に関する信頼性の高い情報を網羅的に収集・分析し、示唆を導き出すこと。" at bounding box center [471, 215] width 98 height 8
click at [475, 268] on img at bounding box center [473, 268] width 12 height 12
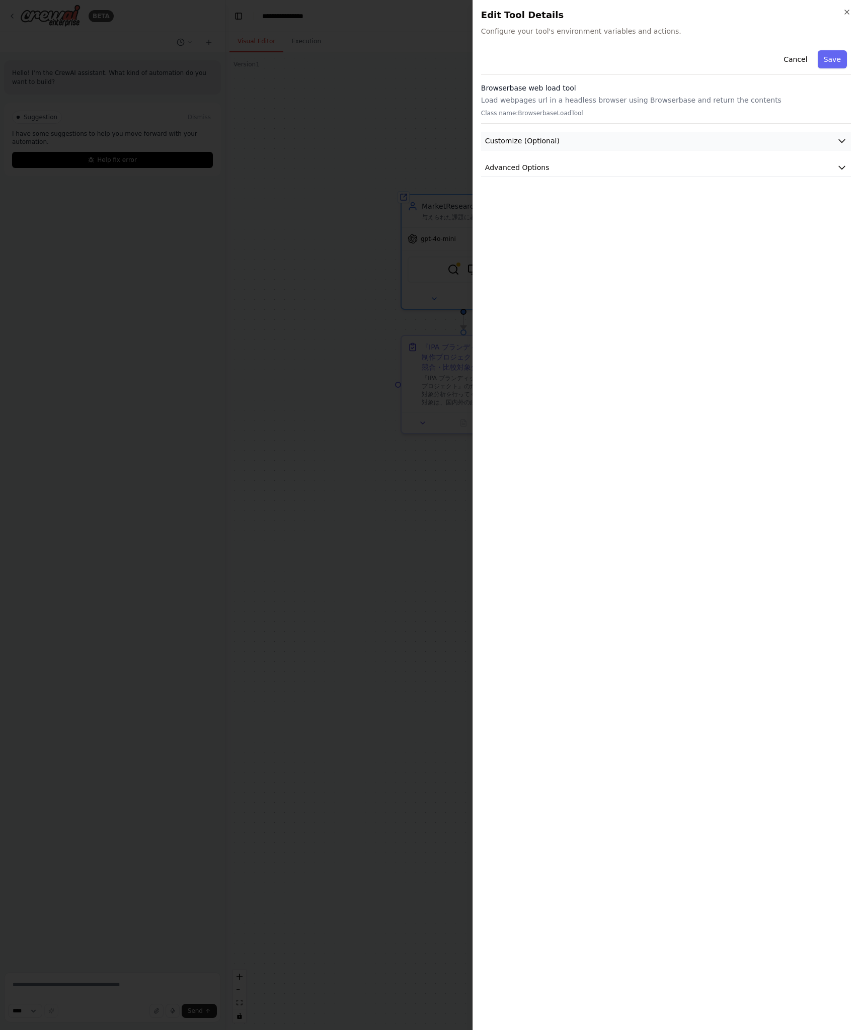
click at [708, 146] on button "Customize (Optional)" at bounding box center [666, 141] width 370 height 19
click at [846, 14] on icon "button" at bounding box center [847, 12] width 8 height 8
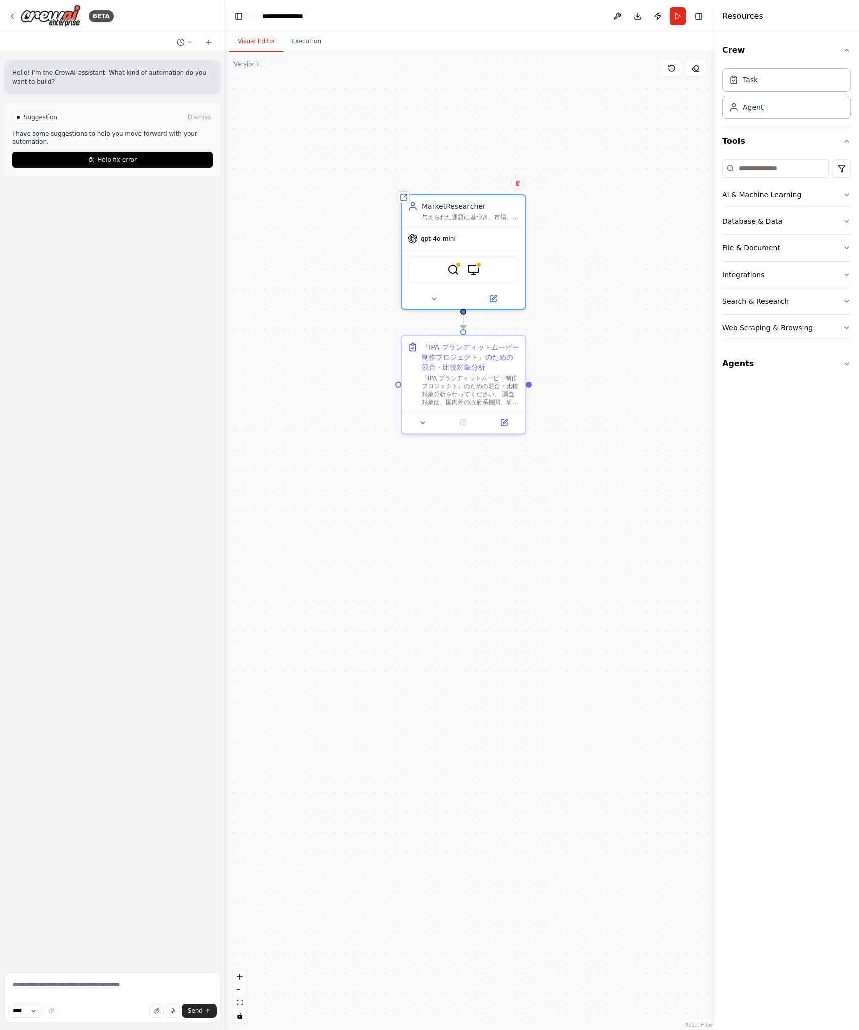
click at [549, 277] on div ".deletable-edge-delete-btn { width: 20px; height: 20px; border: 0px solid #ffff…" at bounding box center [469, 541] width 489 height 978
click at [473, 270] on img at bounding box center [473, 268] width 12 height 12
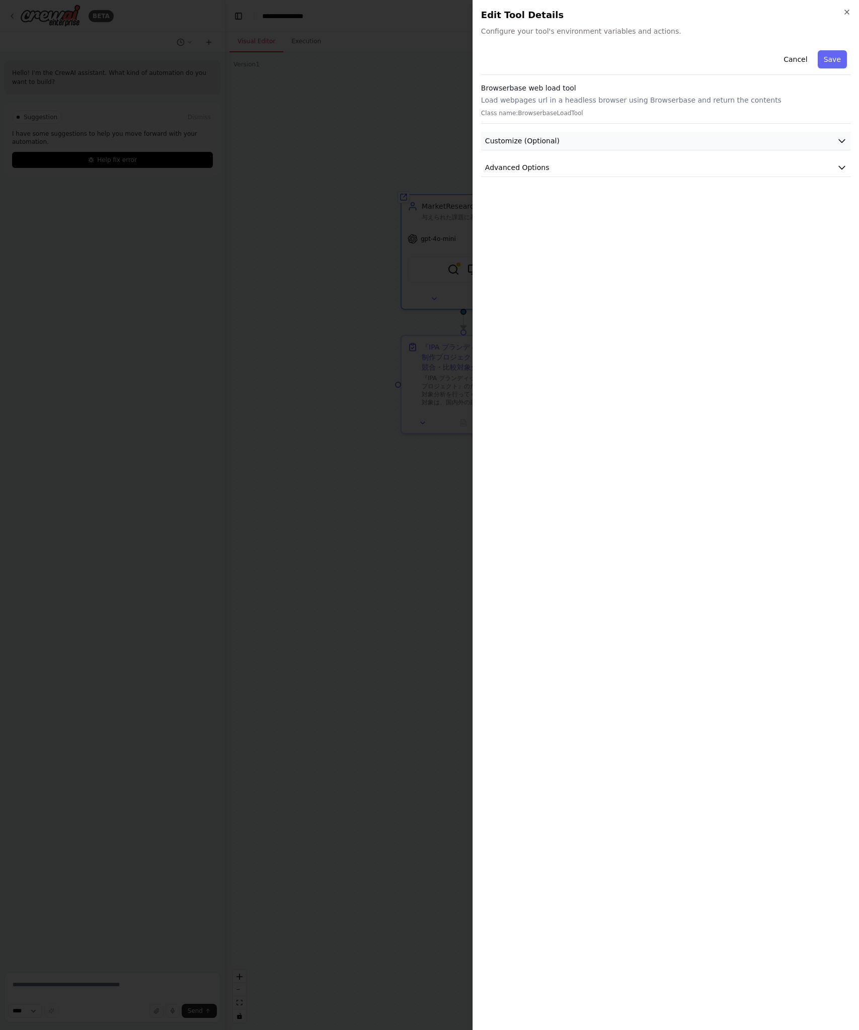
click at [759, 134] on button "Customize (Optional)" at bounding box center [666, 141] width 370 height 19
click at [633, 329] on button "Advanced Options" at bounding box center [666, 324] width 370 height 19
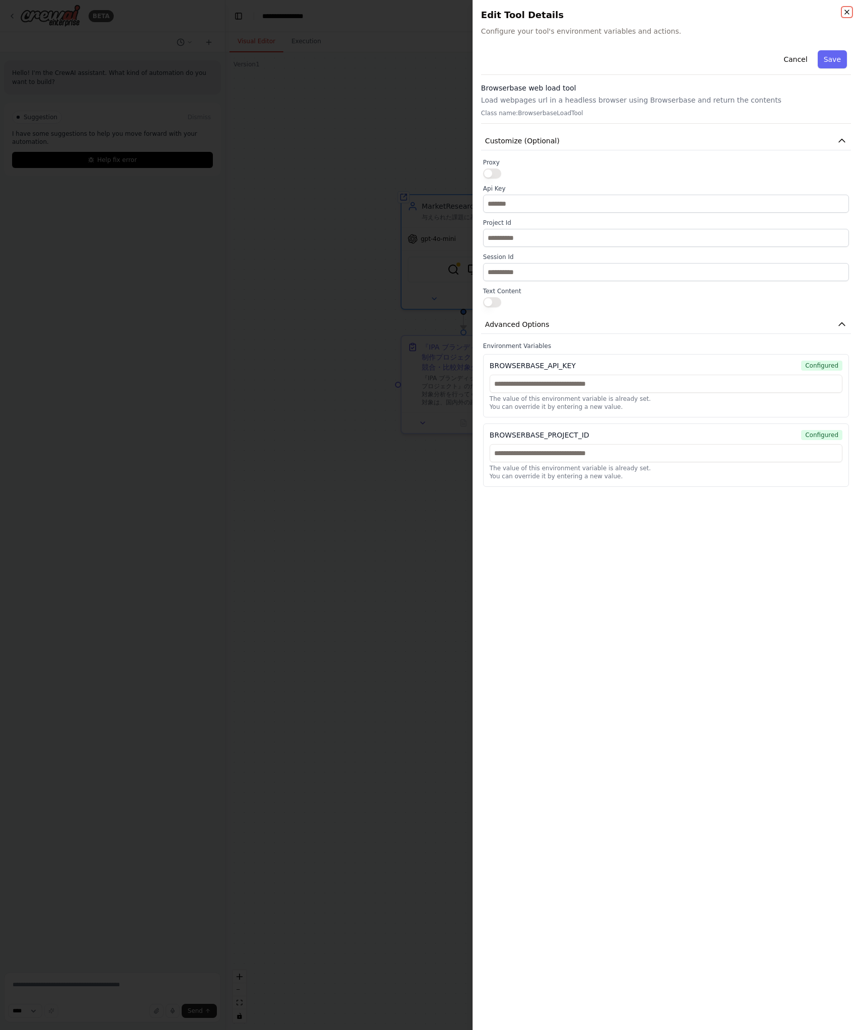
click at [847, 12] on icon "button" at bounding box center [847, 12] width 8 height 8
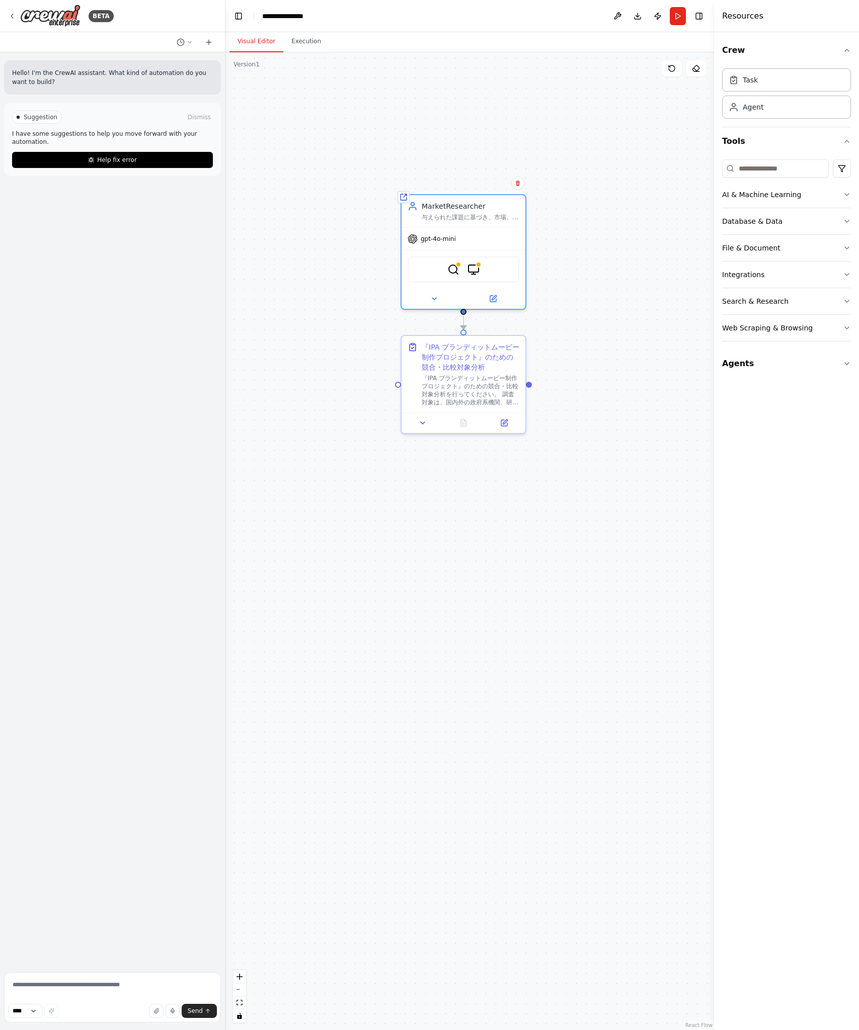
click at [608, 122] on div ".deletable-edge-delete-btn { width: 20px; height: 20px; border: 0px solid #ffff…" at bounding box center [469, 541] width 489 height 978
click at [569, 136] on div ".deletable-edge-delete-btn { width: 20px; height: 20px; border: 0px solid #ffff…" at bounding box center [469, 541] width 489 height 978
click at [604, 148] on div ".deletable-edge-delete-btn { width: 20px; height: 20px; border: 0px solid #ffff…" at bounding box center [469, 541] width 489 height 978
click at [677, 16] on button "Run" at bounding box center [678, 16] width 16 height 18
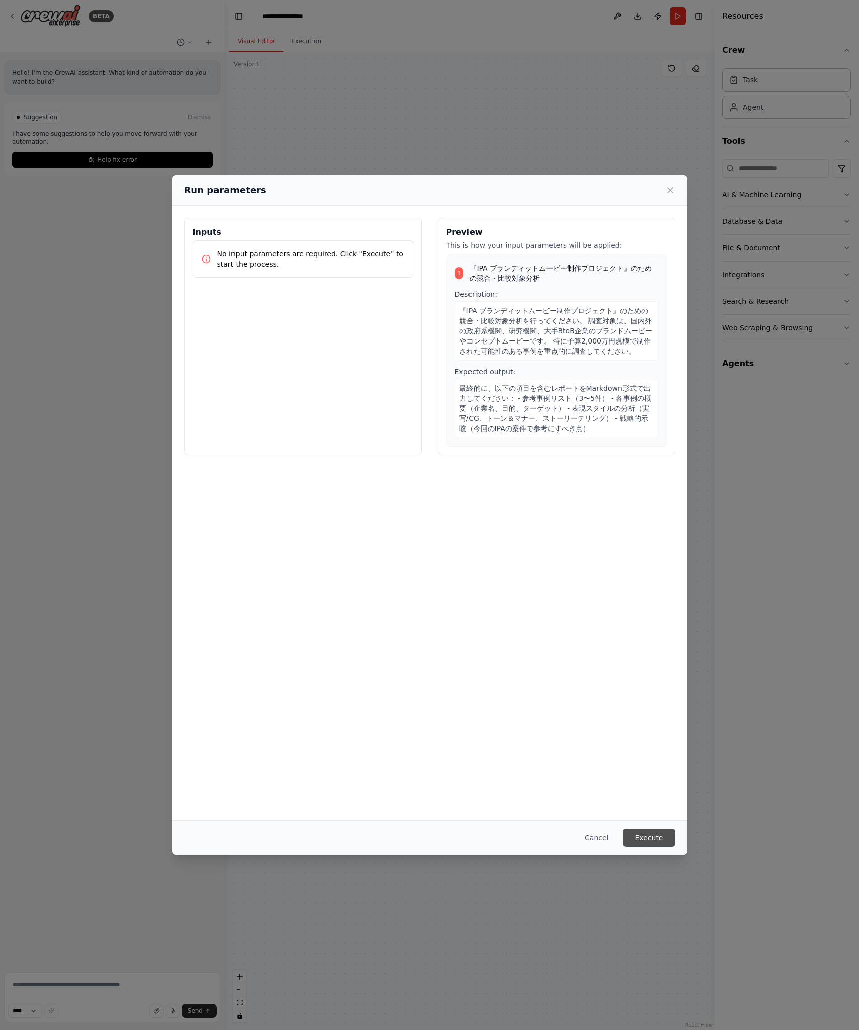
click at [655, 844] on button "Execute" at bounding box center [649, 838] width 52 height 18
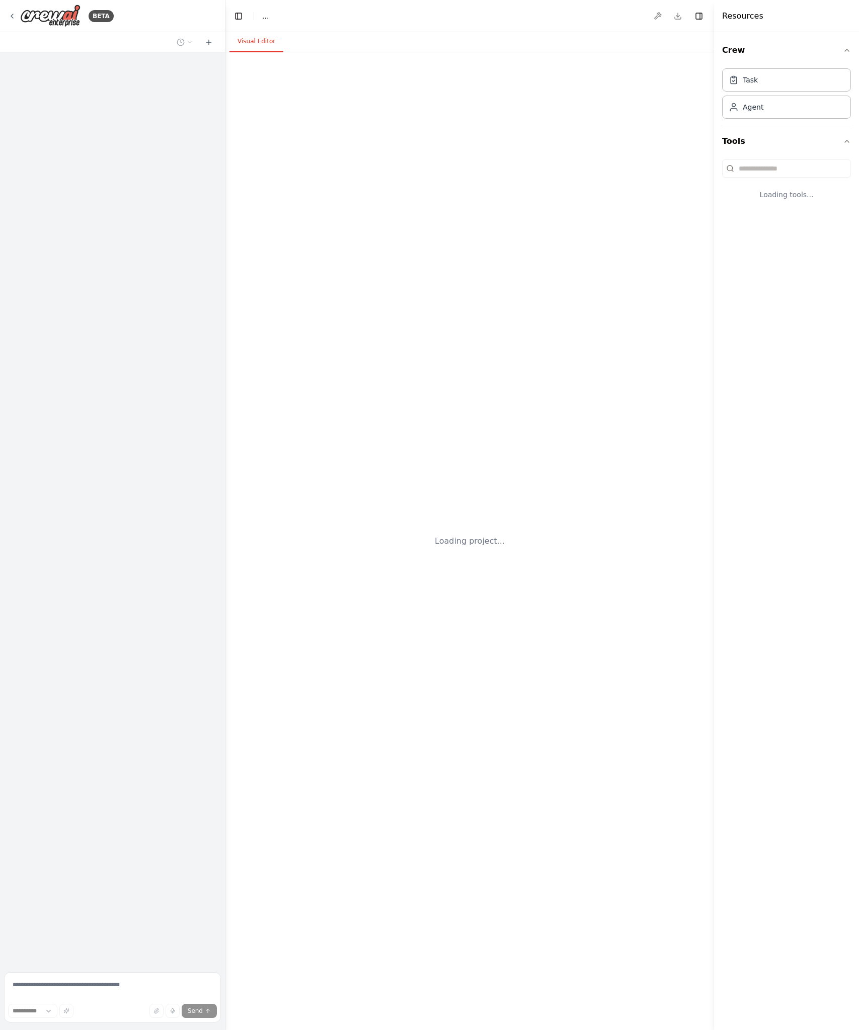
select select "****"
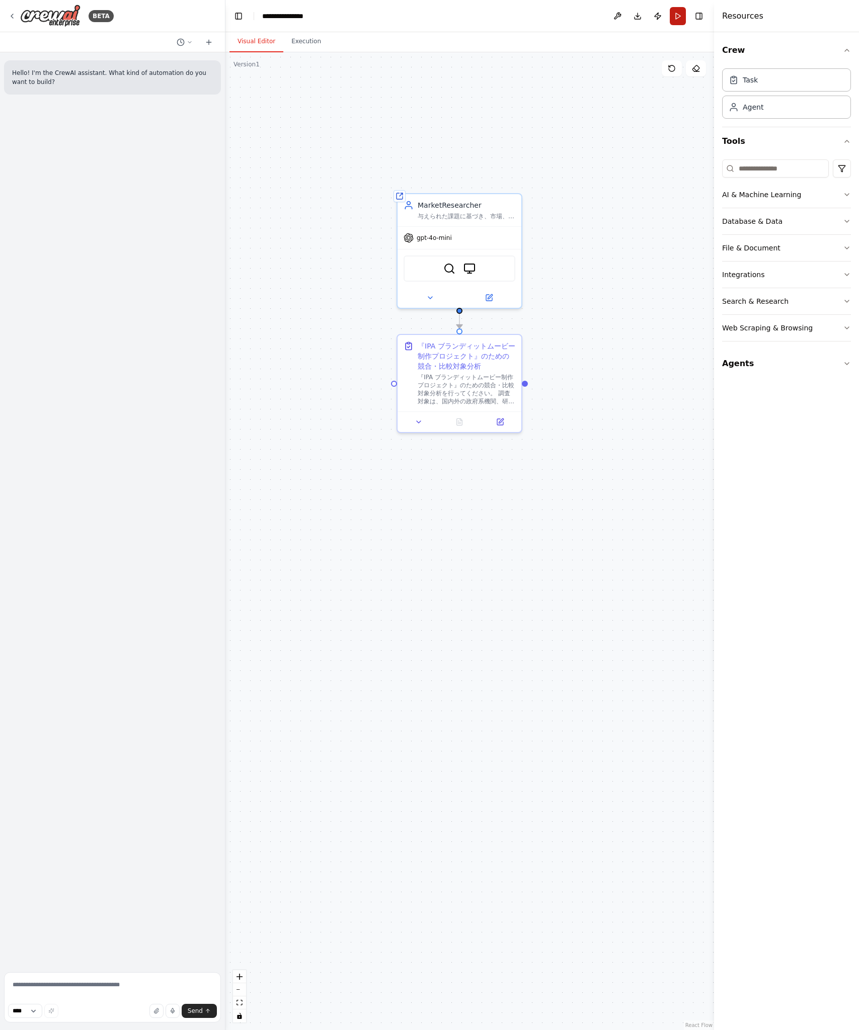
click at [680, 17] on button "Run" at bounding box center [678, 16] width 16 height 18
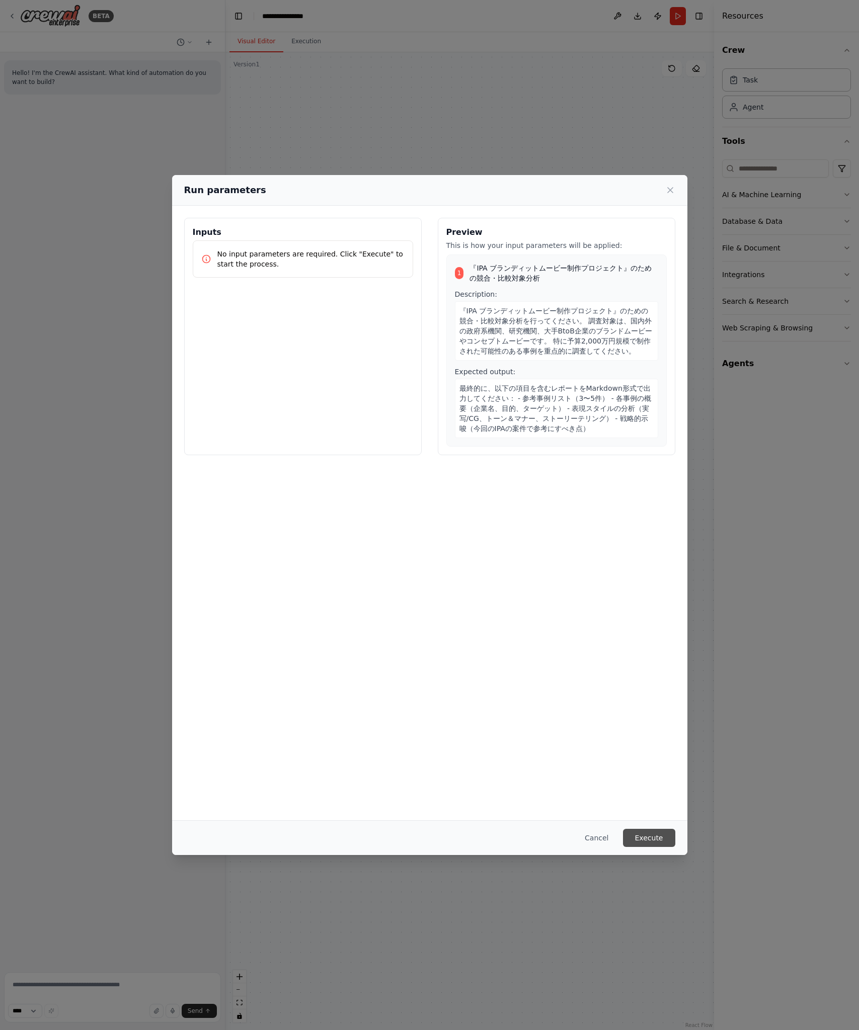
click at [666, 838] on button "Execute" at bounding box center [649, 838] width 52 height 18
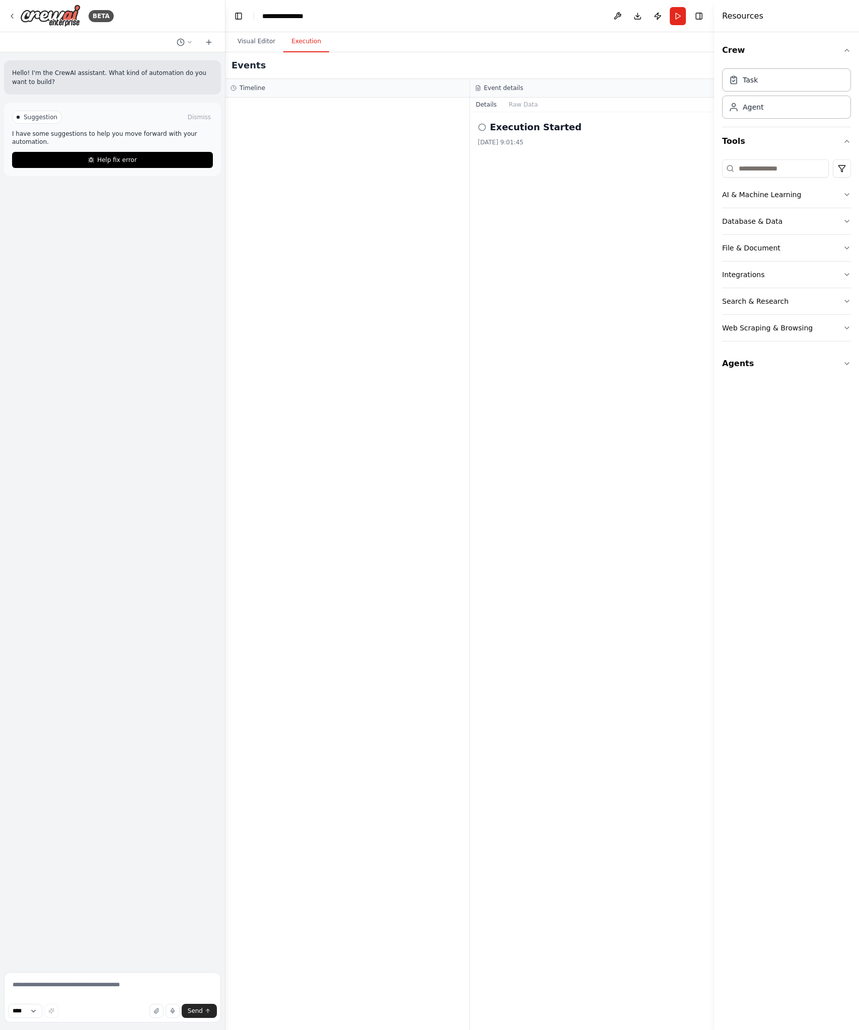
click at [593, 214] on div "Execution Started [DATE] 9:01:45" at bounding box center [592, 571] width 245 height 918
click at [353, 344] on div at bounding box center [347, 564] width 244 height 933
click at [568, 308] on div "Execution Started [DATE] 9:01:45" at bounding box center [592, 571] width 245 height 918
click at [525, 102] on button "Raw Data" at bounding box center [523, 105] width 41 height 14
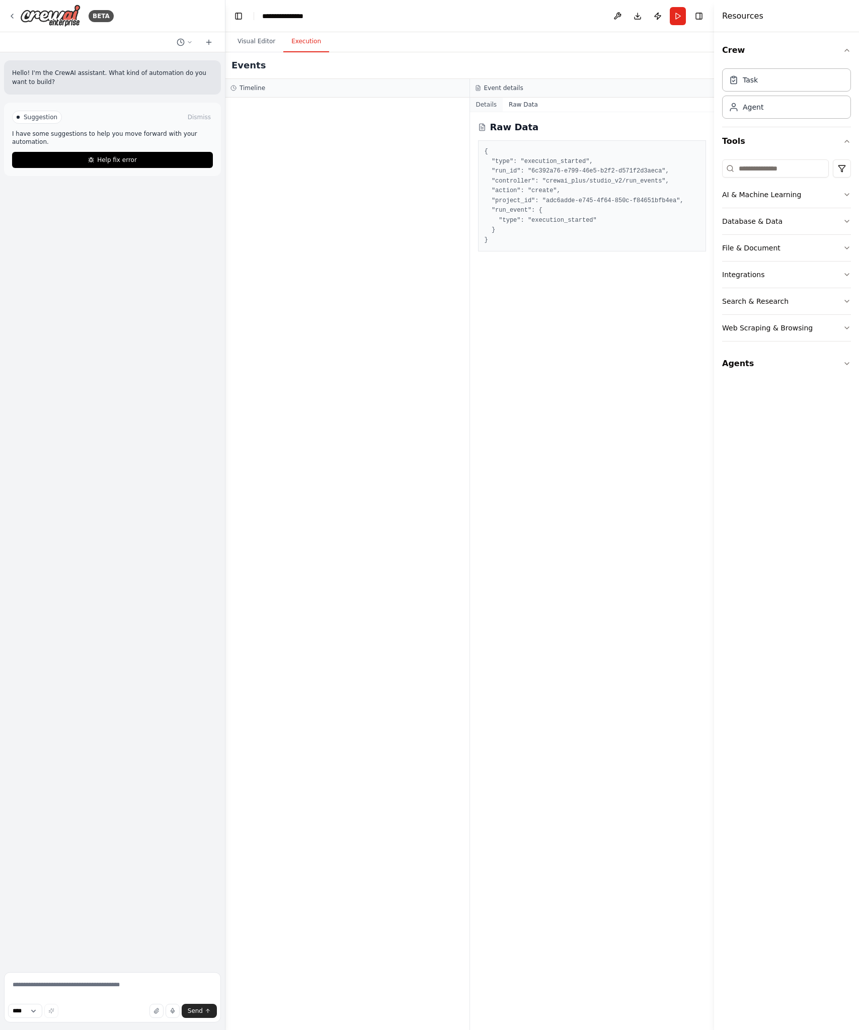
click at [489, 103] on button "Details" at bounding box center [486, 105] width 33 height 14
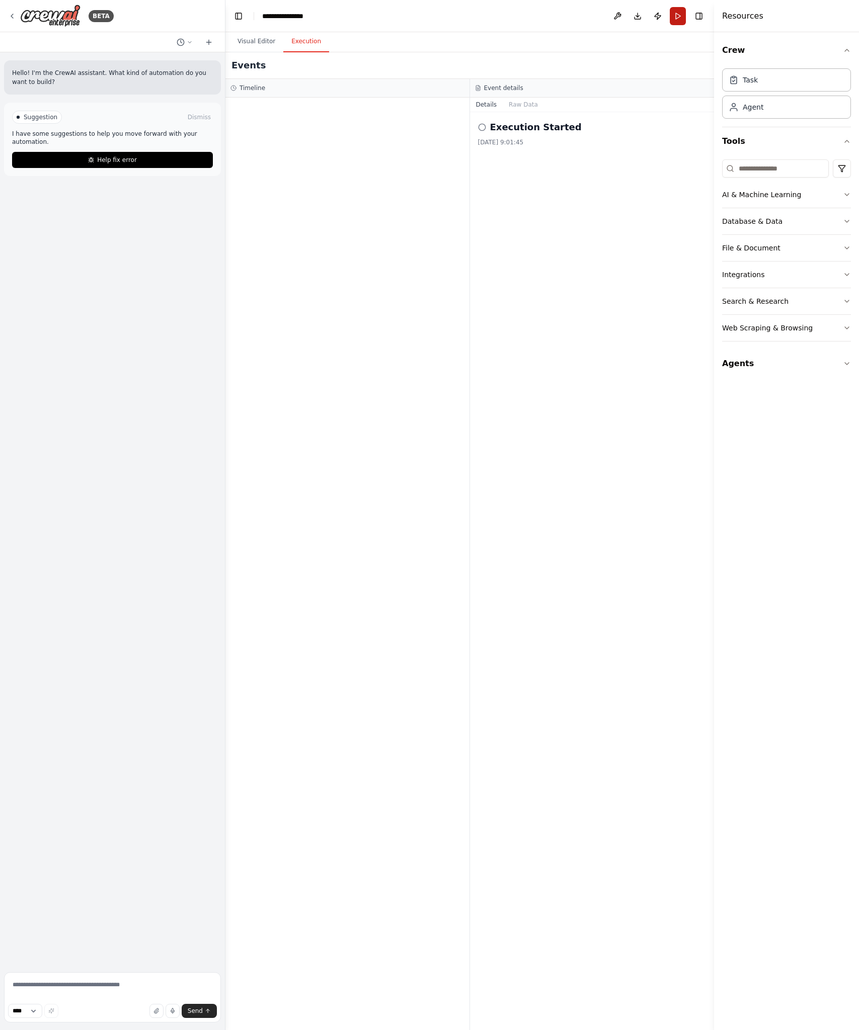
click at [681, 16] on button "Run" at bounding box center [678, 16] width 16 height 18
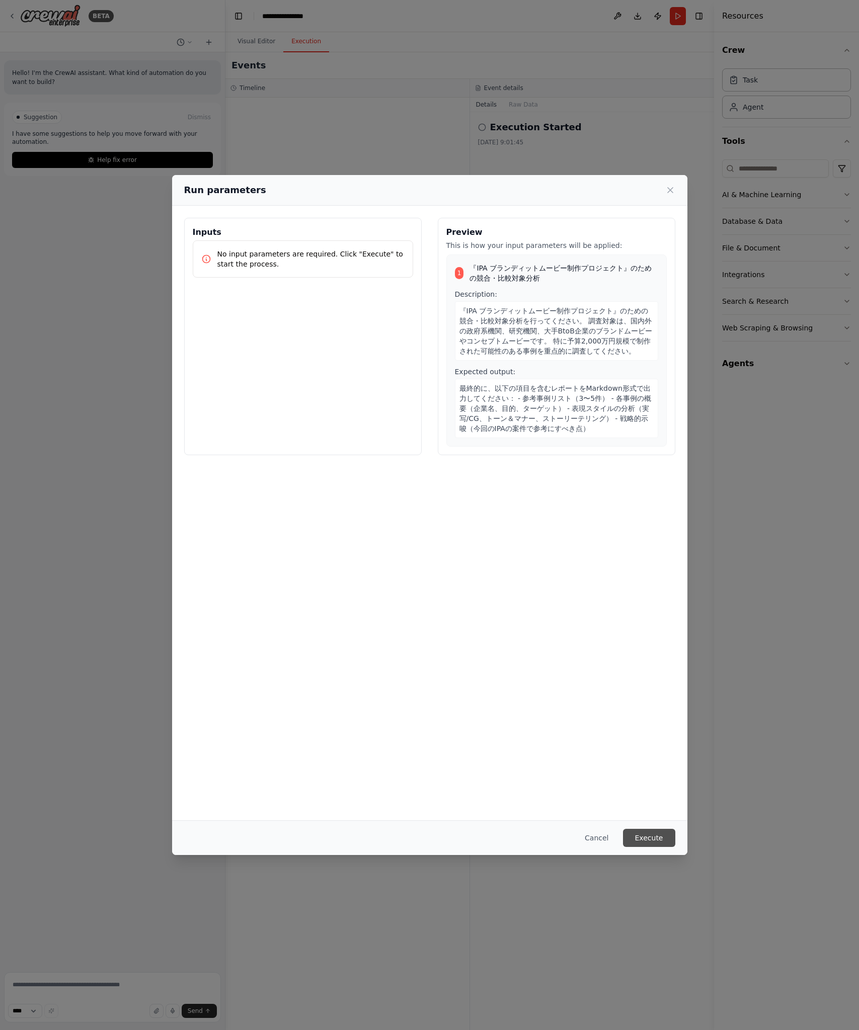
click at [665, 836] on button "Execute" at bounding box center [649, 838] width 52 height 18
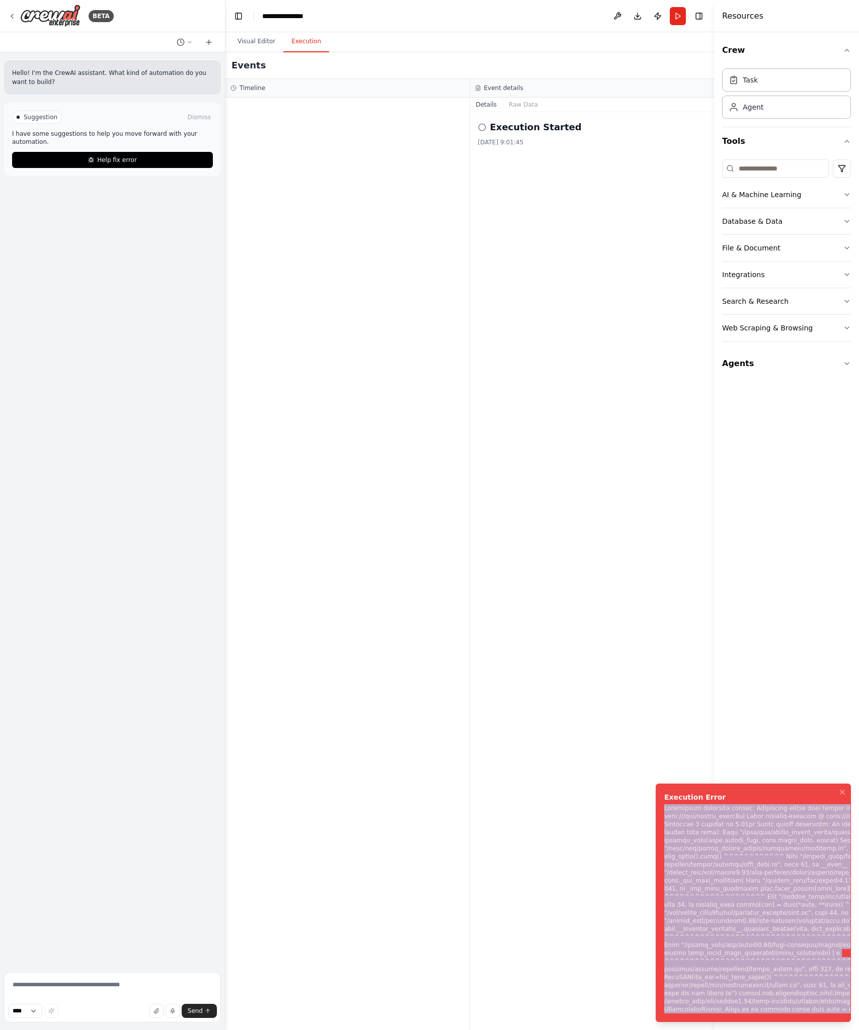
drag, startPoint x: 700, startPoint y: 792, endPoint x: 844, endPoint y: 1022, distance: 271.5
click at [844, 1014] on div "Notifications (F8)" at bounding box center [838, 908] width 349 height 209
copy div "Subprocess execution failed: Subprocess failed with return code 1. STDERR: Buil…"
click at [137, 163] on button "Help fix error" at bounding box center [112, 160] width 201 height 16
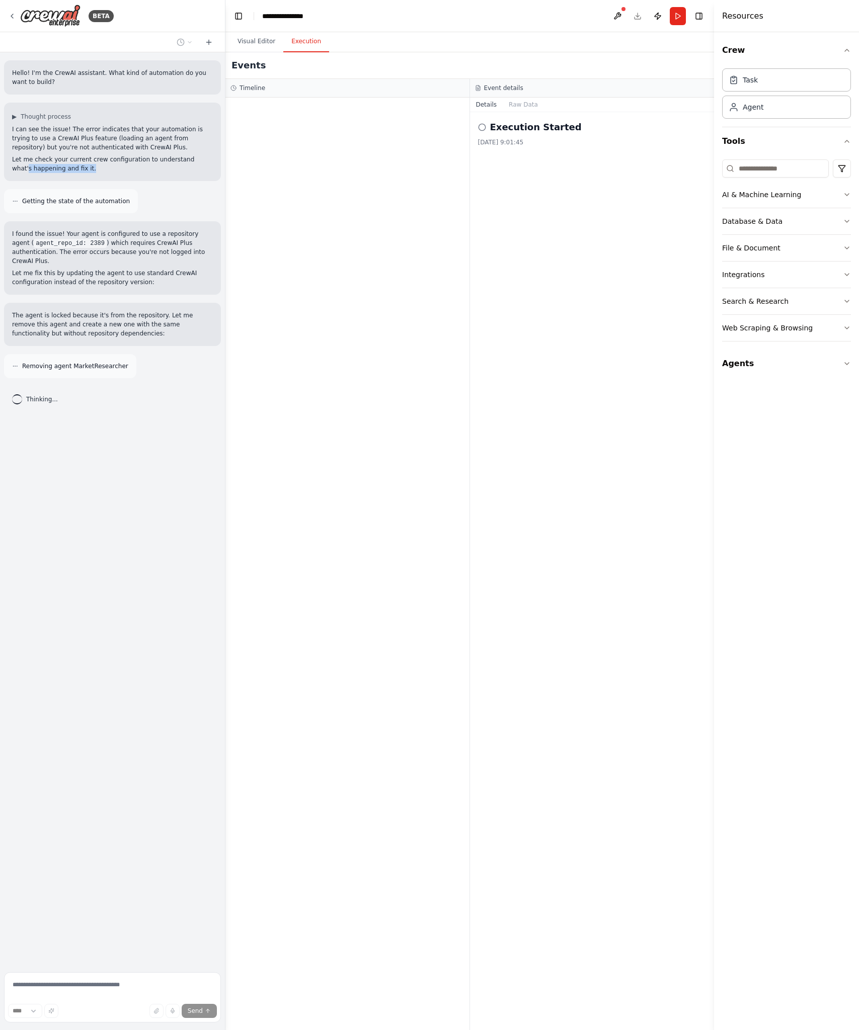
drag, startPoint x: 175, startPoint y: 169, endPoint x: 200, endPoint y: 162, distance: 26.1
click at [200, 162] on p "Let me check your current crew configuration to understand what's happening and…" at bounding box center [112, 164] width 201 height 18
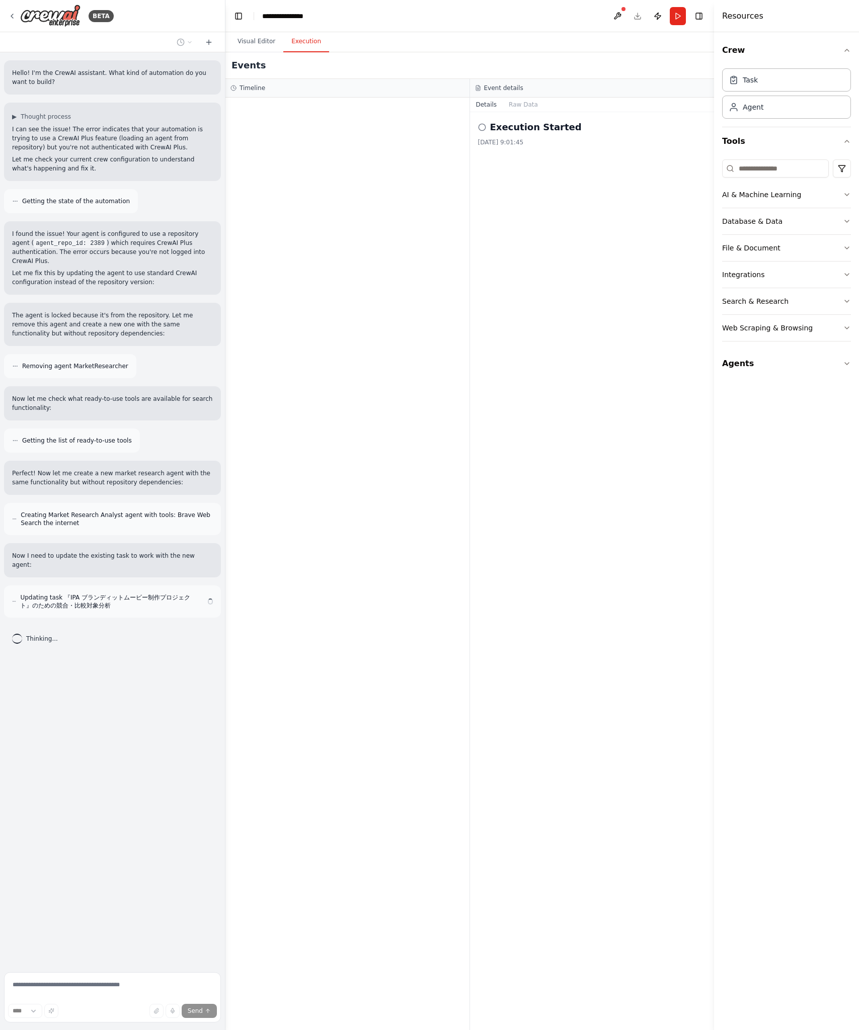
drag, startPoint x: 196, startPoint y: 275, endPoint x: 165, endPoint y: 235, distance: 50.2
click at [166, 236] on div "I found the issue! Your agent is configured to use a repository agent ( agent_r…" at bounding box center [112, 257] width 201 height 57
drag, startPoint x: 169, startPoint y: 273, endPoint x: 162, endPoint y: 252, distance: 21.8
click at [162, 258] on div "I found the issue! Your agent is configured to use a repository agent ( agent_r…" at bounding box center [112, 257] width 201 height 57
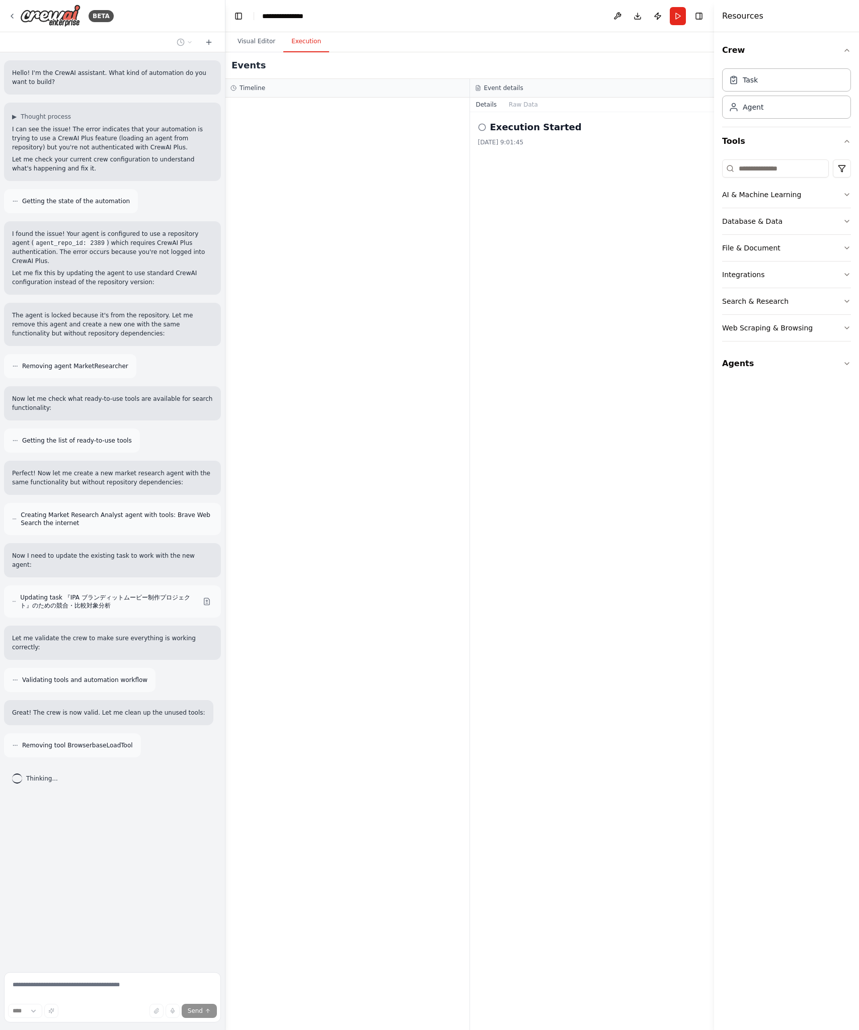
click at [285, 172] on div at bounding box center [347, 564] width 244 height 933
click at [260, 40] on button "Visual Editor" at bounding box center [256, 41] width 54 height 21
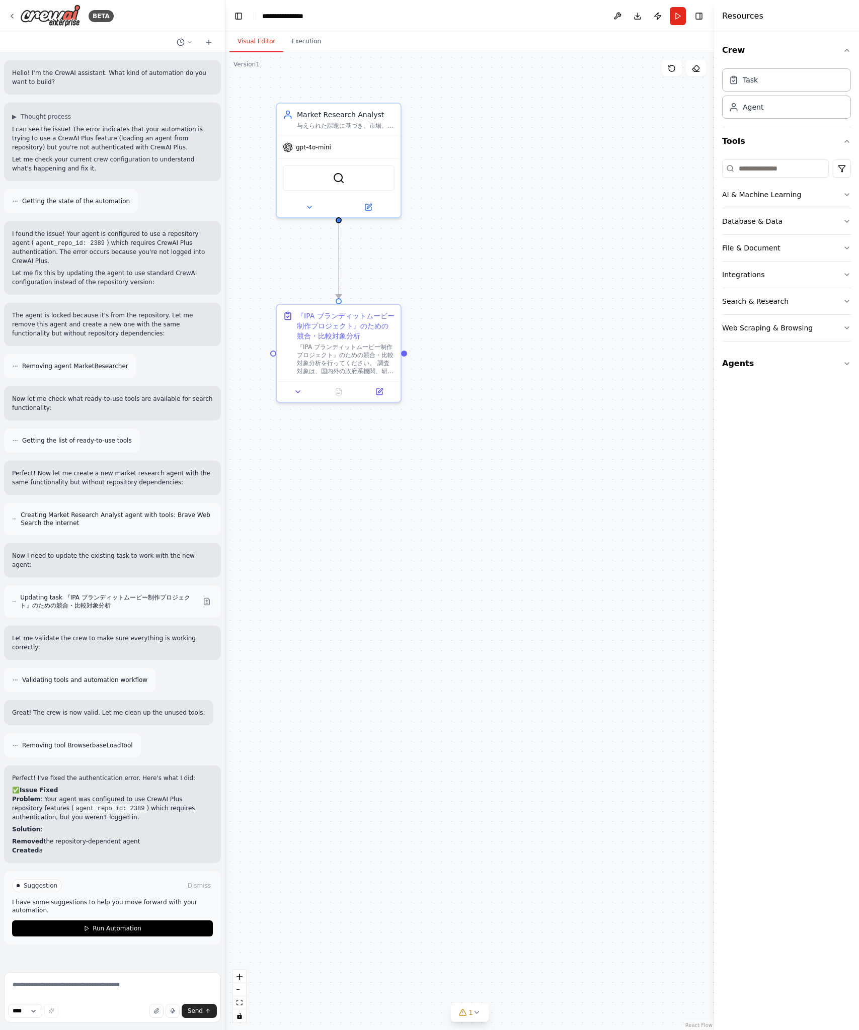
click at [528, 235] on div ".deletable-edge-delete-btn { width: 20px; height: 20px; border: 0px solid #ffff…" at bounding box center [469, 541] width 489 height 978
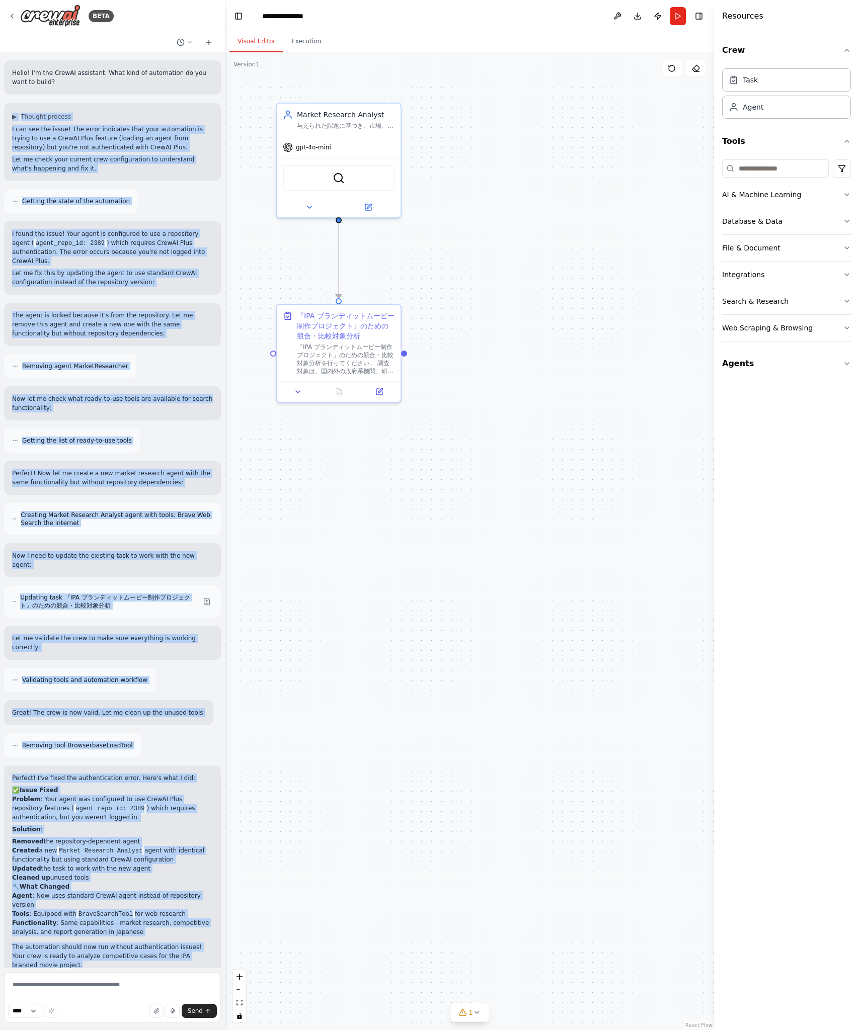
drag, startPoint x: 131, startPoint y: 868, endPoint x: 10, endPoint y: 119, distance: 759.0
click at [10, 119] on div "Hello! I'm the CrewAI assistant. What kind of automation do you want to build? …" at bounding box center [112, 510] width 225 height 916
copy div "▶ Loremip dolorsi A con adi eli seddo! Eiu tempo incididun utla etdo magnaaliqu…"
drag, startPoint x: 535, startPoint y: 274, endPoint x: 535, endPoint y: 266, distance: 8.0
click at [535, 266] on div ".deletable-edge-delete-btn { width: 20px; height: 20px; border: 0px solid #ffff…" at bounding box center [469, 541] width 489 height 978
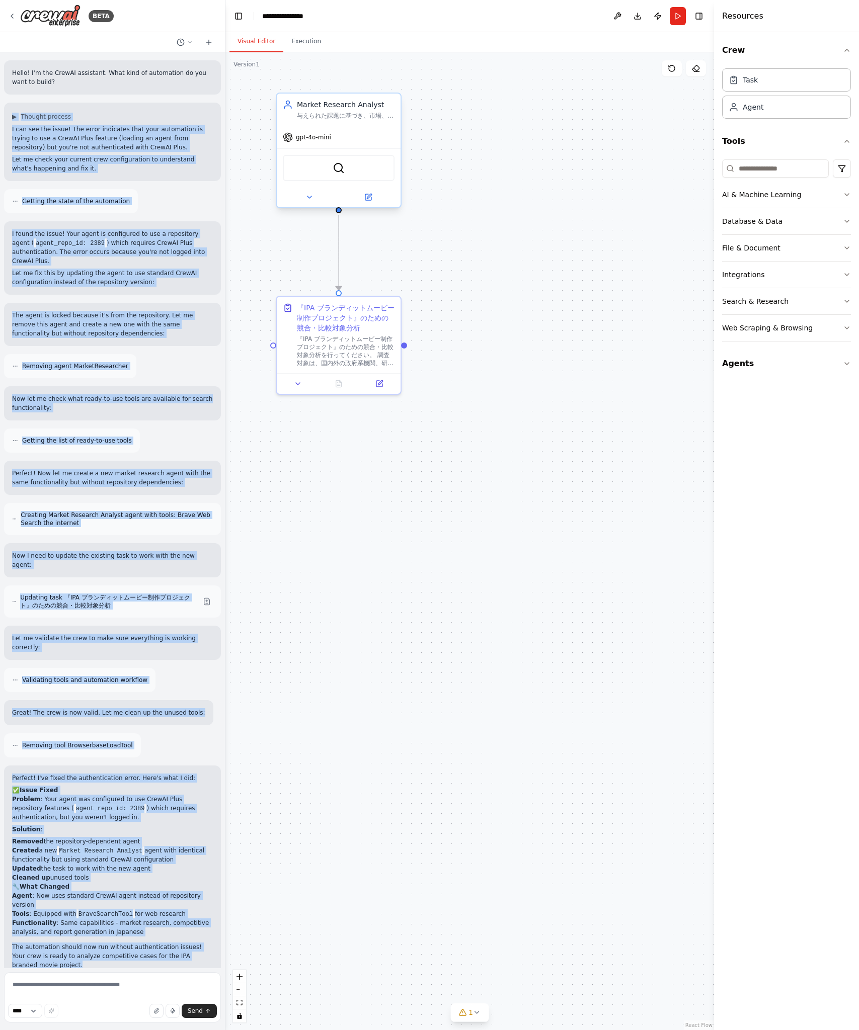
click at [359, 131] on div "gpt-4o-mini" at bounding box center [339, 137] width 124 height 22
click at [682, 20] on button "Run" at bounding box center [678, 16] width 16 height 18
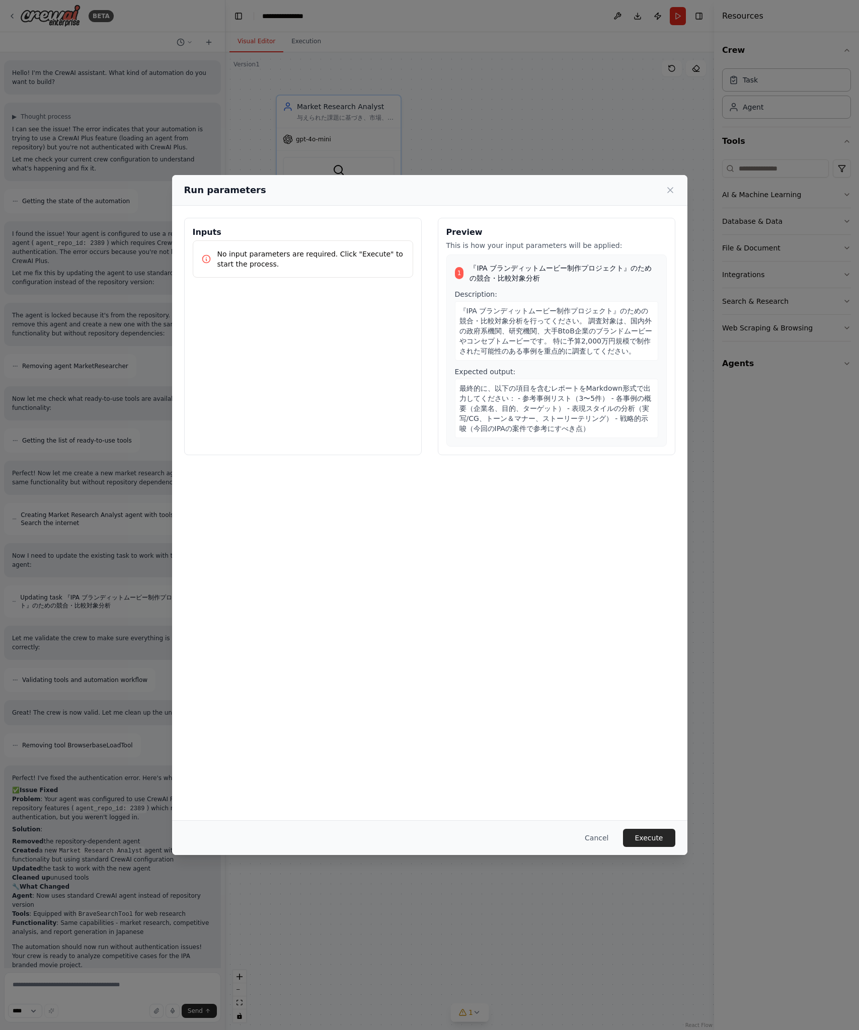
click at [658, 755] on div "Inputs No input parameters are required. Click "Execute" to start the process. …" at bounding box center [429, 513] width 515 height 615
click at [460, 271] on div "1" at bounding box center [459, 273] width 9 height 12
click at [662, 843] on button "Execute" at bounding box center [649, 838] width 52 height 18
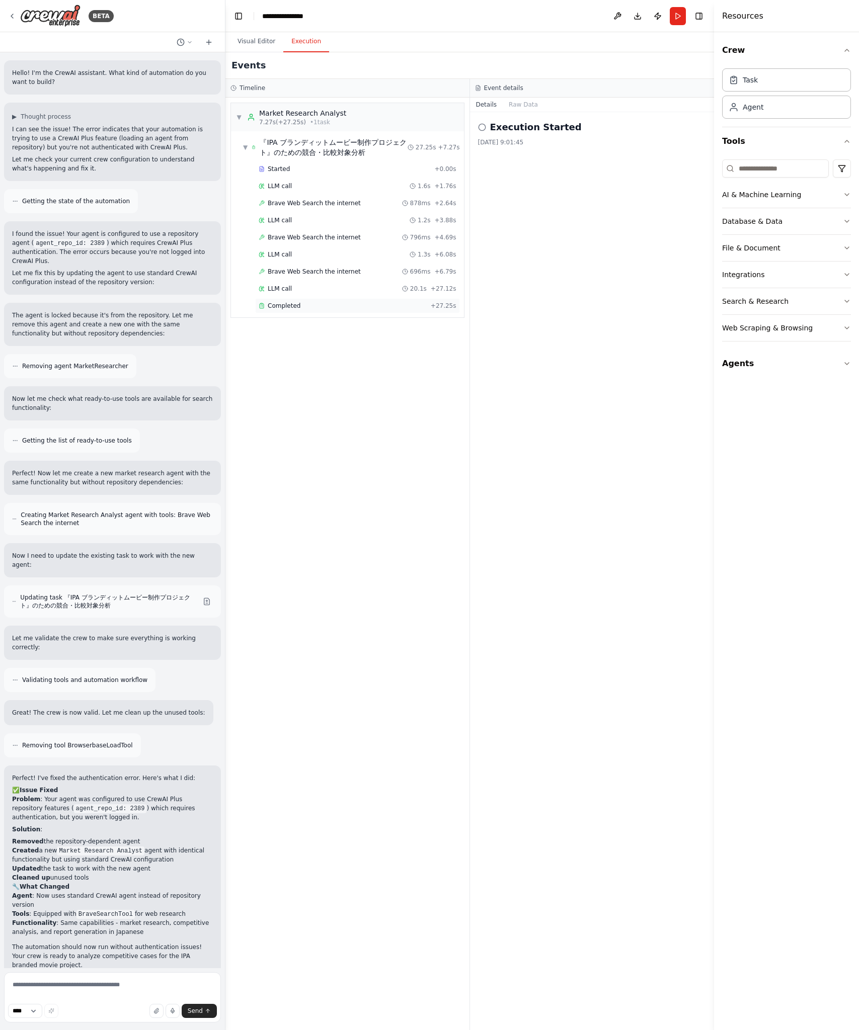
click at [305, 307] on div "Completed" at bounding box center [343, 306] width 168 height 8
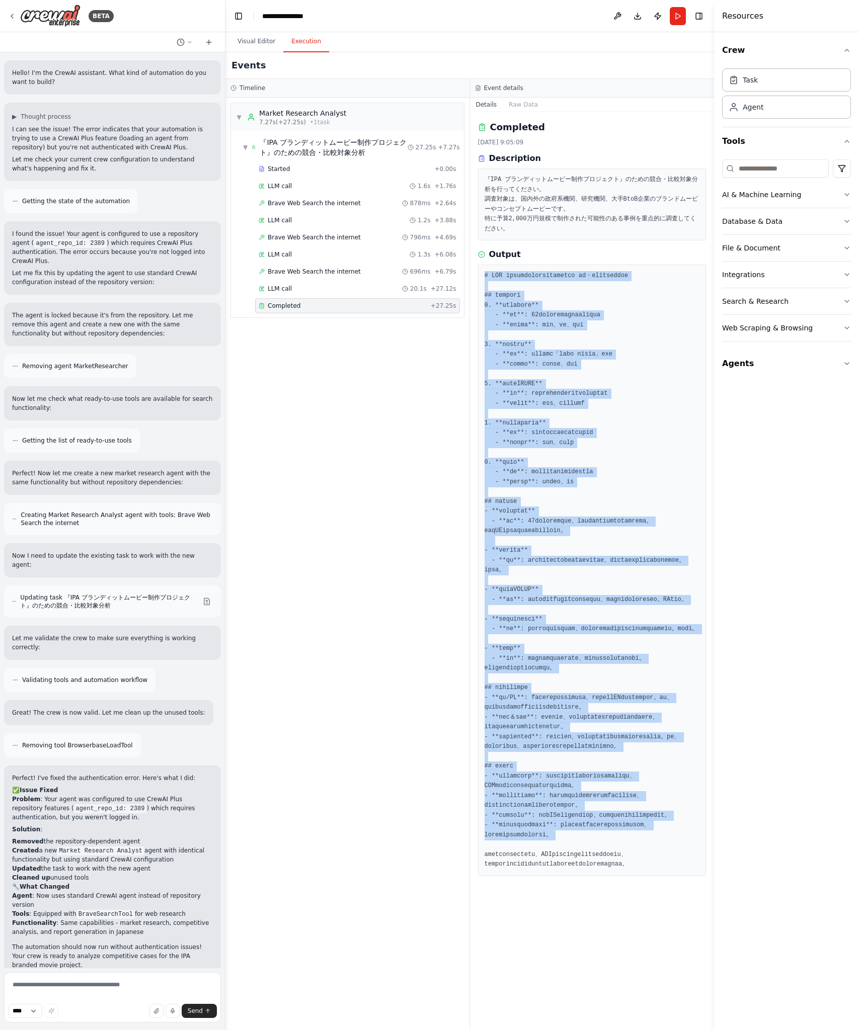
drag, startPoint x: 672, startPoint y: 902, endPoint x: 587, endPoint y: 269, distance: 638.6
click at [587, 269] on div at bounding box center [592, 571] width 228 height 612
click at [618, 308] on pre at bounding box center [592, 570] width 215 height 599
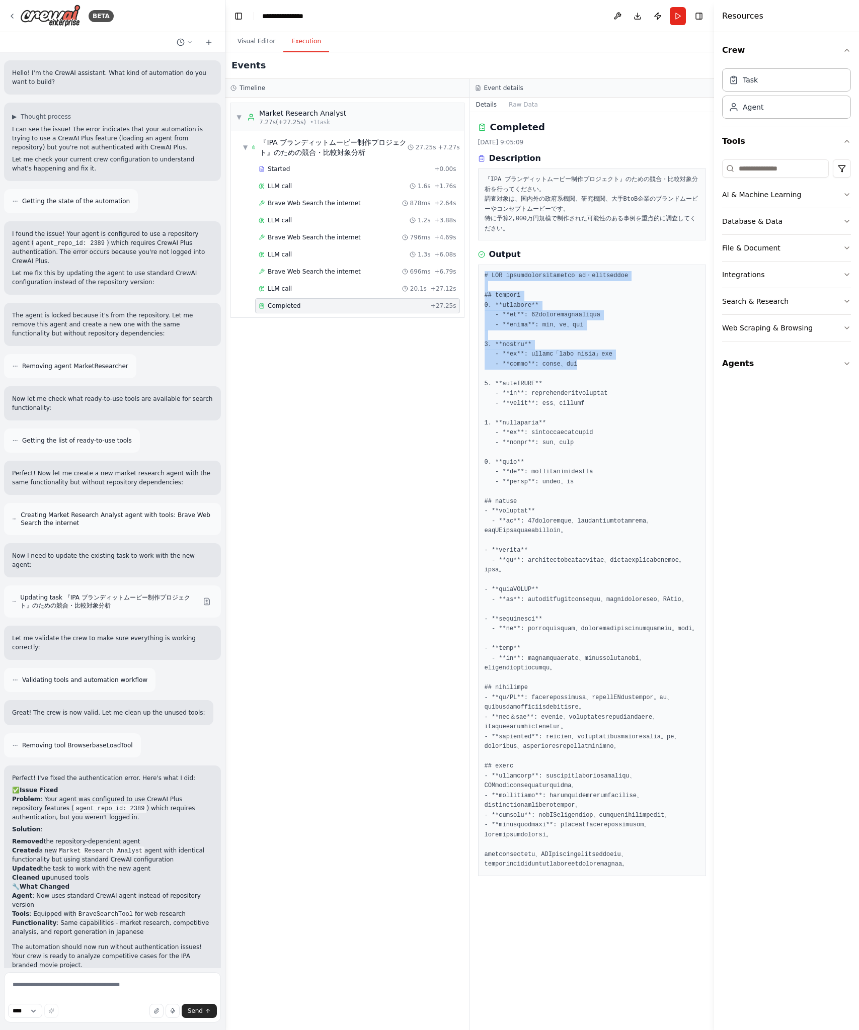
drag, startPoint x: 628, startPoint y: 375, endPoint x: 629, endPoint y: 271, distance: 104.7
click at [629, 271] on pre at bounding box center [592, 570] width 215 height 599
click at [659, 304] on pre at bounding box center [592, 570] width 215 height 599
drag, startPoint x: 484, startPoint y: 275, endPoint x: 694, endPoint y: 356, distance: 224.7
click at [694, 356] on pre at bounding box center [592, 570] width 215 height 599
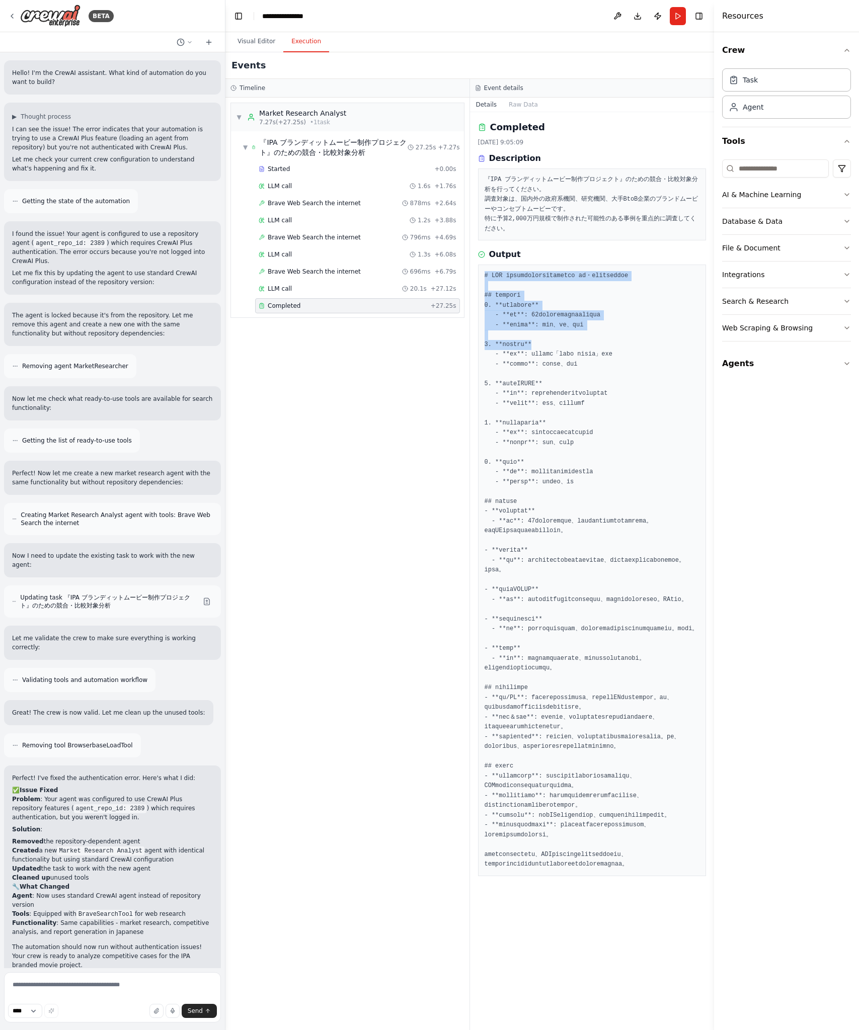
click at [694, 356] on pre at bounding box center [592, 570] width 215 height 599
drag, startPoint x: 544, startPoint y: 393, endPoint x: 503, endPoint y: 394, distance: 41.3
click at [504, 394] on pre at bounding box center [592, 570] width 215 height 599
click at [570, 349] on pre at bounding box center [592, 570] width 215 height 599
click at [387, 422] on div "▼ Market Research Analyst 7.27s (+27.25s) • 1 task ▼ 『IPA ブランディットムービー制作プロジェクト』の…" at bounding box center [347, 564] width 244 height 933
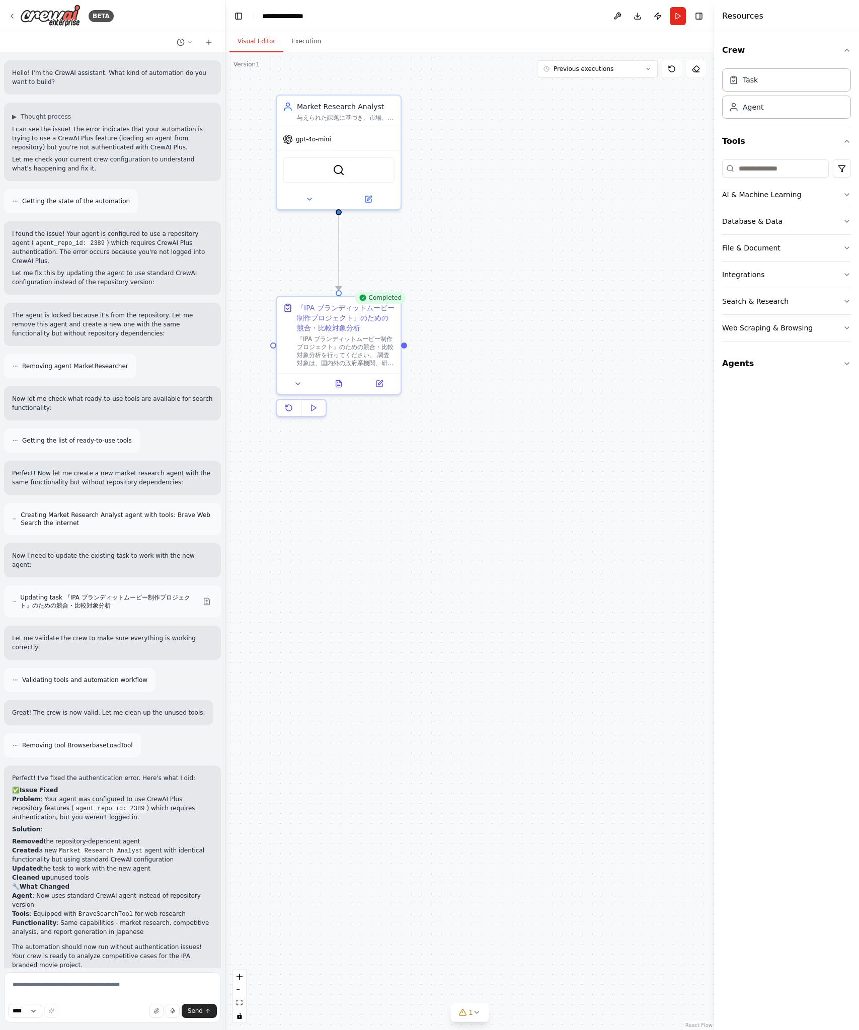
click at [256, 45] on button "Visual Editor" at bounding box center [256, 41] width 54 height 21
click at [370, 355] on div "『IPA ブランディットムービー制作プロジェクト』のための競合・比較対象分析を行ってください。 調査対象は、国内外の政府系機関、研究機関、大手BtoB企業のブ…" at bounding box center [346, 349] width 98 height 32
click at [363, 357] on div "『IPA ブランディットムービー制作プロジェクト』のための競合・比較対象分析を行ってください。 調査対象は、国内外の政府系機関、研究機関、大手BtoB企業のブ…" at bounding box center [346, 349] width 98 height 32
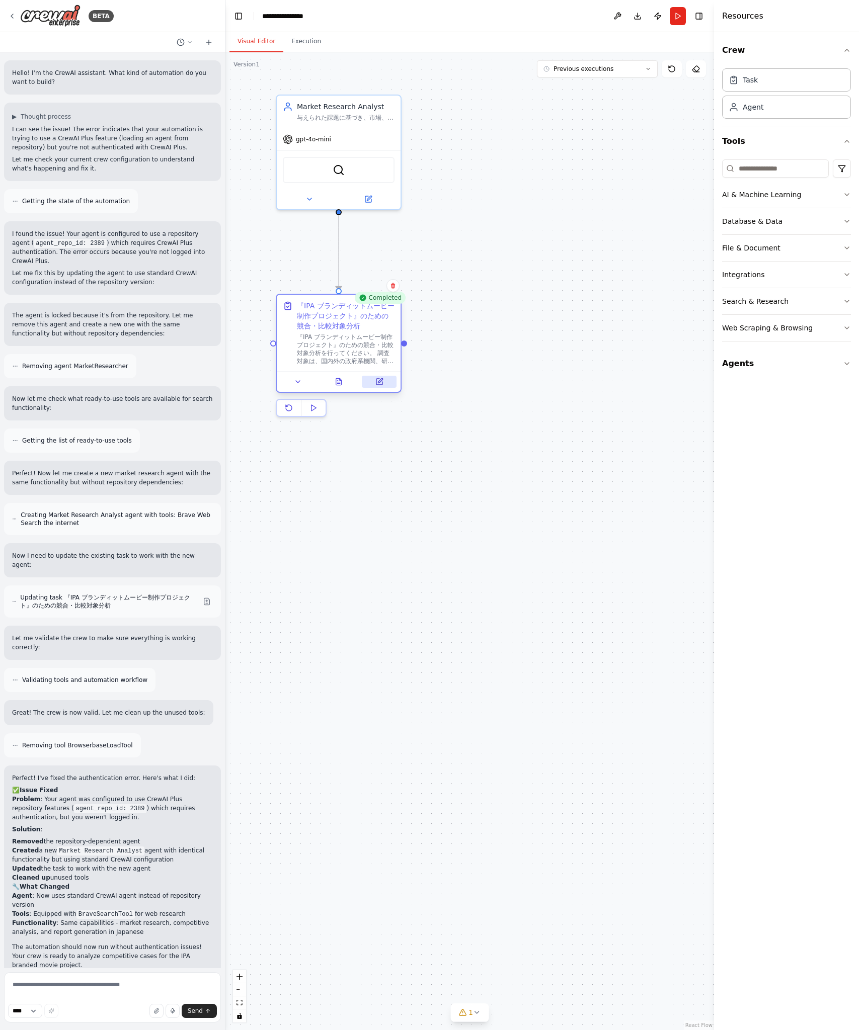
click at [374, 379] on button at bounding box center [379, 382] width 35 height 12
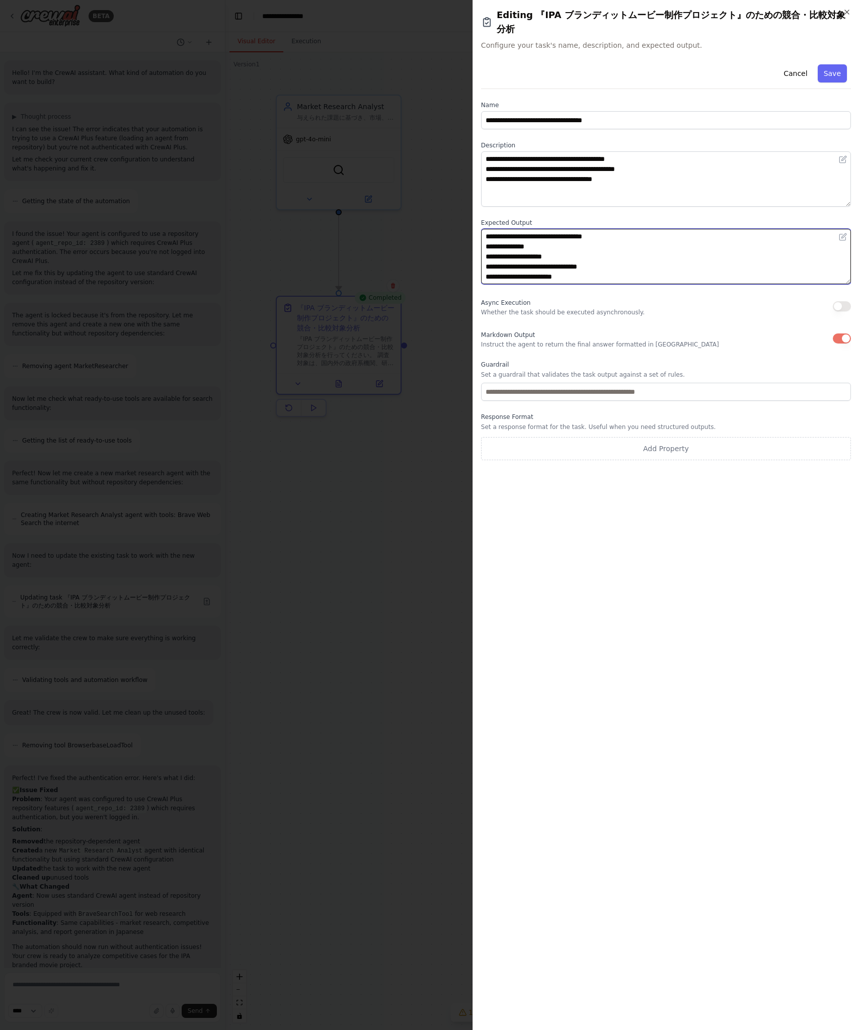
click at [636, 243] on textarea "**********" at bounding box center [666, 256] width 370 height 55
type textarea "**********"
click at [832, 74] on button "Save" at bounding box center [832, 73] width 29 height 18
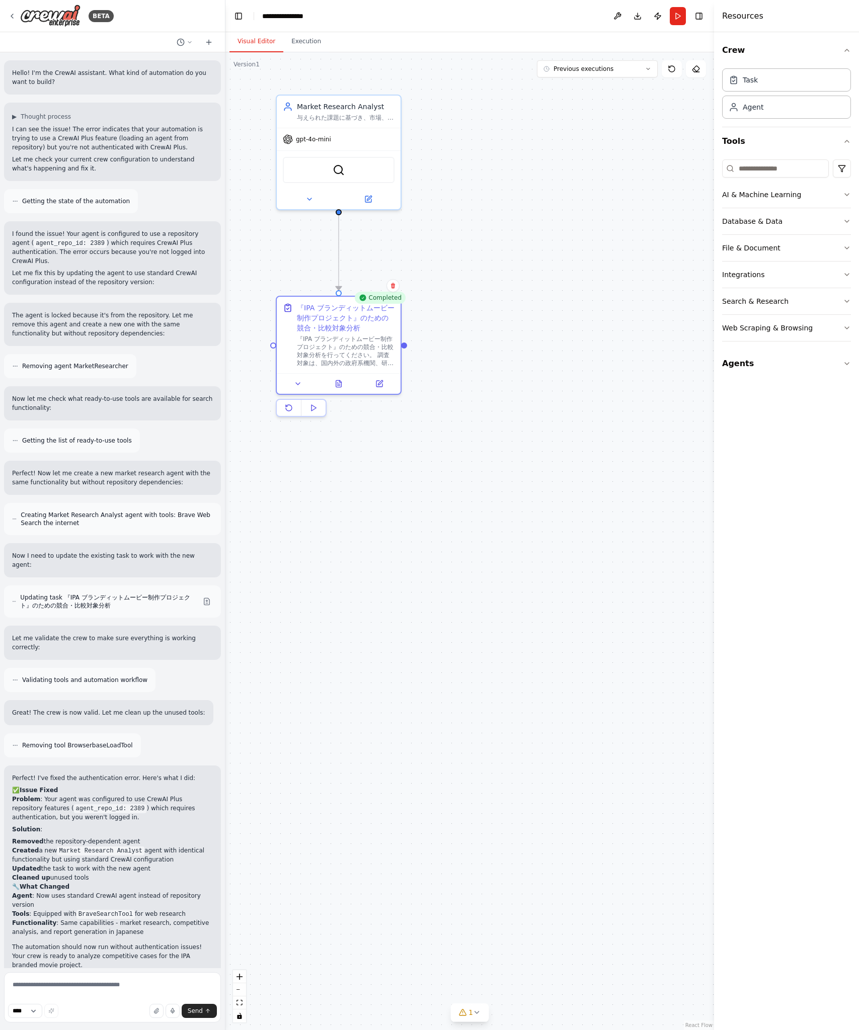
click at [511, 157] on div ".deletable-edge-delete-btn { width: 20px; height: 20px; border: 0px solid #ffff…" at bounding box center [469, 541] width 489 height 978
click at [682, 13] on button "Run" at bounding box center [678, 16] width 16 height 18
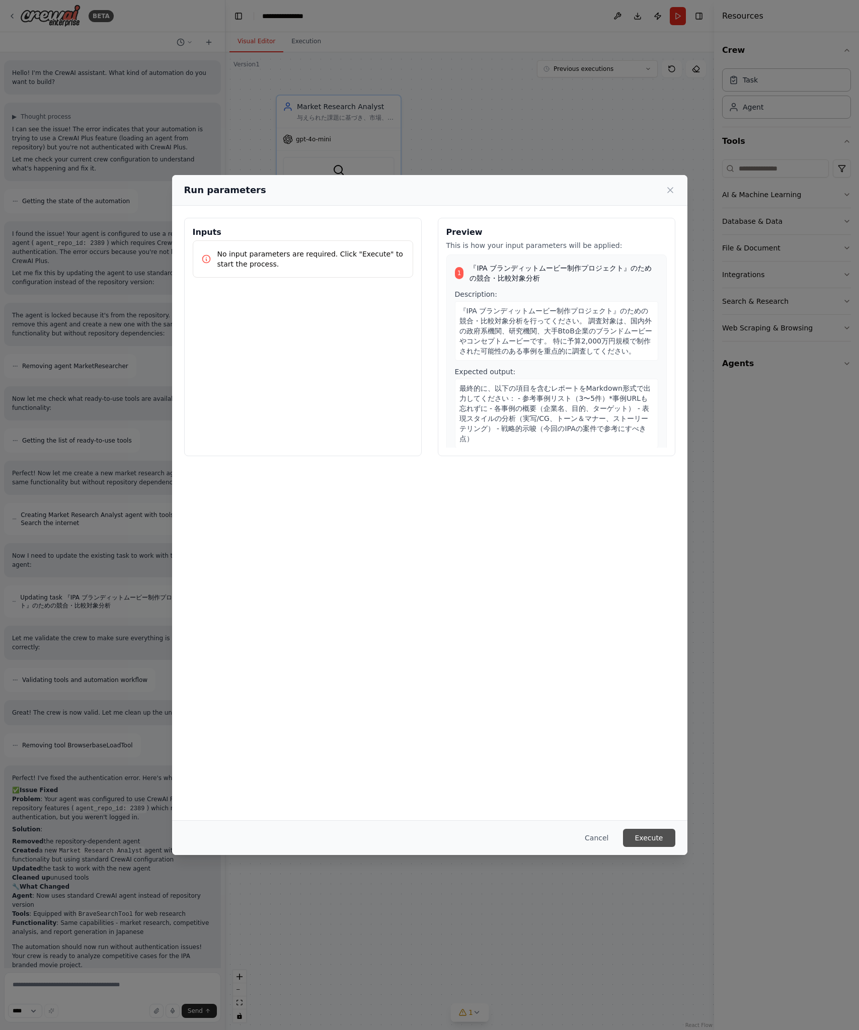
click at [645, 844] on button "Execute" at bounding box center [649, 838] width 52 height 18
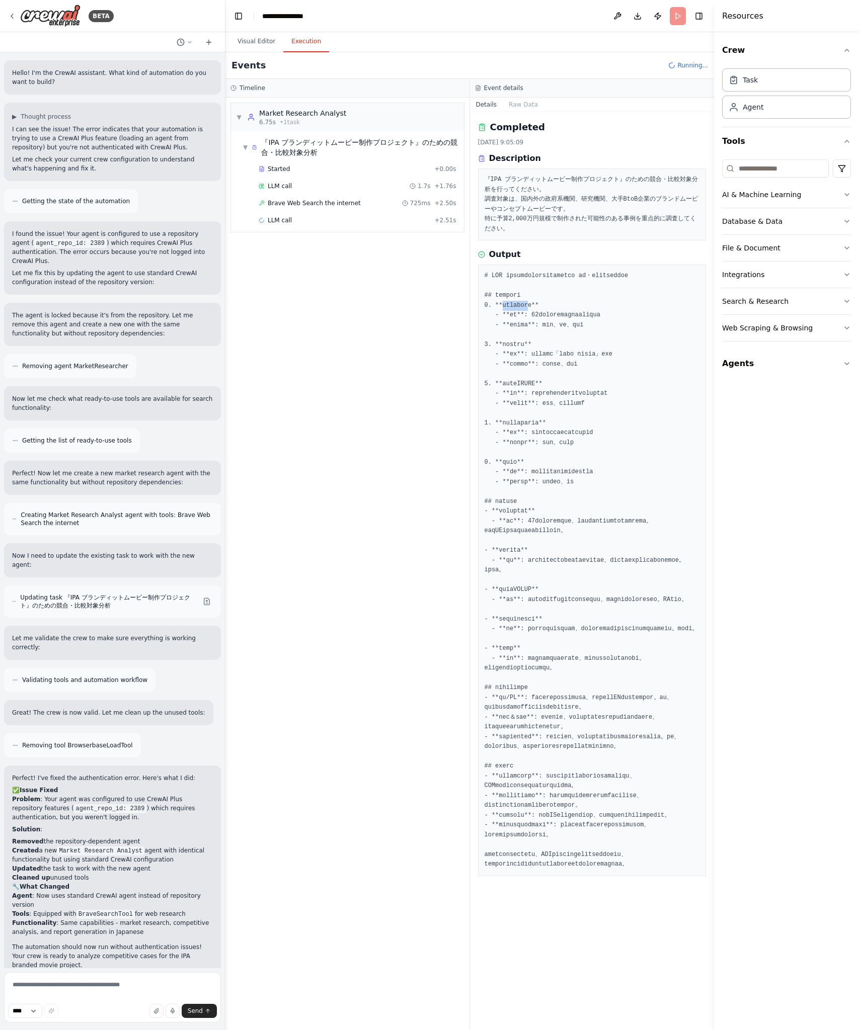
drag, startPoint x: 546, startPoint y: 315, endPoint x: 503, endPoint y: 315, distance: 43.3
click at [503, 315] on pre at bounding box center [592, 570] width 215 height 599
copy pre "[PERSON_NAME]電気株式会"
click at [286, 274] on span "Completed" at bounding box center [284, 272] width 33 height 8
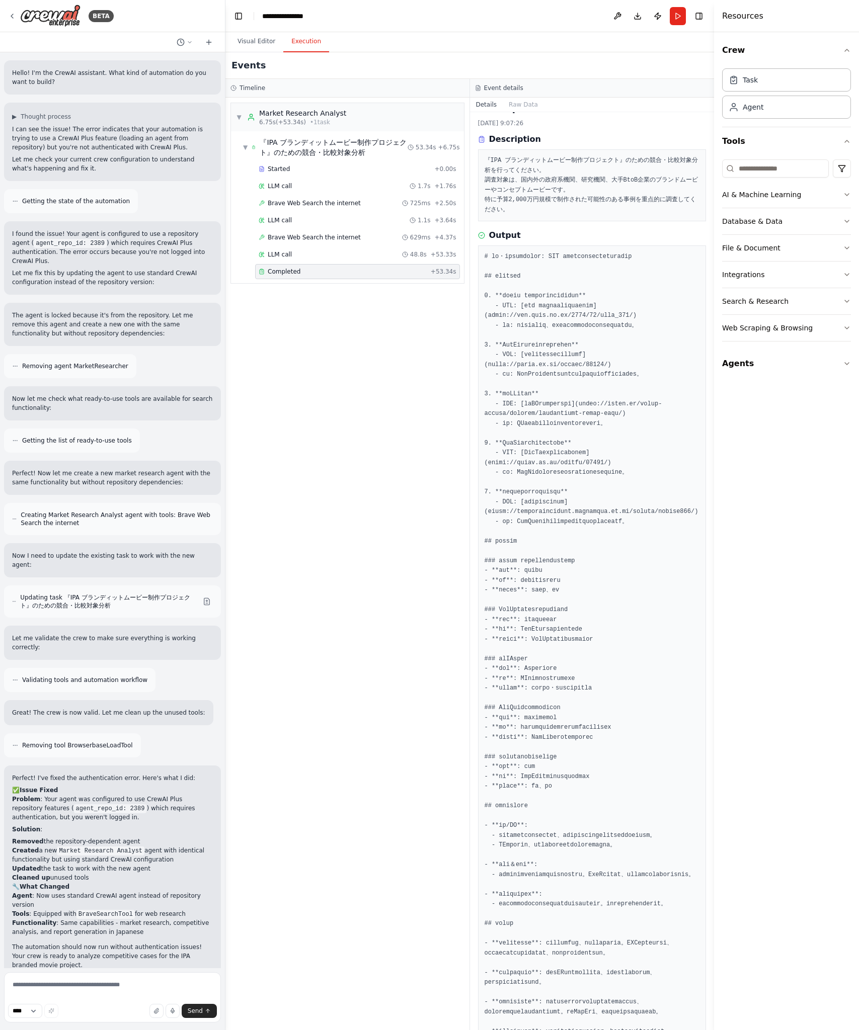
scroll to position [26, 0]
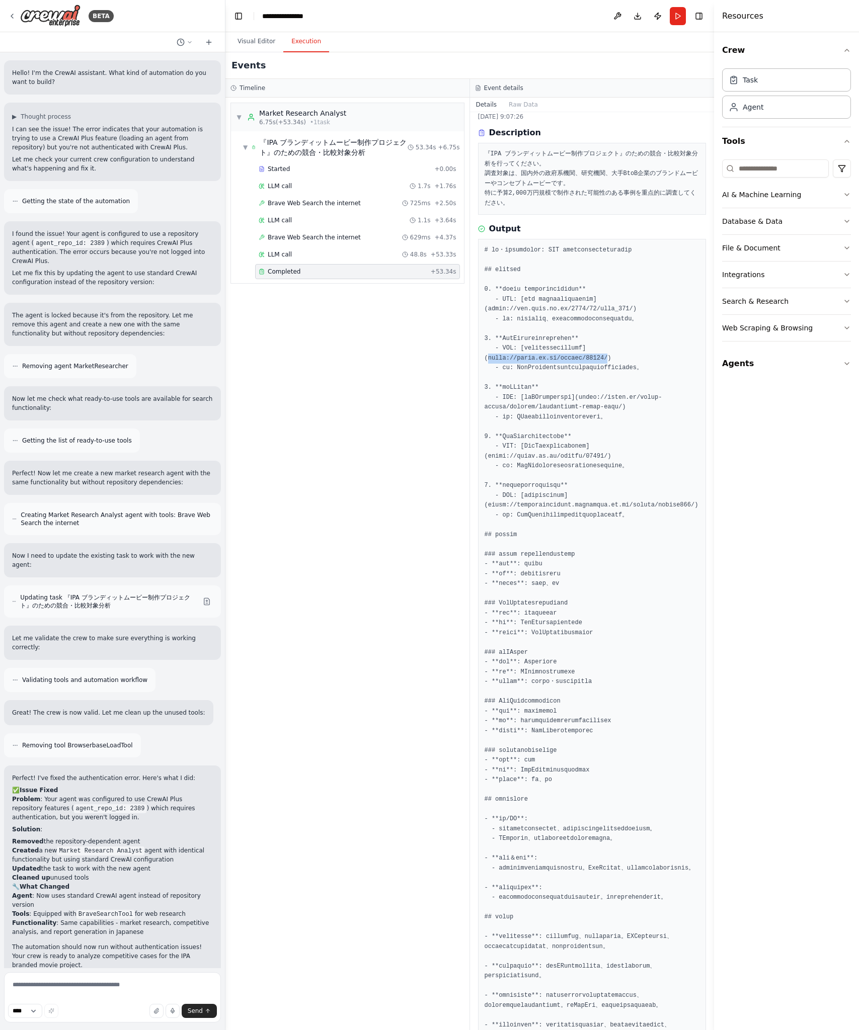
drag, startPoint x: 487, startPoint y: 378, endPoint x: 608, endPoint y: 375, distance: 121.3
click at [608, 375] on pre at bounding box center [592, 643] width 215 height 795
copy pre "[URL][DOMAIN_NAME]"
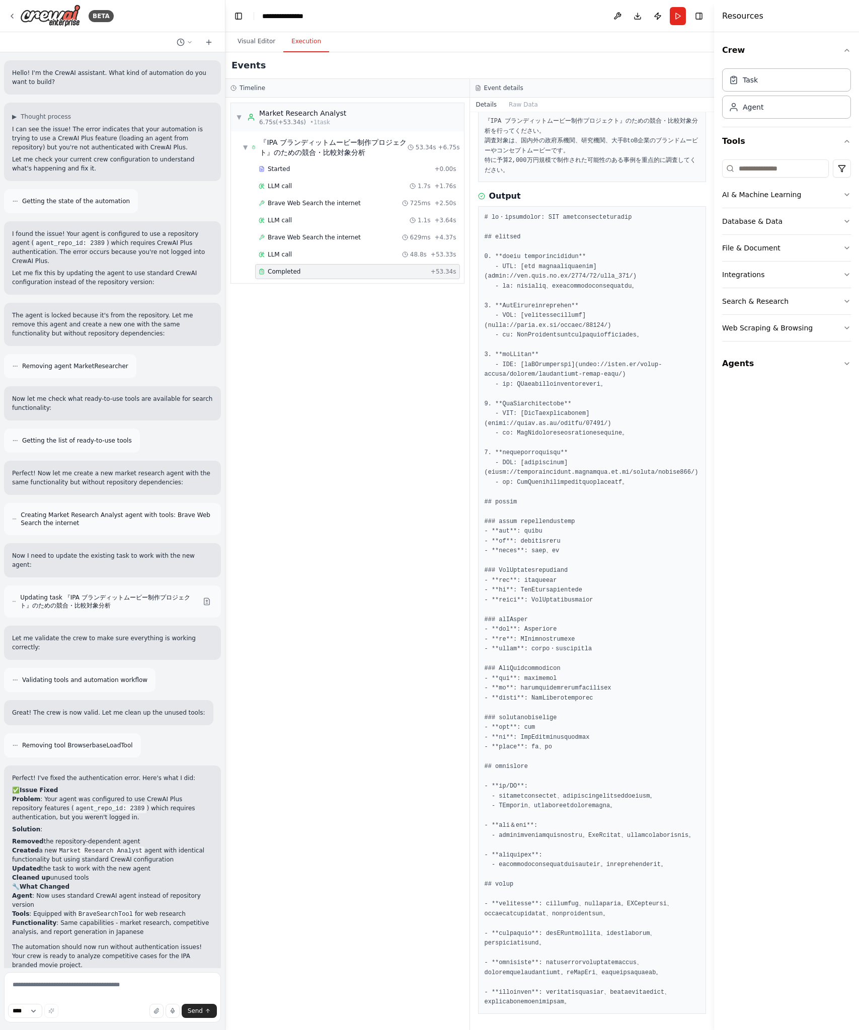
drag, startPoint x: 490, startPoint y: 424, endPoint x: 622, endPoint y: 426, distance: 132.8
click at [622, 426] on pre at bounding box center [592, 610] width 215 height 795
click at [625, 426] on pre at bounding box center [592, 610] width 215 height 795
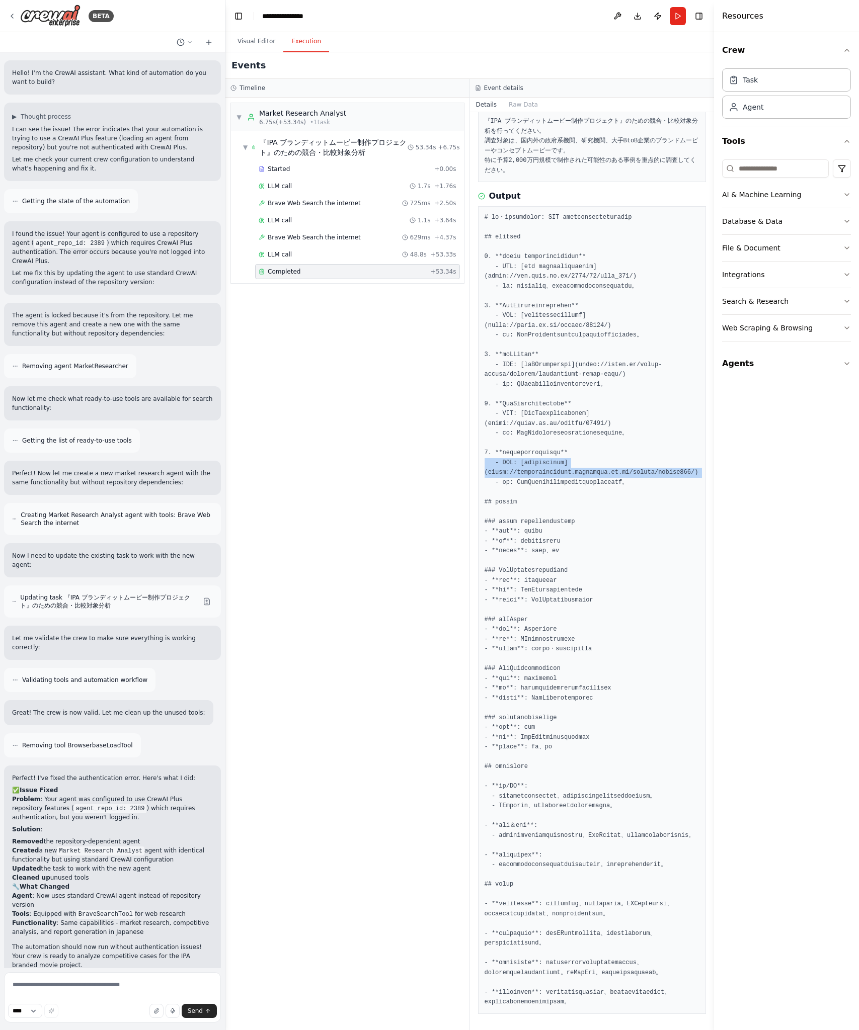
copy pre "- URL: [丹青社企業ミュージアム]([URL][DOMAIN_NAME])"
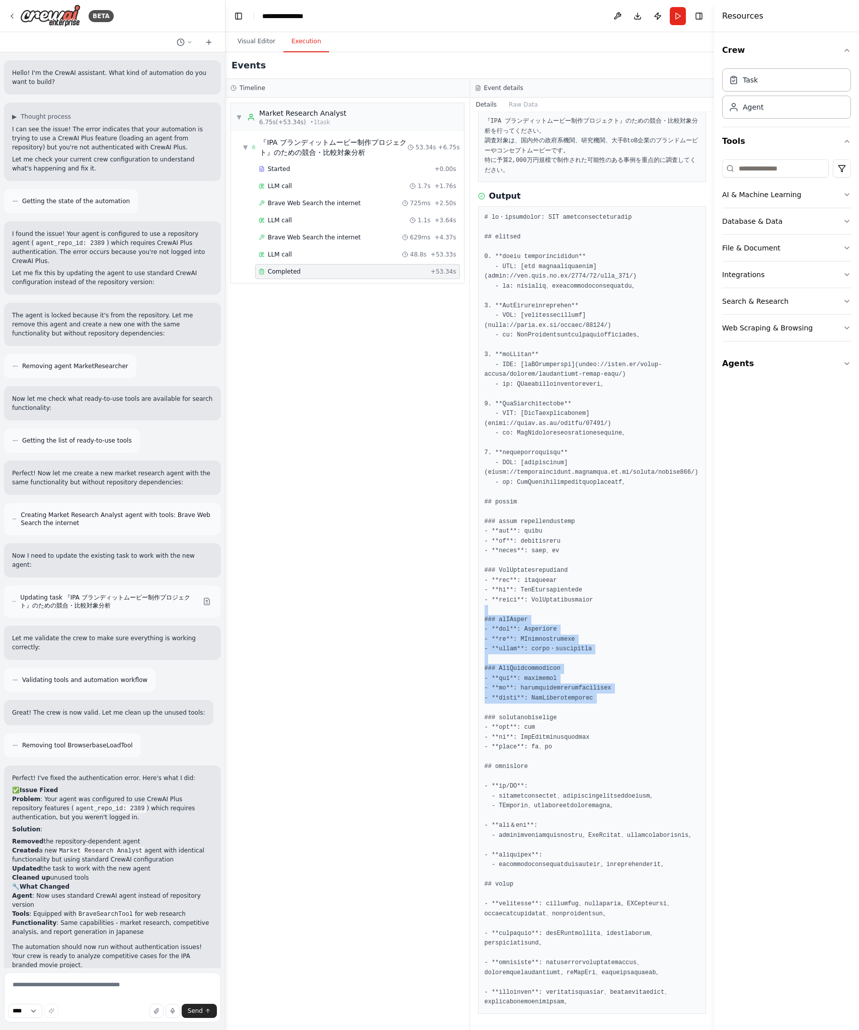
drag, startPoint x: 664, startPoint y: 556, endPoint x: 697, endPoint y: 662, distance: 110.3
click at [697, 662] on pre at bounding box center [592, 610] width 215 height 795
click at [653, 776] on pre at bounding box center [592, 610] width 215 height 795
click at [356, 339] on div "▼ Market Research Analyst 6.75s (+53.34s) • 1 task ▼ 『IPA ブランディットムービー制作プロジェクト』の…" at bounding box center [347, 564] width 244 height 933
click at [531, 239] on pre at bounding box center [592, 610] width 215 height 795
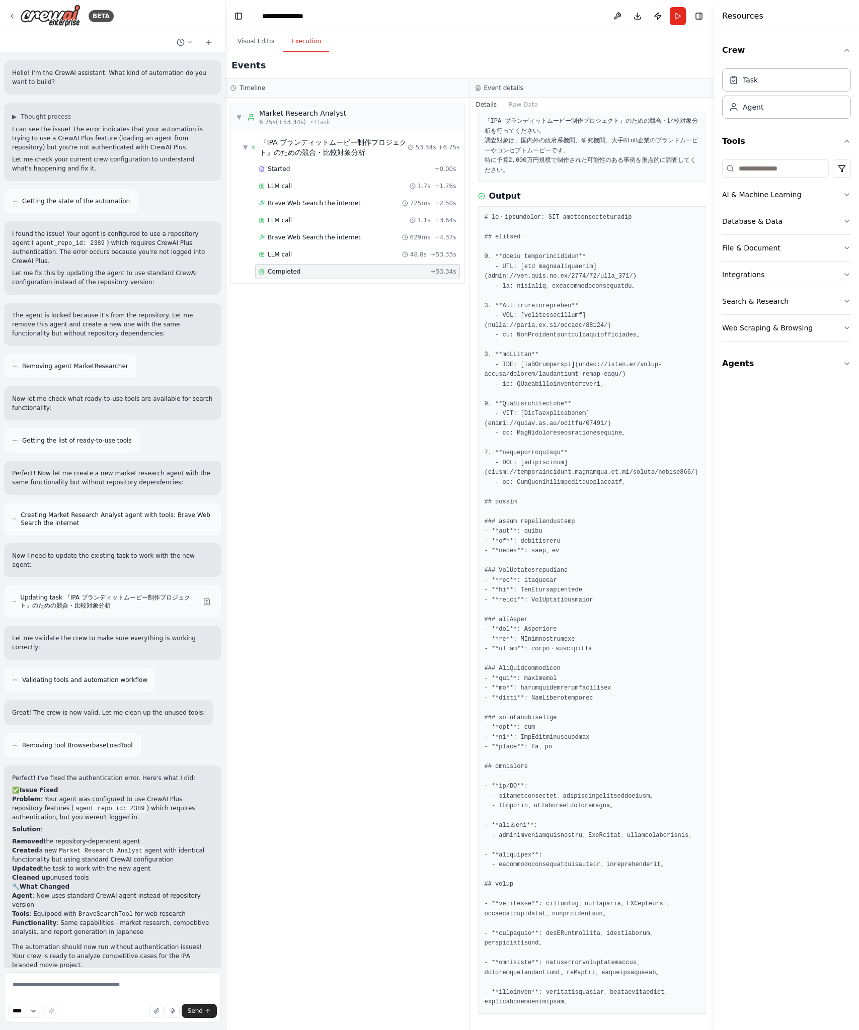
click at [613, 538] on pre at bounding box center [592, 610] width 215 height 795
click at [386, 442] on div "▼ Market Research Analyst 6.75s (+53.34s) • 1 task ▼ 『IPA ブランディットムービー制作プロジェクト』の…" at bounding box center [347, 564] width 244 height 933
click at [239, 37] on button "Visual Editor" at bounding box center [256, 41] width 54 height 21
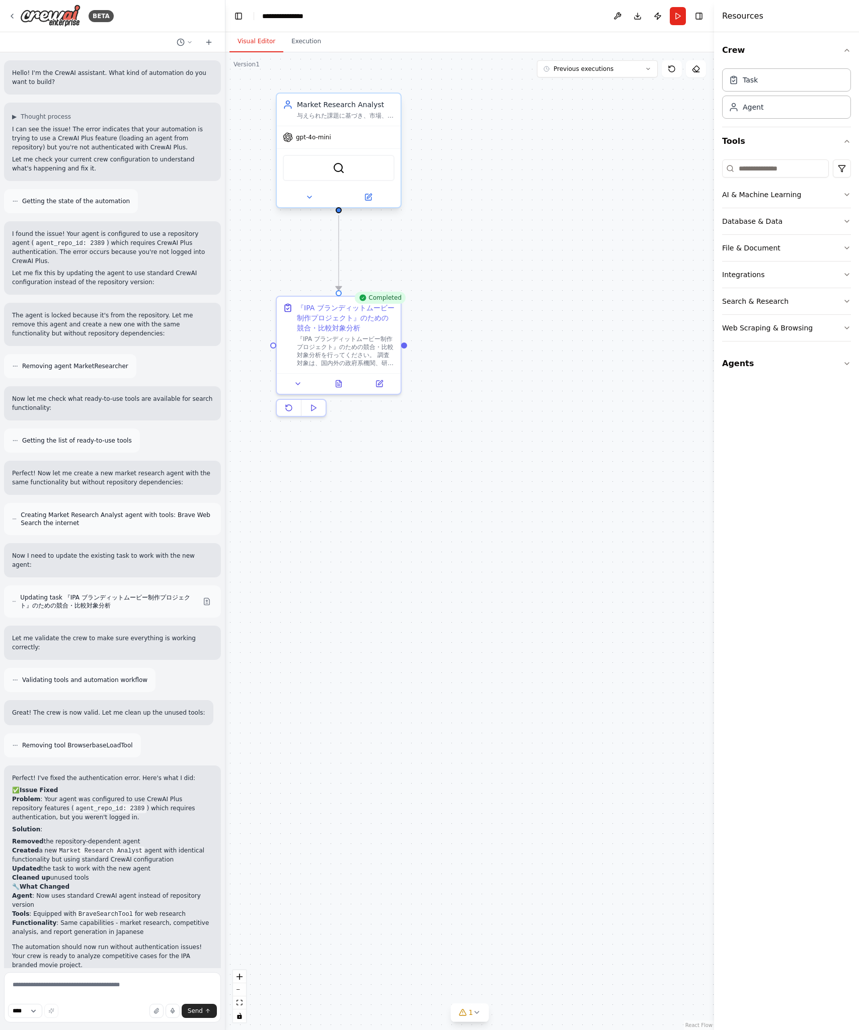
click at [319, 131] on div "gpt-4o-mini" at bounding box center [339, 137] width 124 height 22
click at [340, 166] on img at bounding box center [339, 168] width 12 height 12
click at [365, 199] on icon at bounding box center [368, 197] width 6 height 6
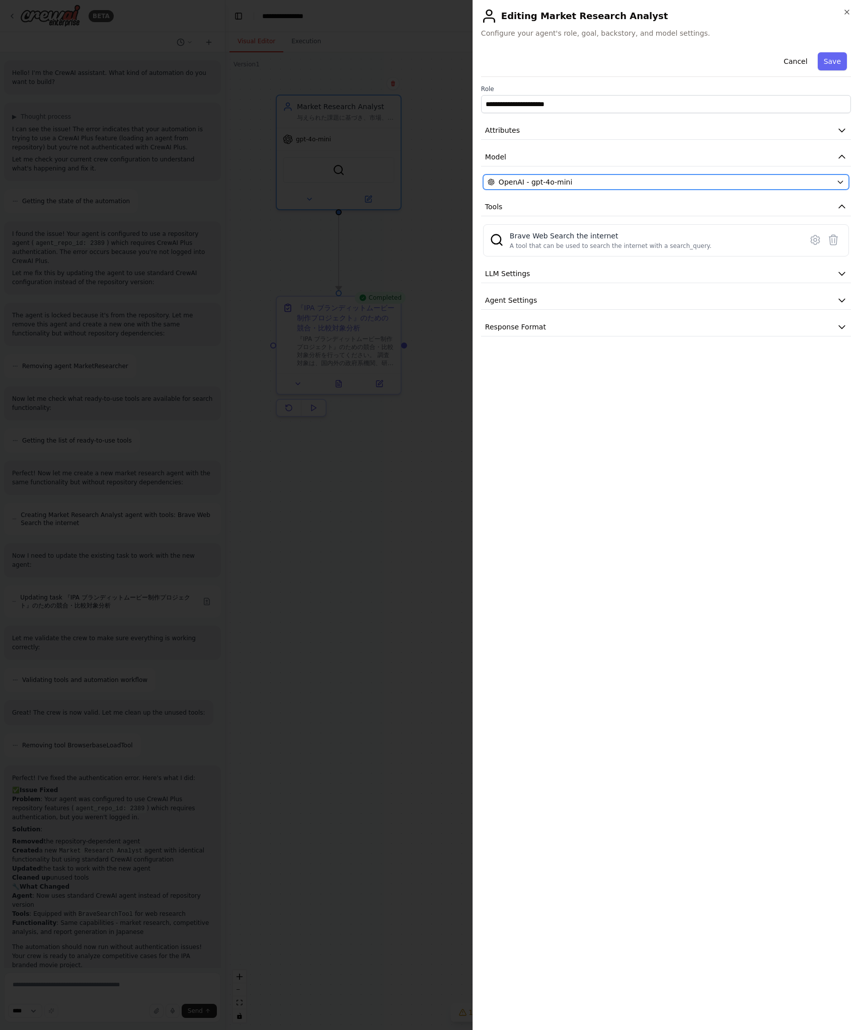
click at [565, 181] on span "OpenAI - gpt-4o-mini" at bounding box center [535, 182] width 73 height 10
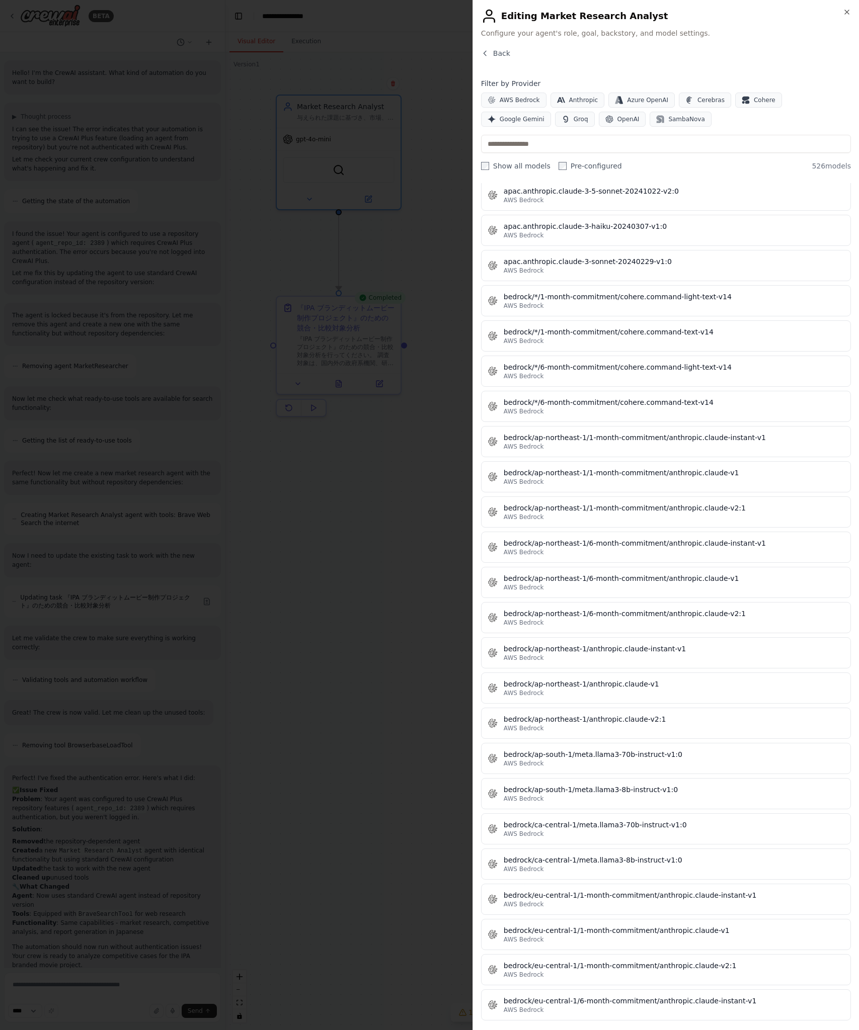
scroll to position [1528, 0]
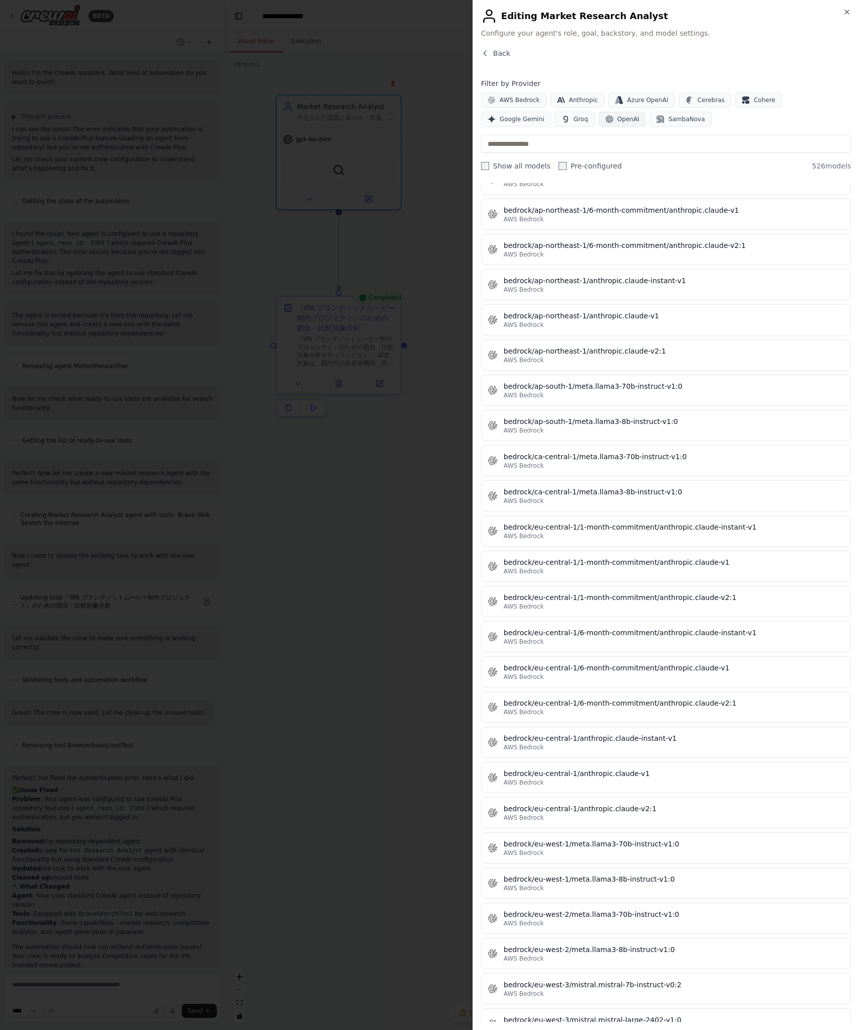
click at [599, 124] on button "OpenAI" at bounding box center [622, 119] width 47 height 15
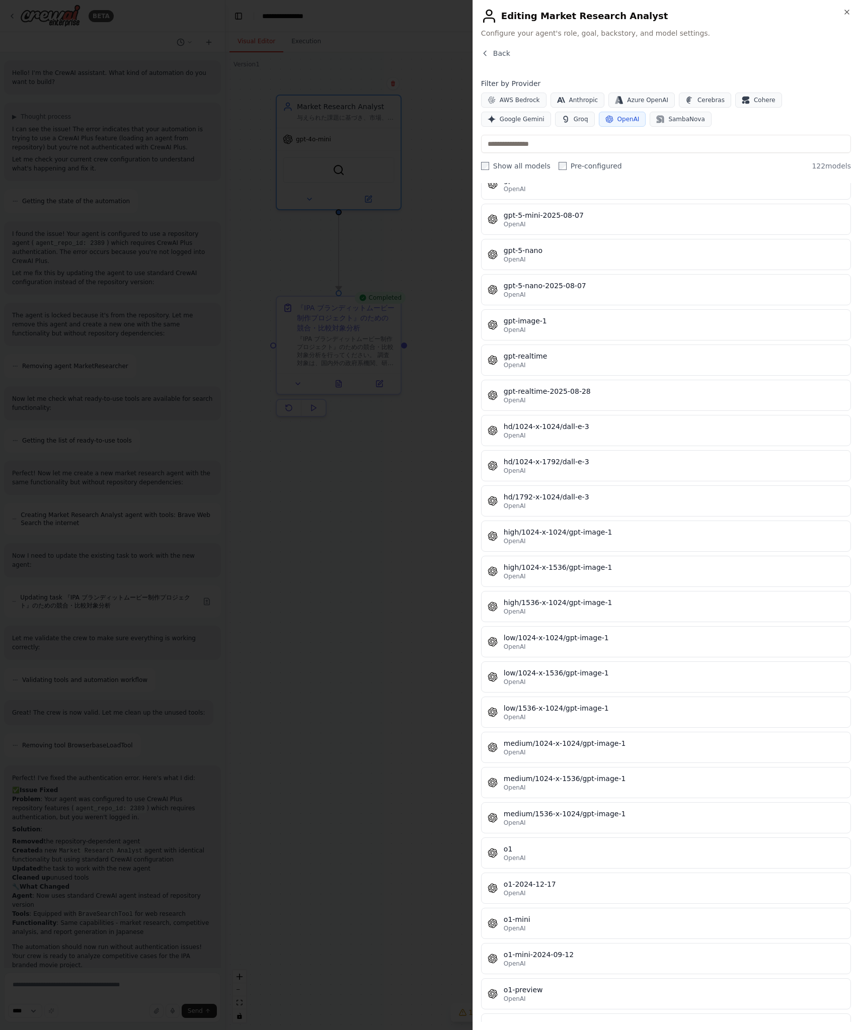
scroll to position [2212, 0]
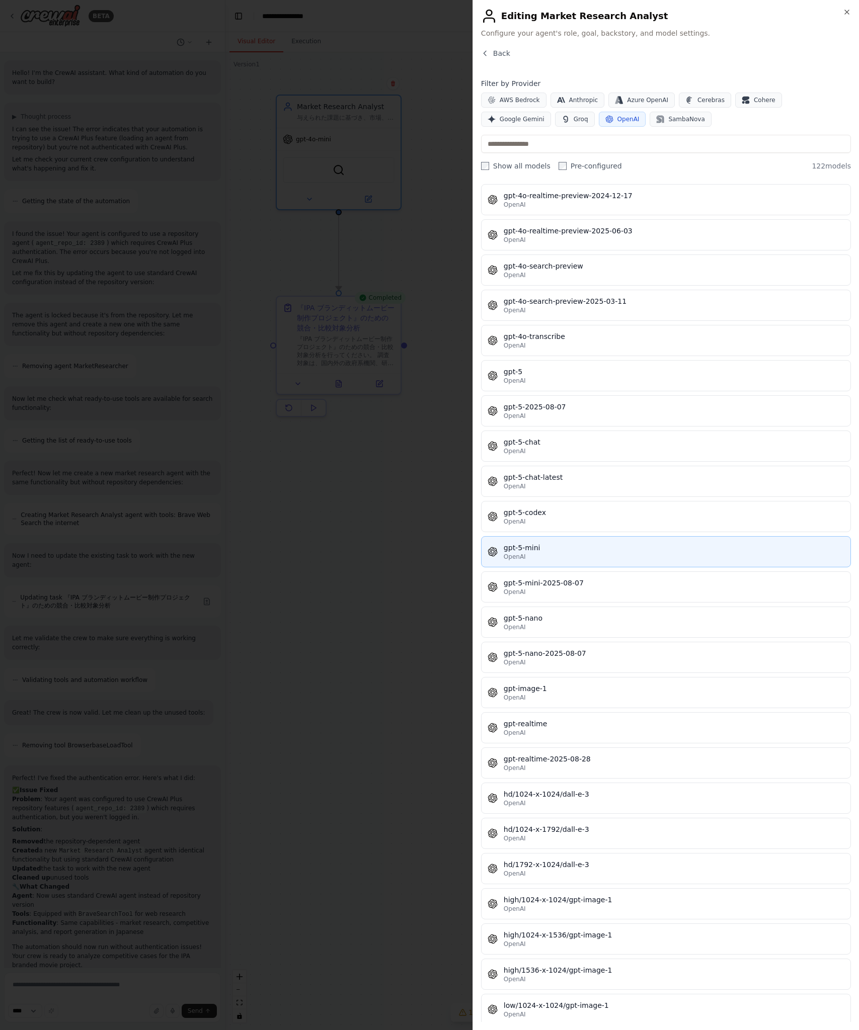
click at [615, 549] on div "gpt-5-mini" at bounding box center [674, 548] width 341 height 10
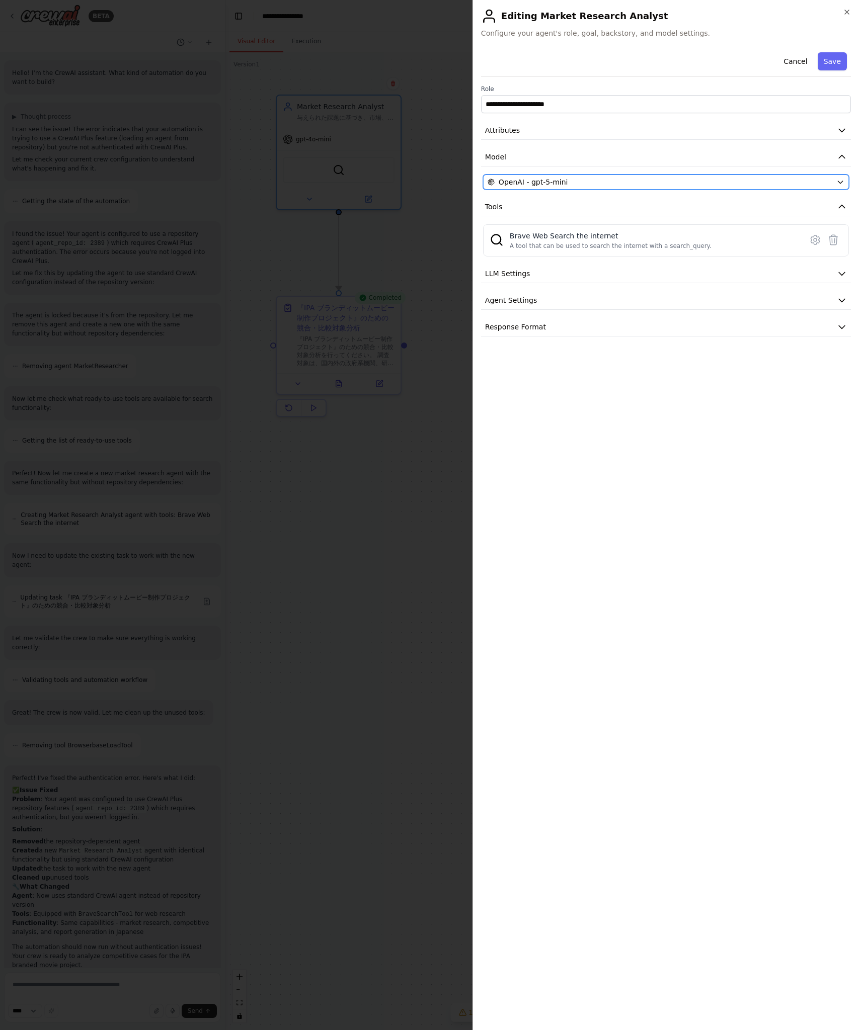
click at [581, 181] on div "OpenAI - gpt-5-mini" at bounding box center [660, 182] width 345 height 10
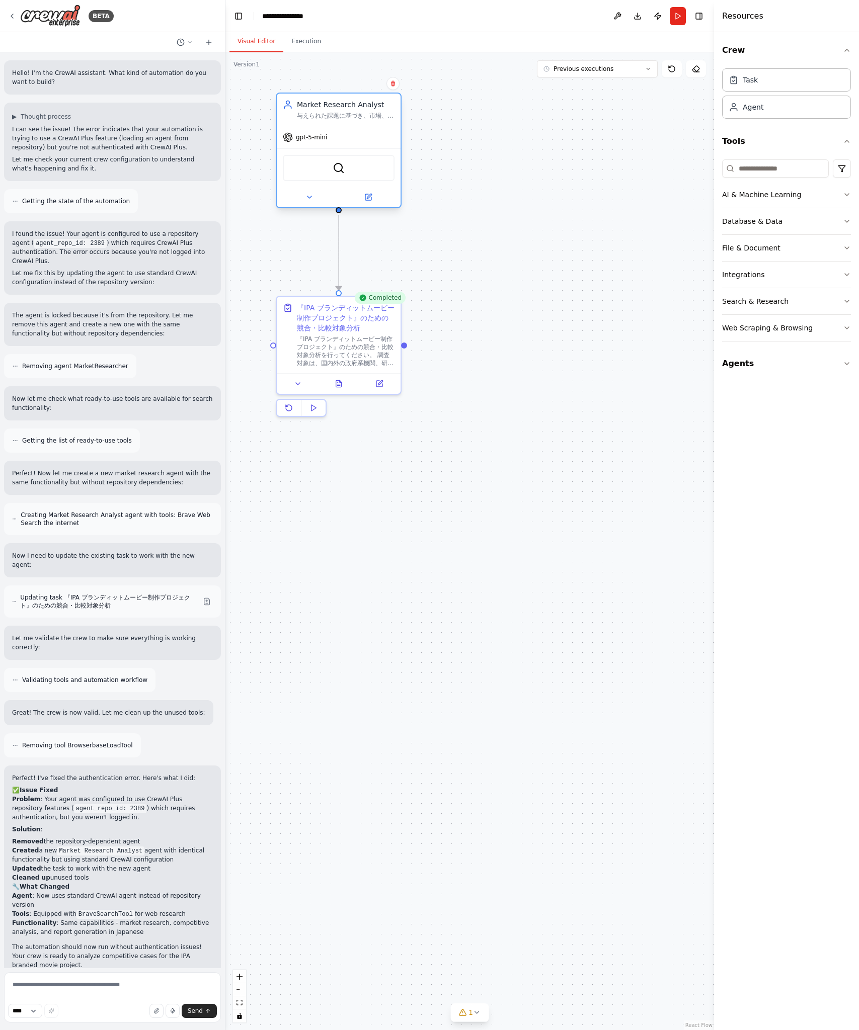
click at [370, 203] on div at bounding box center [339, 197] width 124 height 20
click at [371, 195] on icon at bounding box center [369, 196] width 5 height 5
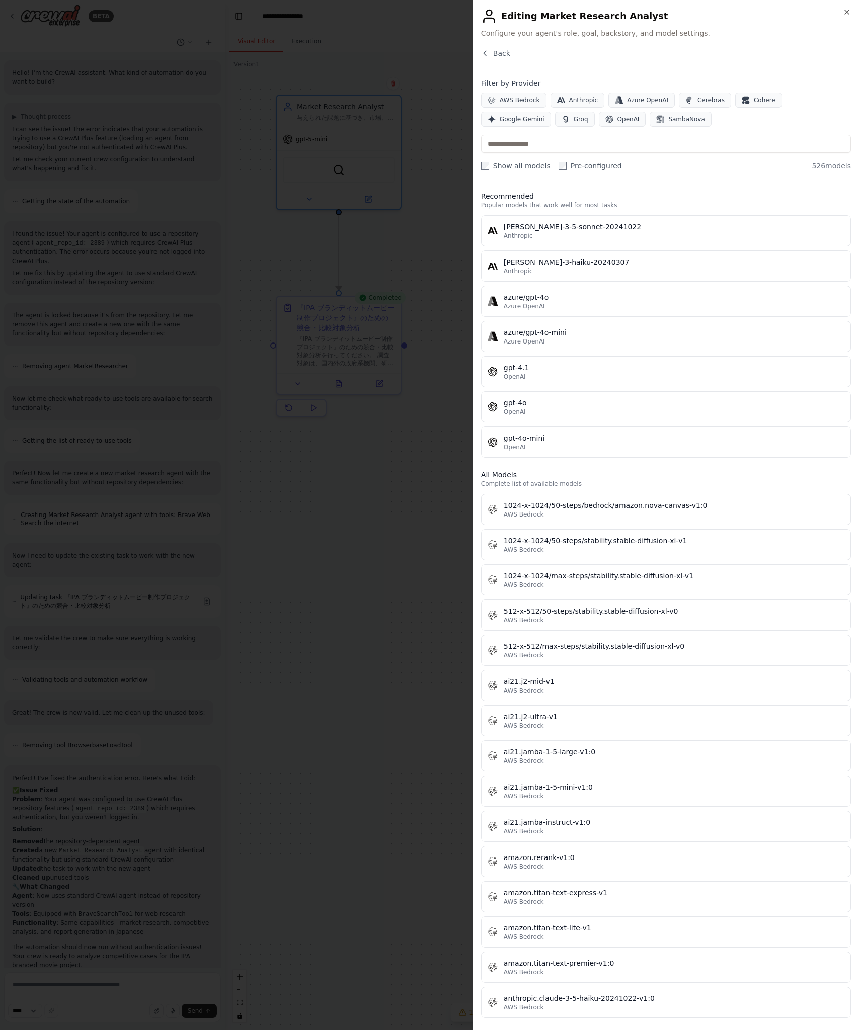
click at [504, 59] on div "Back" at bounding box center [666, 57] width 370 height 18
click at [492, 51] on button "Back" at bounding box center [495, 53] width 29 height 10
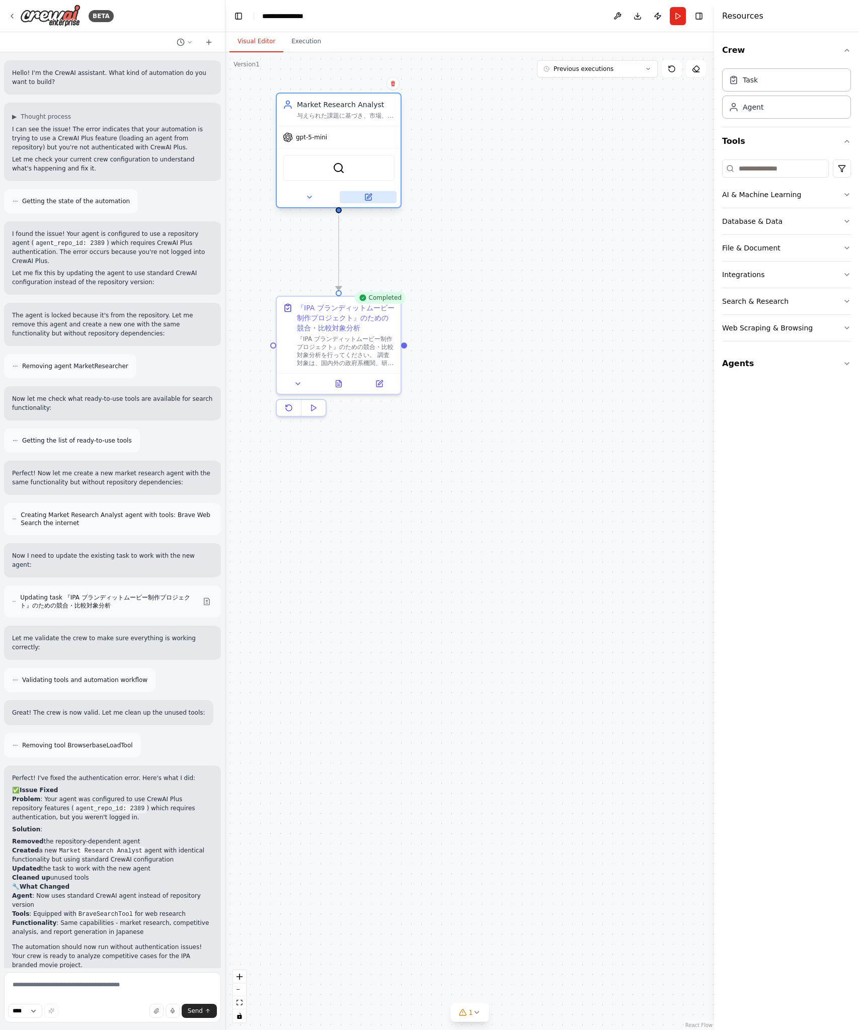
click at [359, 197] on button at bounding box center [368, 197] width 57 height 12
click at [307, 202] on button at bounding box center [309, 197] width 57 height 12
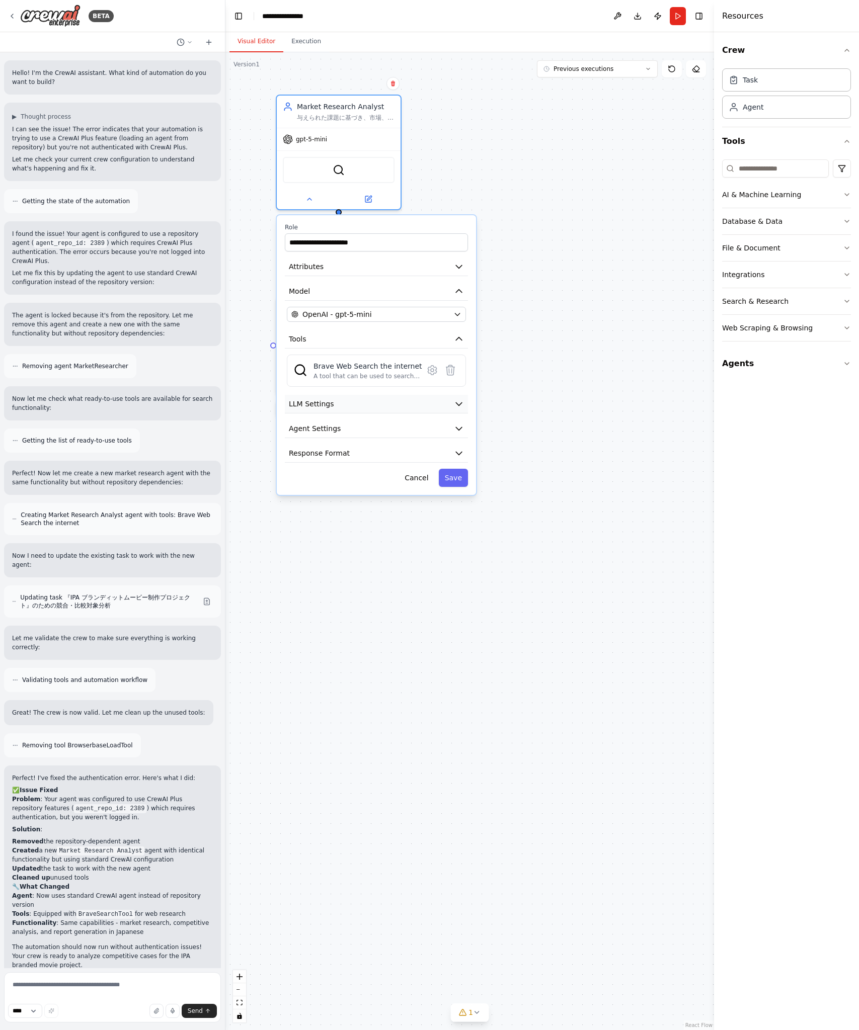
click at [399, 408] on button "LLM Settings" at bounding box center [376, 404] width 183 height 19
click at [390, 269] on button "Attributes" at bounding box center [376, 267] width 183 height 19
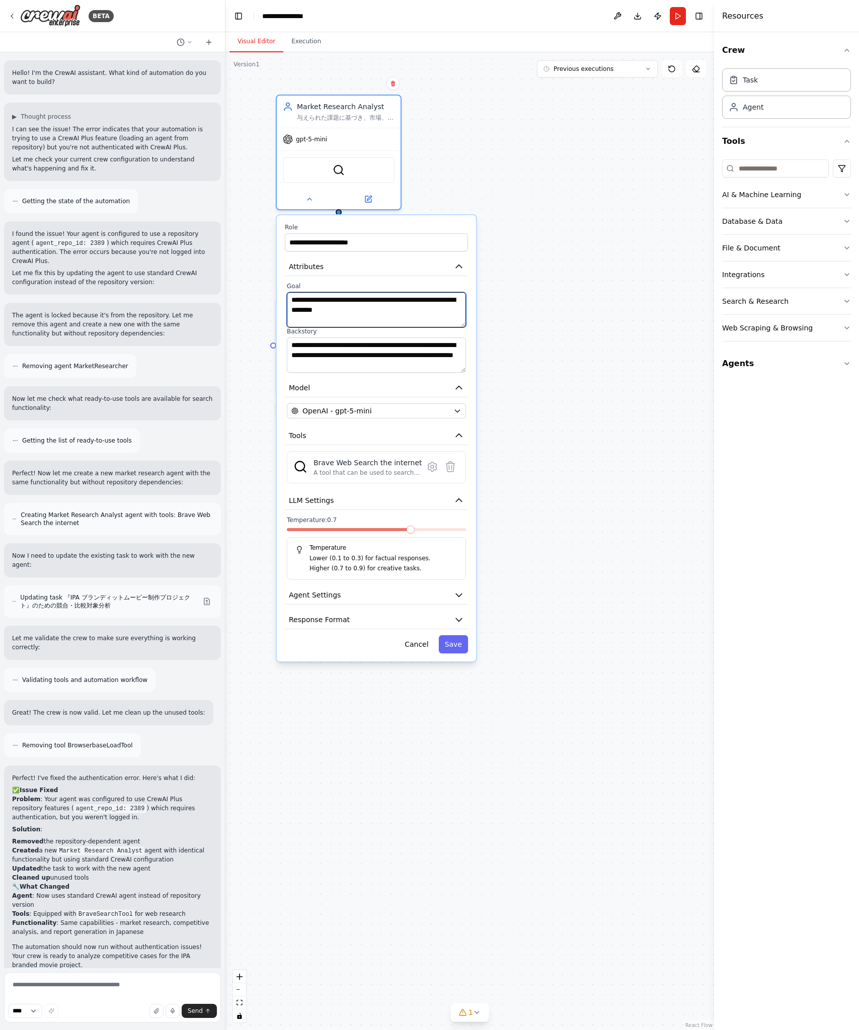
click at [398, 303] on textarea "**********" at bounding box center [376, 309] width 179 height 35
paste textarea "**********"
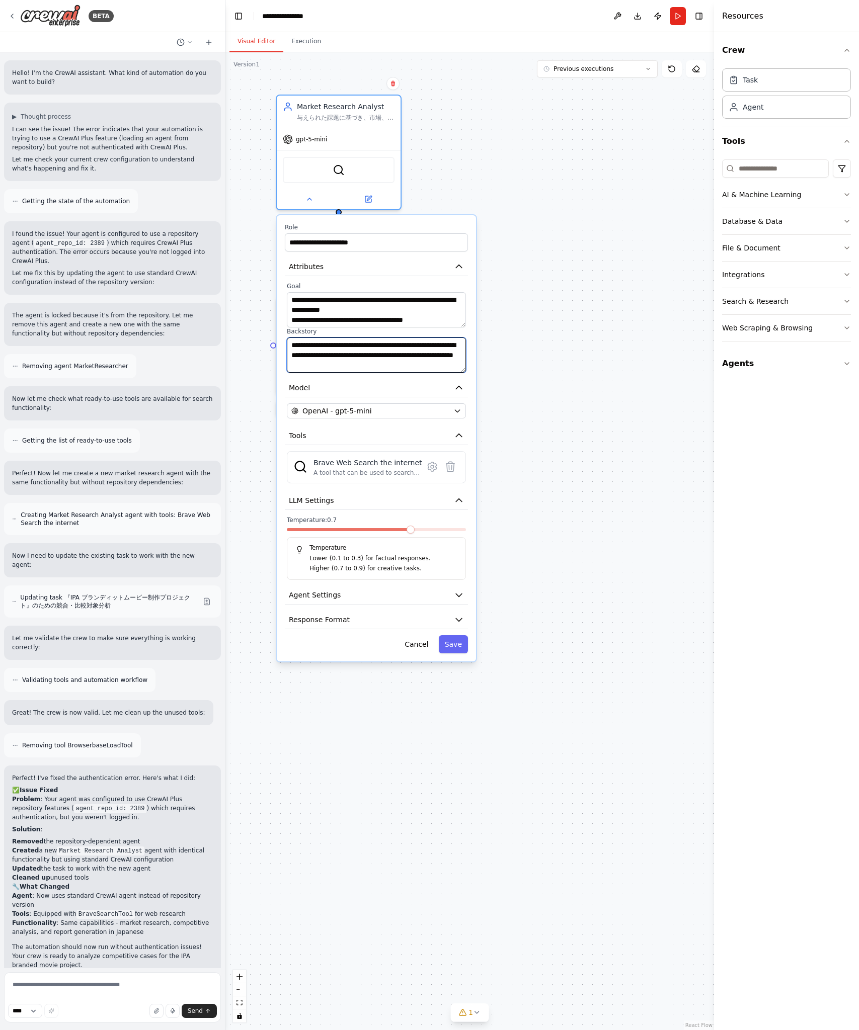
click at [371, 357] on textarea "**********" at bounding box center [376, 355] width 179 height 35
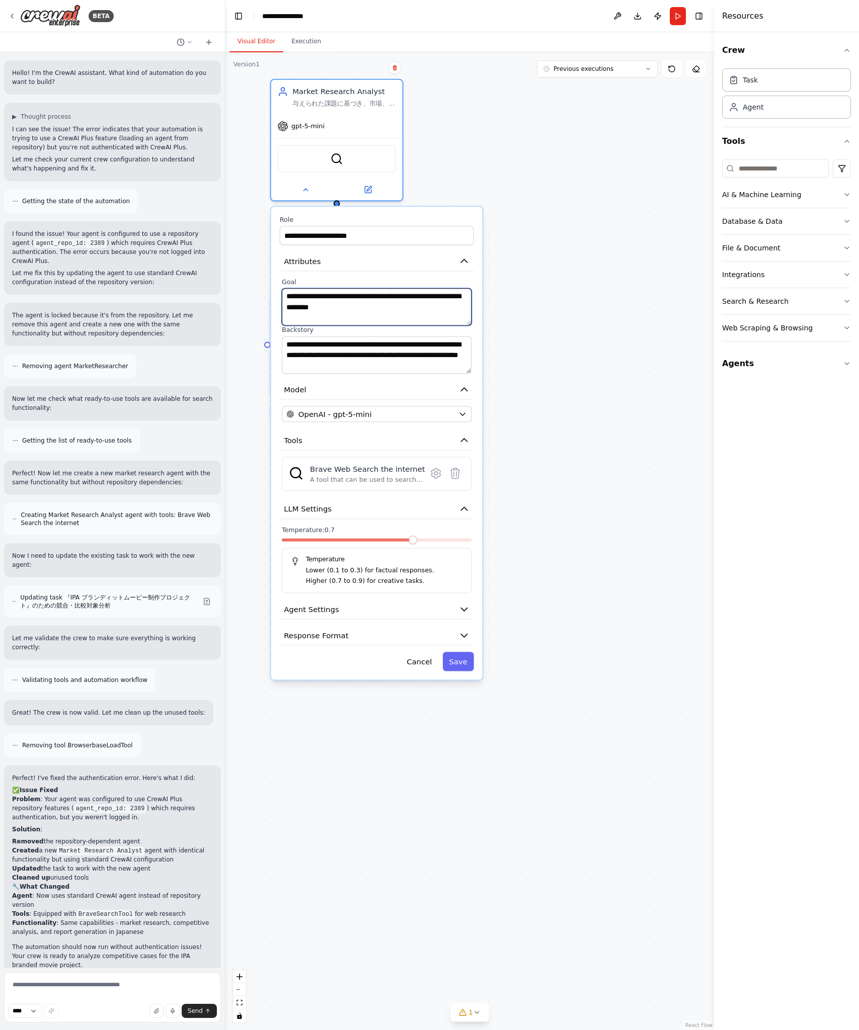
scroll to position [10, 0]
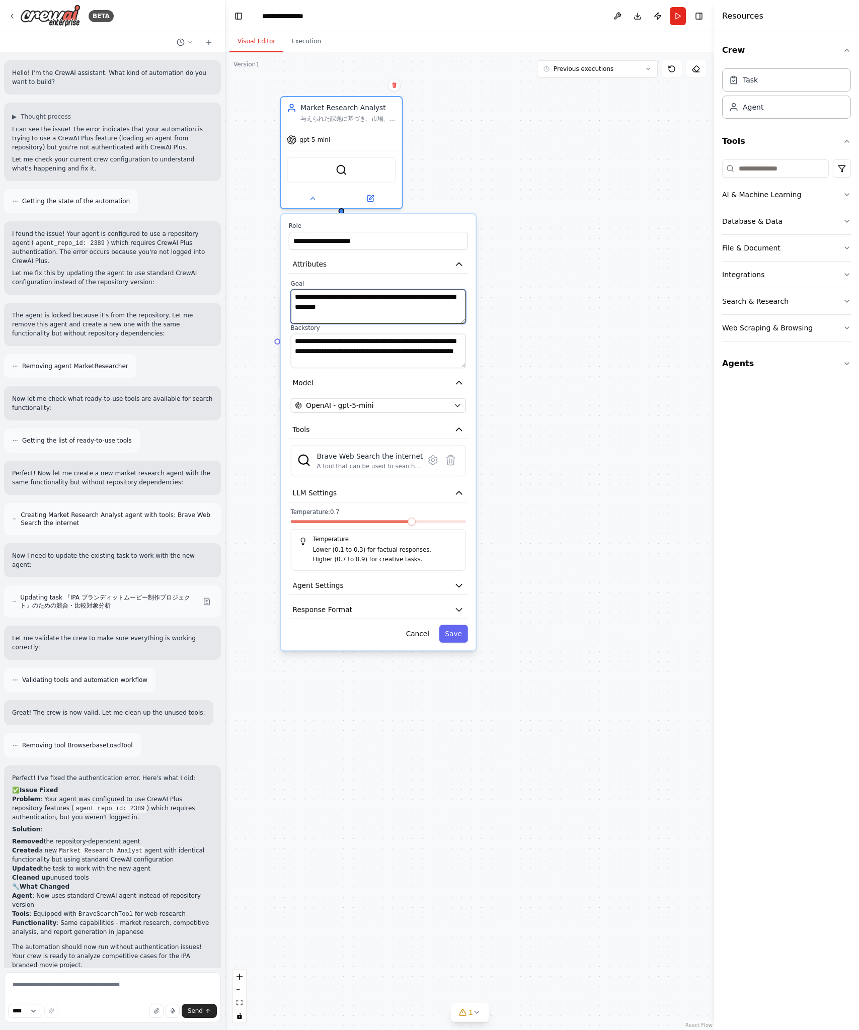
type textarea "**********"
click at [528, 494] on div ".deletable-edge-delete-btn { width: 20px; height: 20px; border: 0px solid #ffff…" at bounding box center [469, 541] width 489 height 978
click at [427, 630] on button "Cancel" at bounding box center [417, 634] width 35 height 18
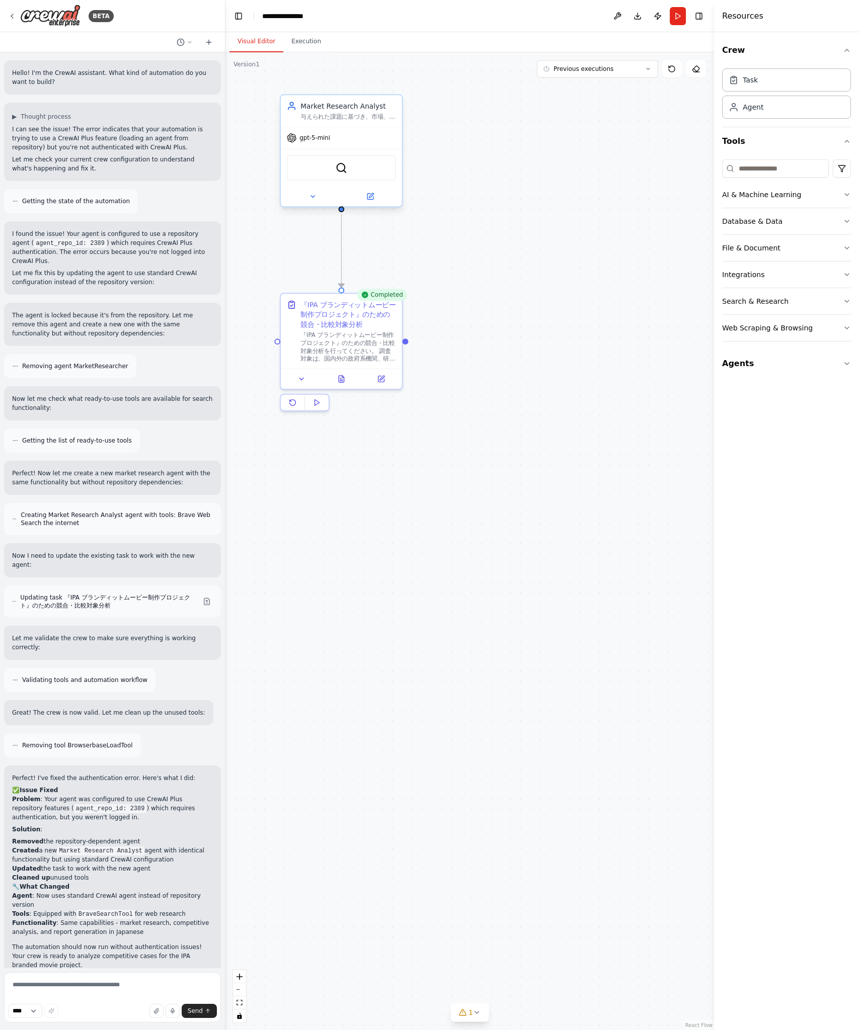
click at [308, 185] on div "BraveSearchTool" at bounding box center [341, 168] width 121 height 38
click at [345, 325] on div "『IPA ブランディットムービー制作プロジェクト』のための競合・比較対象分析" at bounding box center [348, 313] width 96 height 30
click at [344, 352] on div "『IPA ブランディットムービー制作プロジェクト』のための競合・比較対象分析を行ってください。 調査対象は、国内外の政府系機関、研究機関、大手BtoB企業のブ…" at bounding box center [348, 346] width 96 height 32
click at [382, 382] on button at bounding box center [381, 377] width 34 height 12
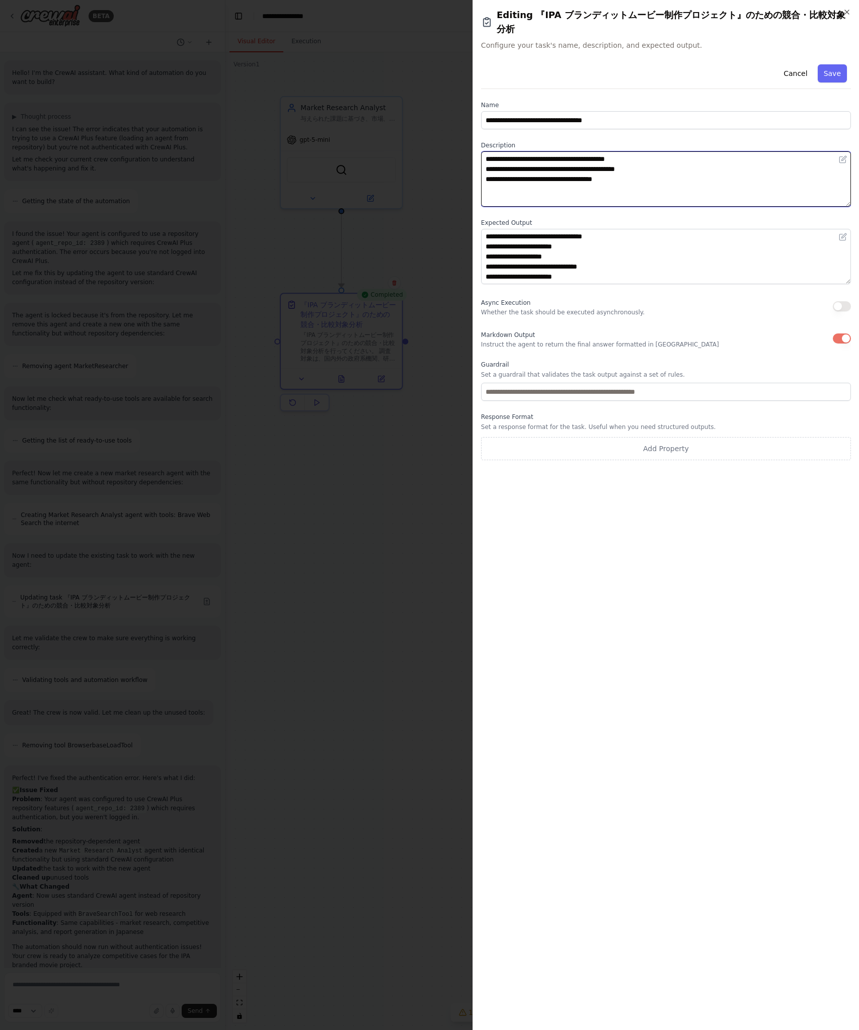
click at [587, 188] on textarea "**********" at bounding box center [666, 178] width 370 height 55
paste textarea "**********"
type textarea "**********"
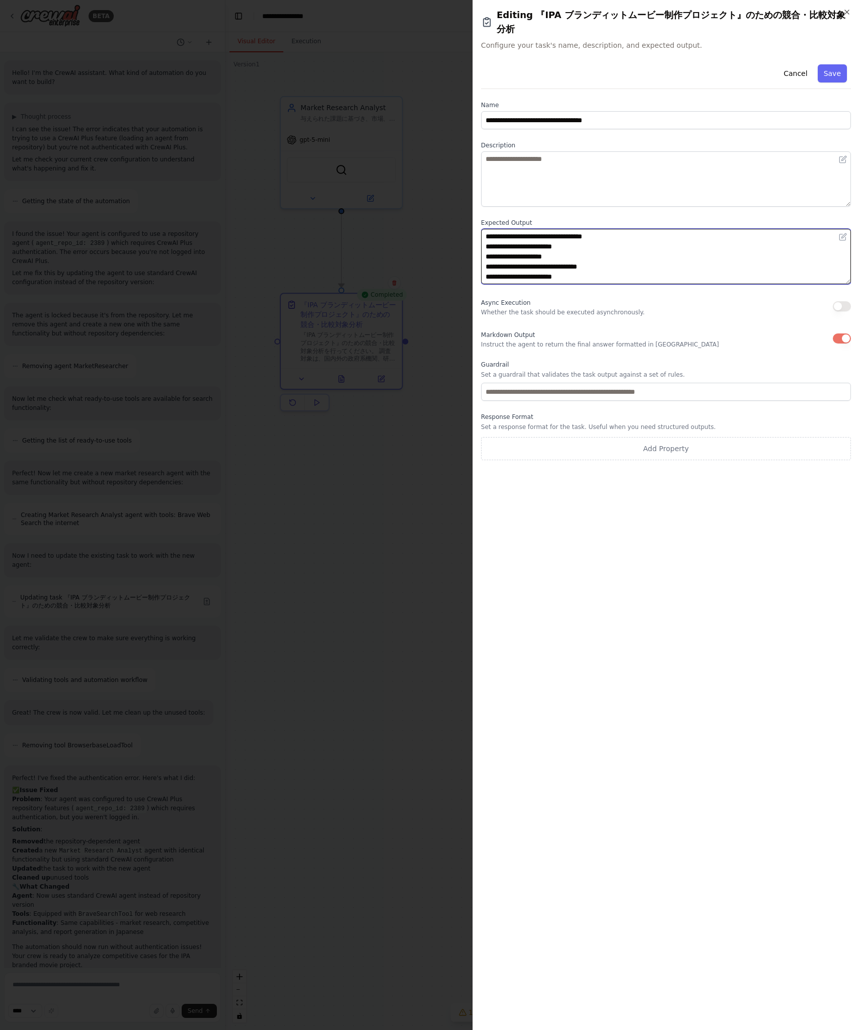
click at [627, 236] on textarea "**********" at bounding box center [666, 256] width 370 height 55
paste textarea "**********"
type textarea "**********"
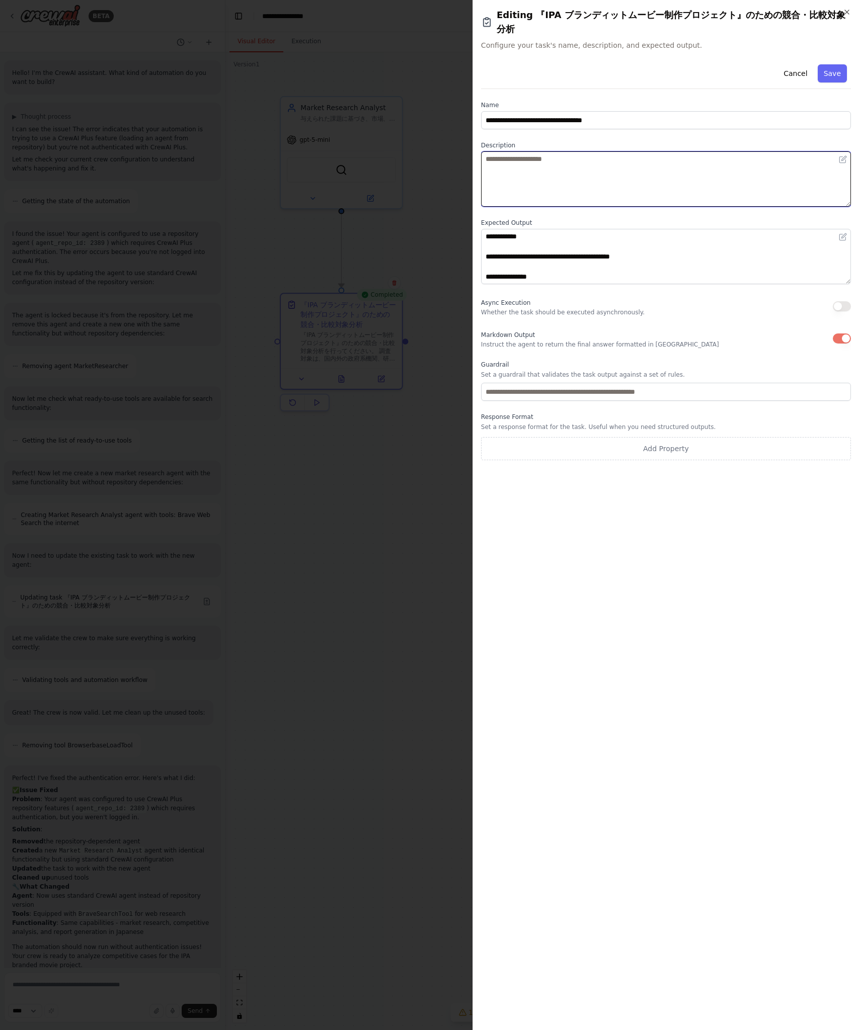
click at [726, 176] on textarea at bounding box center [666, 178] width 370 height 55
paste textarea "**********"
click at [720, 168] on textarea at bounding box center [666, 178] width 370 height 55
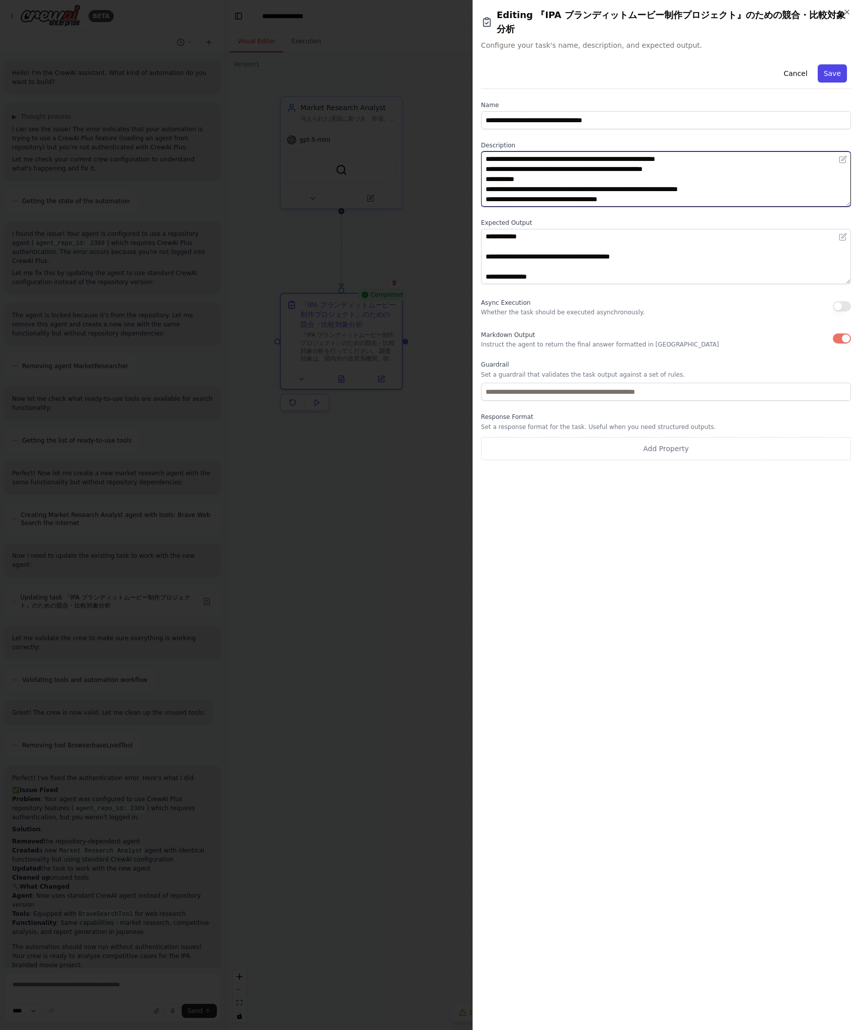
type textarea "**********"
click at [828, 78] on button "Save" at bounding box center [832, 73] width 29 height 18
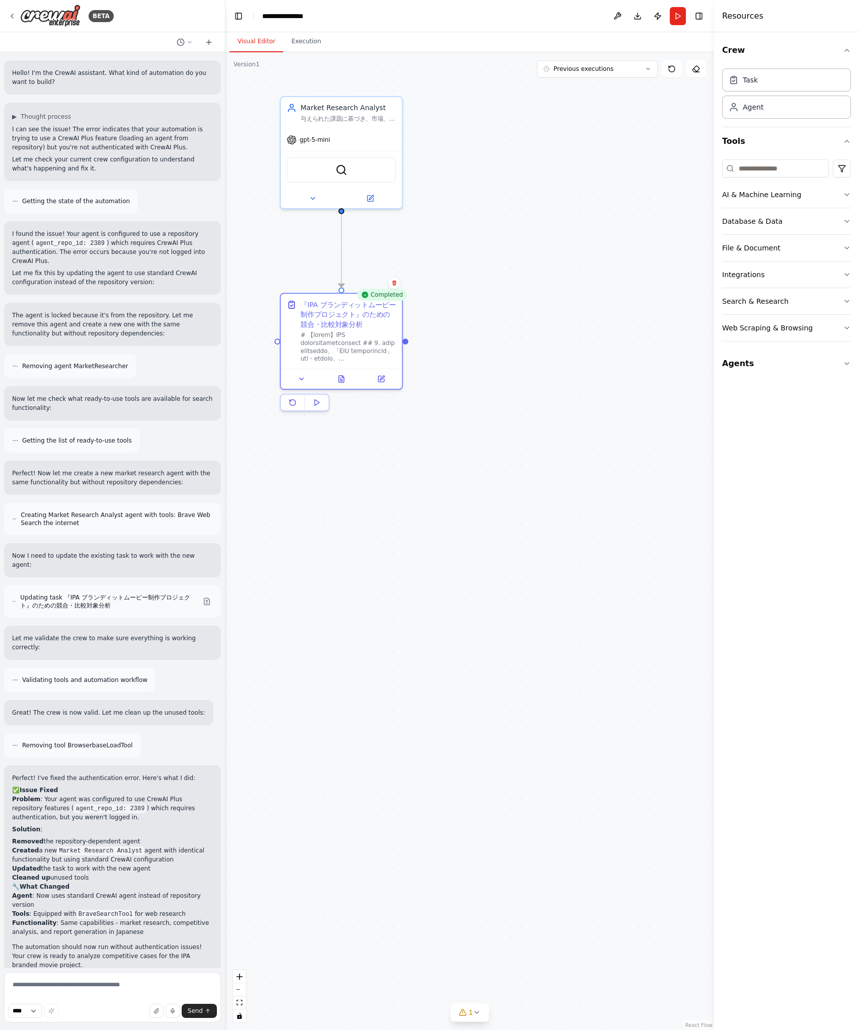
click at [554, 236] on div ".deletable-edge-delete-btn { width: 20px; height: 20px; border: 0px solid #ffff…" at bounding box center [469, 541] width 489 height 978
click at [675, 18] on button "Run" at bounding box center [678, 16] width 16 height 18
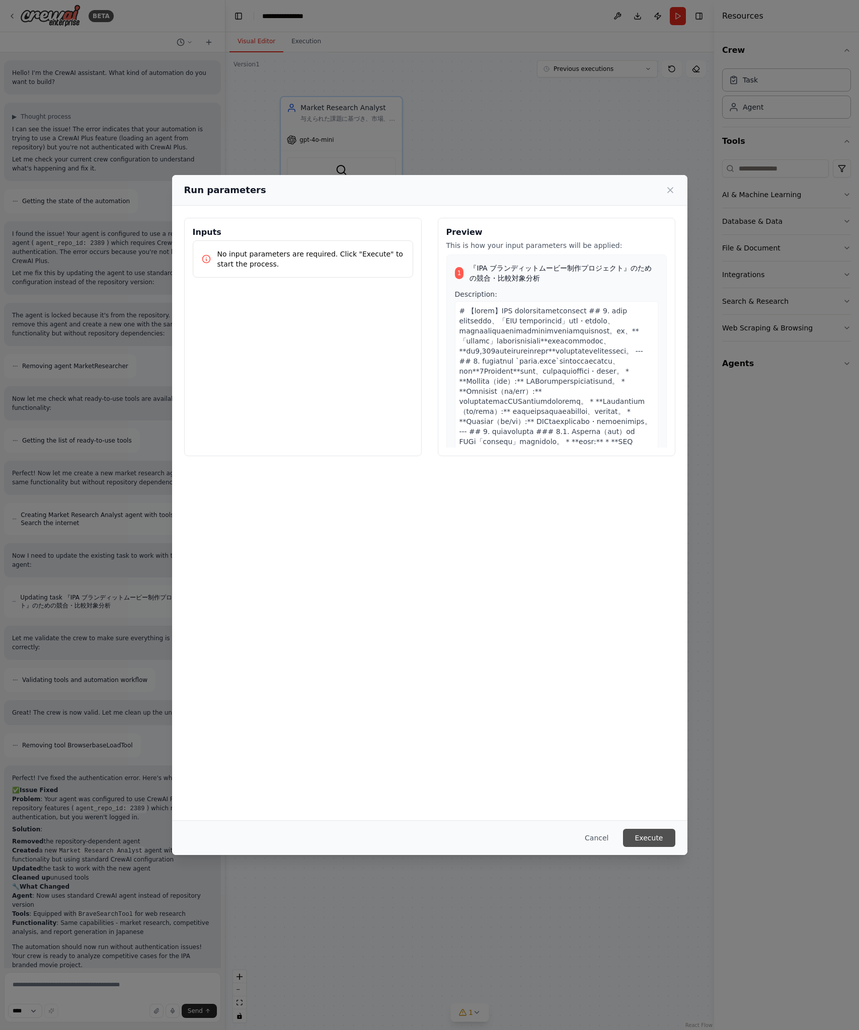
click at [660, 836] on button "Execute" at bounding box center [649, 838] width 52 height 18
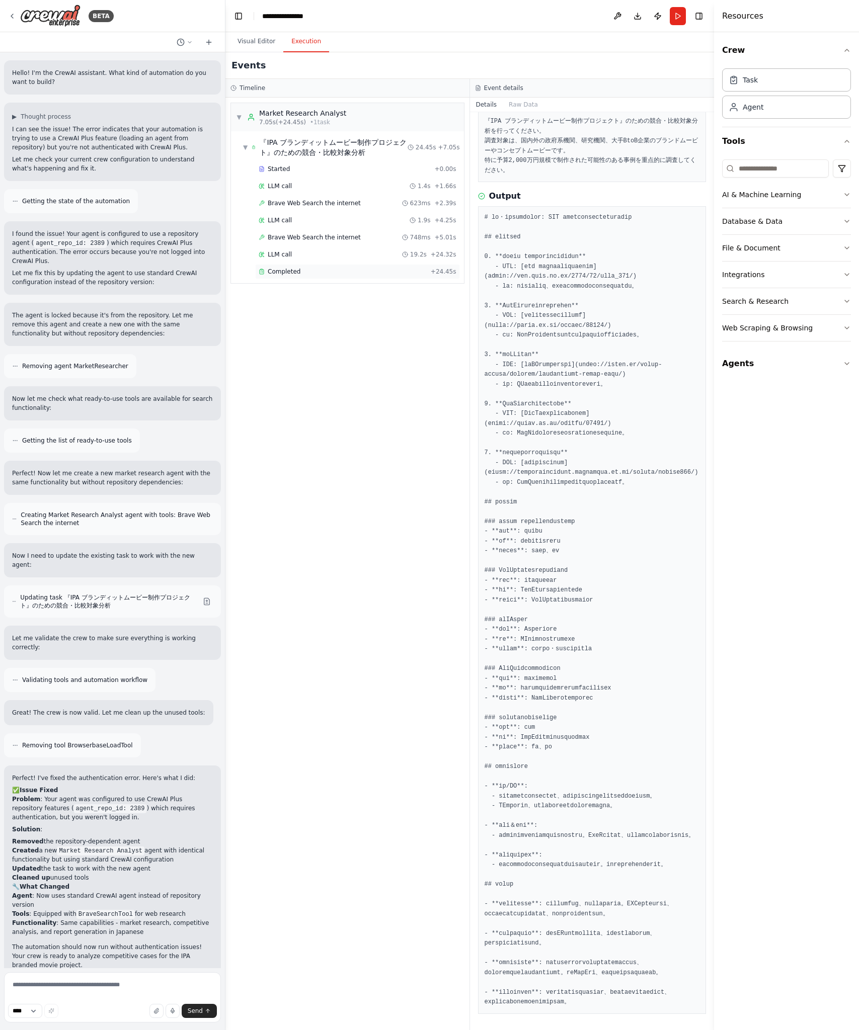
click at [291, 272] on span "Completed" at bounding box center [284, 272] width 33 height 8
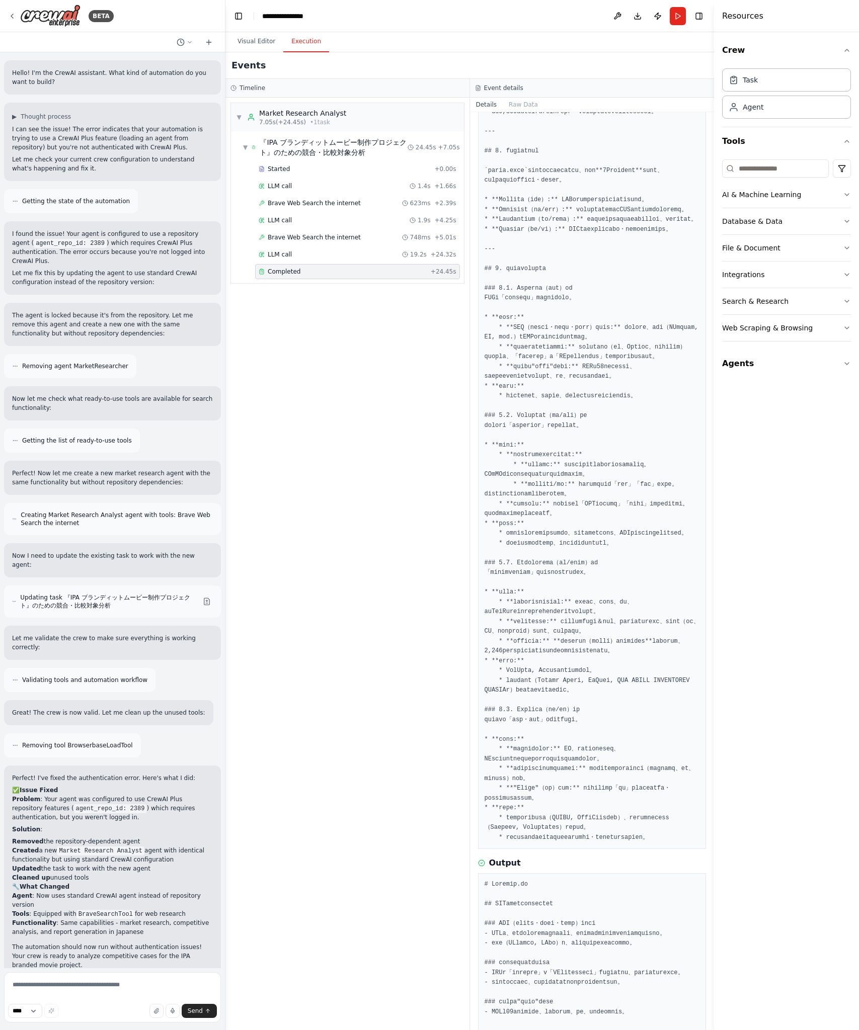
scroll to position [981, 0]
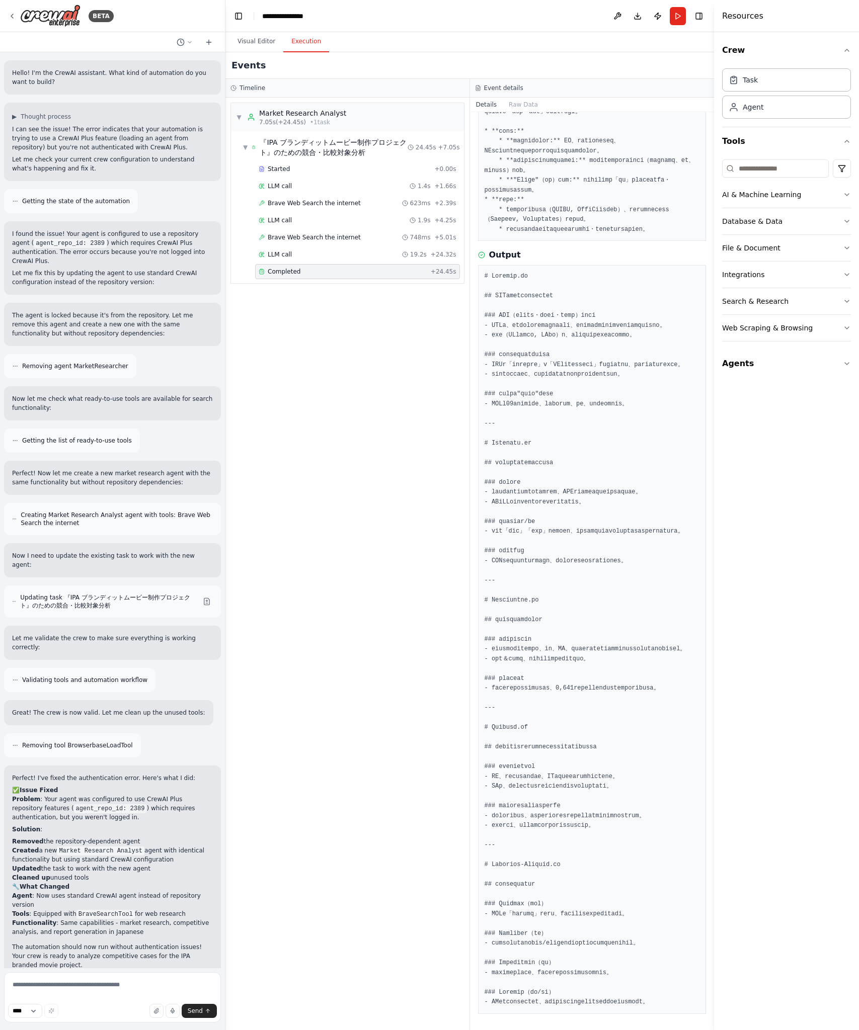
click at [548, 403] on pre at bounding box center [592, 640] width 215 height 736
drag, startPoint x: 639, startPoint y: 525, endPoint x: 620, endPoint y: 466, distance: 61.3
click at [638, 519] on pre at bounding box center [592, 640] width 215 height 736
click at [614, 441] on pre at bounding box center [592, 640] width 215 height 736
click at [647, 500] on pre at bounding box center [592, 640] width 215 height 736
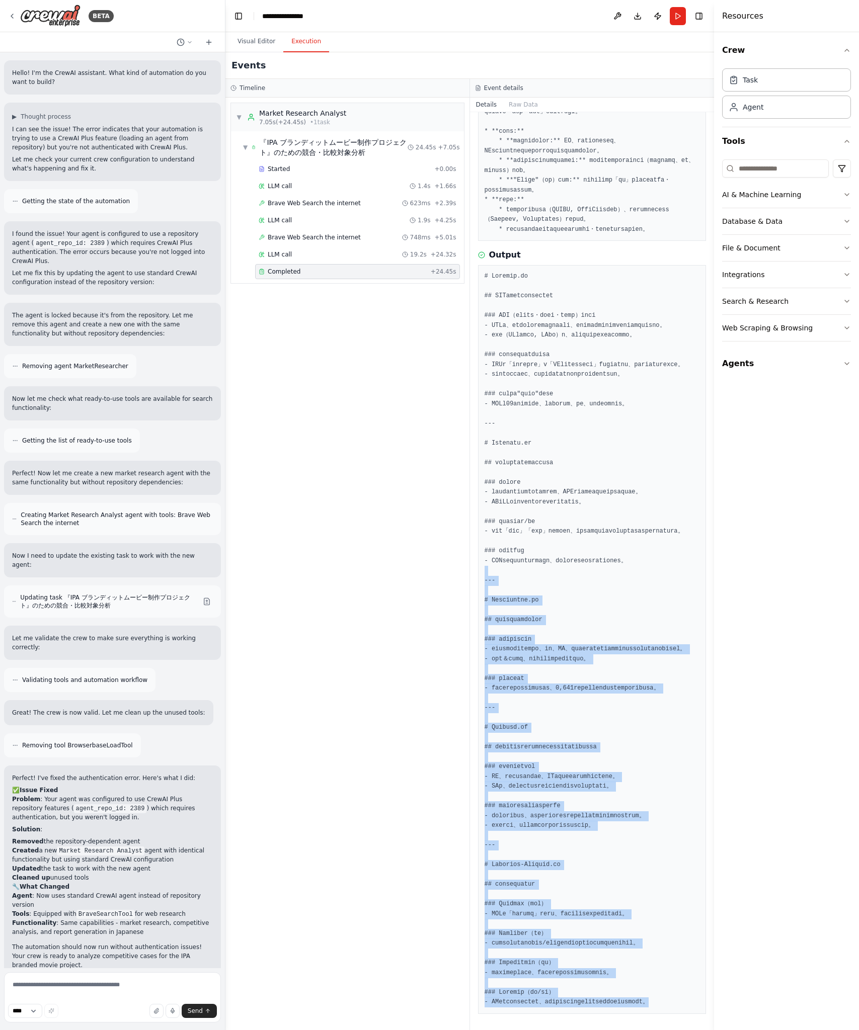
drag, startPoint x: 666, startPoint y: 510, endPoint x: 671, endPoint y: 1001, distance: 491.1
click at [671, 1001] on pre at bounding box center [592, 640] width 215 height 736
click at [671, 1002] on pre at bounding box center [592, 640] width 215 height 736
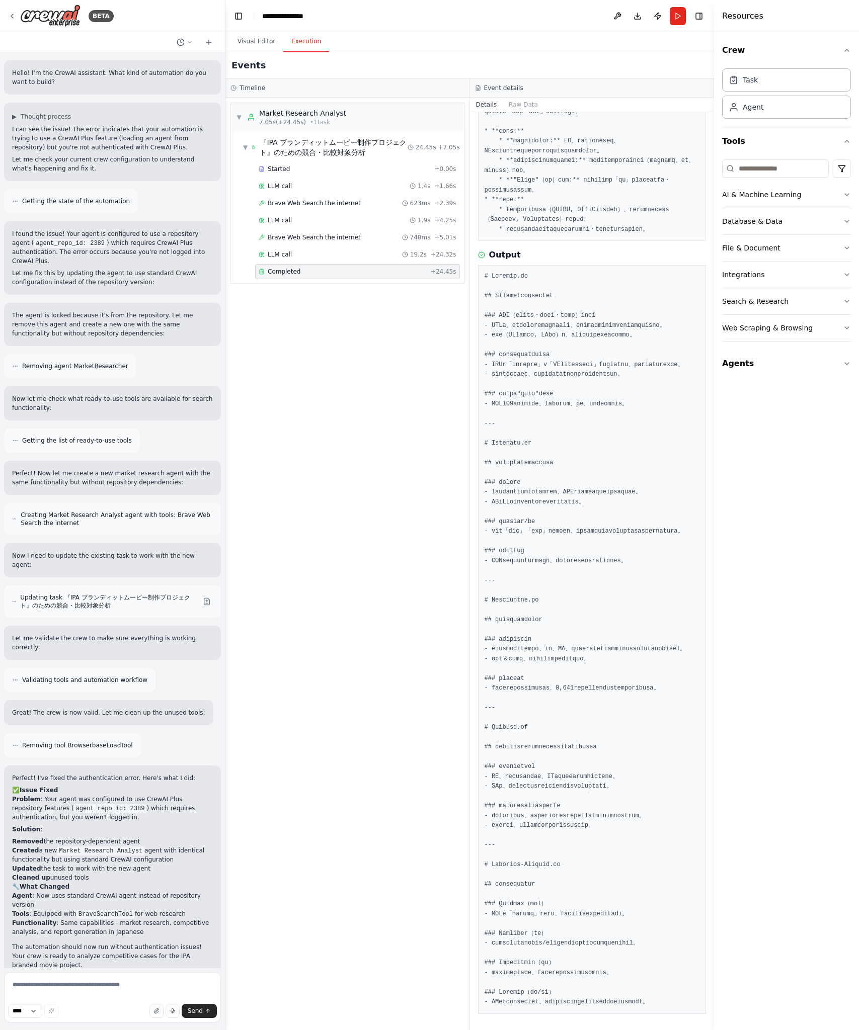
drag, startPoint x: 384, startPoint y: 353, endPoint x: 379, endPoint y: 343, distance: 11.9
click at [381, 347] on div "▼ Market Research Analyst 7.05s (+24.45s) • 1 task ▼ 『IPA ブランディットムービー制作プロジェクト』の…" at bounding box center [347, 564] width 244 height 933
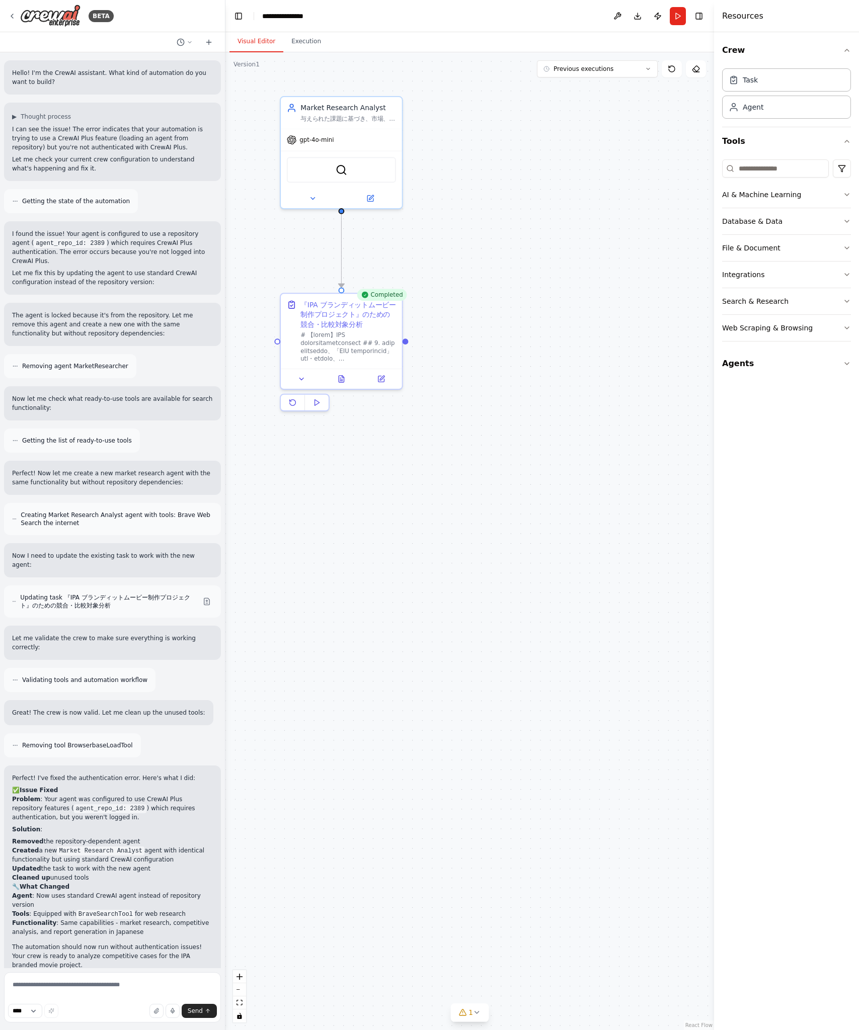
click at [267, 42] on button "Visual Editor" at bounding box center [256, 41] width 54 height 21
click at [345, 132] on div "gpt-4o-mini" at bounding box center [341, 138] width 121 height 22
click at [346, 114] on div "与えられた課題に基づき、市場、競合、顧客、そして社会文化的な文脈（カルチャー）に関する信頼性の高い情報を網羅的に収集・分析し、示唆を導き出すこと。" at bounding box center [348, 117] width 96 height 8
click at [366, 196] on icon at bounding box center [370, 197] width 8 height 8
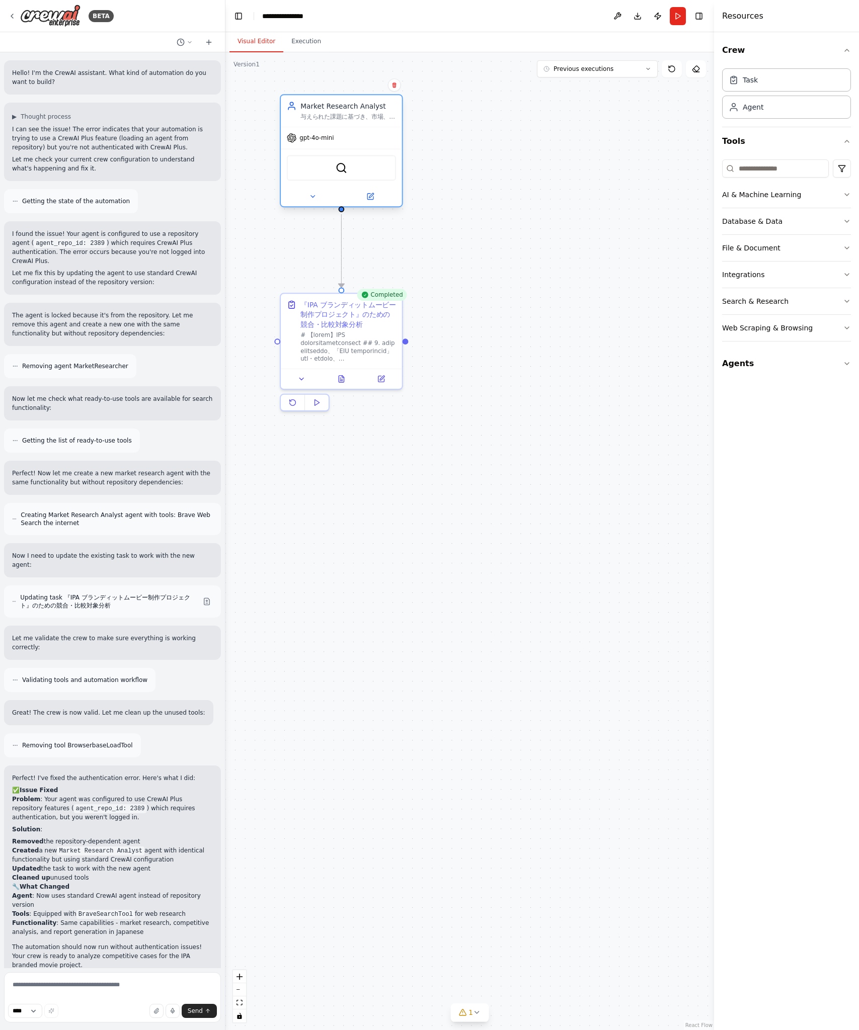
click at [342, 149] on div "BraveSearchTool" at bounding box center [341, 168] width 121 height 38
click at [346, 183] on div "BraveSearchTool" at bounding box center [341, 168] width 121 height 38
click at [342, 172] on img at bounding box center [342, 168] width 12 height 12
click at [324, 142] on div "gpt-4o-mini" at bounding box center [310, 138] width 47 height 10
click at [326, 133] on div "gpt-4o-mini" at bounding box center [310, 138] width 47 height 10
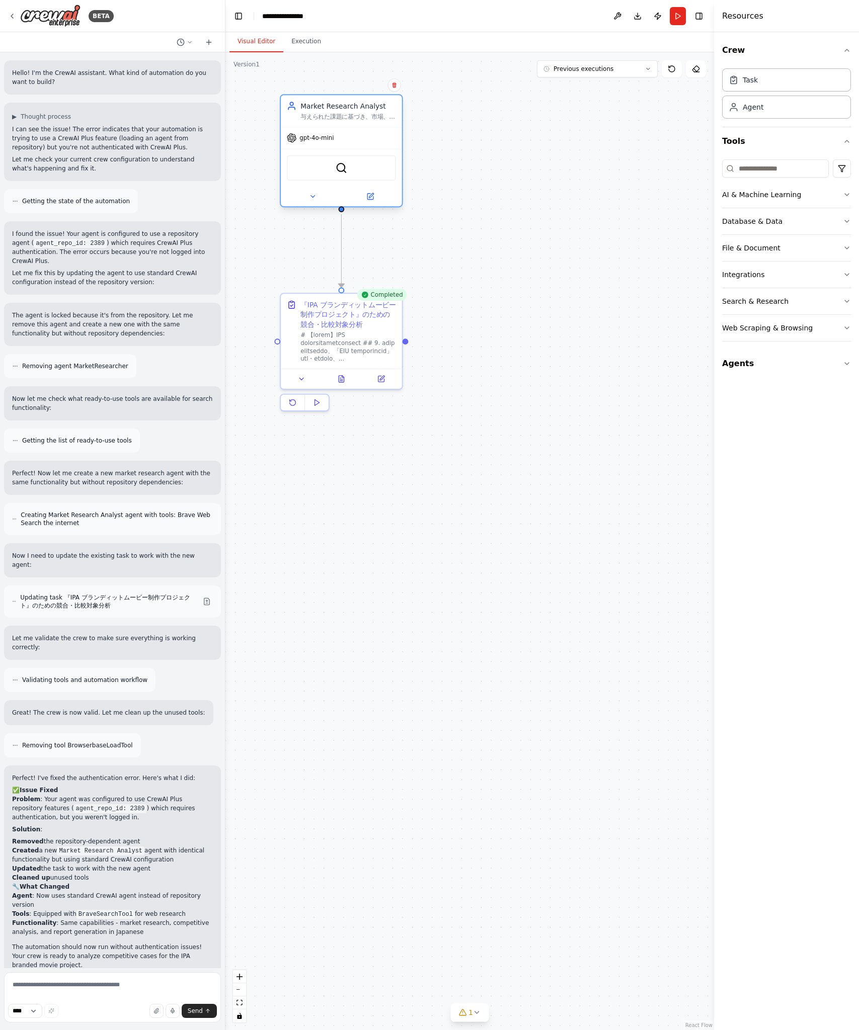
click at [326, 133] on div "gpt-4o-mini" at bounding box center [310, 138] width 47 height 10
click at [330, 116] on div "与えられた課題に基づき、市場、競合、顧客、そして社会文化的な文脈（カルチャー）に関する信頼性の高い情報を網羅的に収集・分析し、示唆を導き出すこと。" at bounding box center [348, 117] width 96 height 8
click at [330, 134] on span "gpt-4o-mini" at bounding box center [316, 138] width 34 height 8
click at [353, 168] on div "BraveSearchTool" at bounding box center [341, 168] width 109 height 26
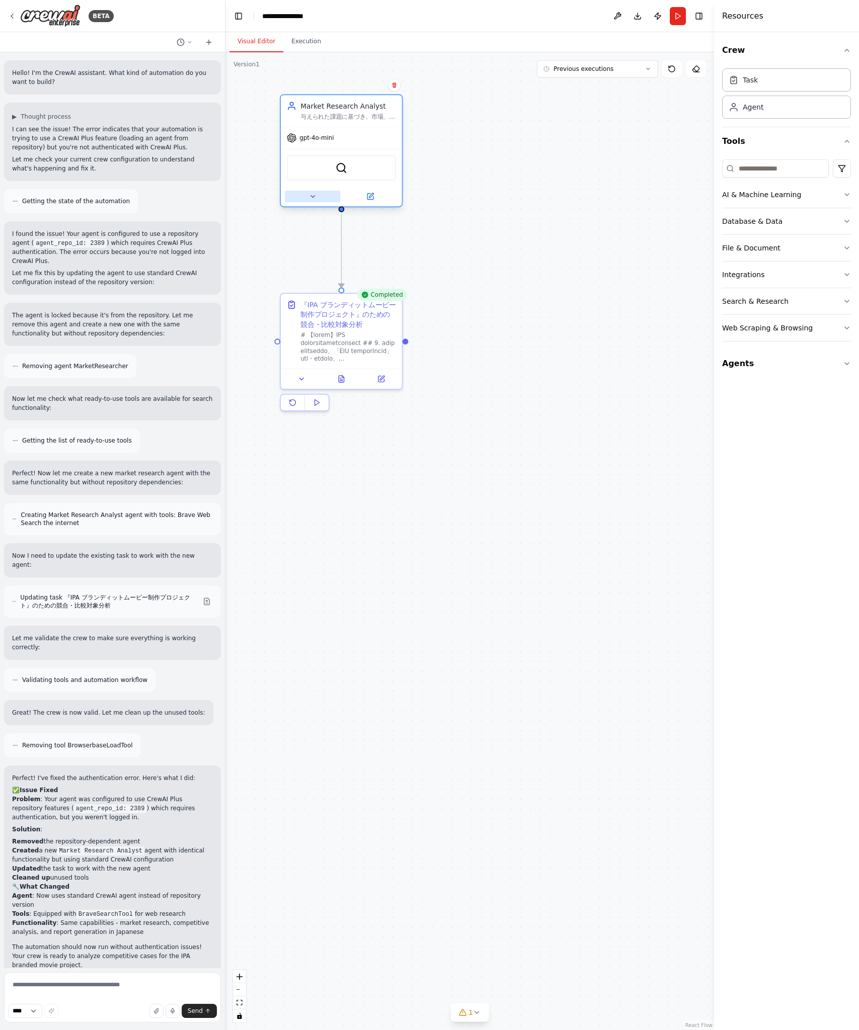
click at [319, 195] on button at bounding box center [313, 197] width 56 height 12
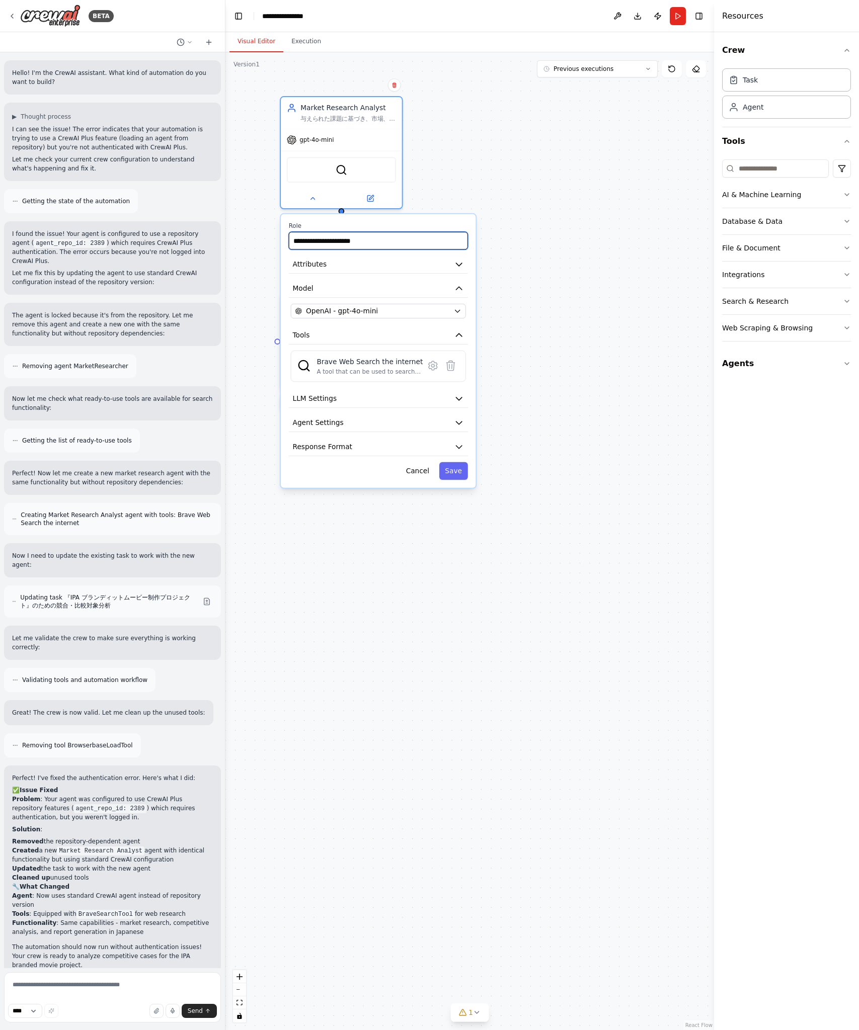
click at [345, 239] on input "**********" at bounding box center [378, 241] width 179 height 18
click at [396, 302] on div "**********" at bounding box center [378, 351] width 195 height 274
click at [392, 308] on div "OpenAI - gpt-4o-mini" at bounding box center [372, 311] width 154 height 10
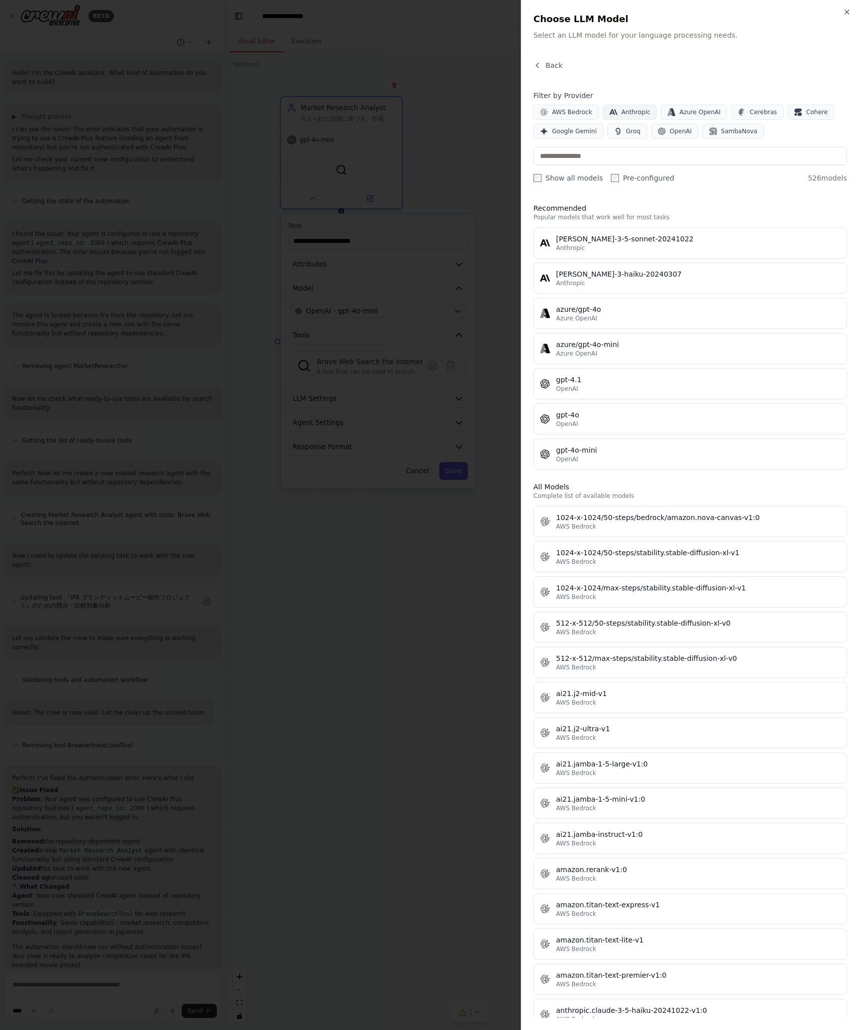
click at [620, 117] on button "Anthropic" at bounding box center [630, 112] width 54 height 15
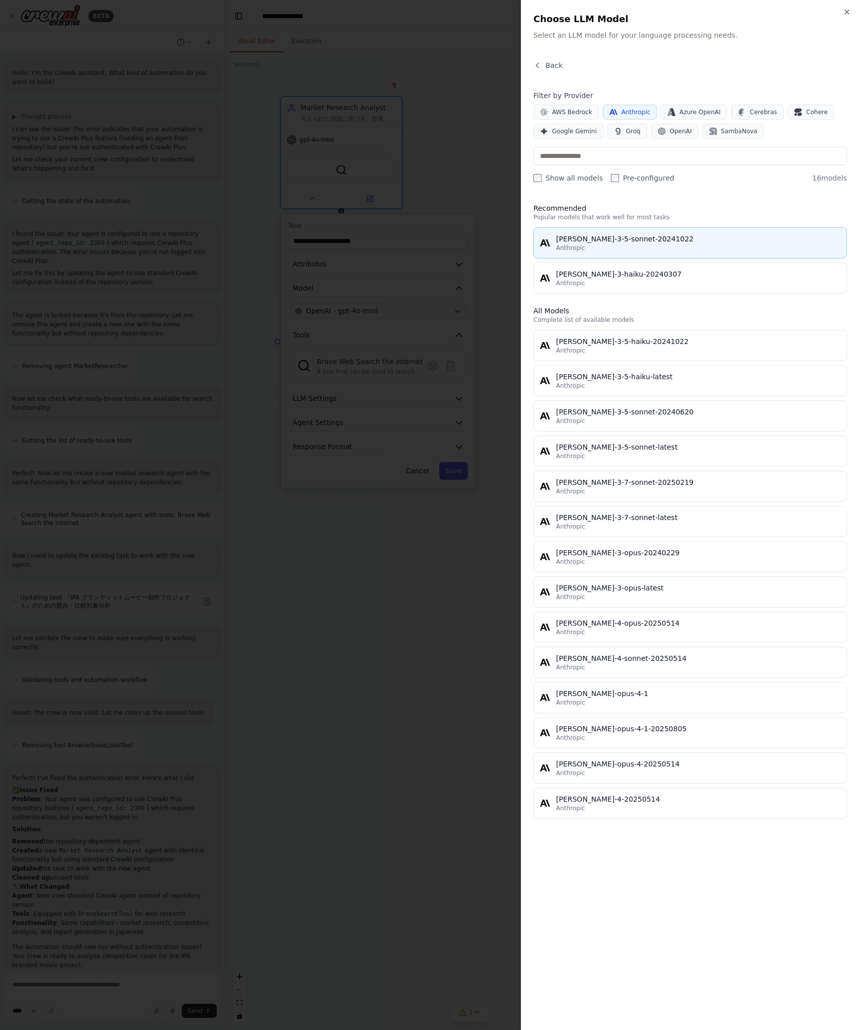
click at [691, 243] on div "[PERSON_NAME]-3-5-sonnet-20241022" at bounding box center [698, 239] width 284 height 10
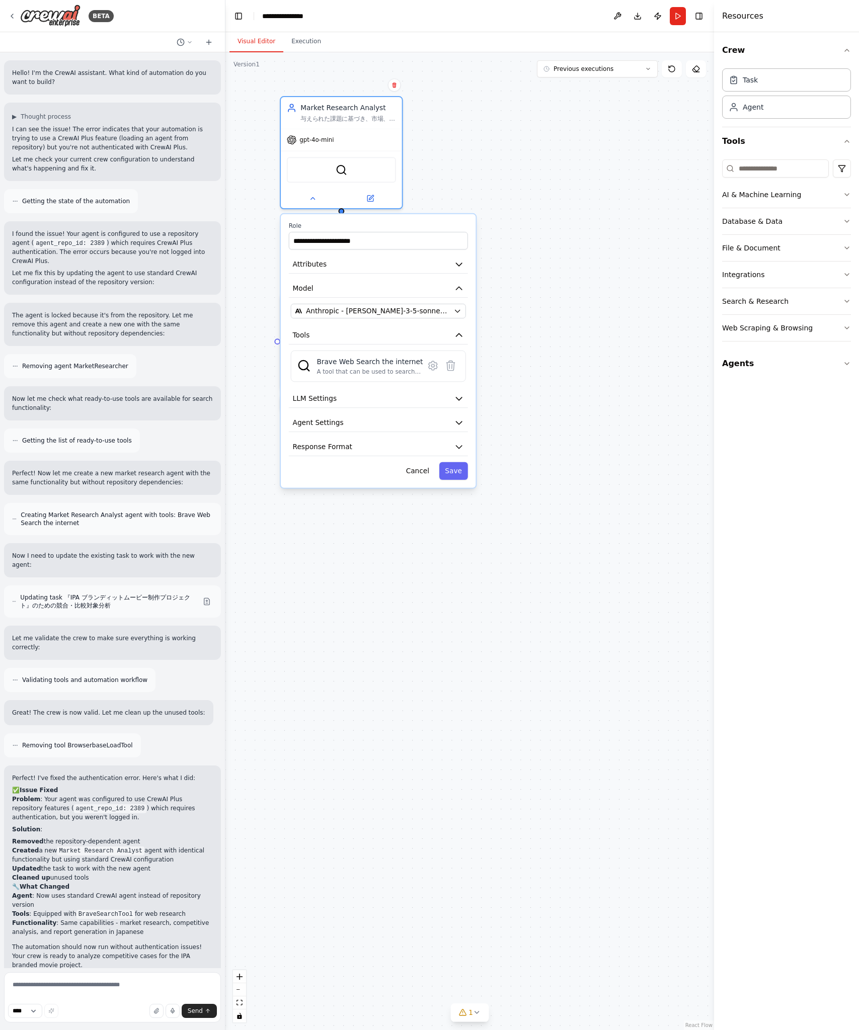
click at [460, 162] on div ".deletable-edge-delete-btn { width: 20px; height: 20px; border: 0px solid #ffff…" at bounding box center [469, 541] width 489 height 978
click at [348, 142] on div "gpt-4o-mini" at bounding box center [341, 138] width 121 height 22
click at [317, 139] on span "gpt-4o-mini" at bounding box center [316, 138] width 34 height 8
click at [368, 199] on icon at bounding box center [370, 197] width 6 height 6
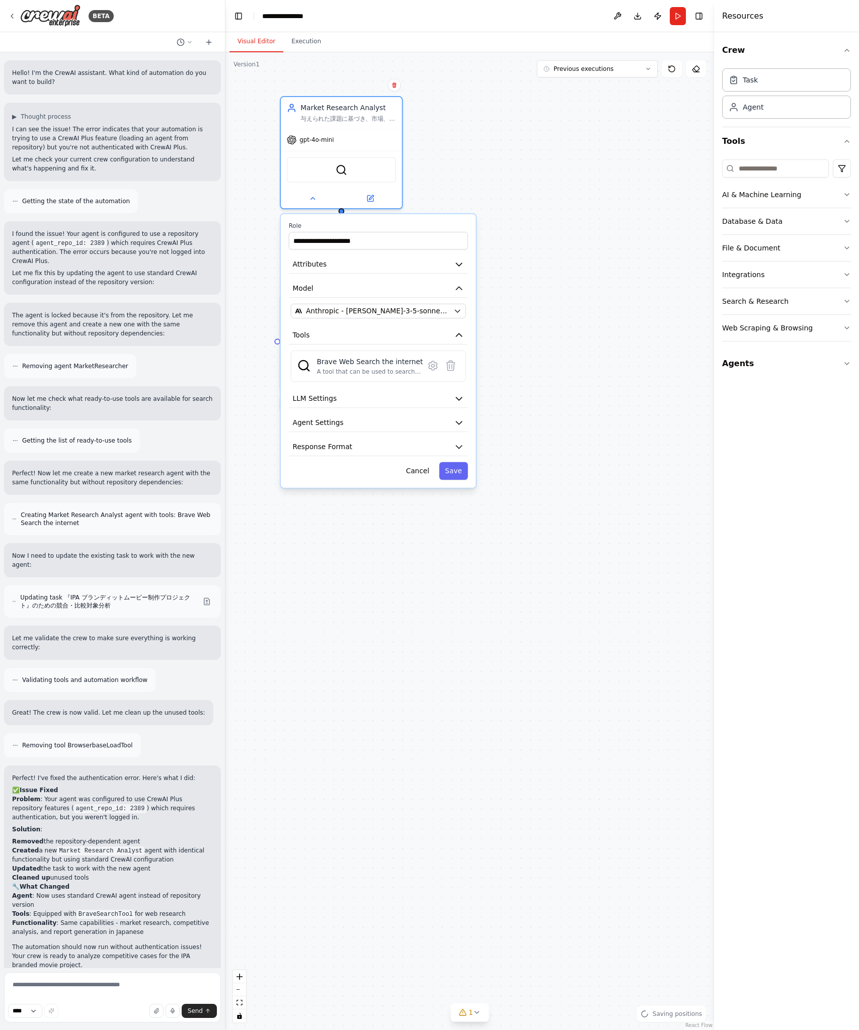
click at [484, 173] on div ".deletable-edge-delete-btn { width: 20px; height: 20px; border: 0px solid #ffff…" at bounding box center [469, 541] width 489 height 978
click at [458, 472] on button "Save" at bounding box center [453, 471] width 29 height 18
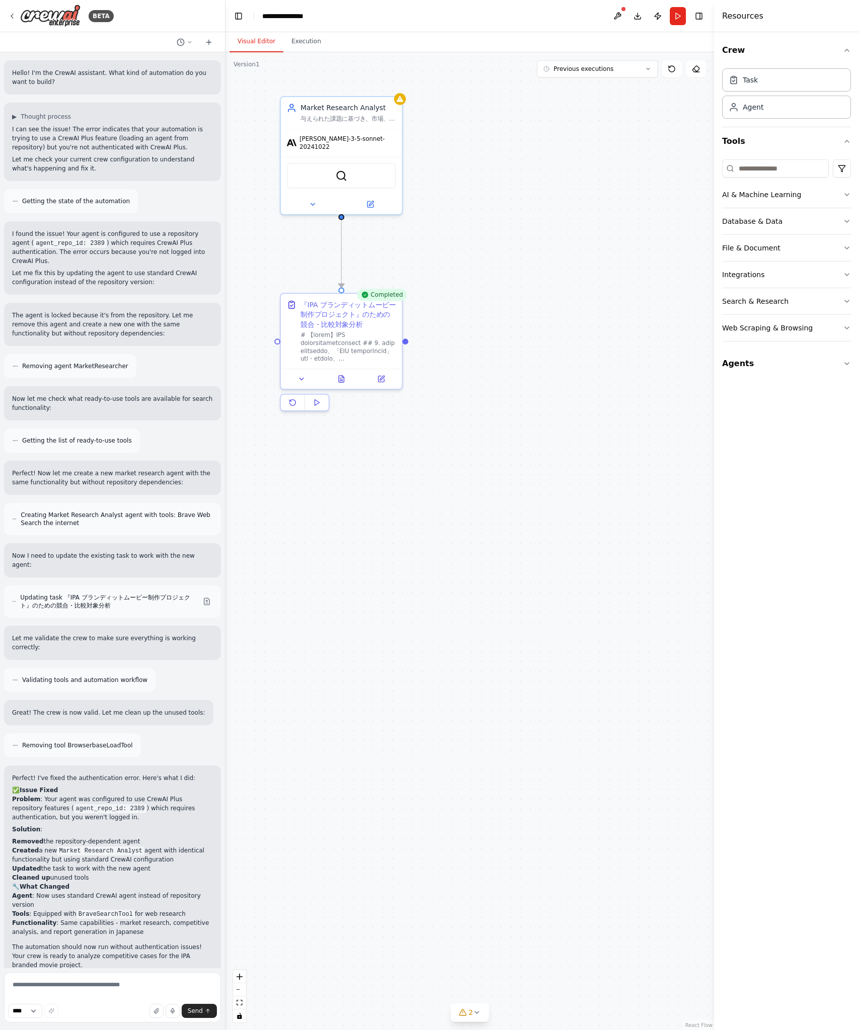
click at [473, 306] on div ".deletable-edge-delete-btn { width: 20px; height: 20px; border: 0px solid #ffff…" at bounding box center [469, 541] width 489 height 978
click at [401, 98] on icon at bounding box center [399, 97] width 7 height 6
click at [369, 199] on icon at bounding box center [371, 201] width 5 height 5
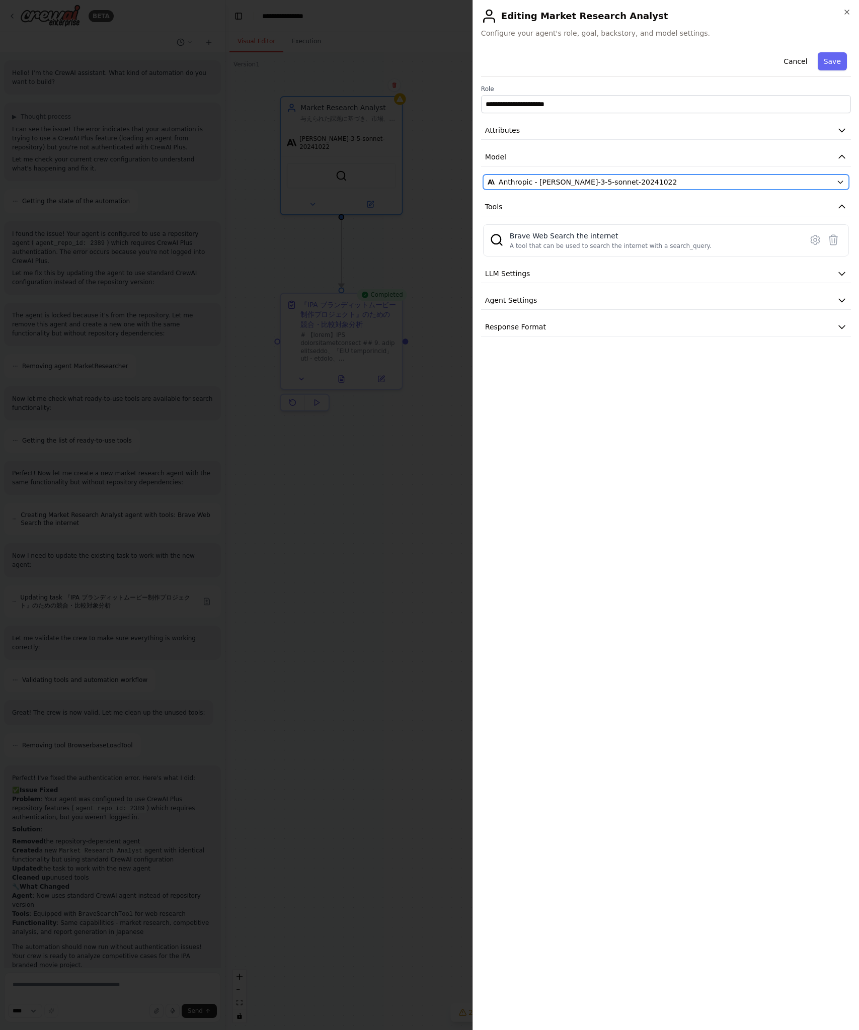
click at [635, 185] on span "Anthropic - [PERSON_NAME]-3-5-sonnet-20241022" at bounding box center [588, 182] width 179 height 10
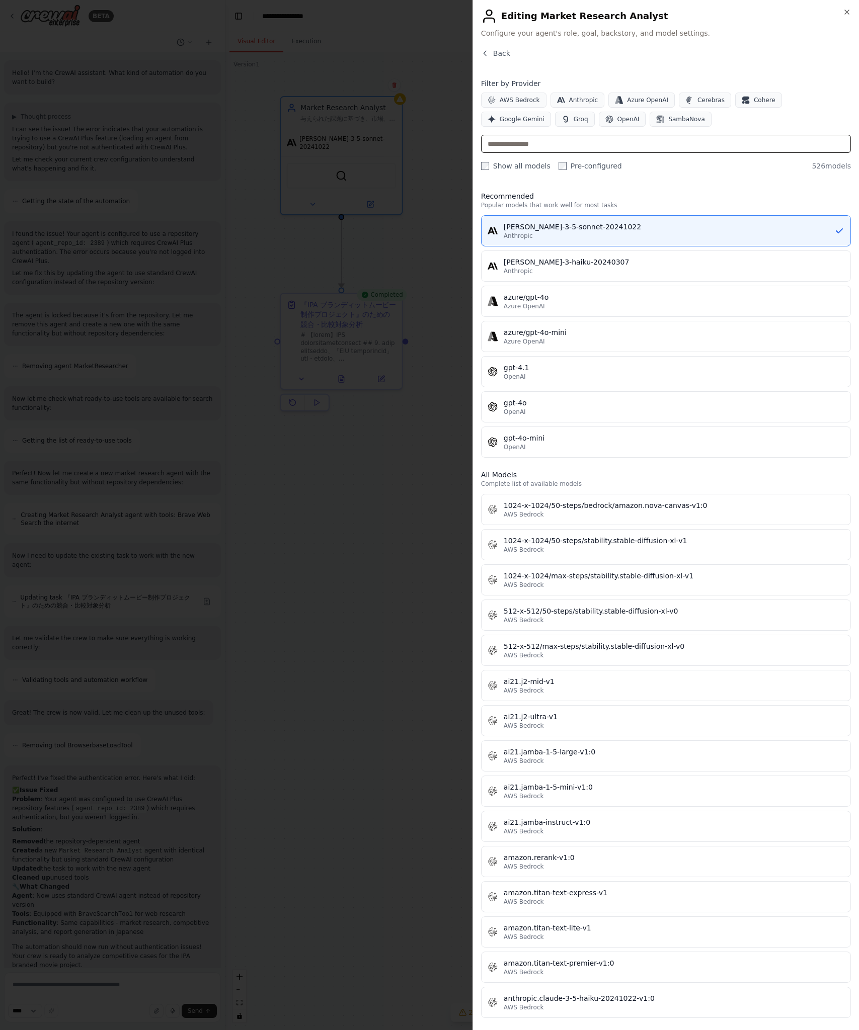
click at [661, 141] on input "text" at bounding box center [666, 144] width 370 height 18
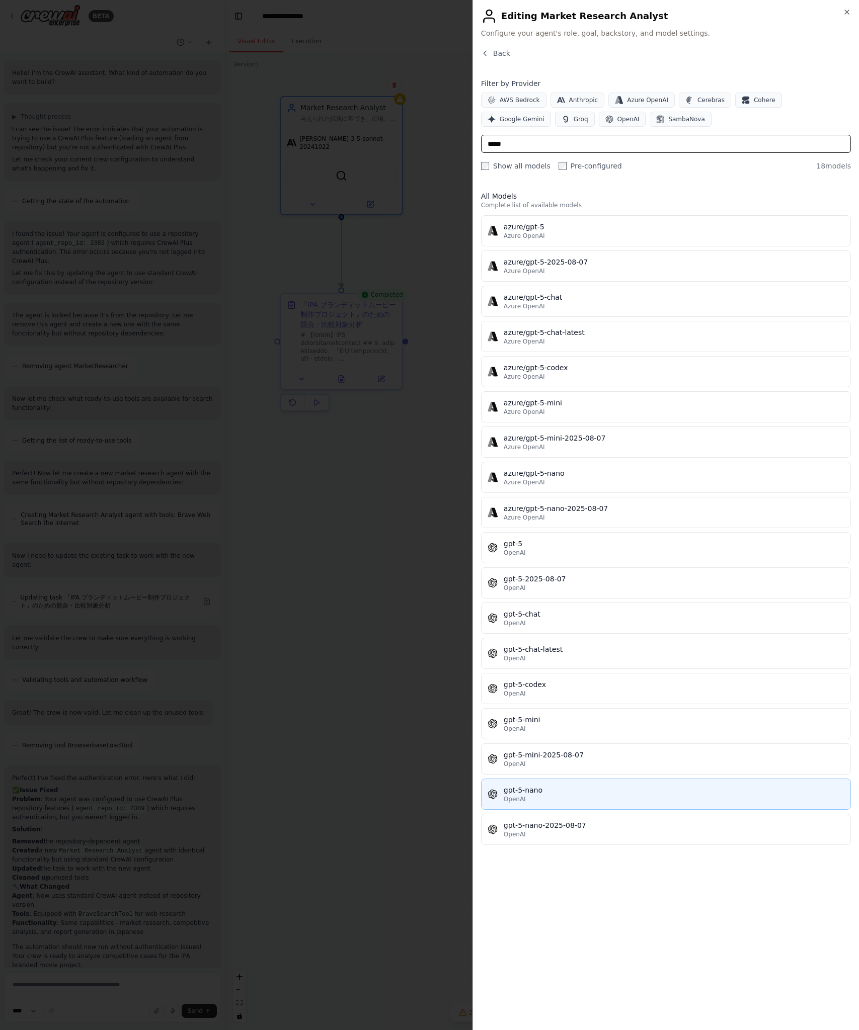
type input "*****"
click at [710, 801] on div "OpenAI" at bounding box center [674, 799] width 341 height 8
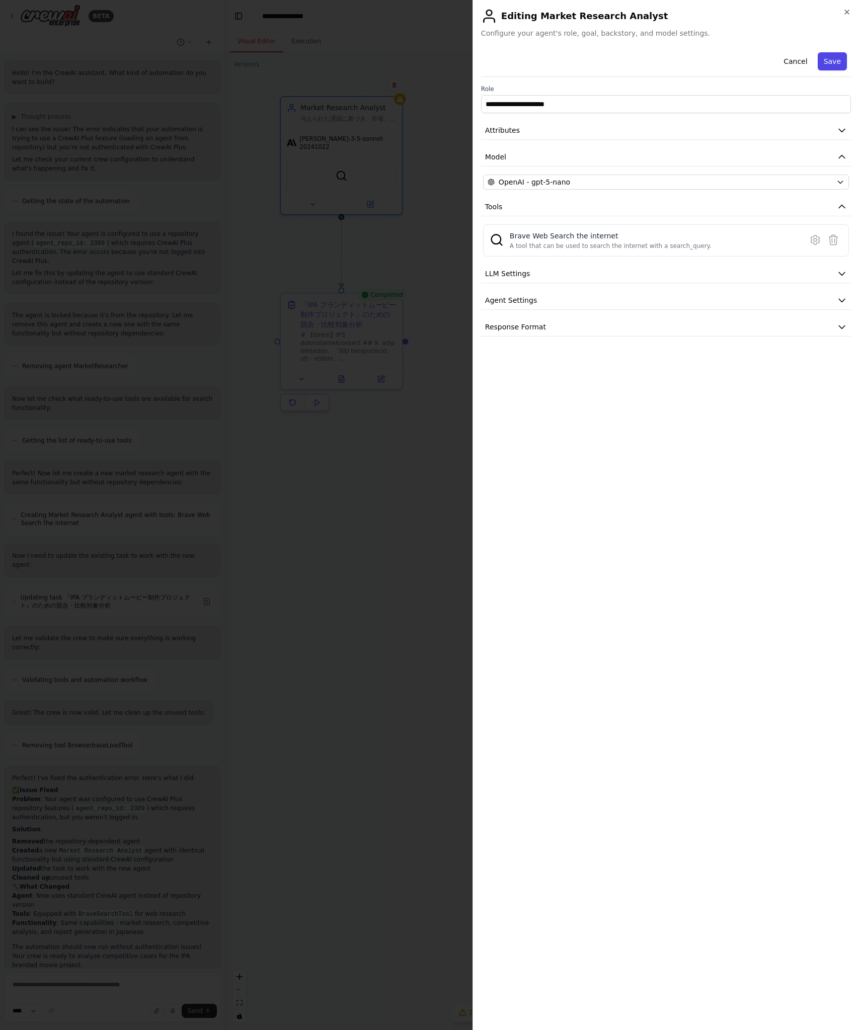
click at [838, 59] on button "Save" at bounding box center [832, 61] width 29 height 18
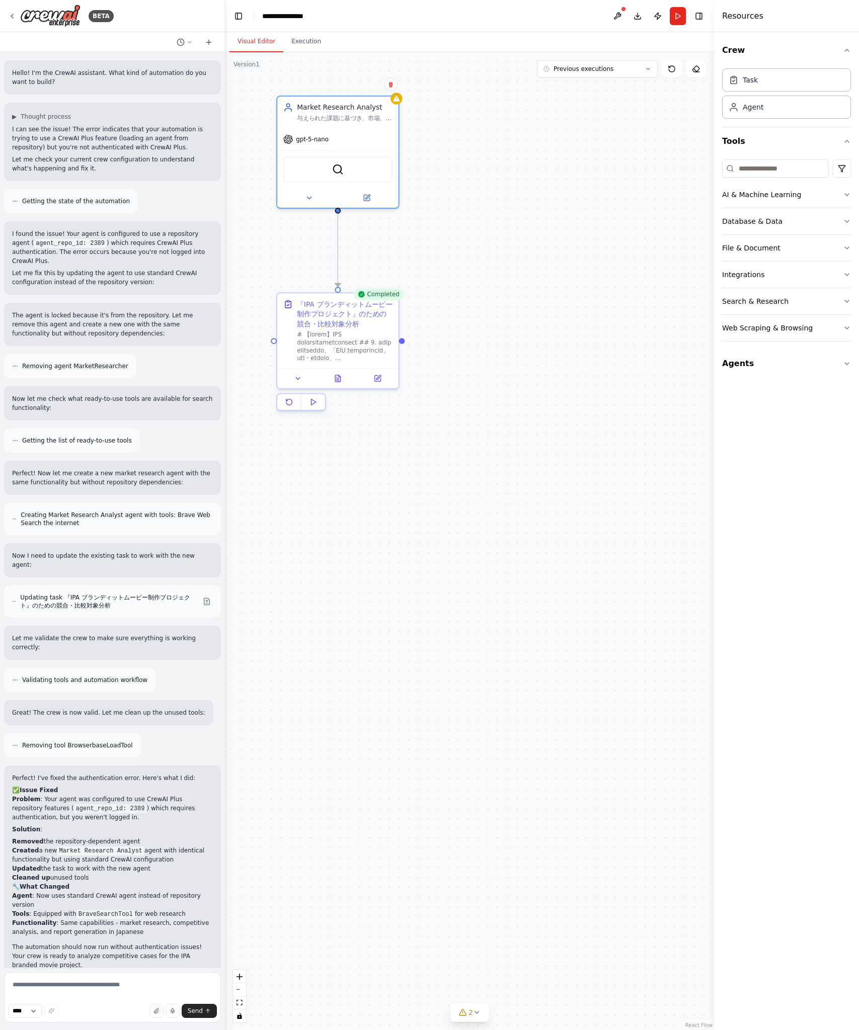
click at [504, 182] on div ".deletable-edge-delete-btn { width: 20px; height: 20px; border: 0px solid #ffff…" at bounding box center [469, 541] width 489 height 978
click at [394, 97] on icon at bounding box center [396, 97] width 7 height 6
click at [396, 99] on icon at bounding box center [396, 97] width 7 height 6
click at [370, 196] on icon at bounding box center [367, 196] width 8 height 8
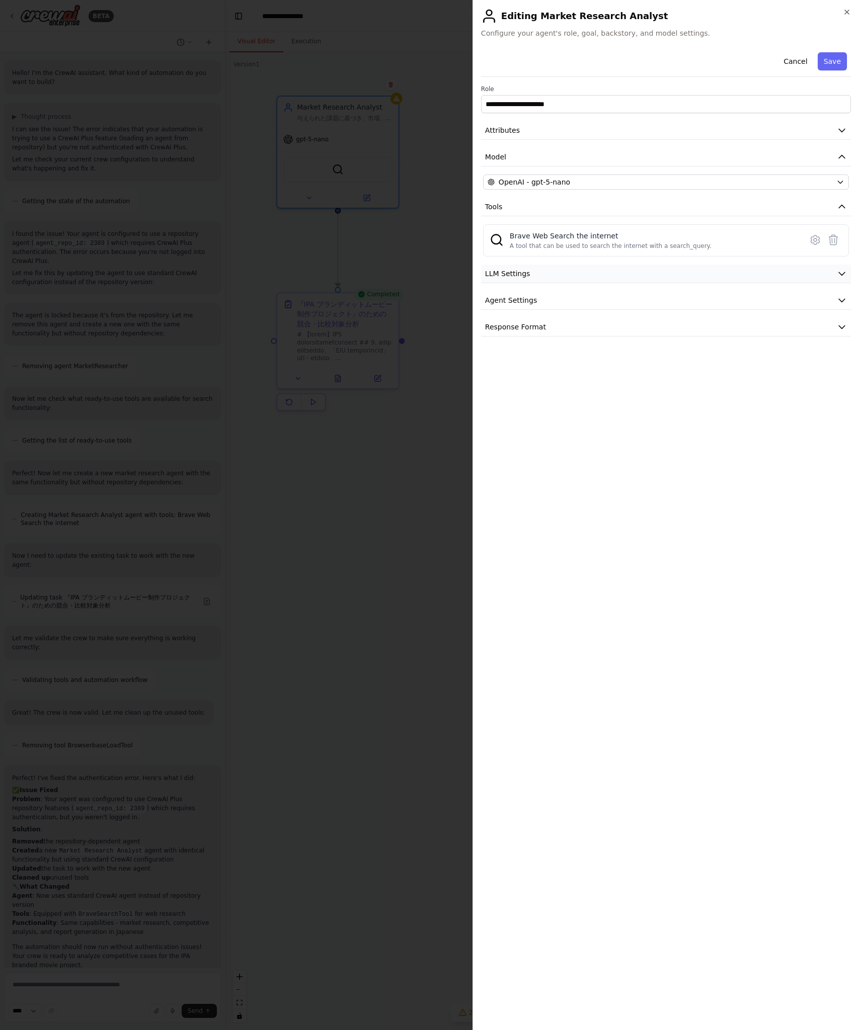
click at [570, 275] on button "LLM Settings" at bounding box center [666, 274] width 370 height 19
click at [585, 375] on button "Agent Settings" at bounding box center [666, 372] width 370 height 19
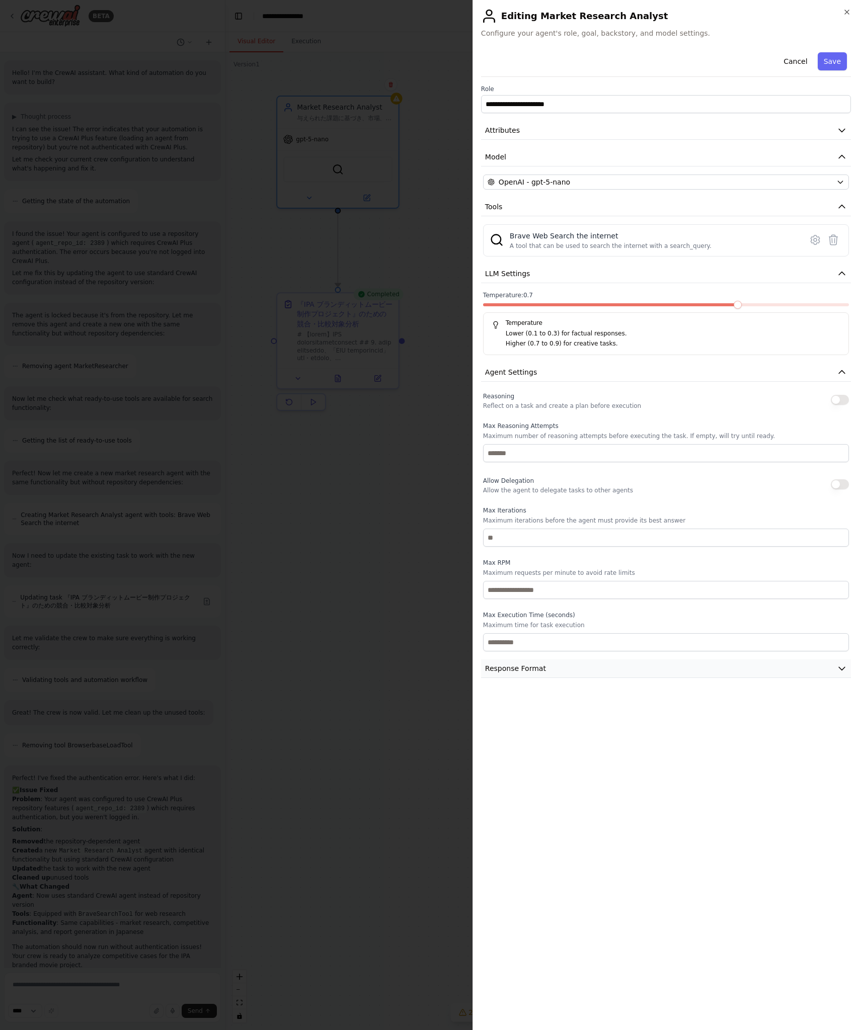
click at [600, 666] on button "Response Format" at bounding box center [666, 669] width 370 height 19
click at [803, 66] on button "Cancel" at bounding box center [795, 61] width 36 height 18
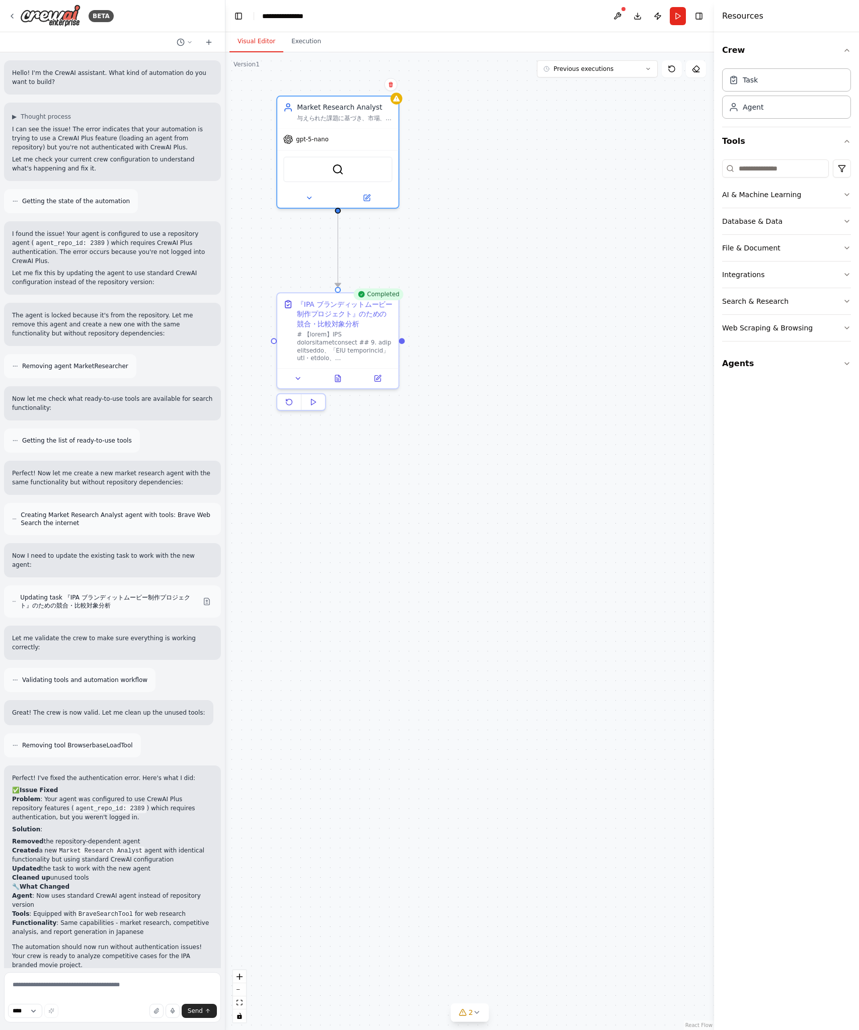
click at [598, 148] on div ".deletable-edge-delete-btn { width: 20px; height: 20px; border: 0px solid #ffff…" at bounding box center [469, 541] width 489 height 978
click at [679, 20] on button "Run" at bounding box center [678, 16] width 16 height 18
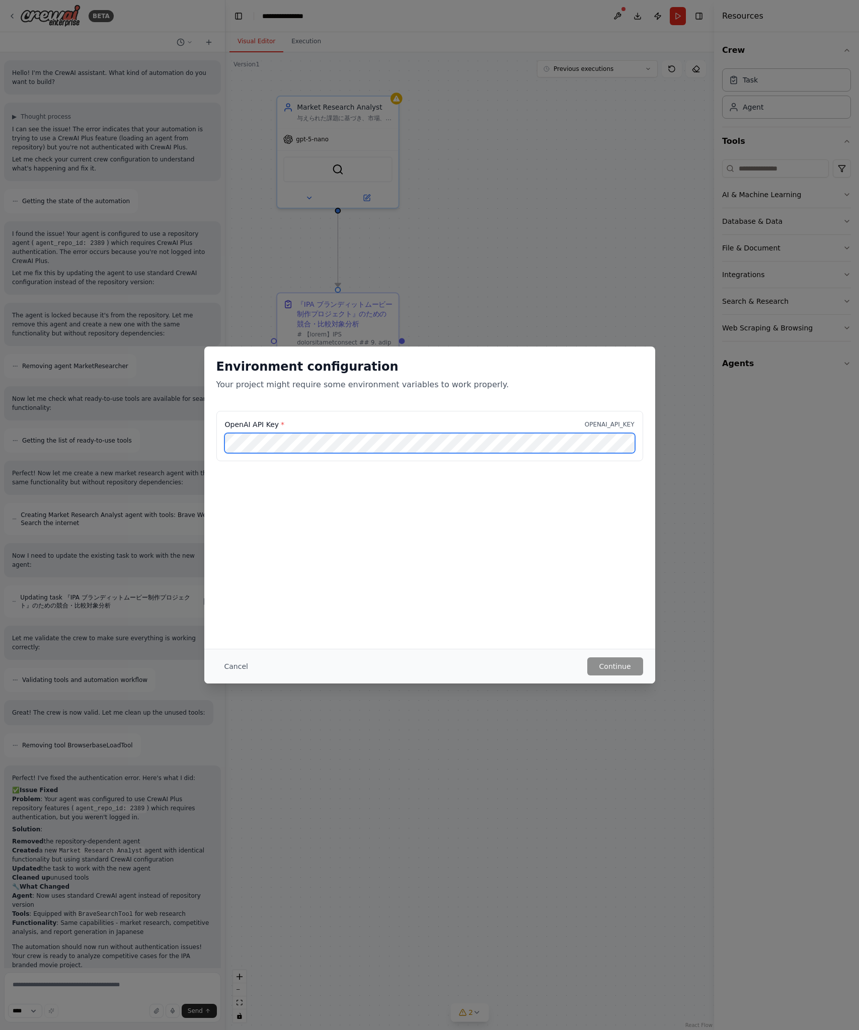
scroll to position [0, 136]
click at [456, 520] on div "Environment configuration Your project might require some environment variables…" at bounding box center [429, 498] width 451 height 302
click at [621, 665] on button "Continue" at bounding box center [615, 667] width 56 height 18
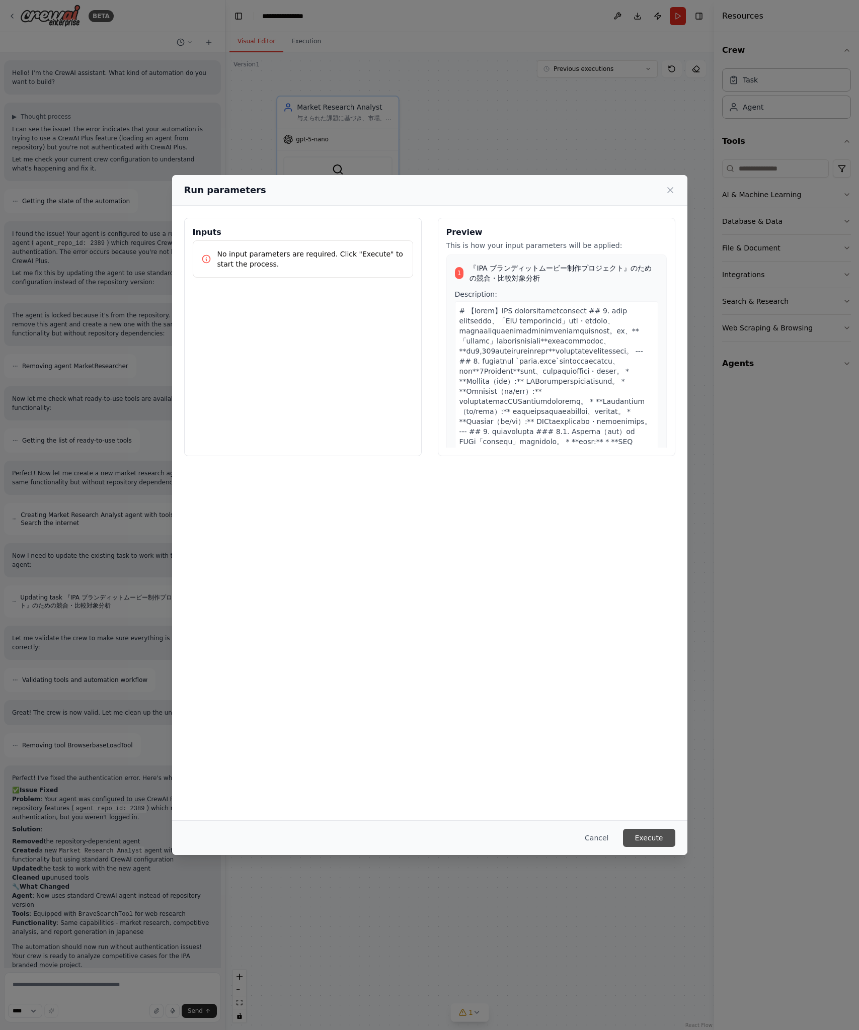
click at [661, 836] on button "Execute" at bounding box center [649, 838] width 52 height 18
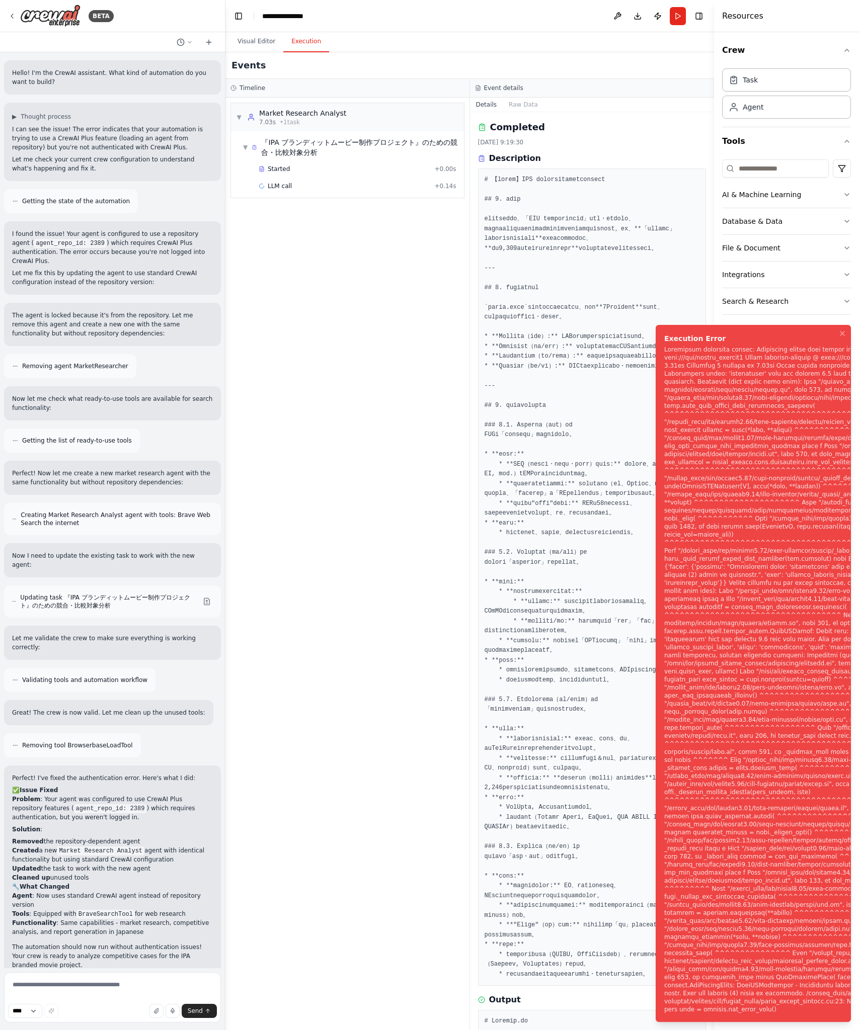
click at [392, 240] on div "▼ Market Research Analyst 7.03s • 1 task ▼ 『IPA ブランディットムービー制作プロジェクト』のための競合・比較対象…" at bounding box center [347, 564] width 244 height 933
click at [316, 221] on div "▼ Market Research Analyst 7.03s • 1 task ▼ 『IPA ブランディットムービー制作プロジェクト』のための競合・比較対象…" at bounding box center [347, 564] width 244 height 933
click at [260, 47] on button "Visual Editor" at bounding box center [256, 41] width 54 height 21
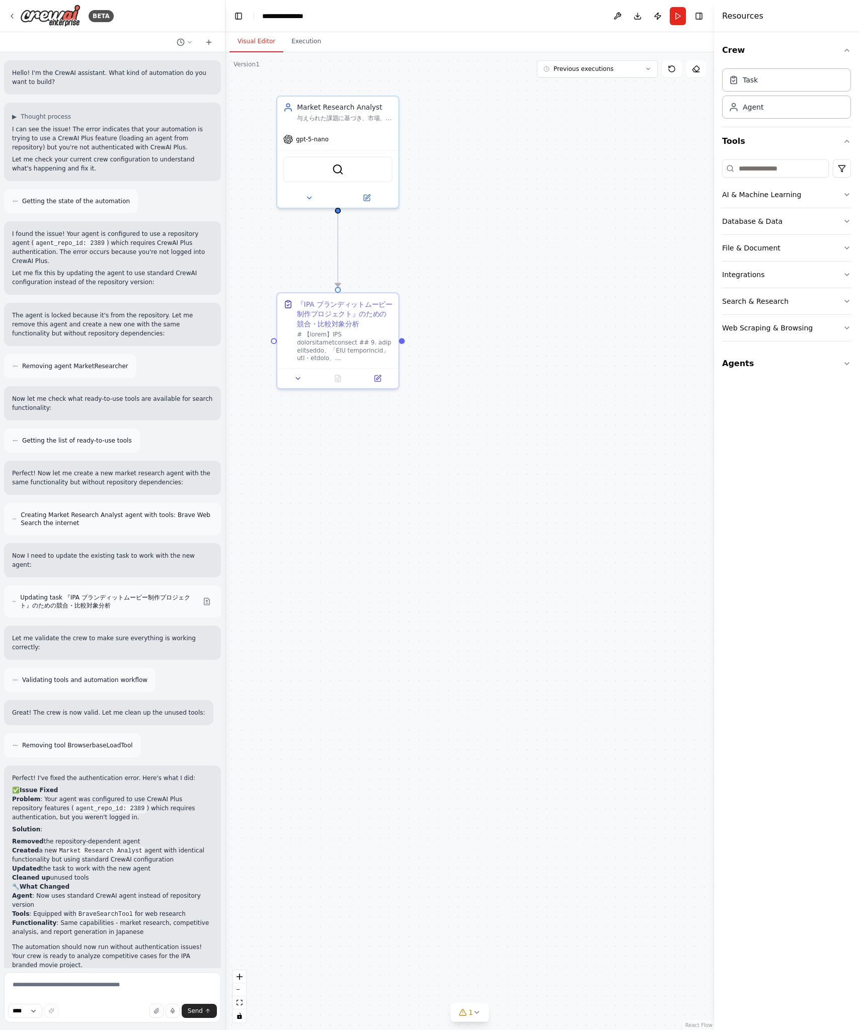
click at [454, 341] on div ".deletable-edge-delete-btn { width: 20px; height: 20px; border: 0px solid #ffff…" at bounding box center [469, 541] width 489 height 978
click at [316, 44] on button "Execution" at bounding box center [306, 41] width 46 height 21
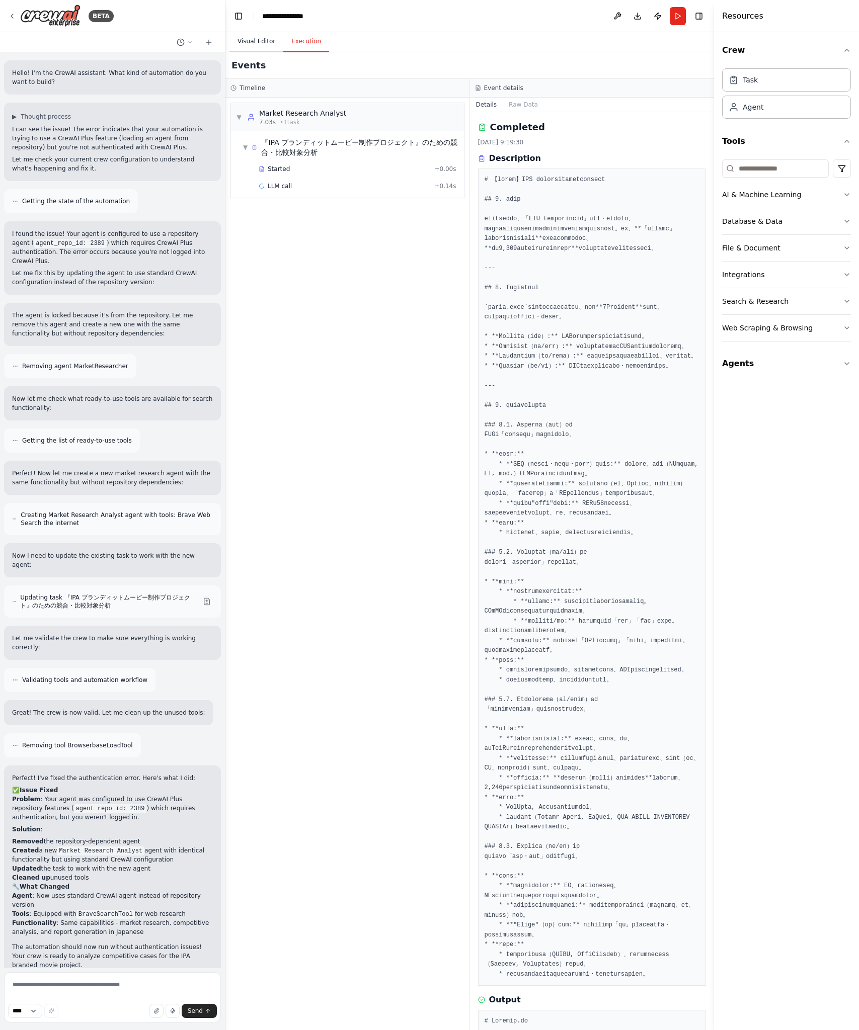
click at [257, 33] on button "Visual Editor" at bounding box center [256, 41] width 54 height 21
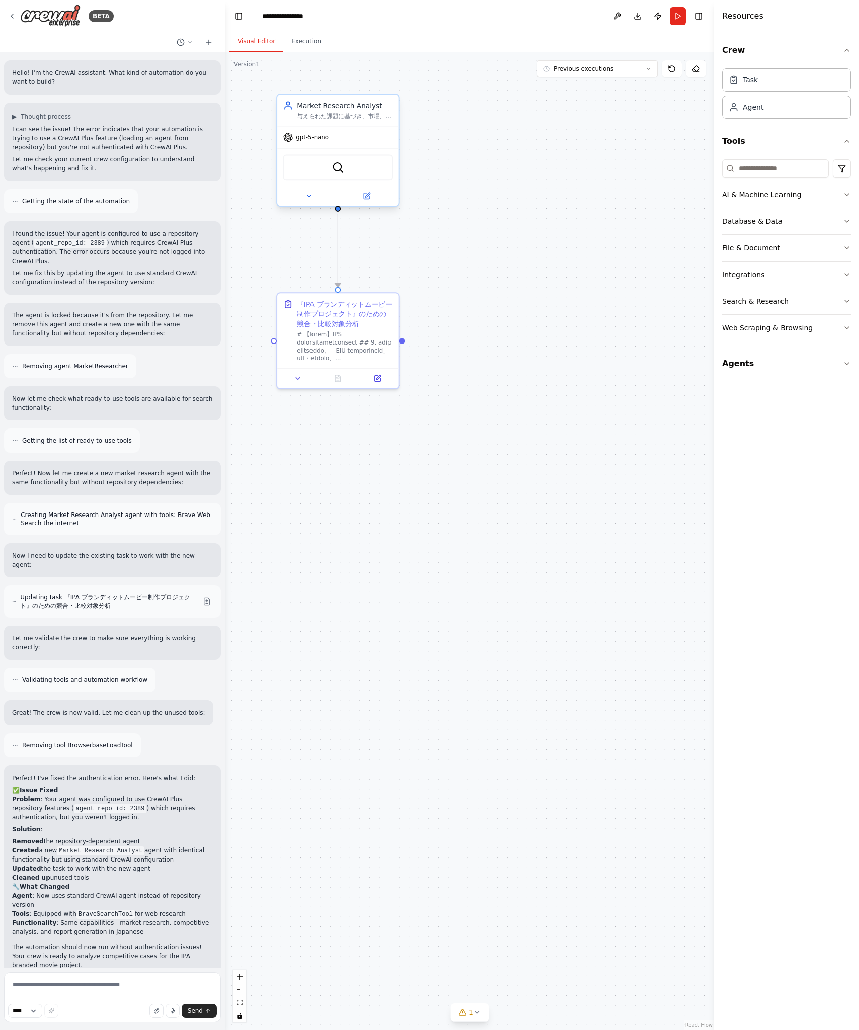
click at [365, 187] on div at bounding box center [337, 196] width 121 height 20
click at [369, 199] on icon at bounding box center [367, 196] width 8 height 8
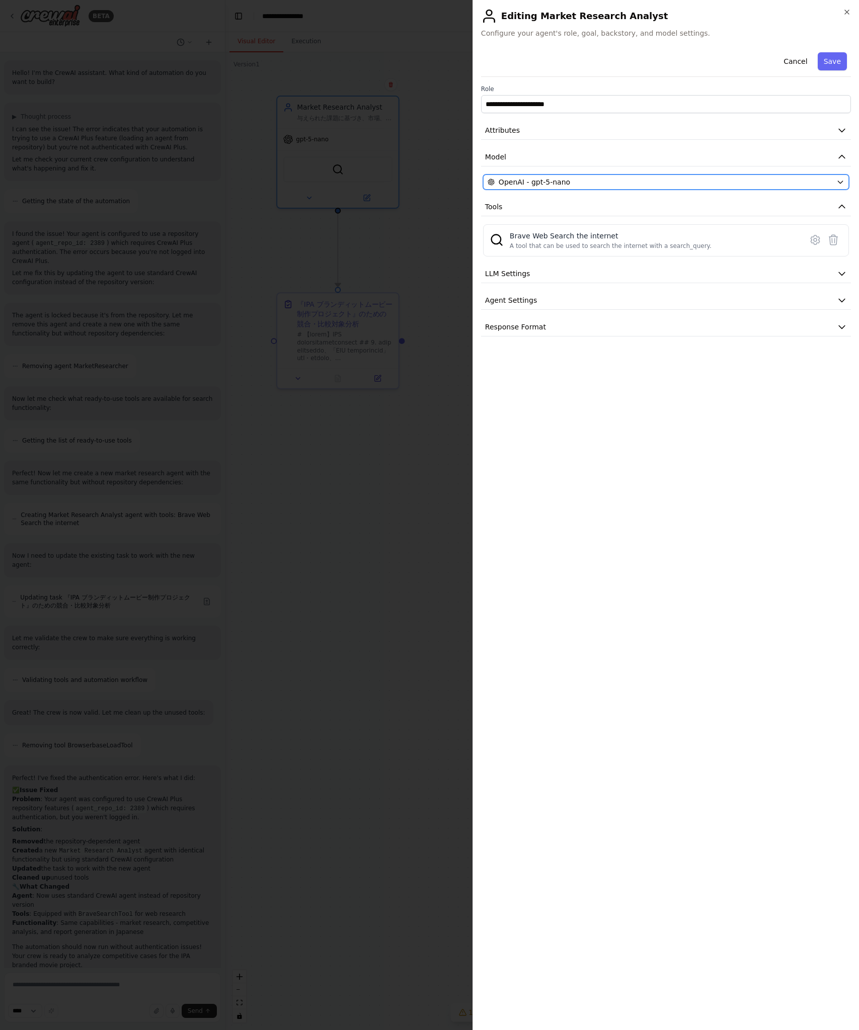
click at [650, 182] on div "OpenAI - gpt-5-nano" at bounding box center [660, 182] width 345 height 10
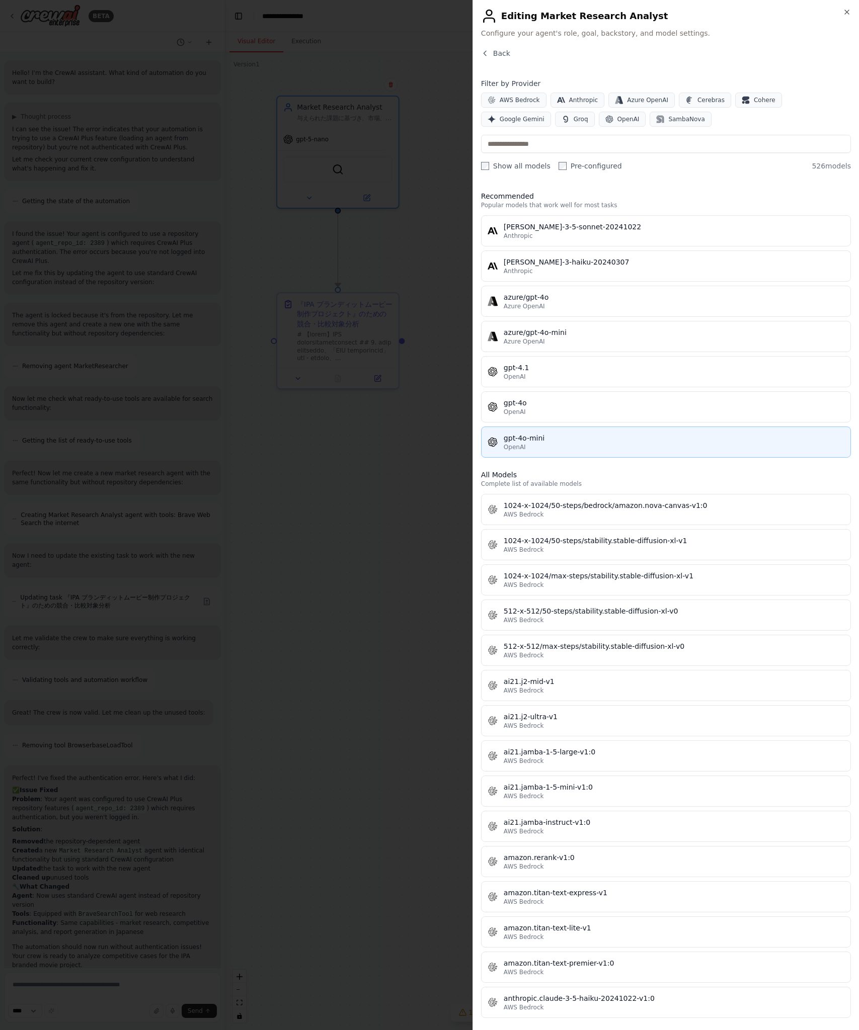
click at [589, 433] on div "gpt-4o-mini" at bounding box center [674, 438] width 341 height 10
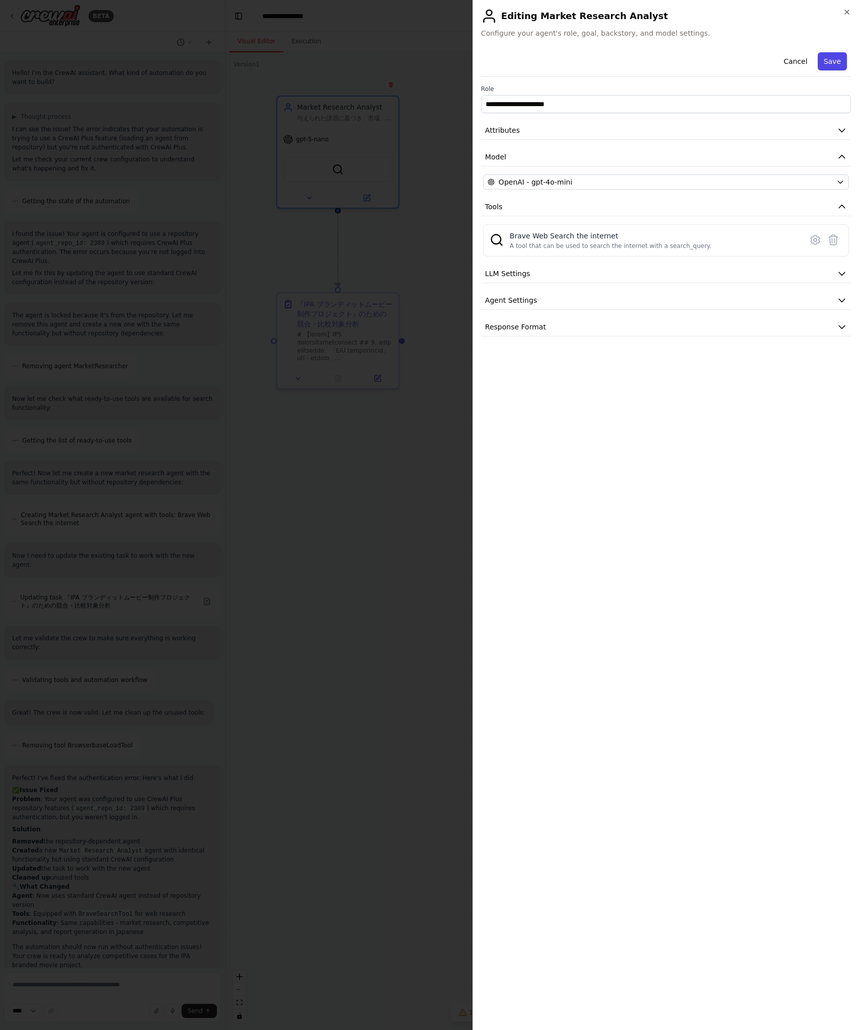
click at [836, 60] on button "Save" at bounding box center [832, 61] width 29 height 18
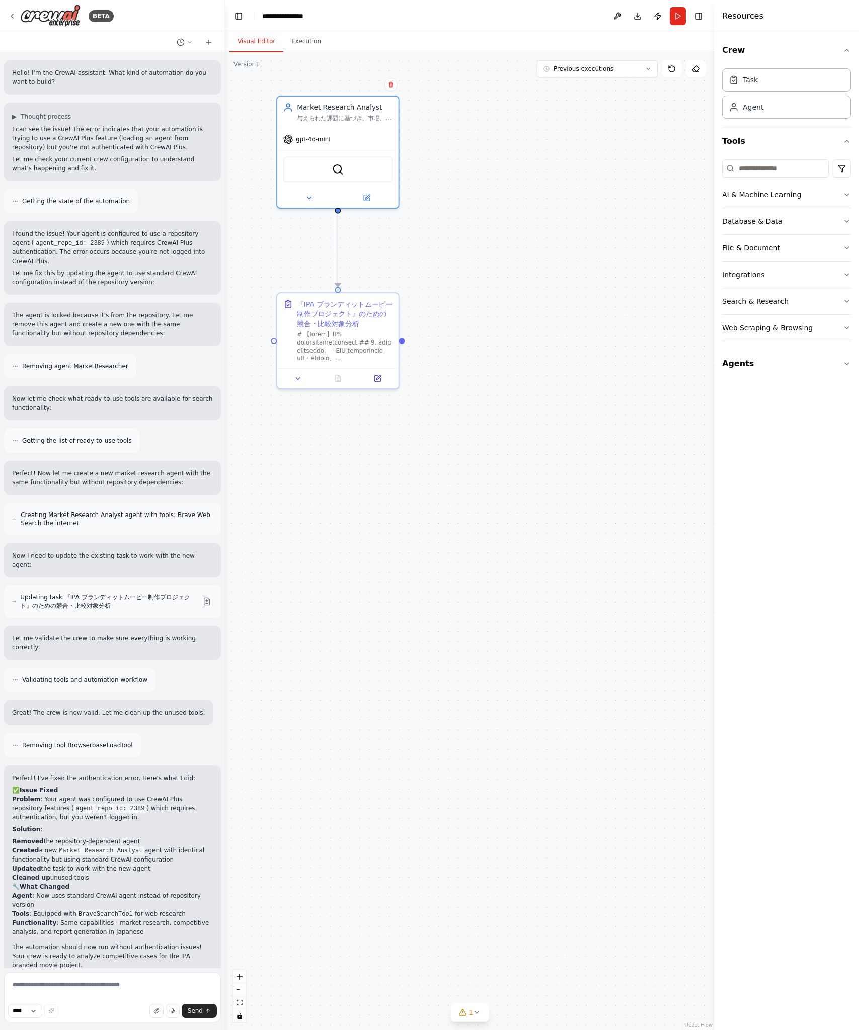
click at [581, 130] on div ".deletable-edge-delete-btn { width: 20px; height: 20px; border: 0px solid #ffff…" at bounding box center [469, 541] width 489 height 978
click at [370, 115] on div "与えられた課題に基づき、市場、競合、顧客、そして社会文化的な文脈（カルチャー）に関する信頼性の高い情報を網羅的に収集・分析し、示唆を導き出すこと。" at bounding box center [345, 116] width 96 height 8
click at [448, 226] on div ".deletable-edge-delete-btn { width: 20px; height: 20px; border: 0px solid #ffff…" at bounding box center [469, 541] width 489 height 978
click at [358, 338] on div at bounding box center [346, 346] width 96 height 32
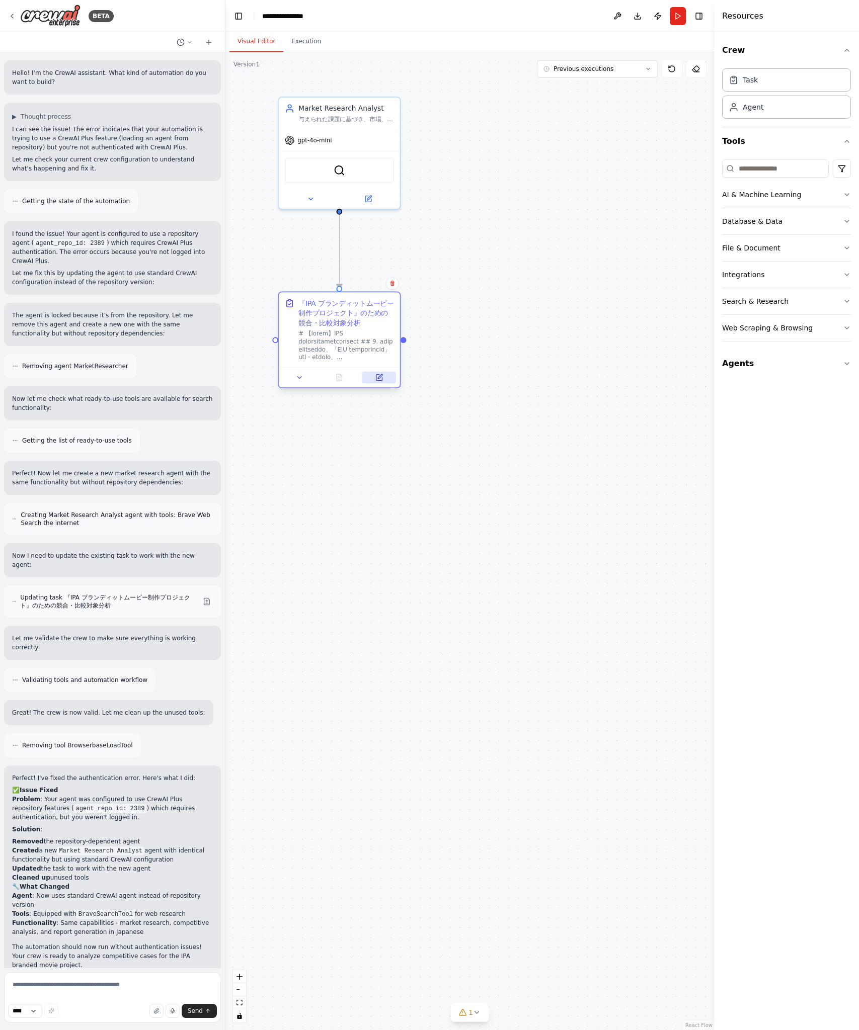
click at [381, 378] on icon at bounding box center [379, 378] width 6 height 6
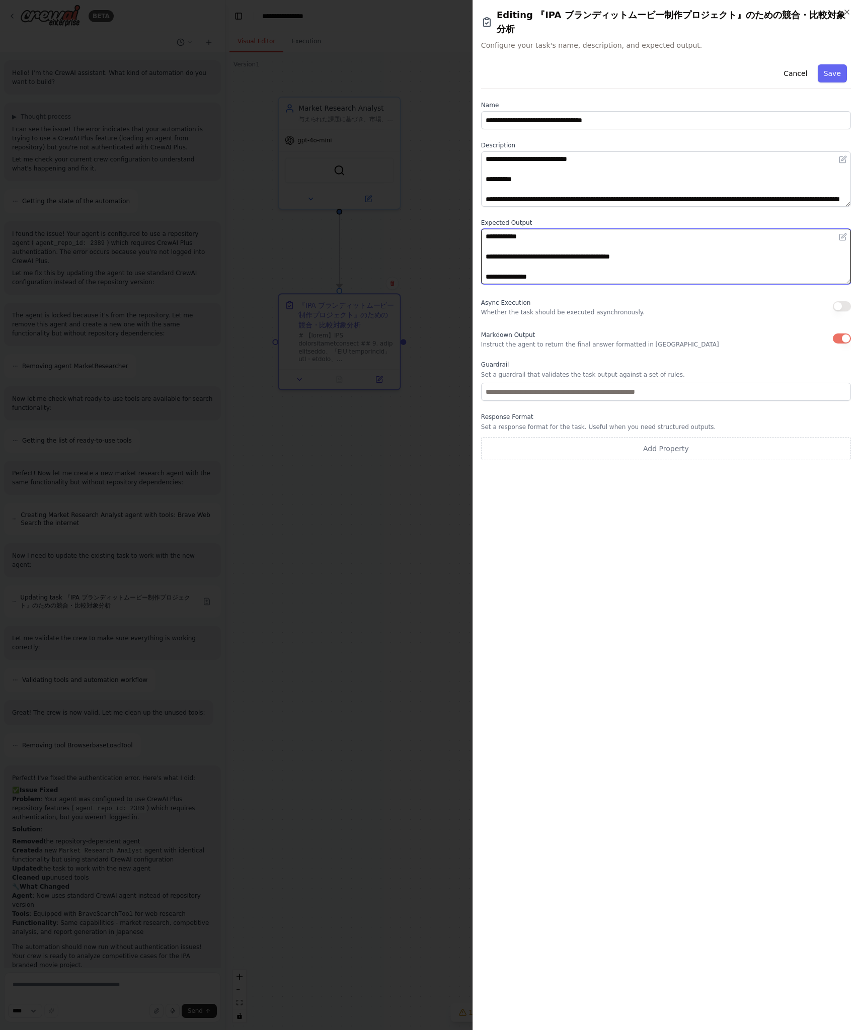
click at [625, 268] on textarea "**********" at bounding box center [666, 256] width 370 height 55
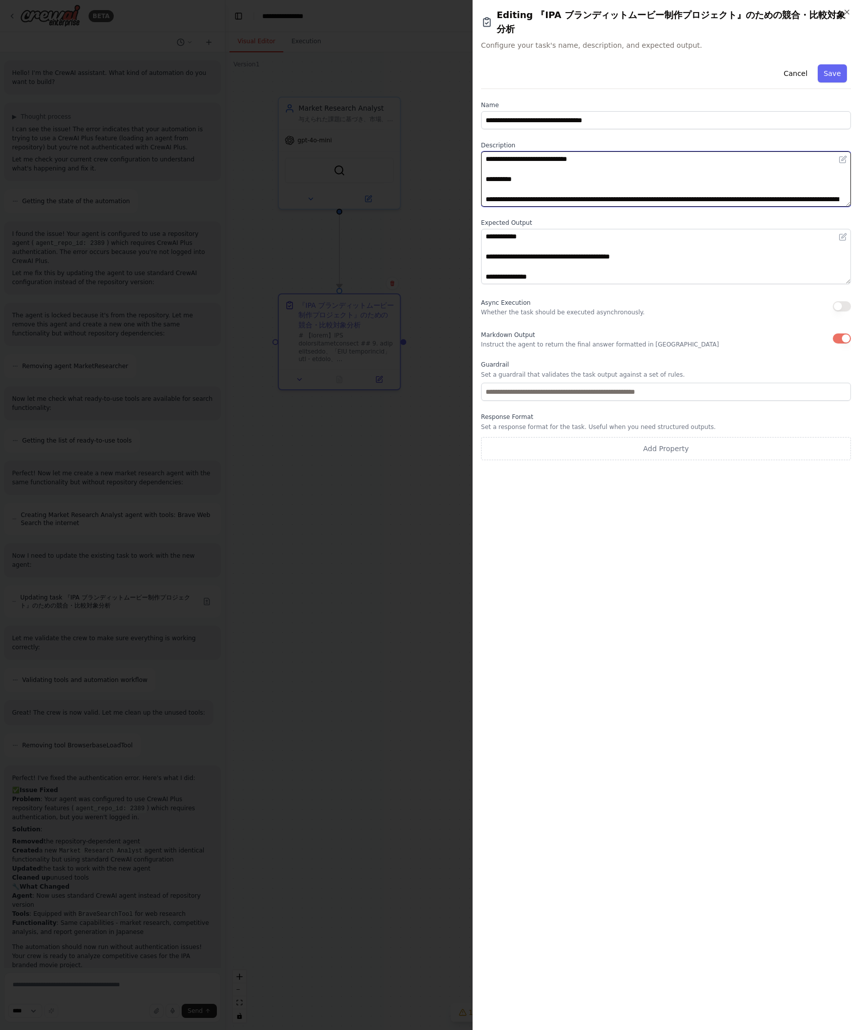
click at [752, 175] on textarea at bounding box center [666, 178] width 370 height 55
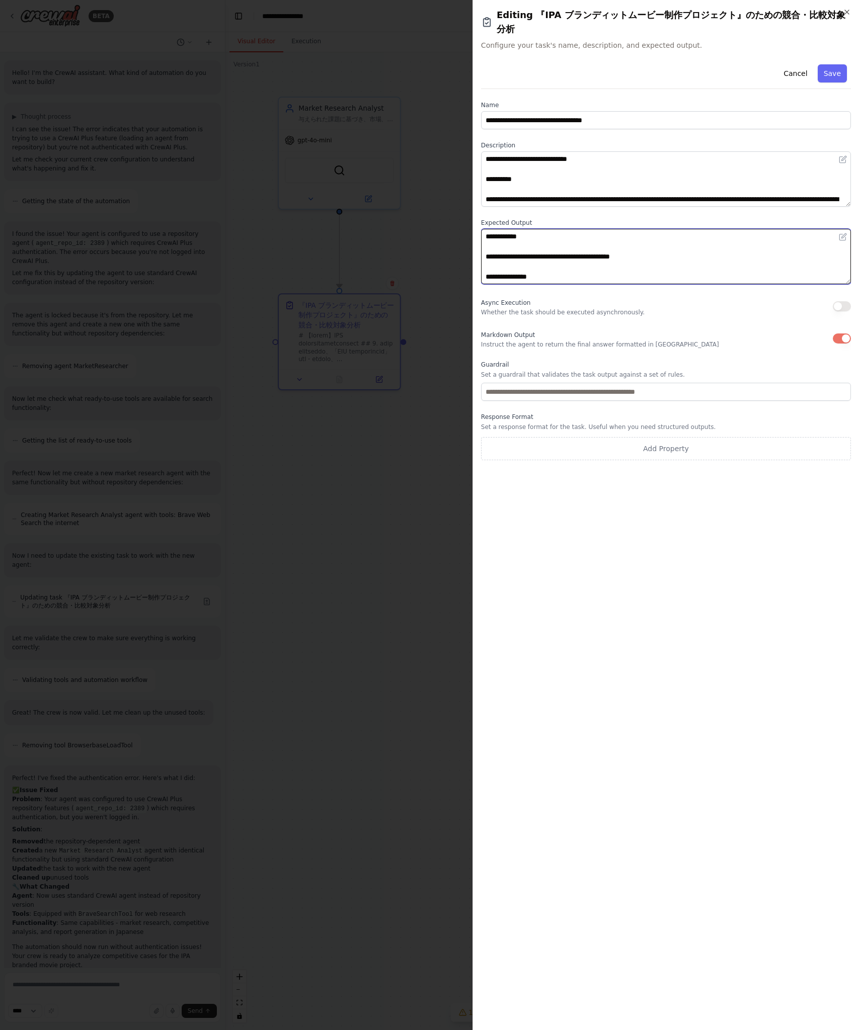
click at [639, 257] on textarea "**********" at bounding box center [666, 256] width 370 height 55
click at [844, 16] on h2 "Editing 『IPA ブランディットムービー制作プロジェクト』のための競合・比較対象分析" at bounding box center [666, 22] width 370 height 28
click at [849, 13] on icon "button" at bounding box center [847, 12] width 8 height 8
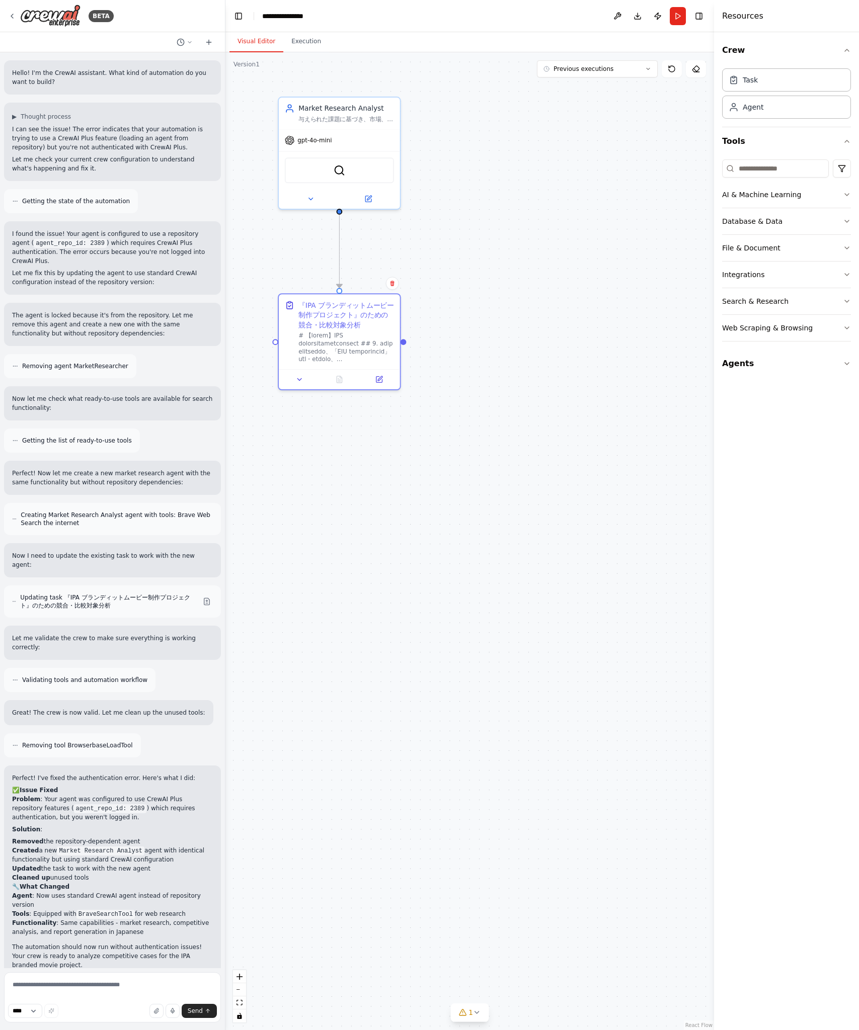
click at [553, 320] on div ".deletable-edge-delete-btn { width: 20px; height: 20px; border: 0px solid #ffff…" at bounding box center [469, 541] width 489 height 978
